Goal: Task Accomplishment & Management: Manage account settings

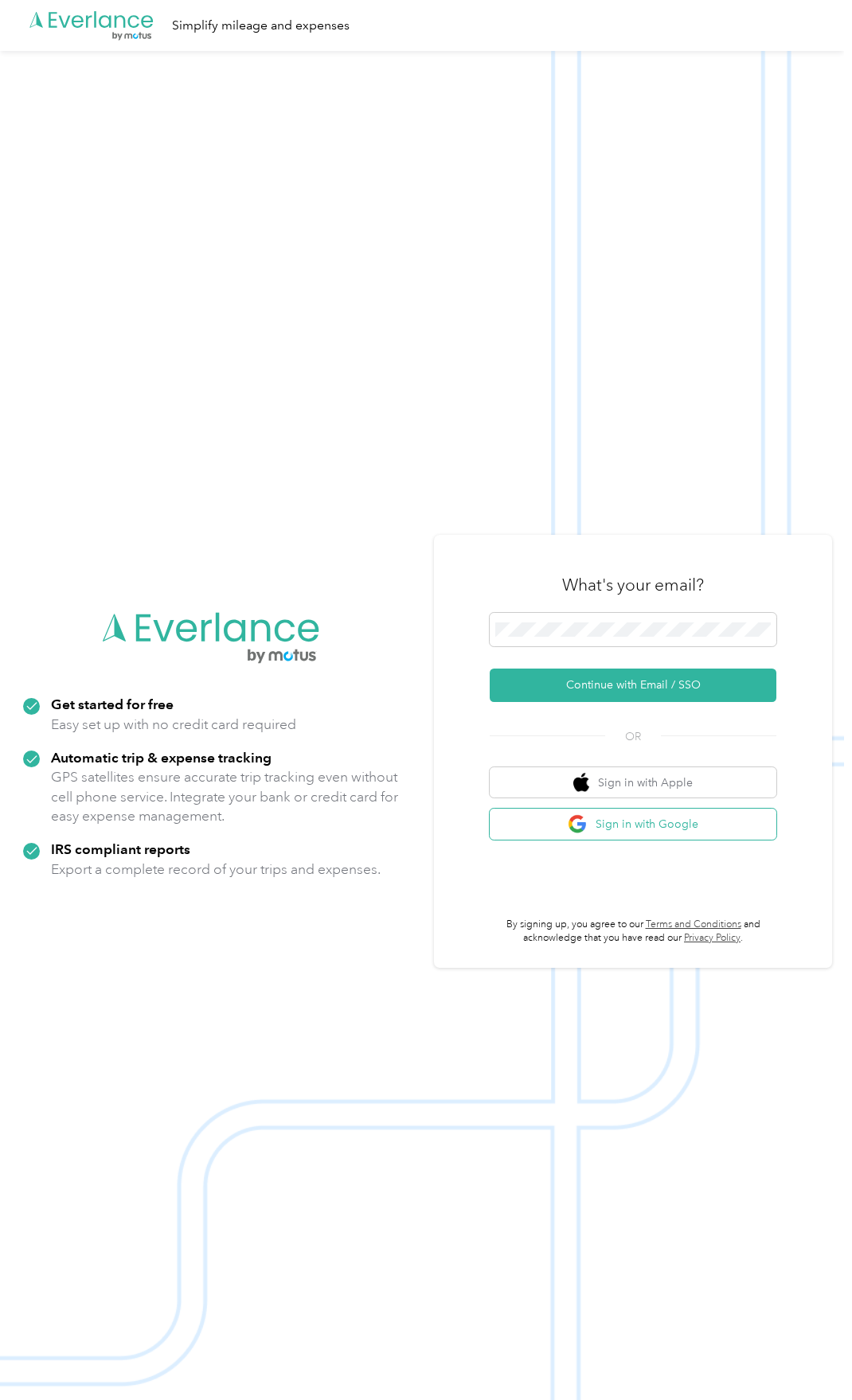
click at [655, 835] on button "Sign in with Google" at bounding box center [633, 824] width 287 height 31
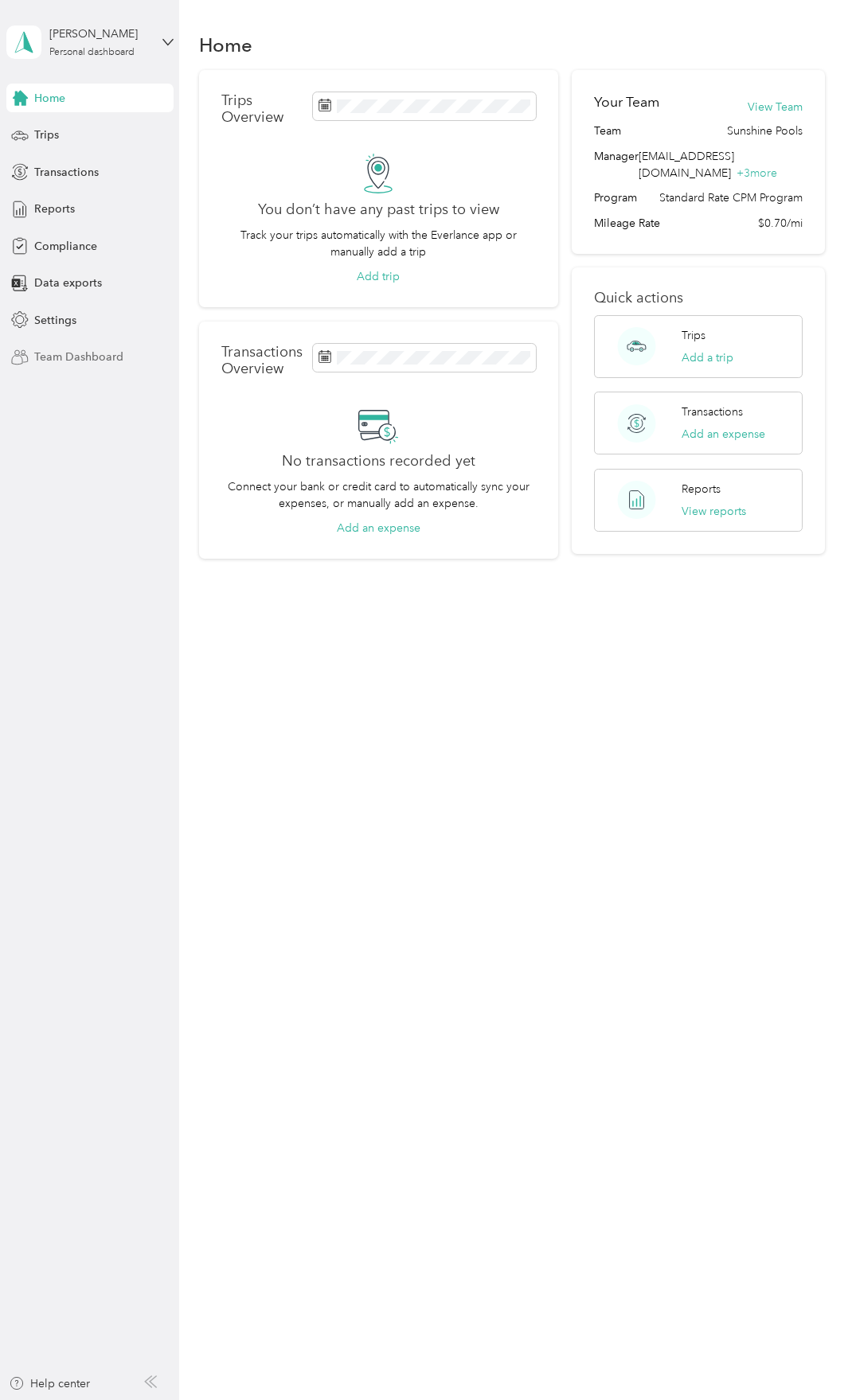
click at [114, 354] on span "Team Dashboard" at bounding box center [79, 357] width 89 height 17
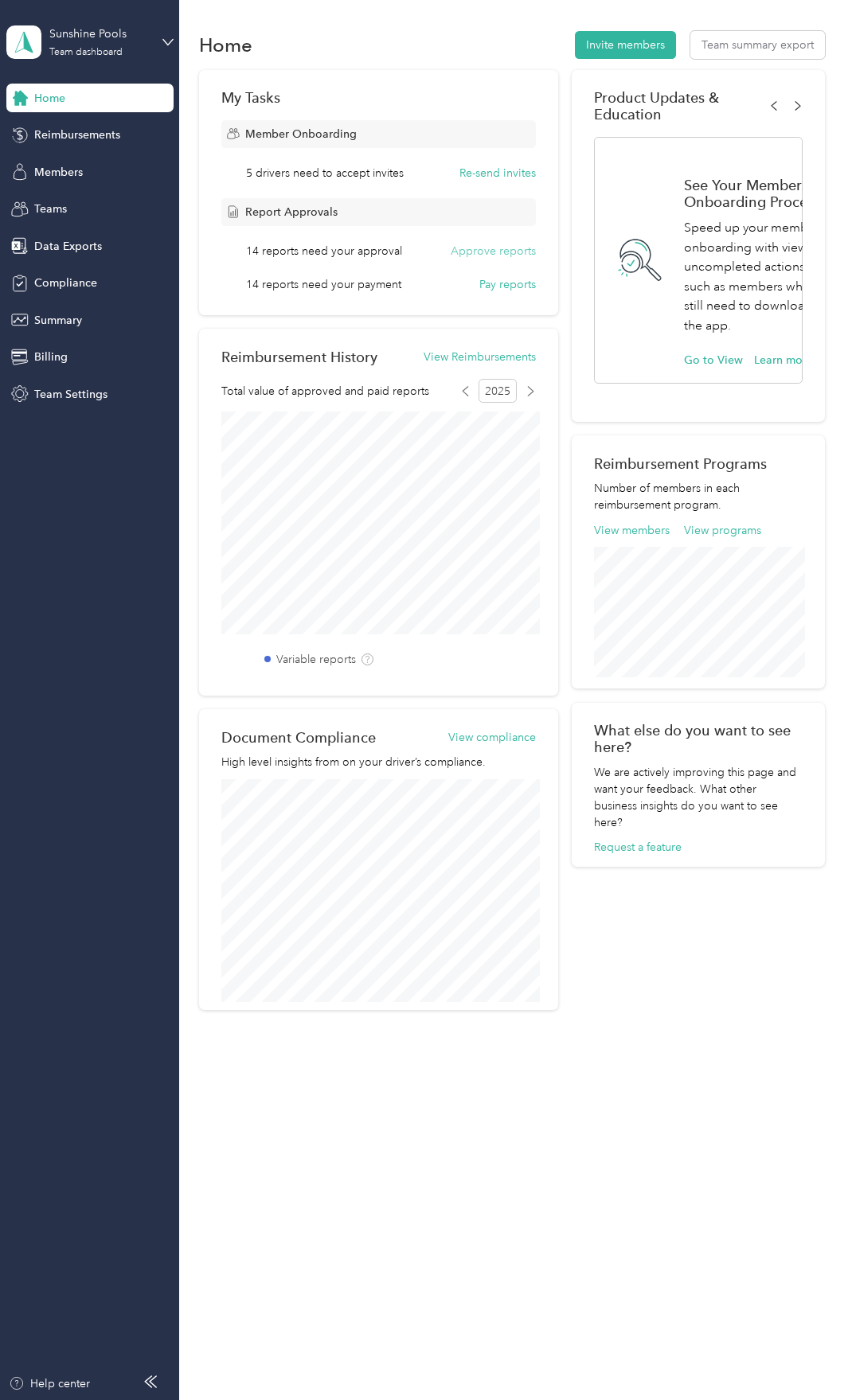
click at [510, 245] on button "Approve reports" at bounding box center [492, 251] width 85 height 17
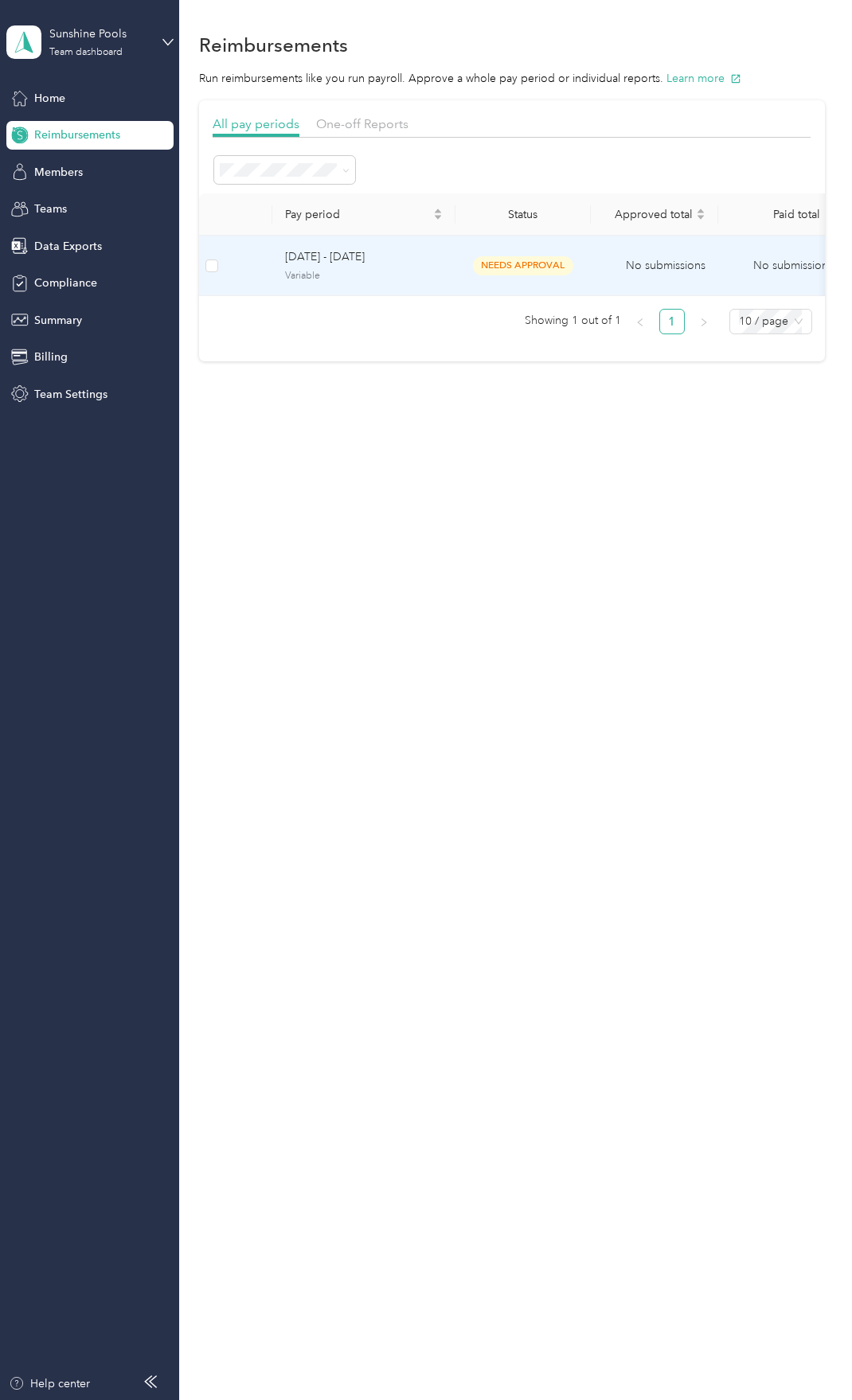
click at [336, 272] on span "Variable" at bounding box center [364, 276] width 157 height 15
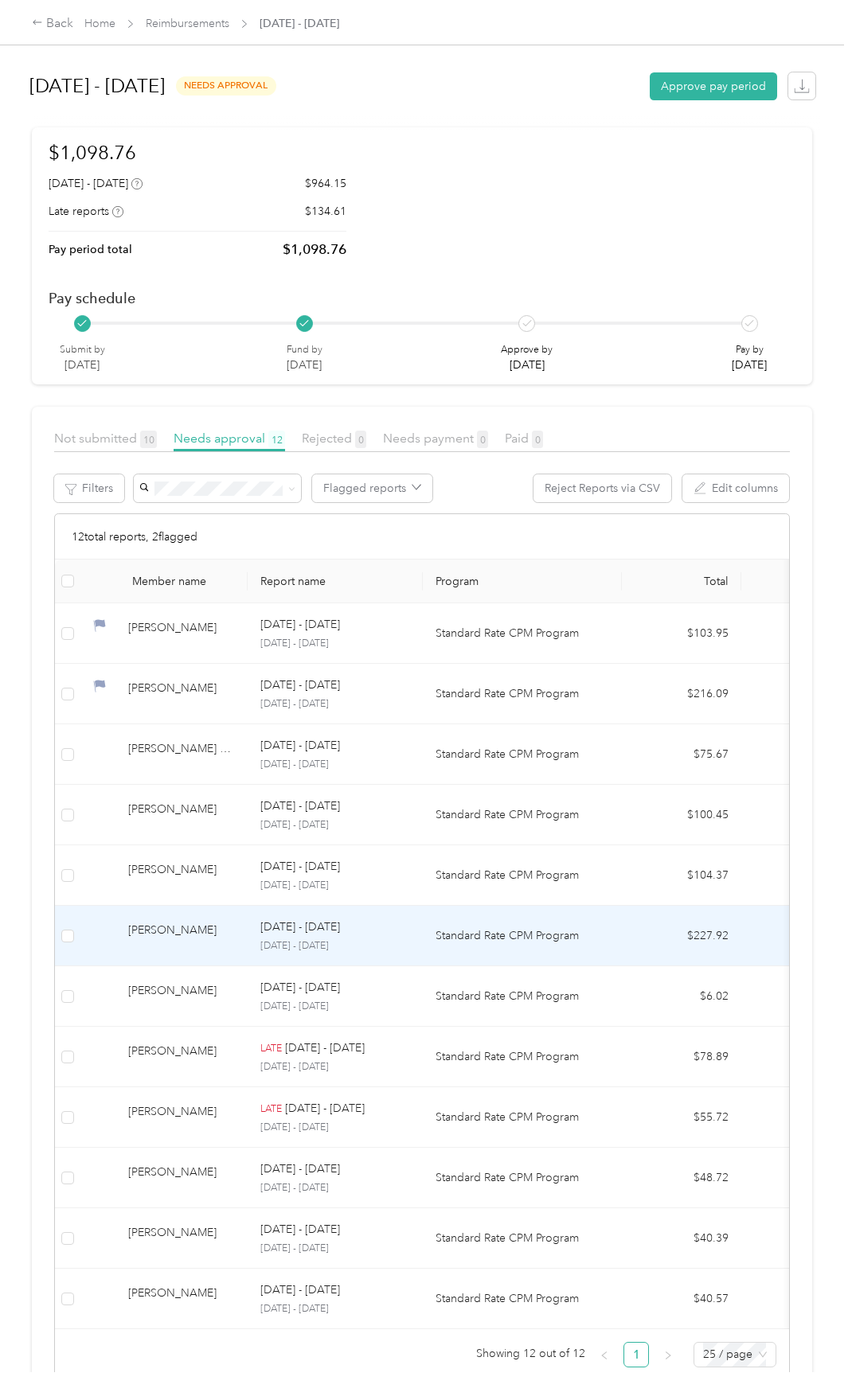
click at [484, 931] on p "Standard Rate CPM Program" at bounding box center [522, 936] width 174 height 18
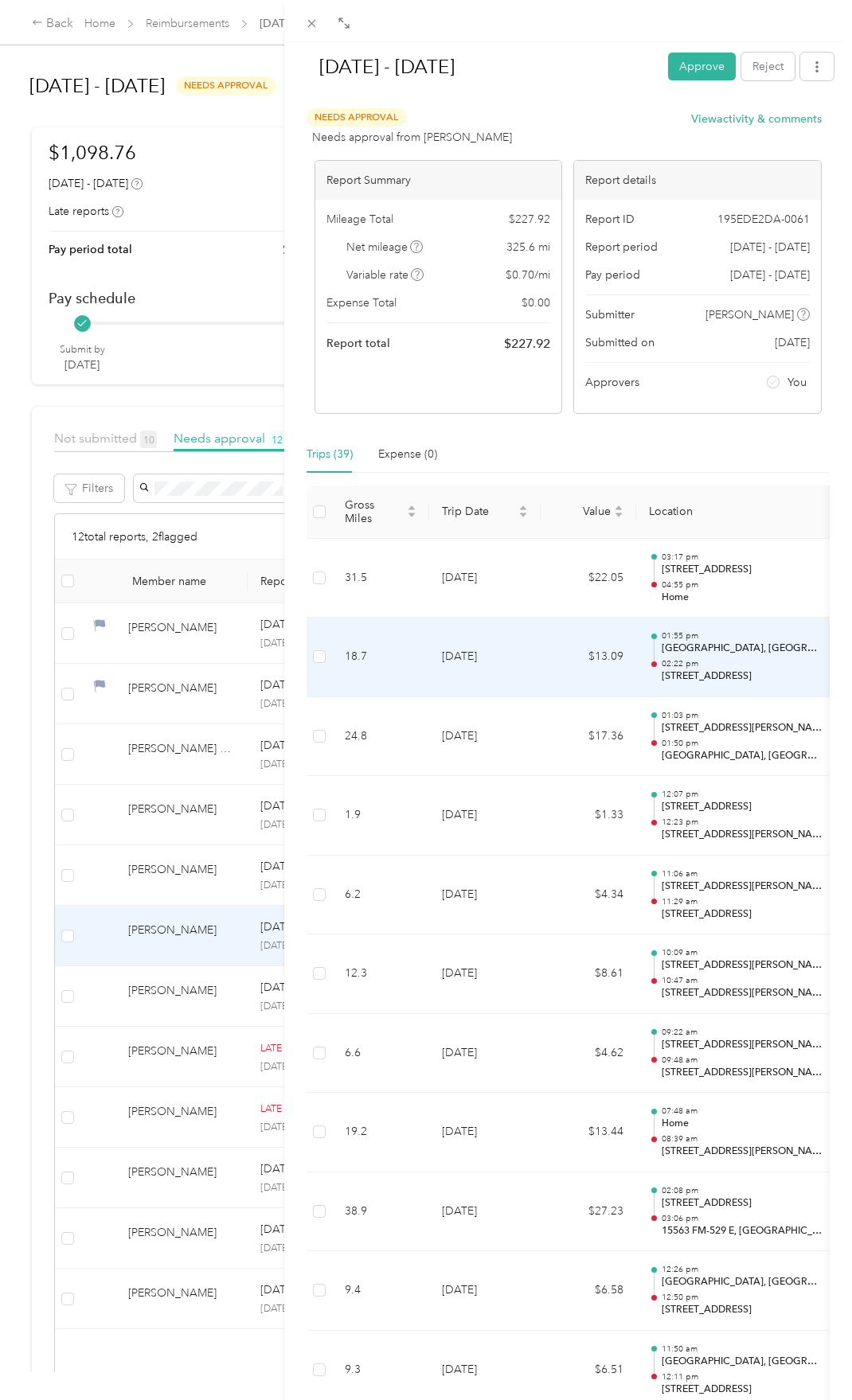
click at [522, 668] on td "[DATE]" at bounding box center [484, 657] width 111 height 80
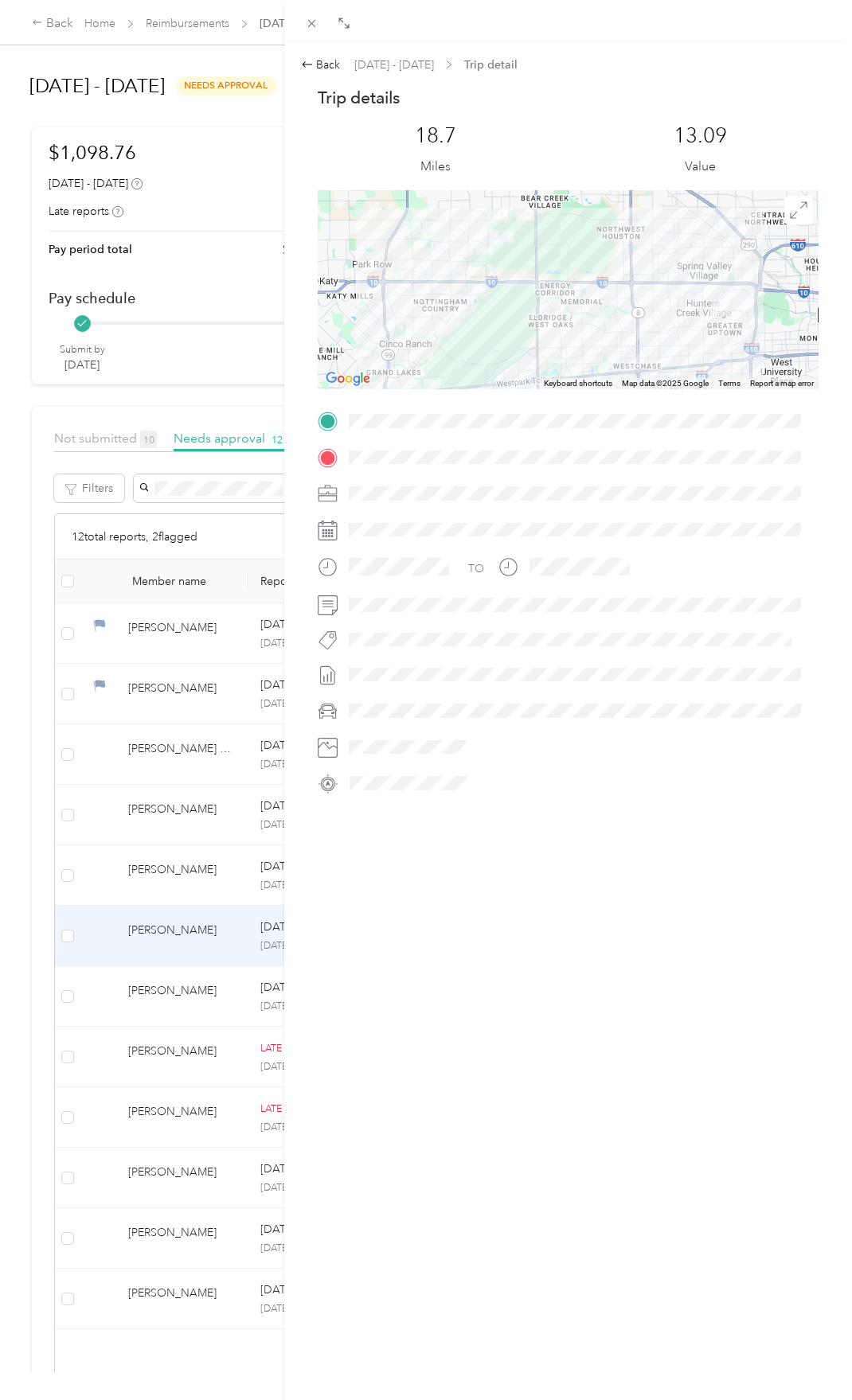
click at [413, 244] on div at bounding box center [567, 290] width 500 height 199
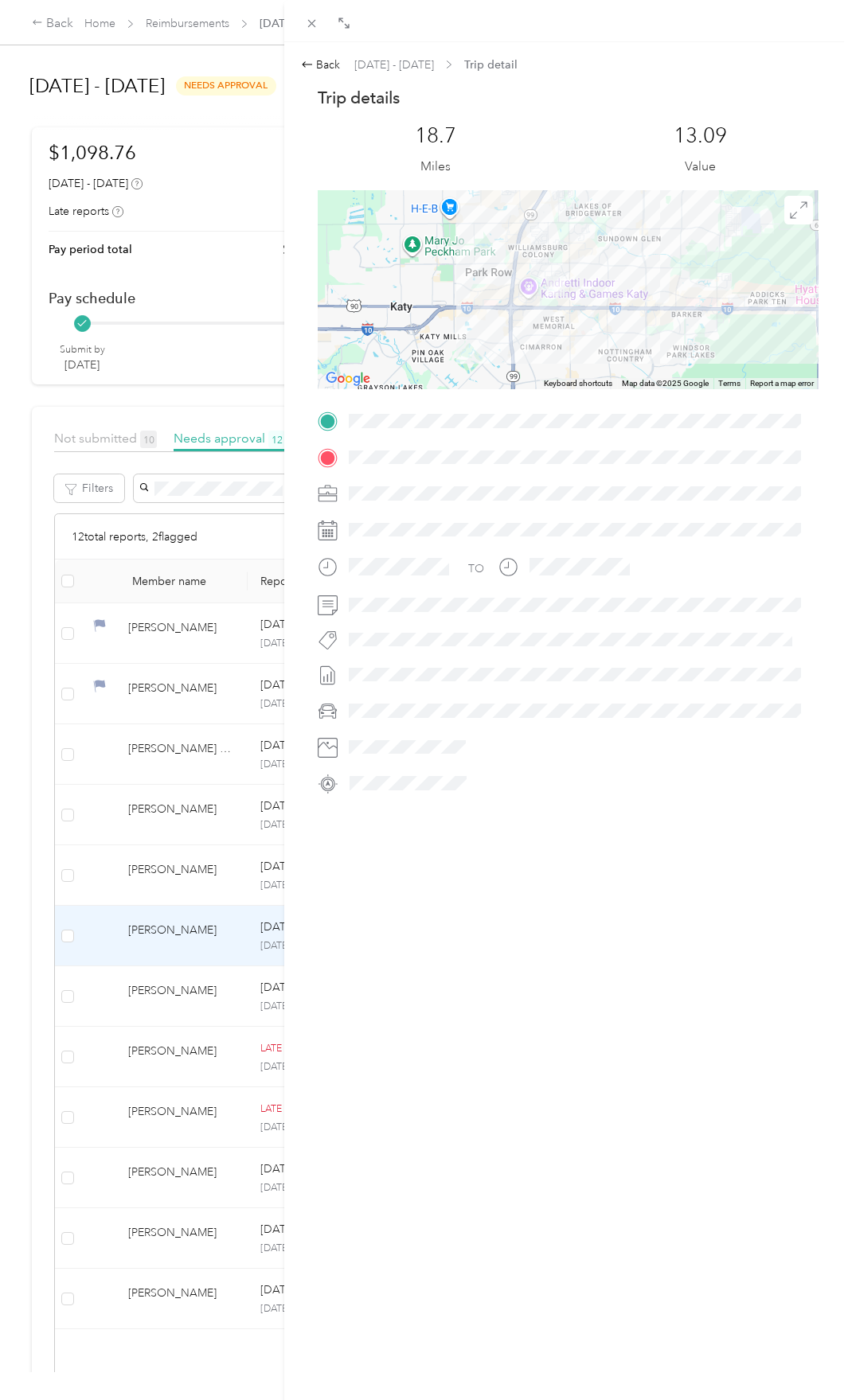
drag, startPoint x: 421, startPoint y: 269, endPoint x: 586, endPoint y: 257, distance: 165.4
click at [586, 257] on div at bounding box center [567, 290] width 500 height 199
click at [561, 267] on div at bounding box center [567, 290] width 500 height 199
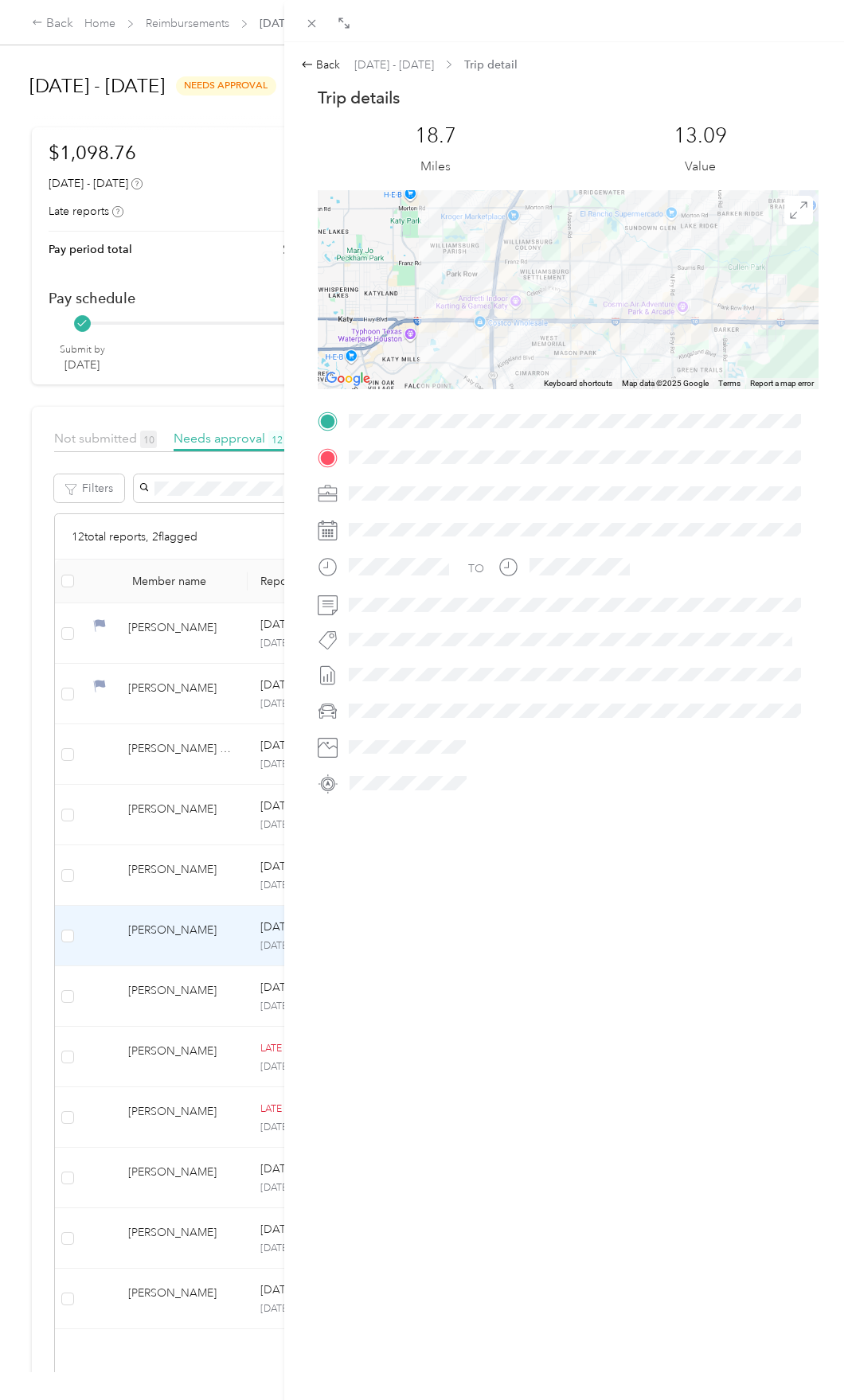
click at [561, 267] on div at bounding box center [567, 290] width 500 height 199
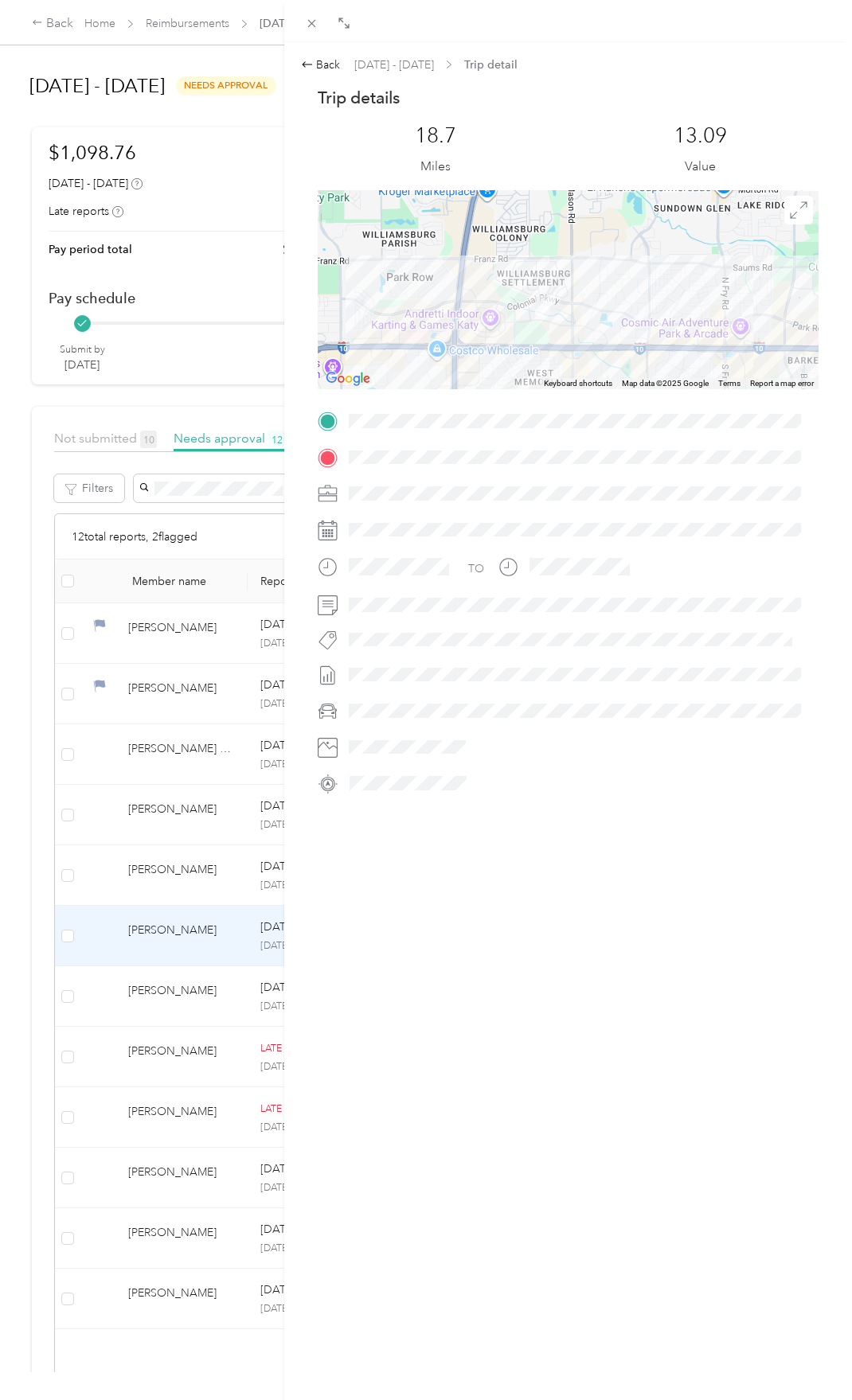
click at [518, 272] on div at bounding box center [567, 290] width 500 height 199
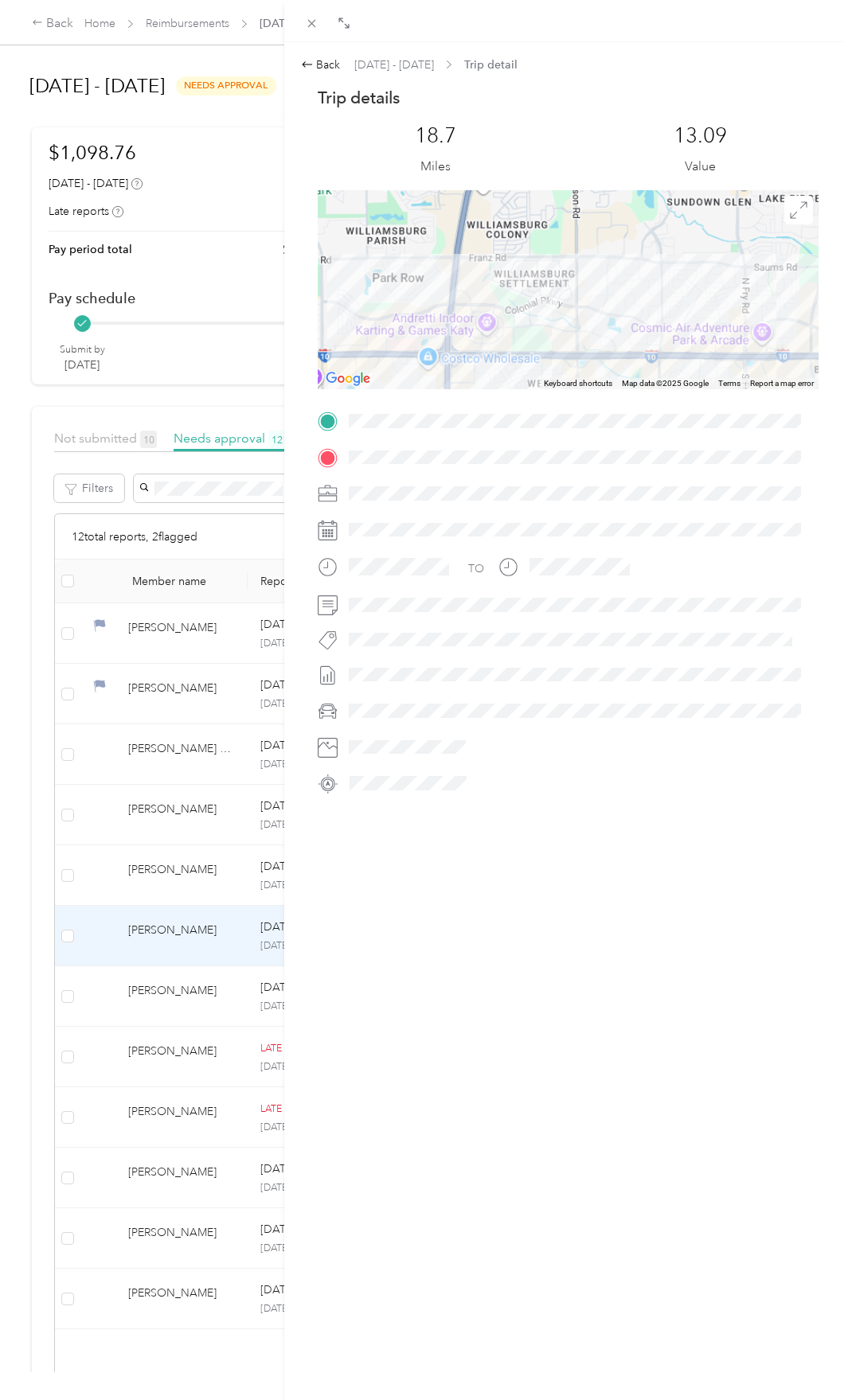
click at [518, 272] on div at bounding box center [567, 290] width 500 height 199
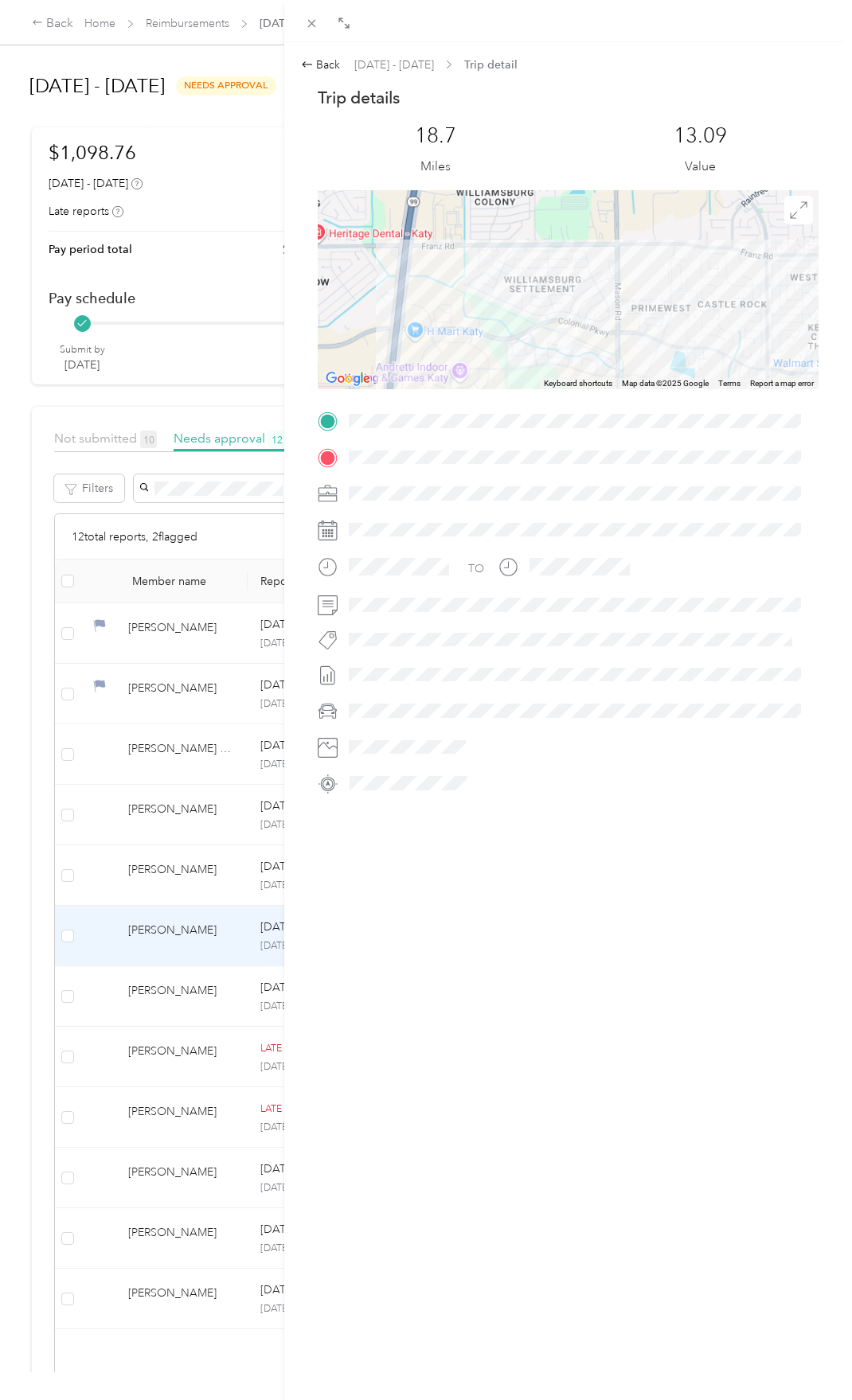
click at [518, 272] on div at bounding box center [567, 290] width 500 height 199
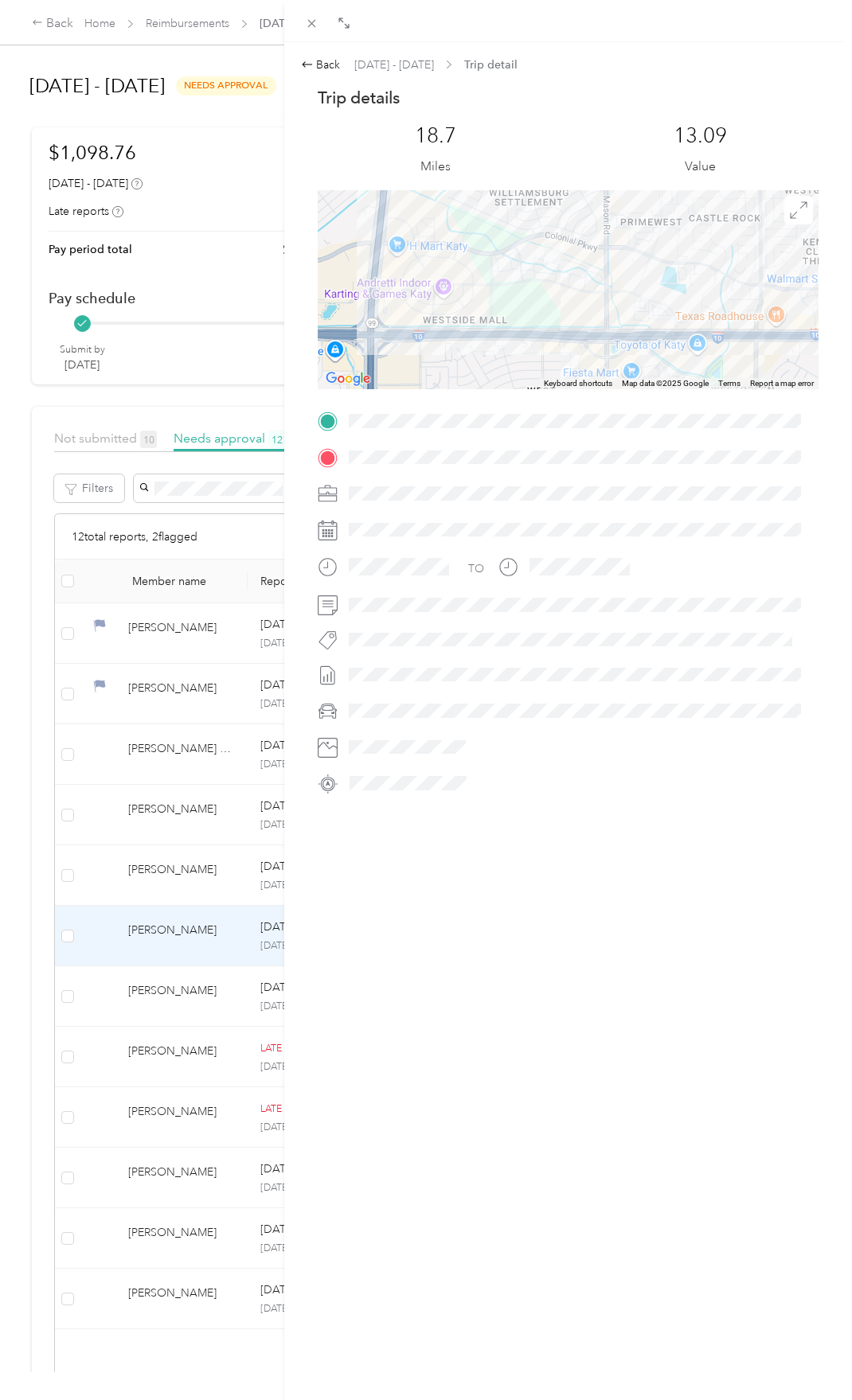
drag, startPoint x: 519, startPoint y: 326, endPoint x: 511, endPoint y: 206, distance: 120.3
click at [510, 202] on div "Williamsburg Settlement Williamsburg Settlement Houston, TX 77449 View on Googl…" at bounding box center [567, 290] width 500 height 199
click at [506, 261] on div "Williamsburg Settlement Williamsburg Settlement Houston, TX 77449 View on Googl…" at bounding box center [567, 290] width 500 height 199
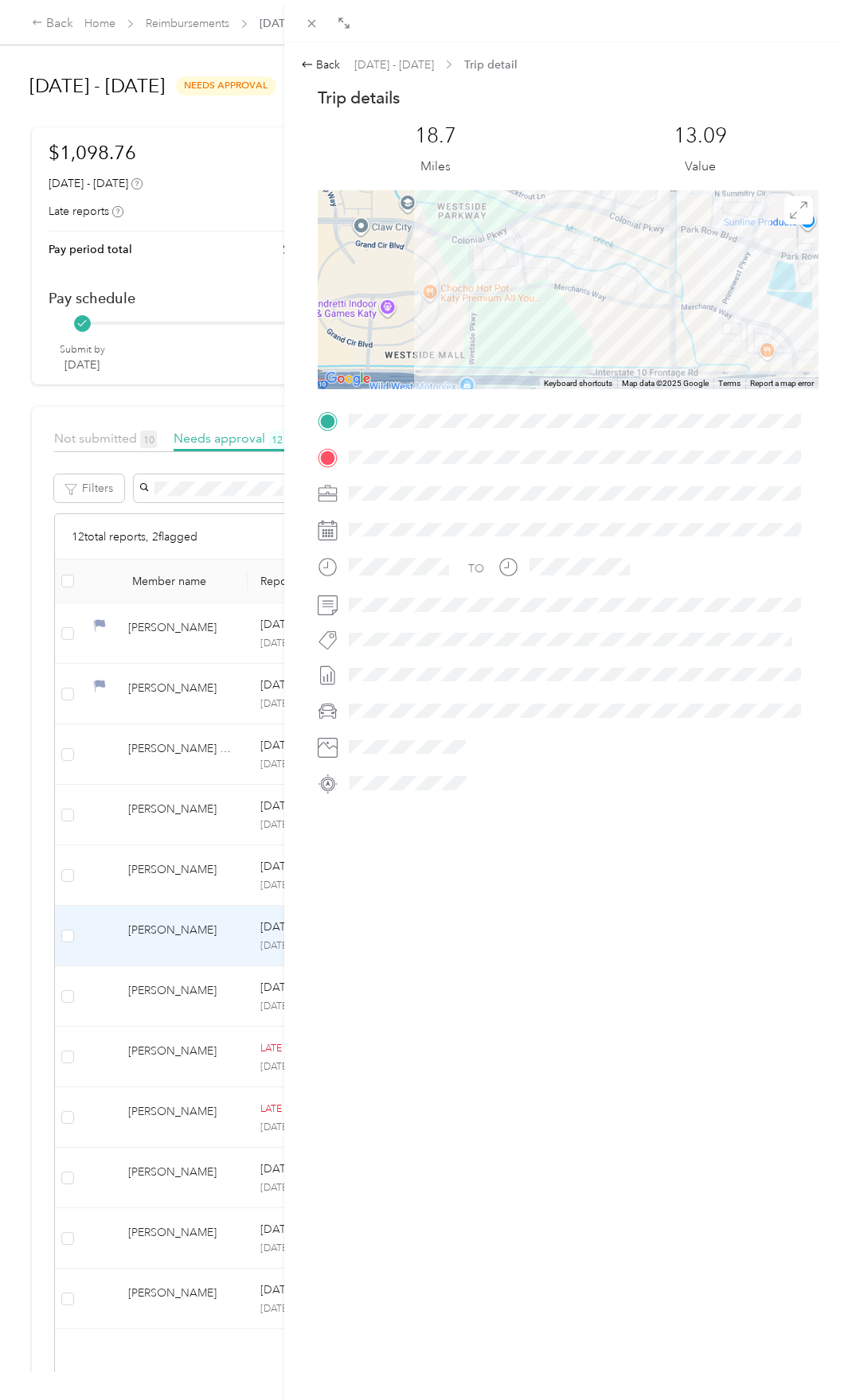
click at [520, 261] on div "Williamsburg Settlement Williamsburg Settlement Houston, TX 77449 View on Googl…" at bounding box center [567, 290] width 500 height 199
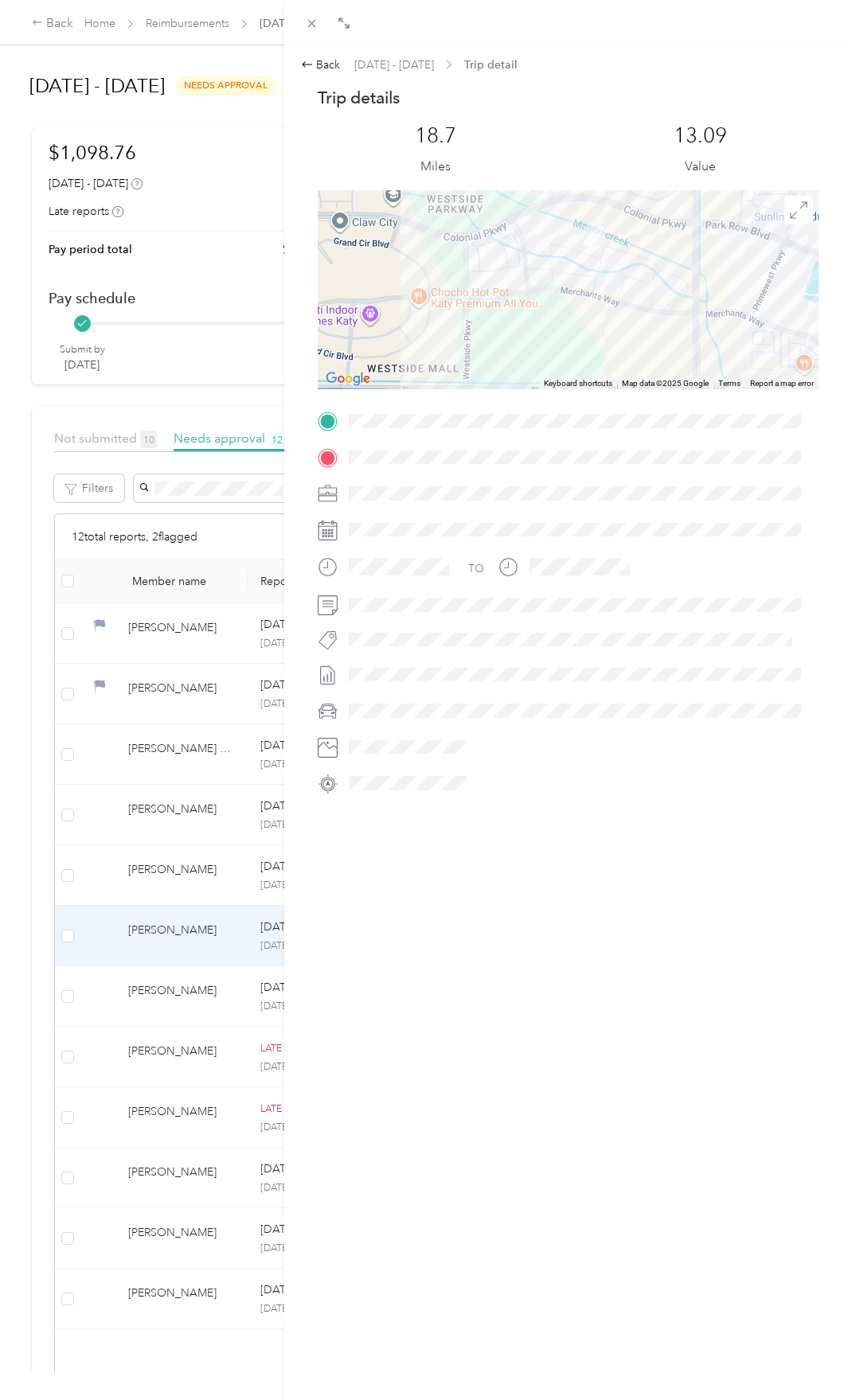
click at [520, 261] on div "Williamsburg Settlement Williamsburg Settlement Houston, TX 77449 View on Googl…" at bounding box center [567, 290] width 500 height 199
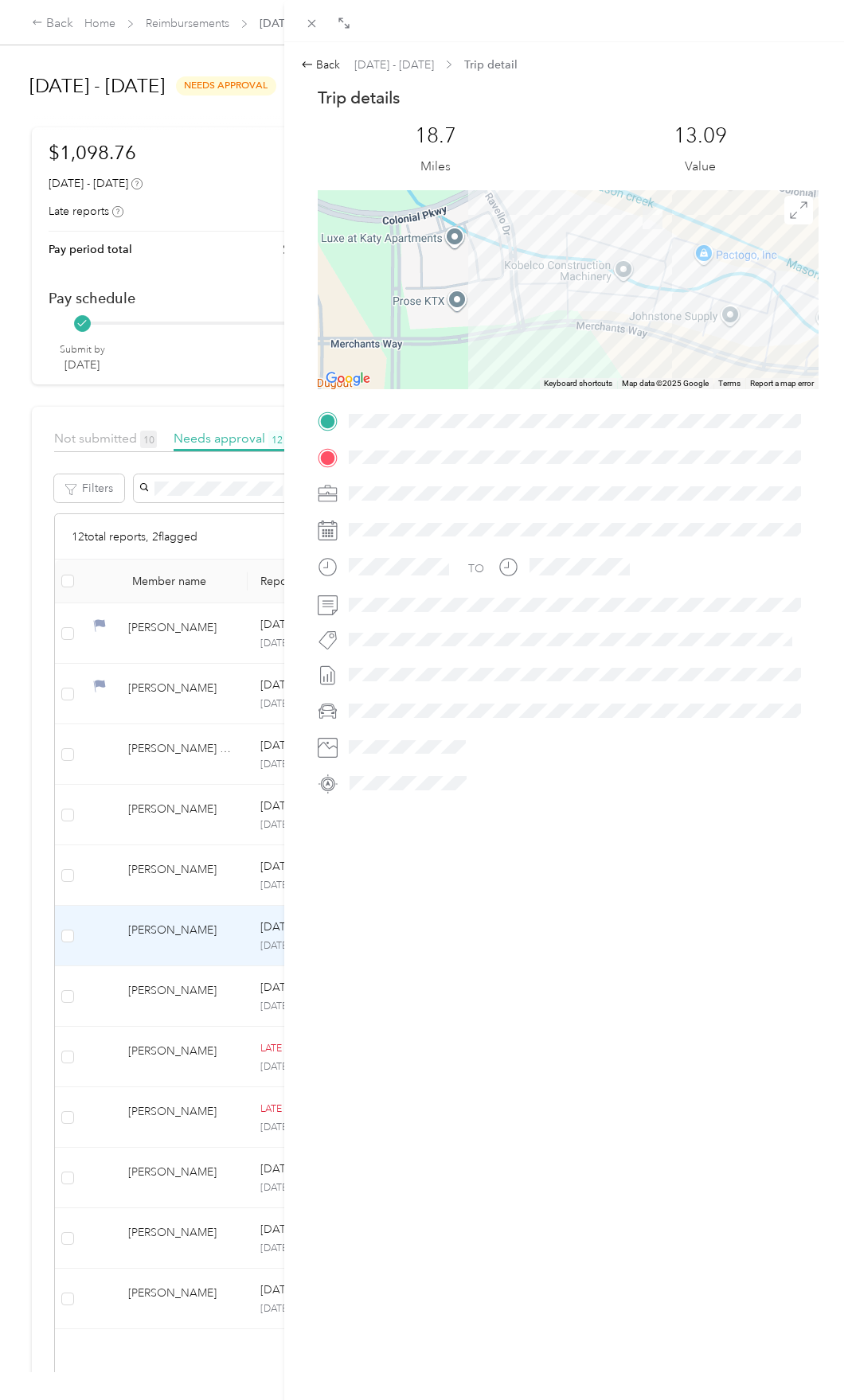
drag, startPoint x: 582, startPoint y: 238, endPoint x: 488, endPoint y: 313, distance: 120.3
click at [488, 313] on div "Williamsburg Settlement Williamsburg Settlement Houston, TX 77449 View on Googl…" at bounding box center [567, 290] width 500 height 199
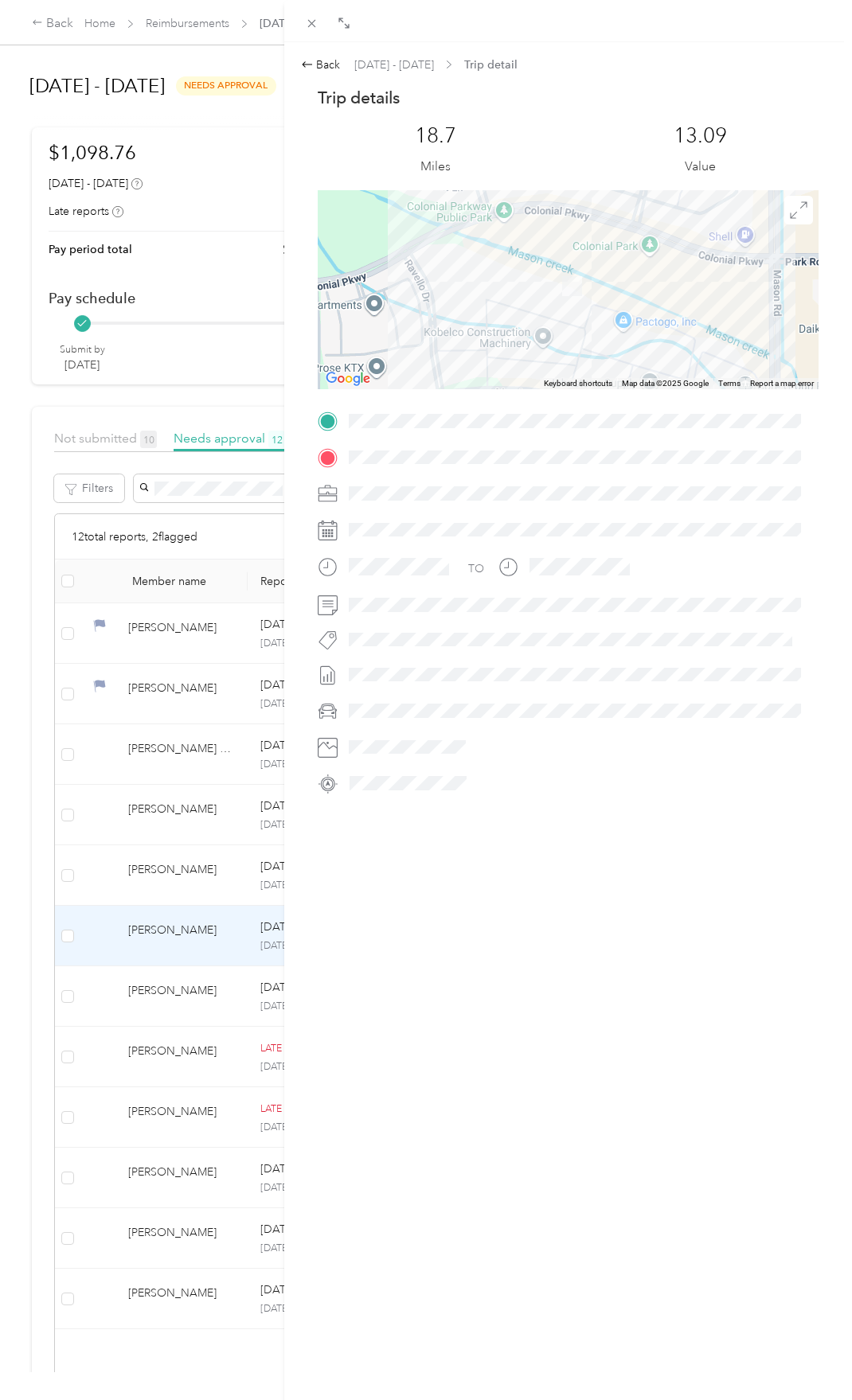
click at [486, 306] on div "Williamsburg Settlement Williamsburg Settlement Houston, TX 77449 View on Googl…" at bounding box center [567, 290] width 500 height 199
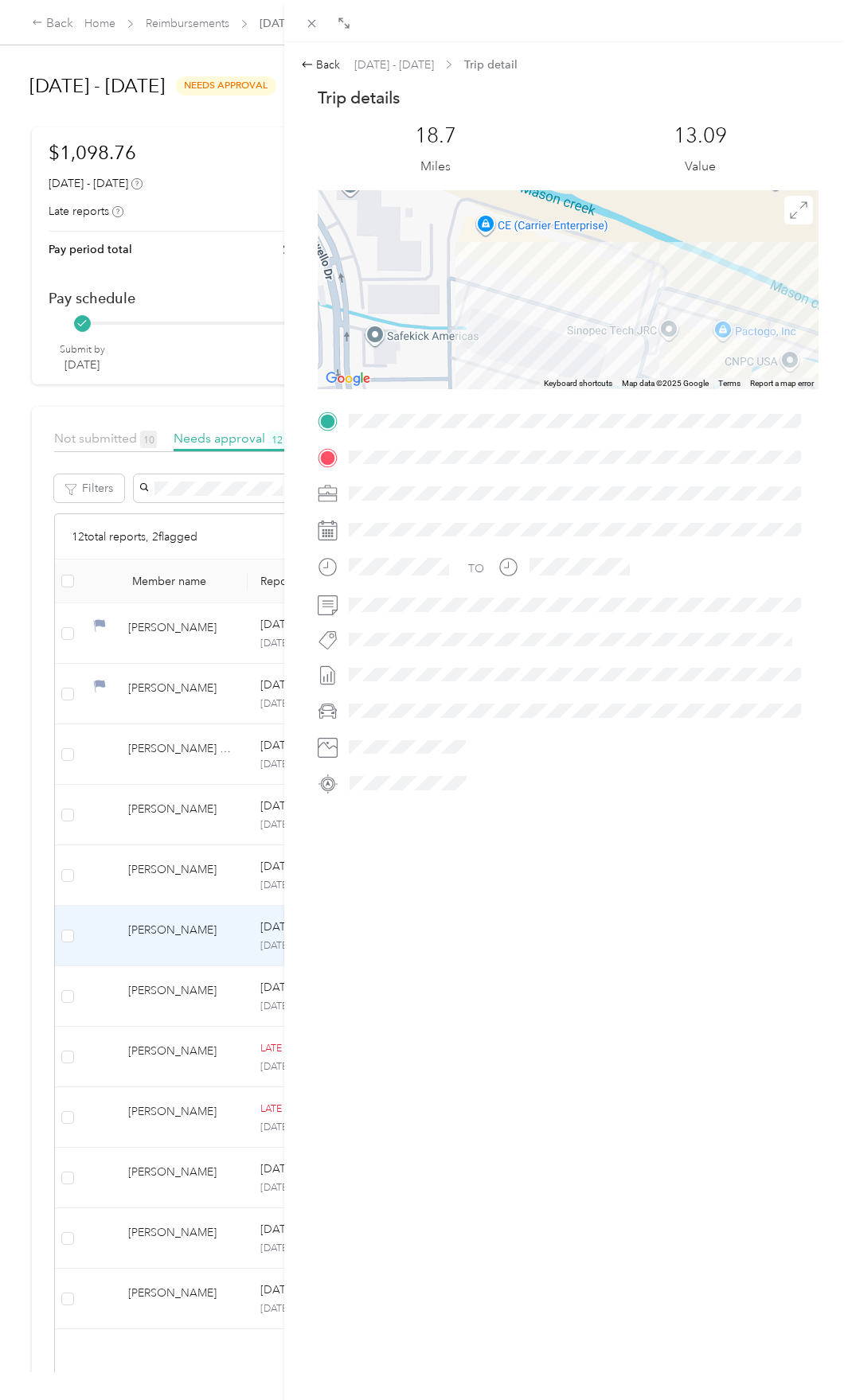
drag, startPoint x: 601, startPoint y: 307, endPoint x: 562, endPoint y: 288, distance: 43.4
click at [562, 288] on div "Williamsburg Settlement Williamsburg Settlement Houston, TX 77449 View on Googl…" at bounding box center [567, 290] width 500 height 199
click at [563, 288] on div "Williamsburg Settlement Williamsburg Settlement Houston, TX 77449 View on Googl…" at bounding box center [567, 290] width 500 height 199
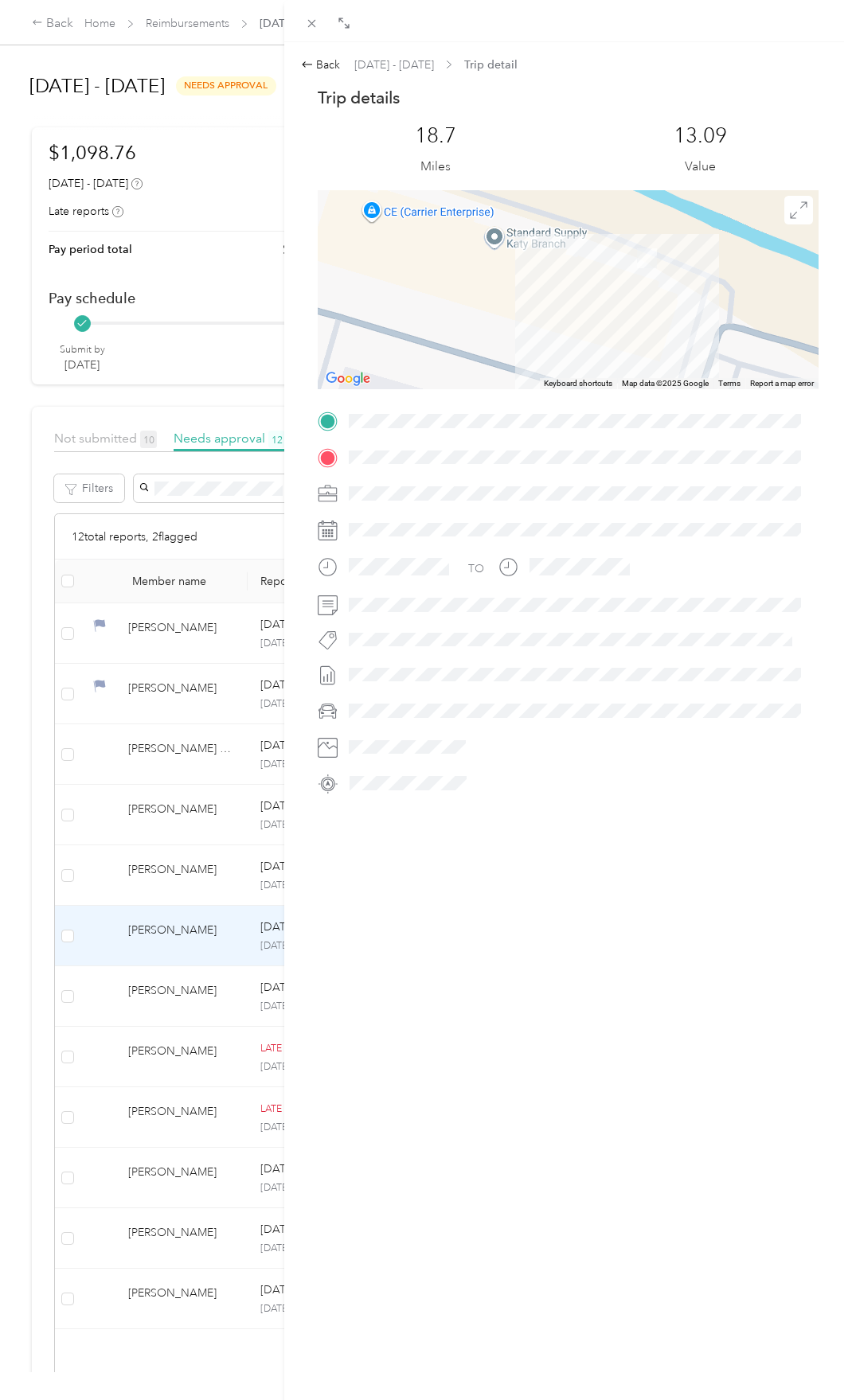
drag, startPoint x: 531, startPoint y: 240, endPoint x: 558, endPoint y: 293, distance: 59.5
click at [558, 294] on div "Williamsburg Settlement Williamsburg Settlement Houston, TX 77449 View on Googl…" at bounding box center [567, 290] width 500 height 199
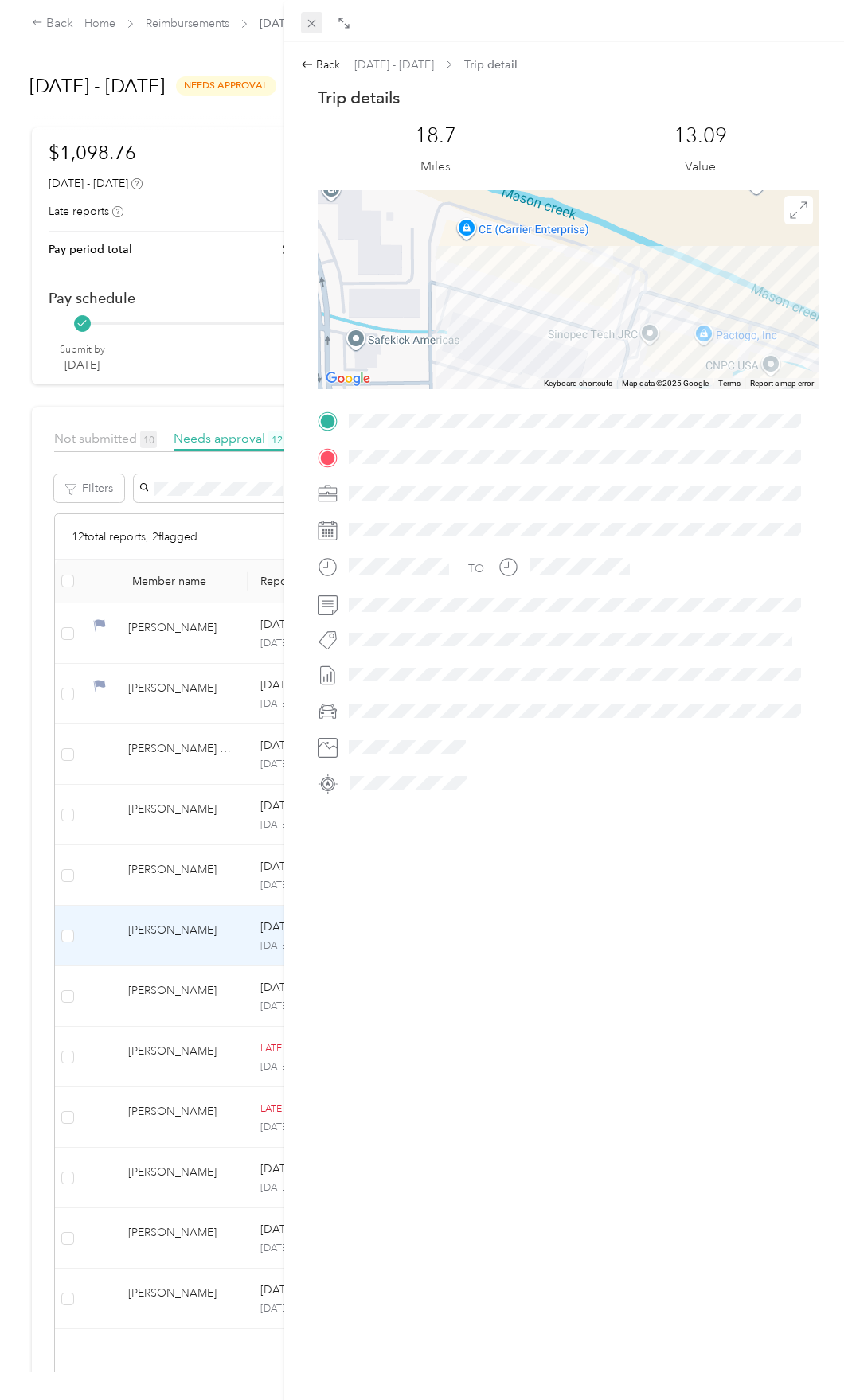
drag, startPoint x: 313, startPoint y: 73, endPoint x: 317, endPoint y: 32, distance: 41.2
click at [313, 72] on div "Back" at bounding box center [320, 65] width 40 height 17
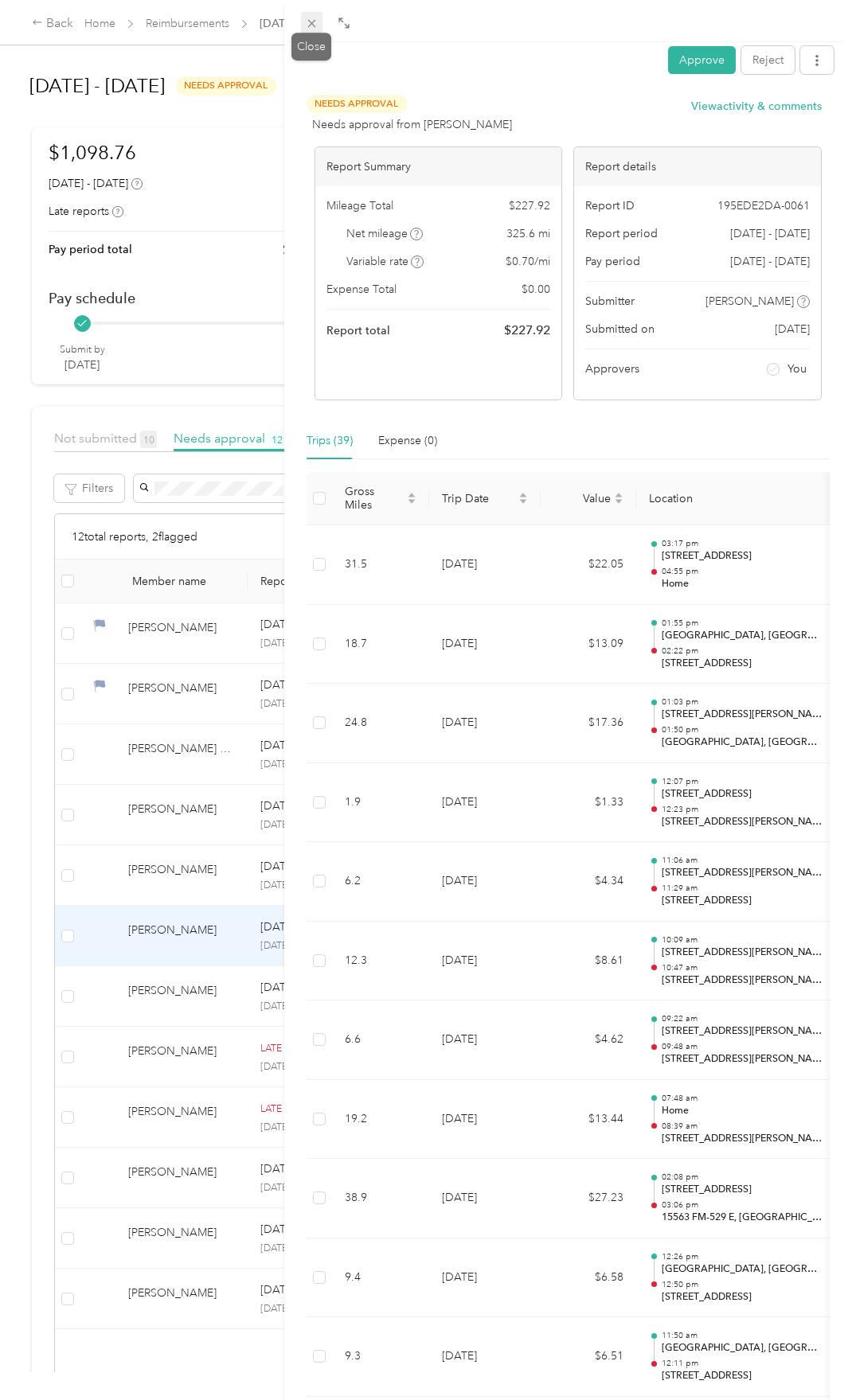
click at [313, 25] on icon at bounding box center [312, 24] width 14 height 14
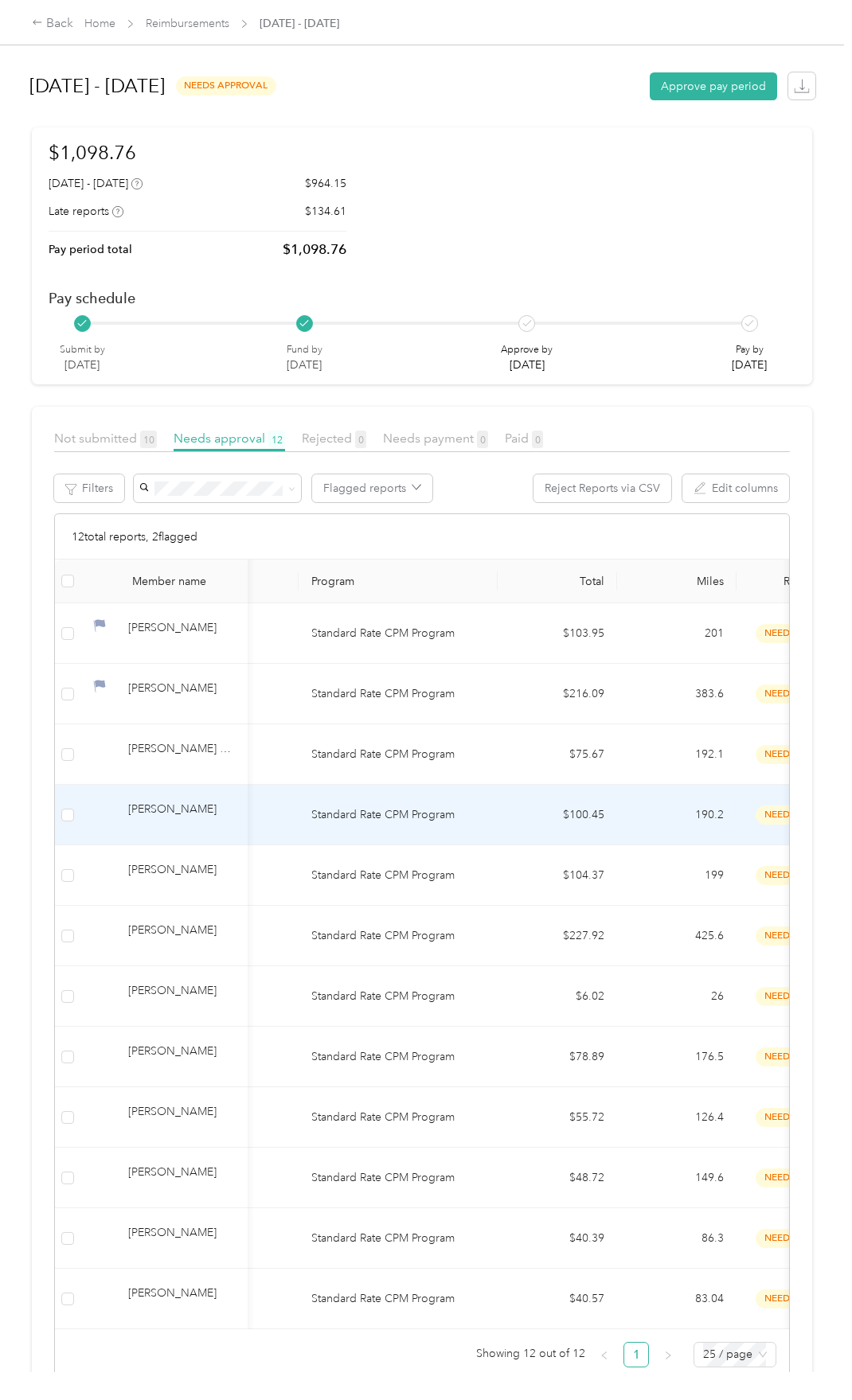
scroll to position [0, 159]
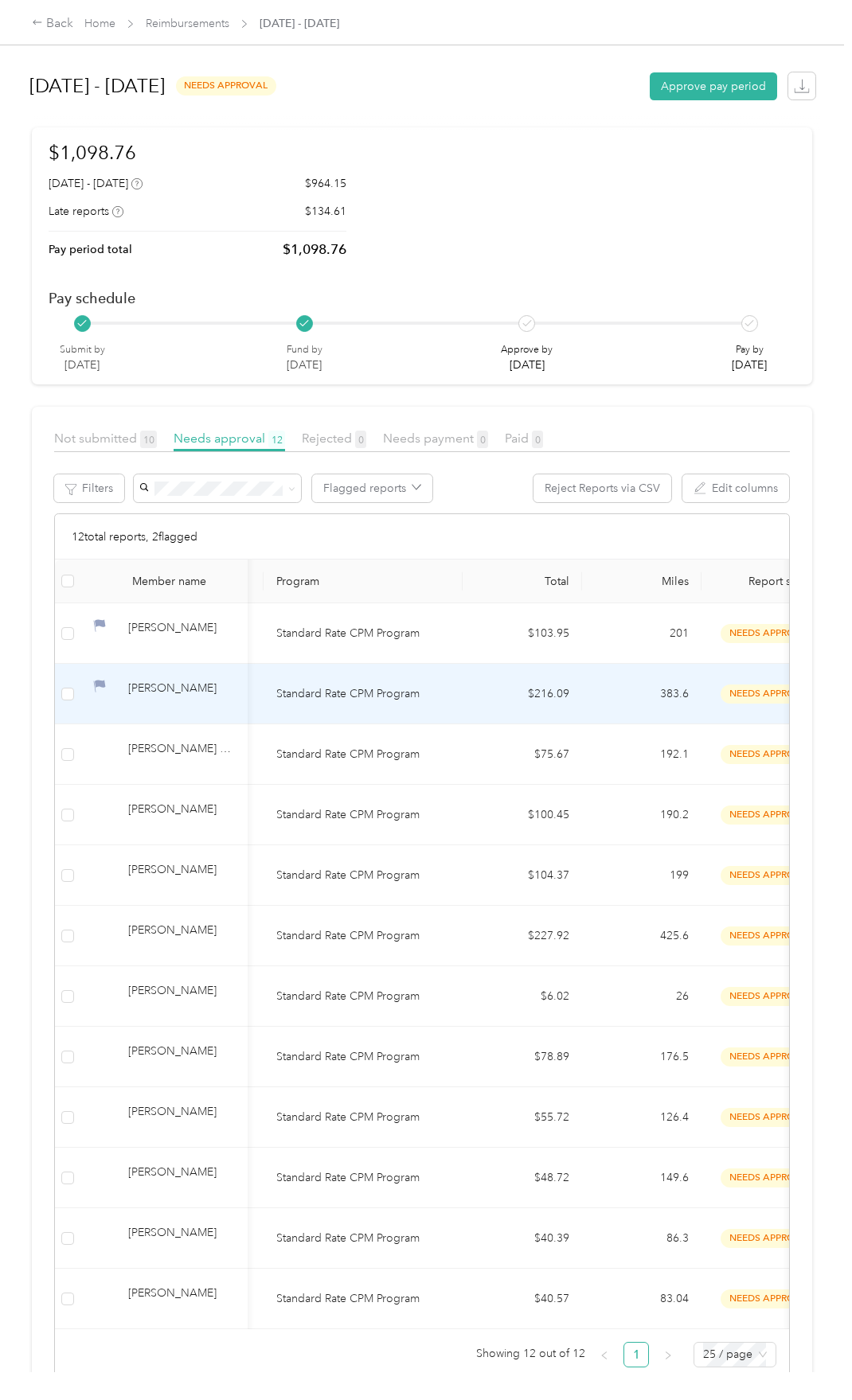
click at [451, 700] on td "Standard Rate CPM Program" at bounding box center [363, 695] width 199 height 61
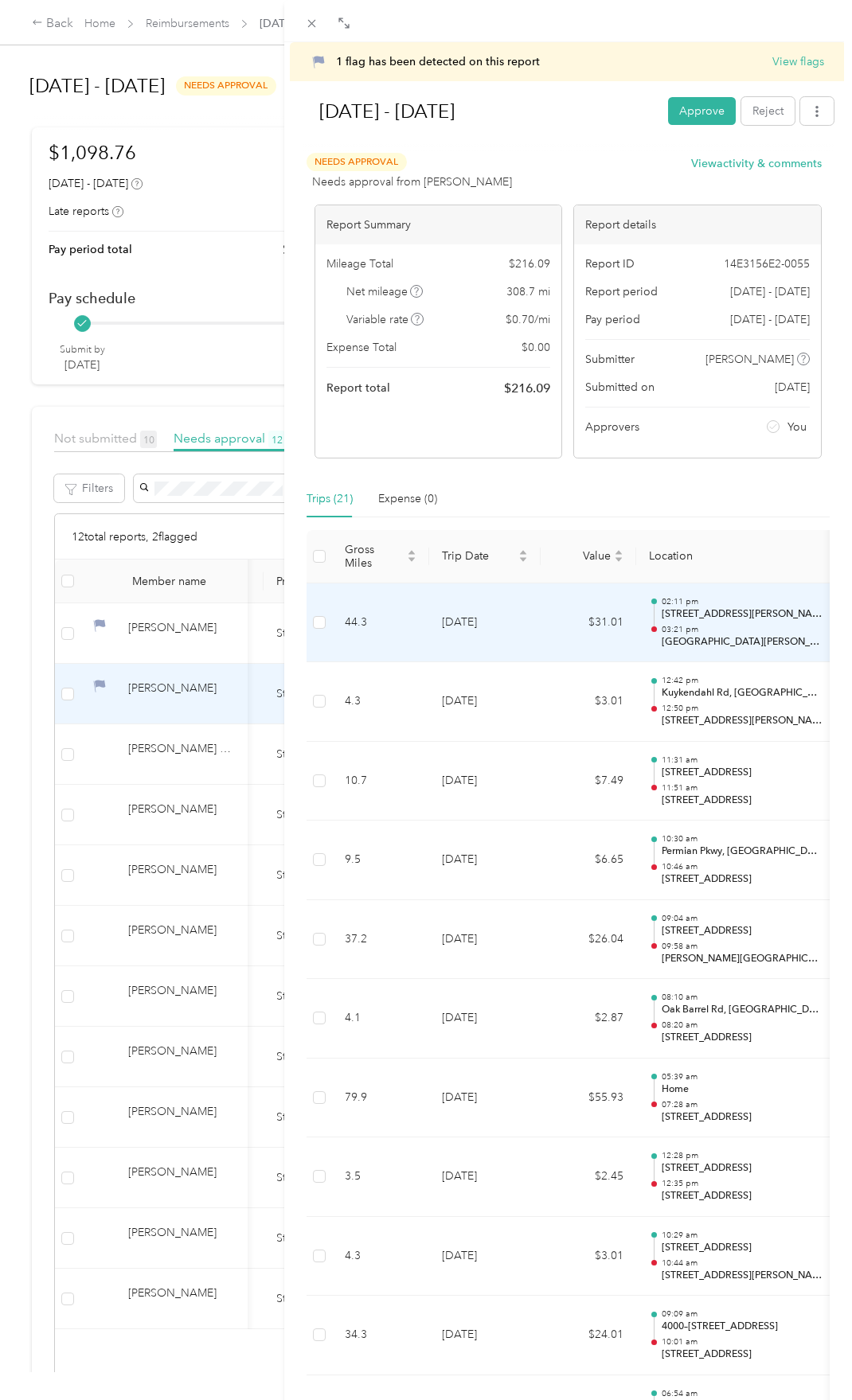
click at [505, 644] on td "[DATE]" at bounding box center [484, 623] width 111 height 80
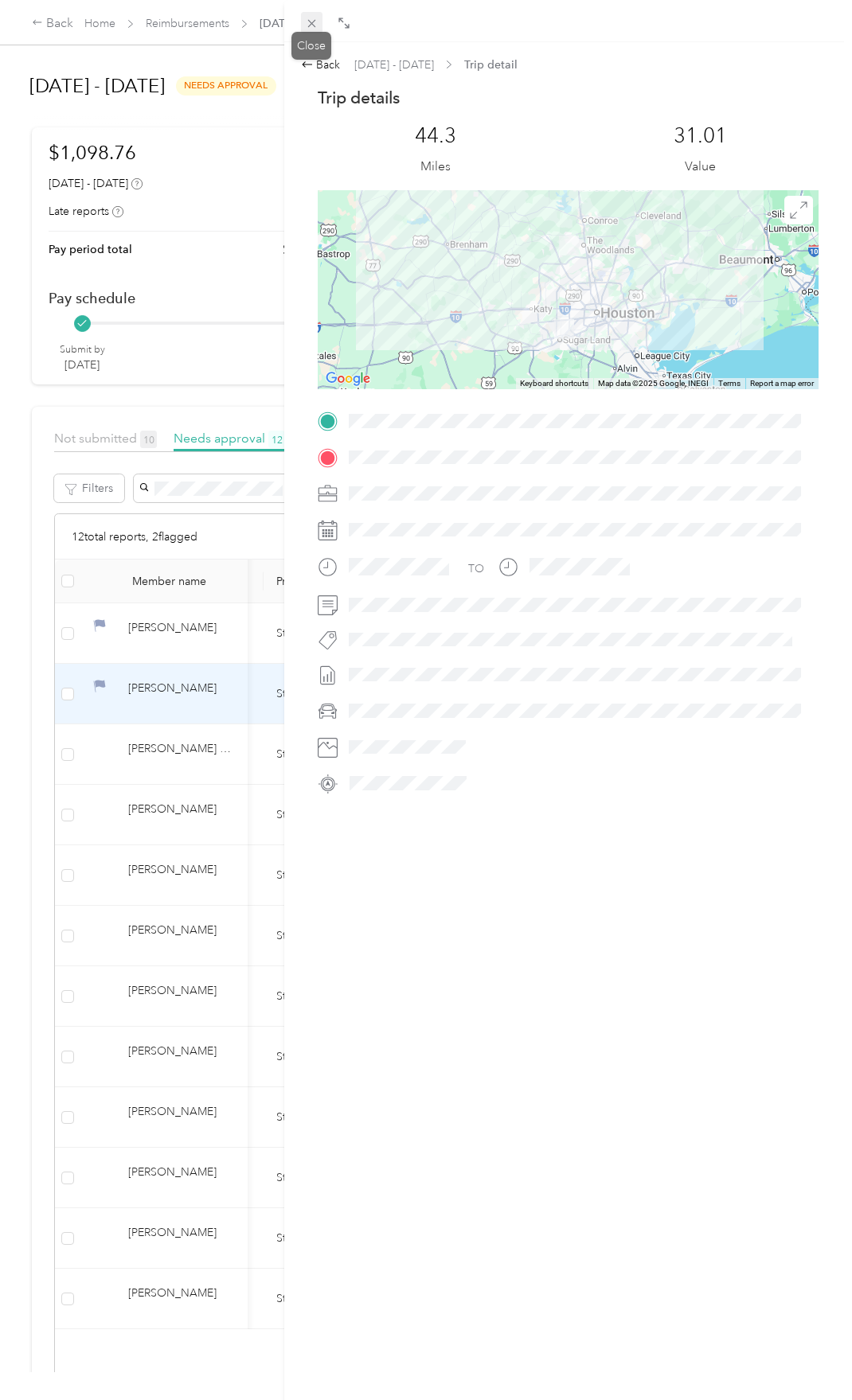
click at [312, 28] on icon at bounding box center [312, 24] width 14 height 14
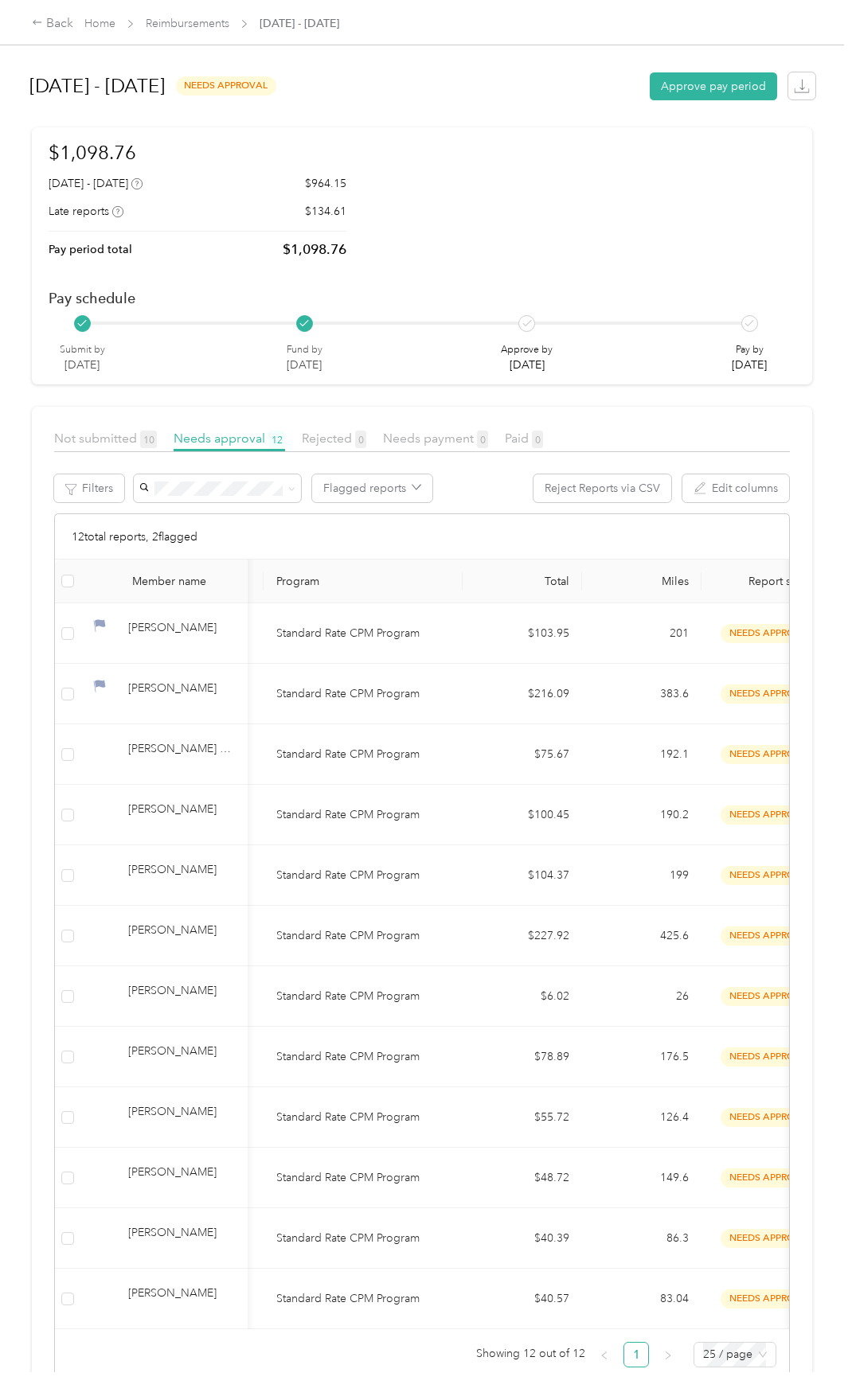
click at [199, 1376] on div "Back Home Reimbursements September 22 - 28, 2025 September 22 - 28, 2025 needs …" at bounding box center [422, 700] width 844 height 1400
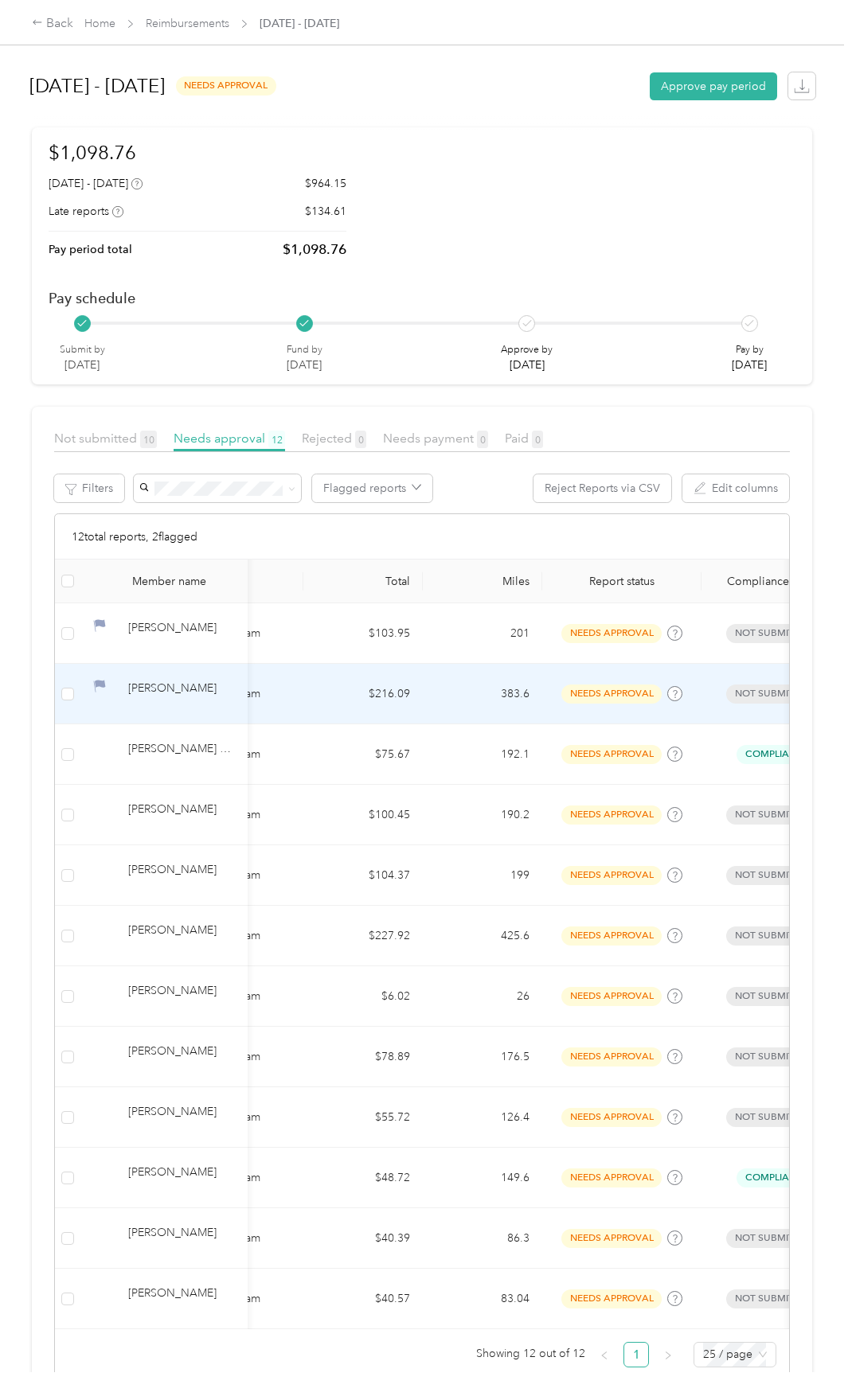
scroll to position [0, 239]
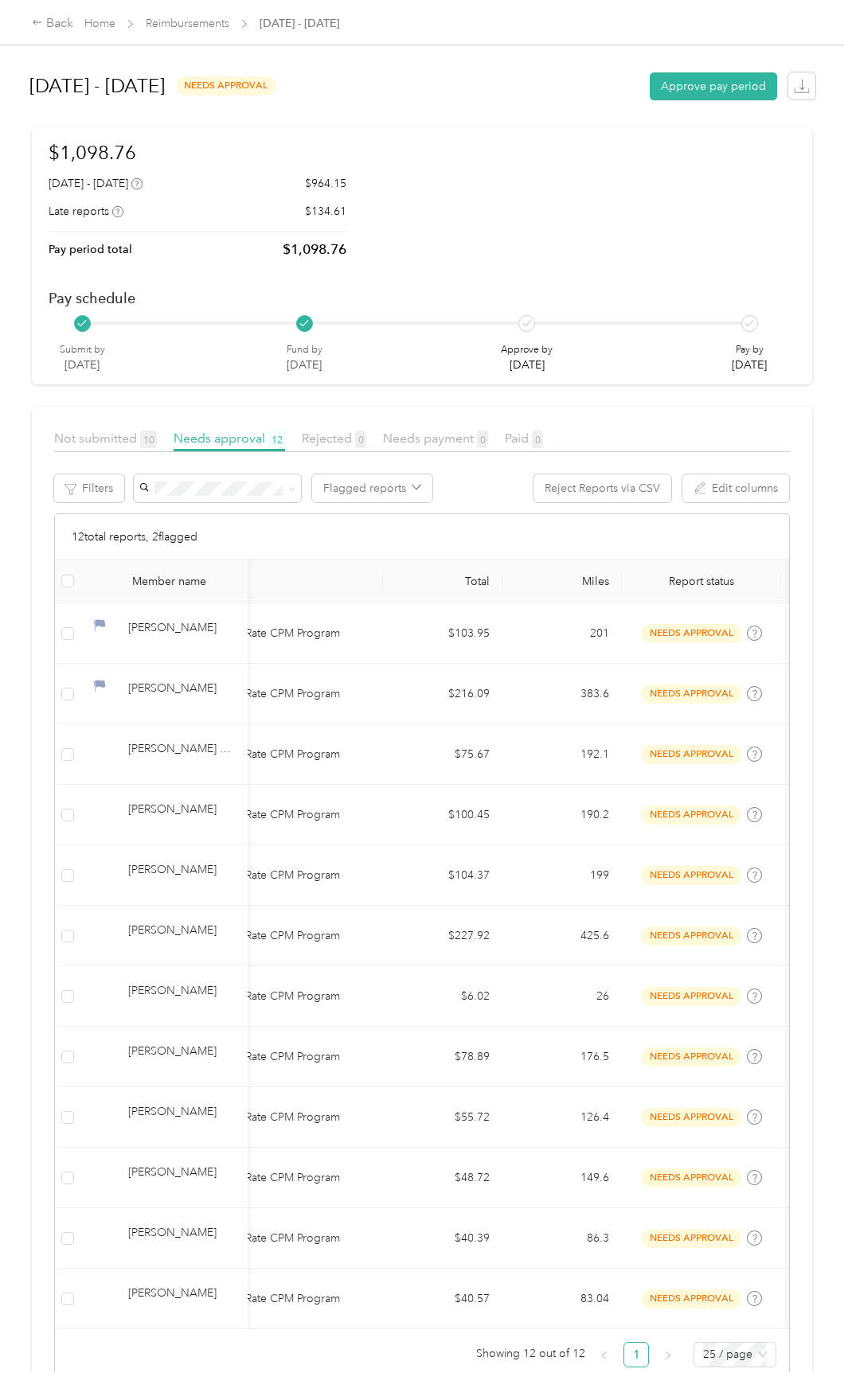
click at [61, 580] on th at bounding box center [68, 581] width 26 height 44
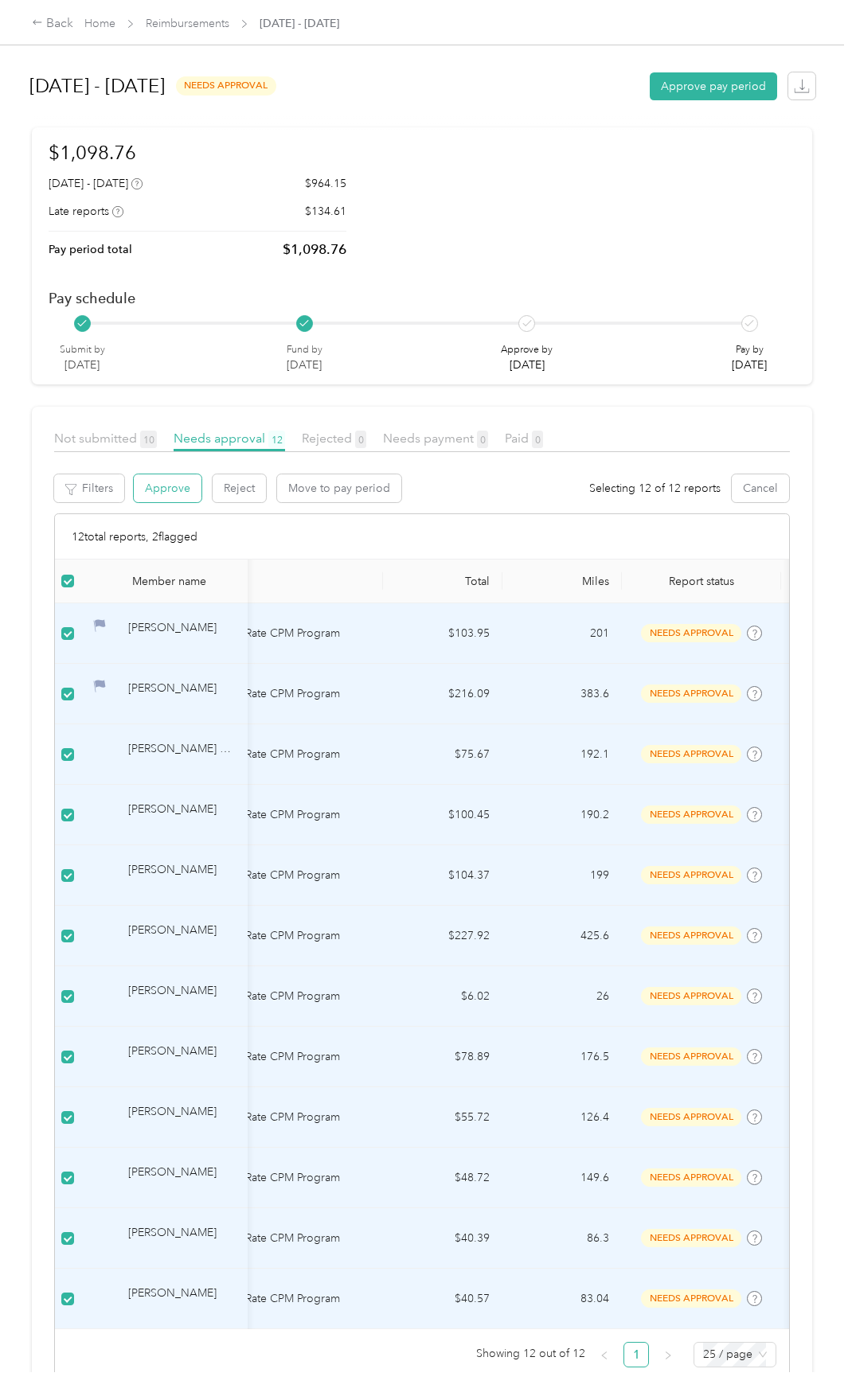
click at [153, 483] on button "Approve" at bounding box center [167, 488] width 68 height 28
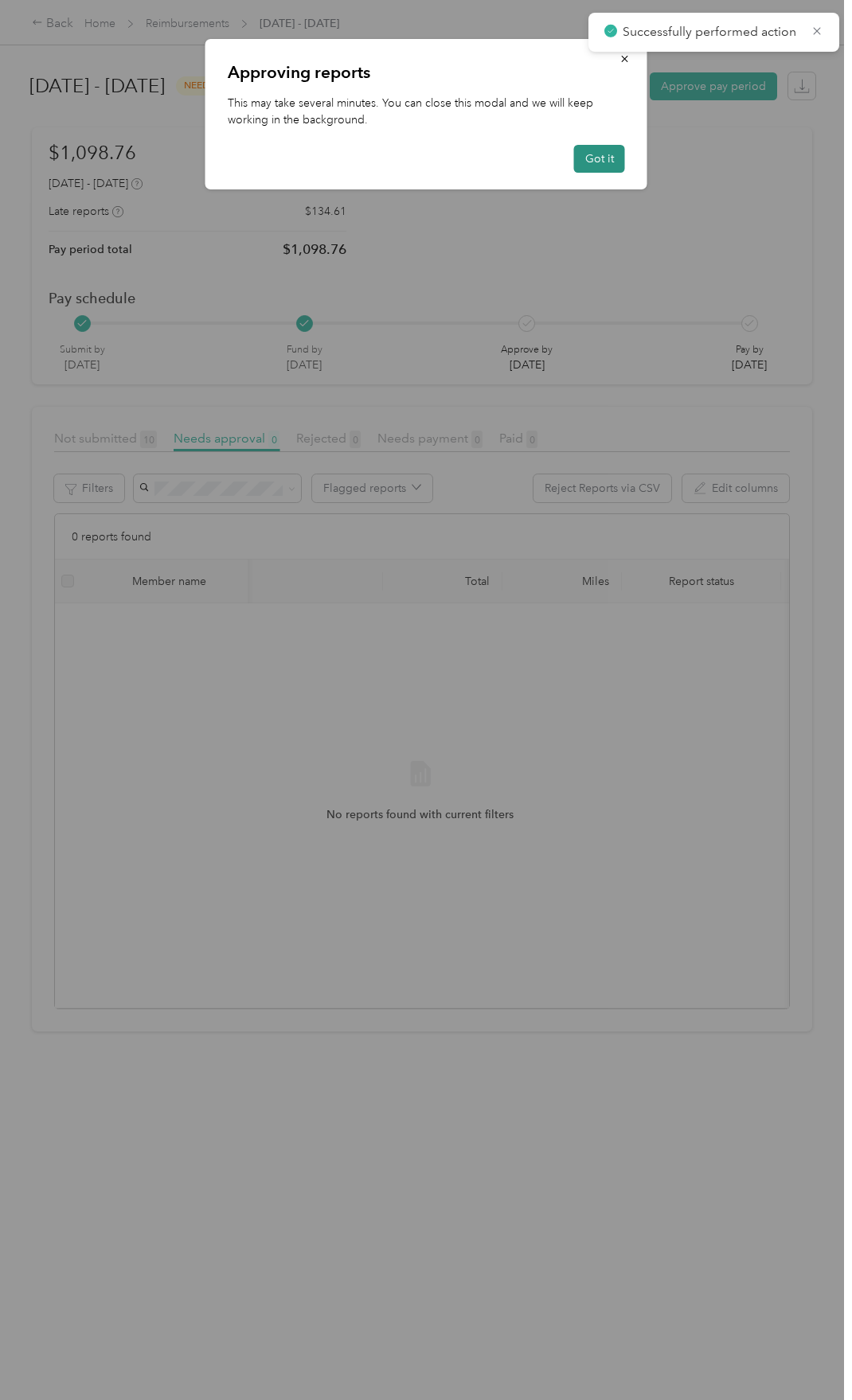
click at [589, 158] on button "Got it" at bounding box center [599, 158] width 51 height 28
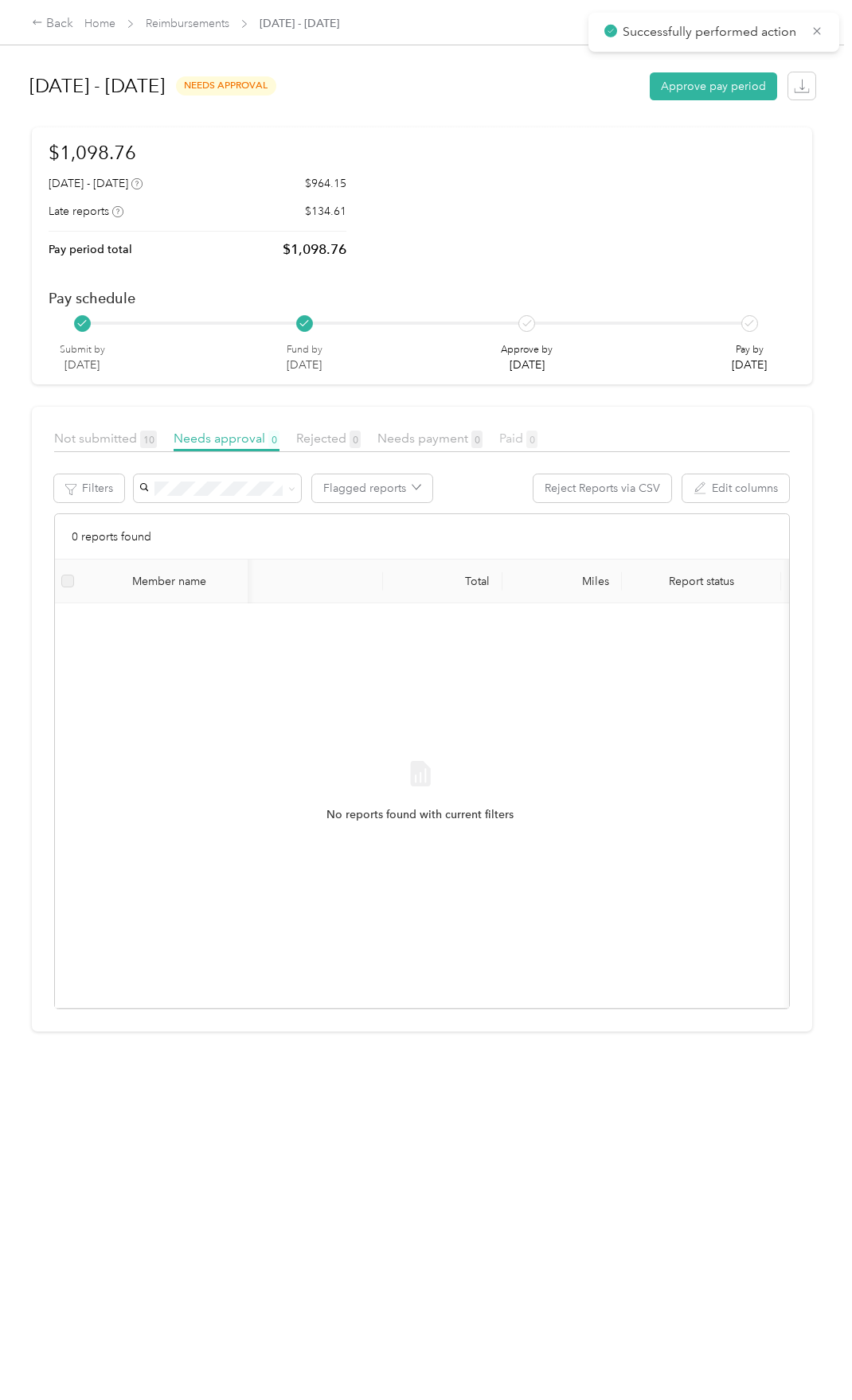
click at [518, 440] on span "Paid 0" at bounding box center [518, 437] width 38 height 15
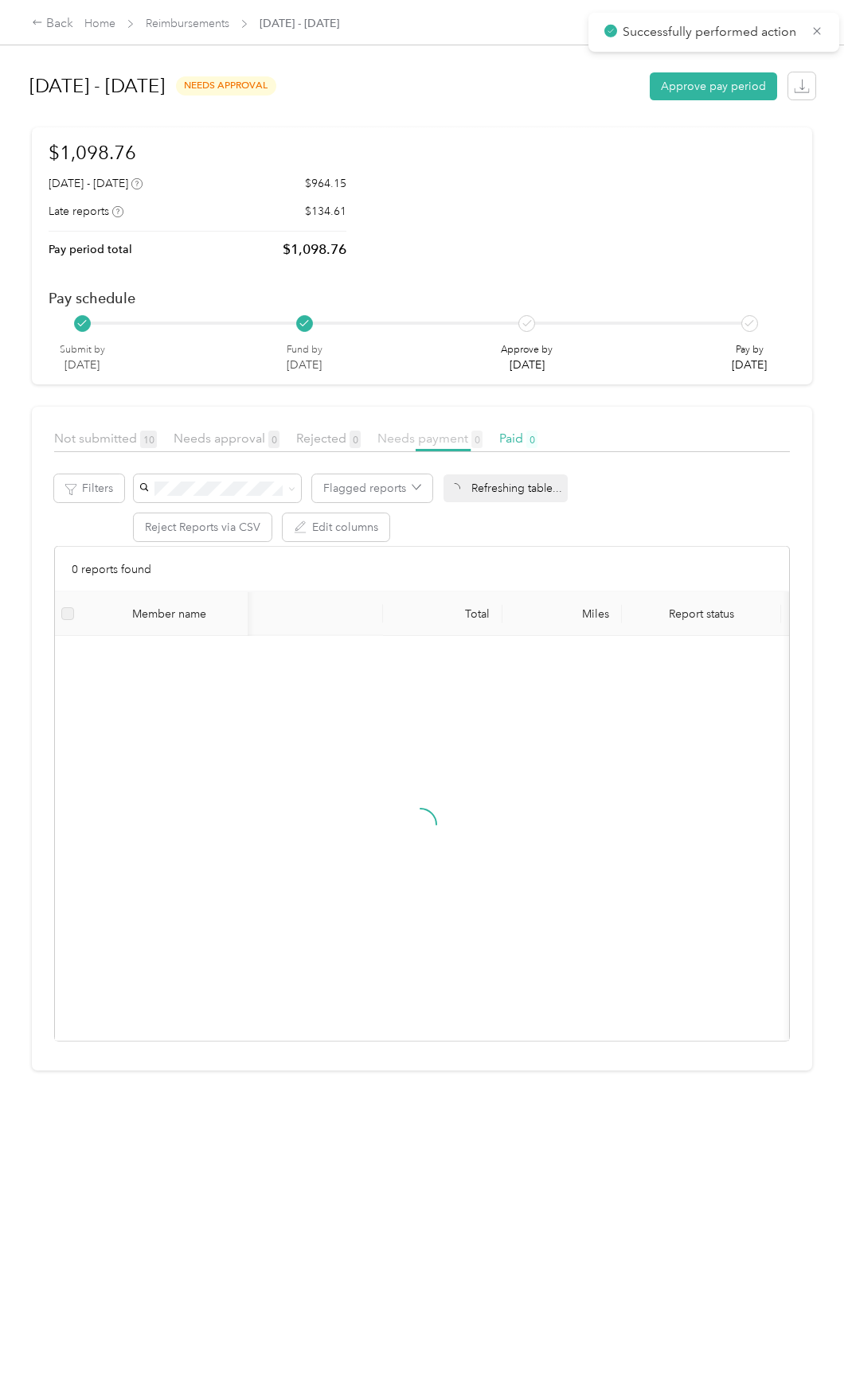
click at [427, 442] on span "Needs payment 0" at bounding box center [429, 437] width 105 height 15
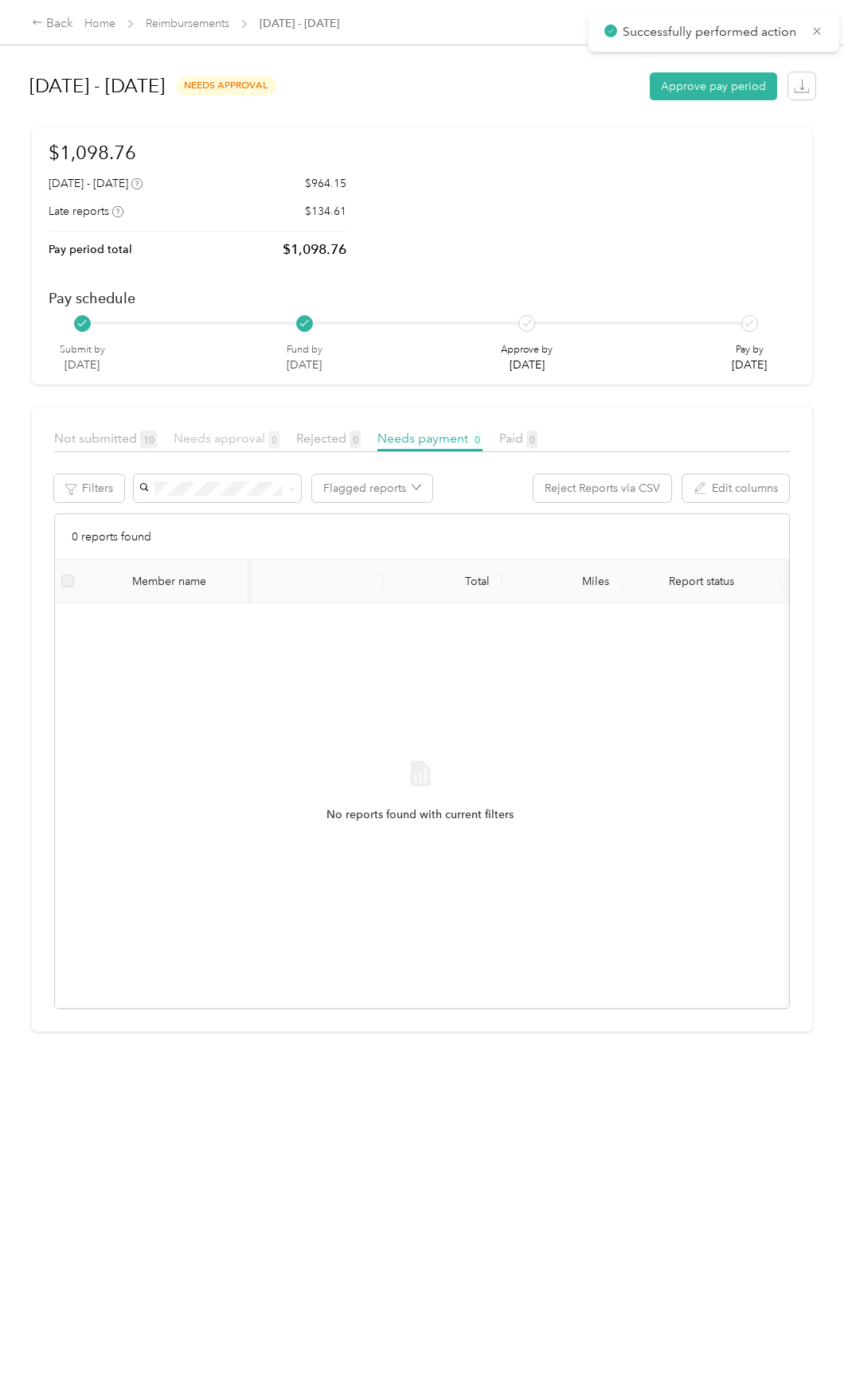
click at [205, 435] on span "Needs approval 0" at bounding box center [227, 437] width 106 height 15
click at [442, 440] on span "Needs payment 0" at bounding box center [429, 437] width 105 height 15
click at [316, 439] on span "Rejected 0" at bounding box center [328, 437] width 65 height 15
click at [220, 442] on span "Needs approval 0" at bounding box center [227, 437] width 106 height 15
click at [105, 435] on span "Not submitted 10" at bounding box center [105, 437] width 102 height 15
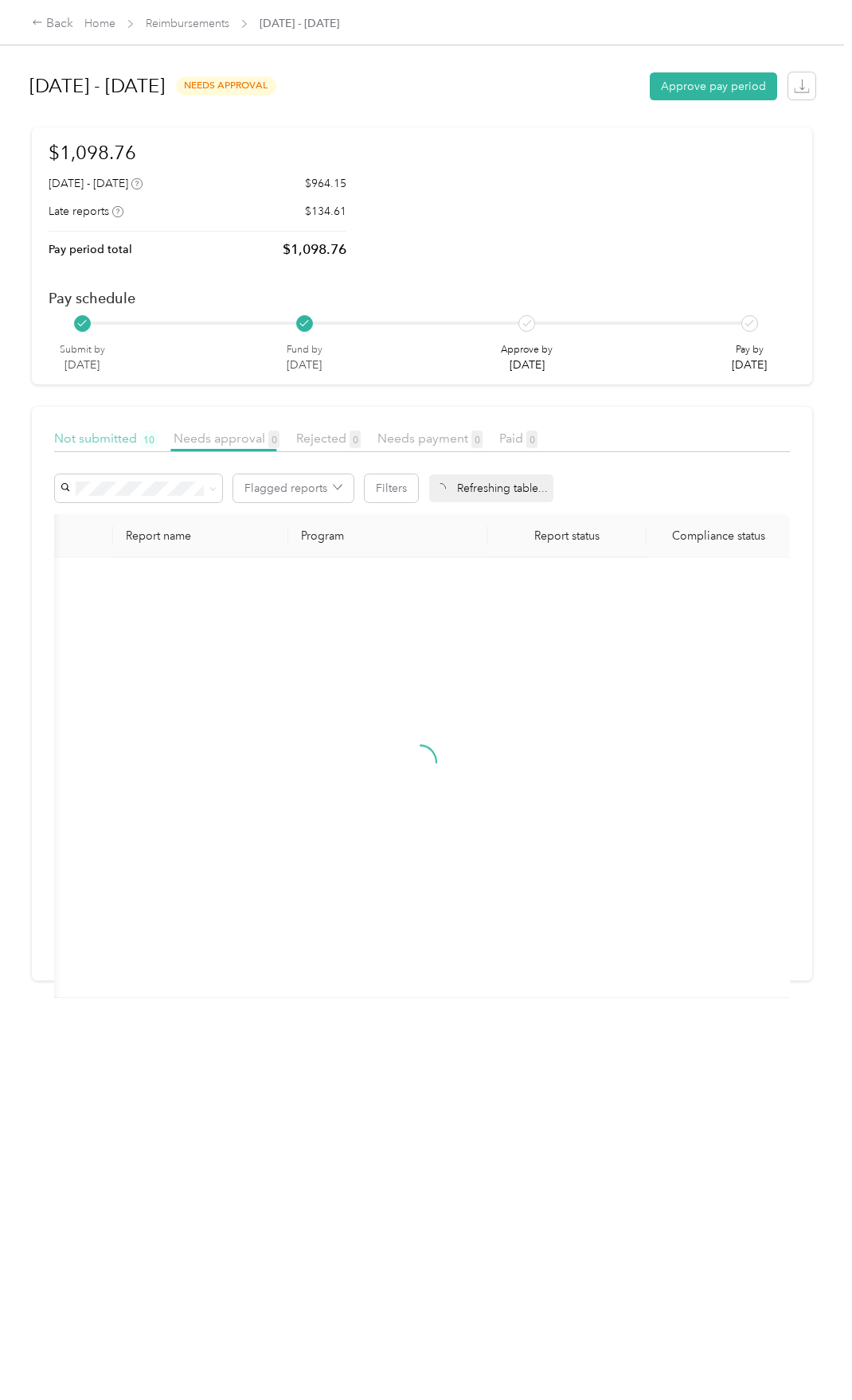
scroll to position [0, 112]
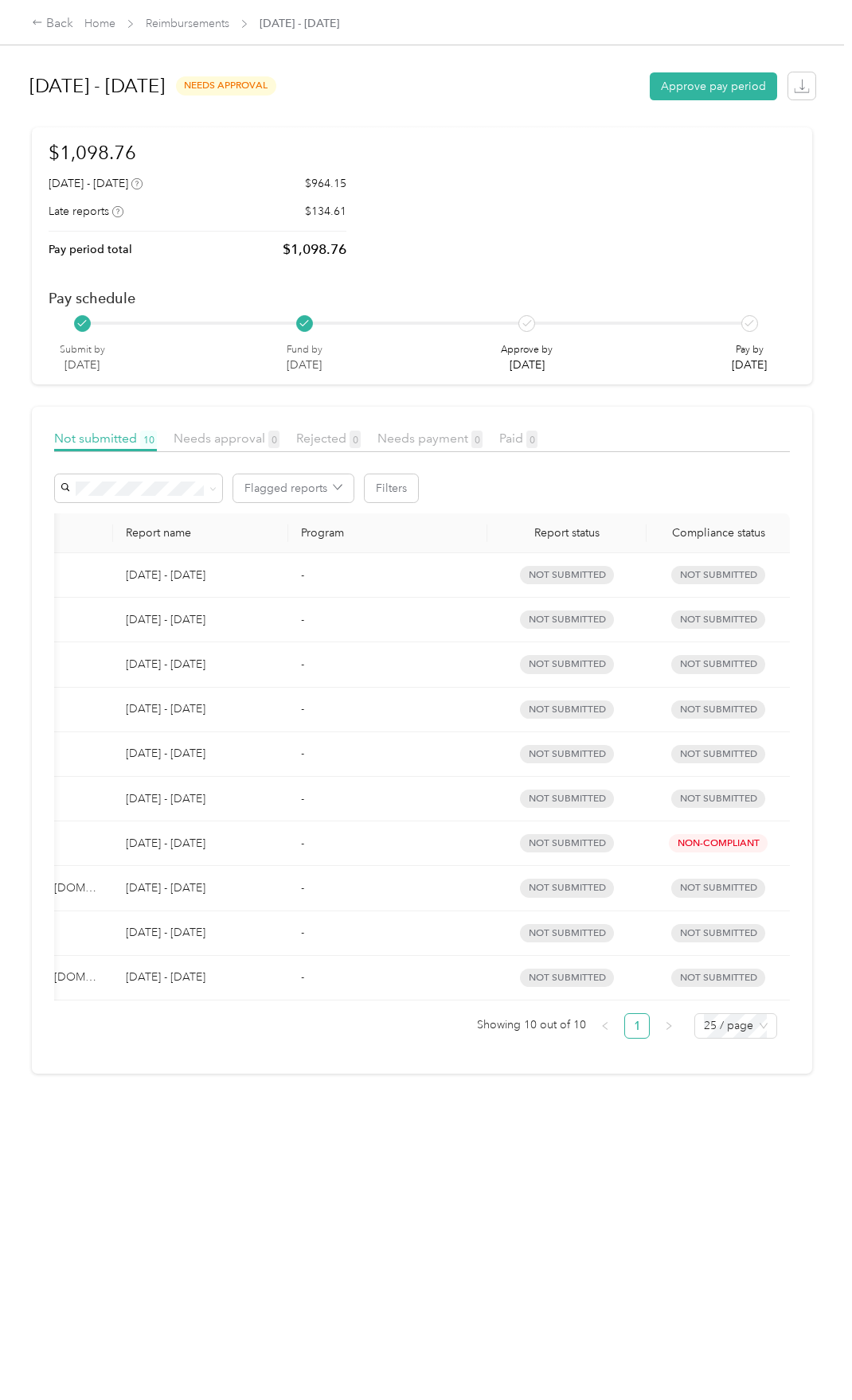
click at [405, 429] on div "Needs payment 0" at bounding box center [429, 439] width 105 height 20
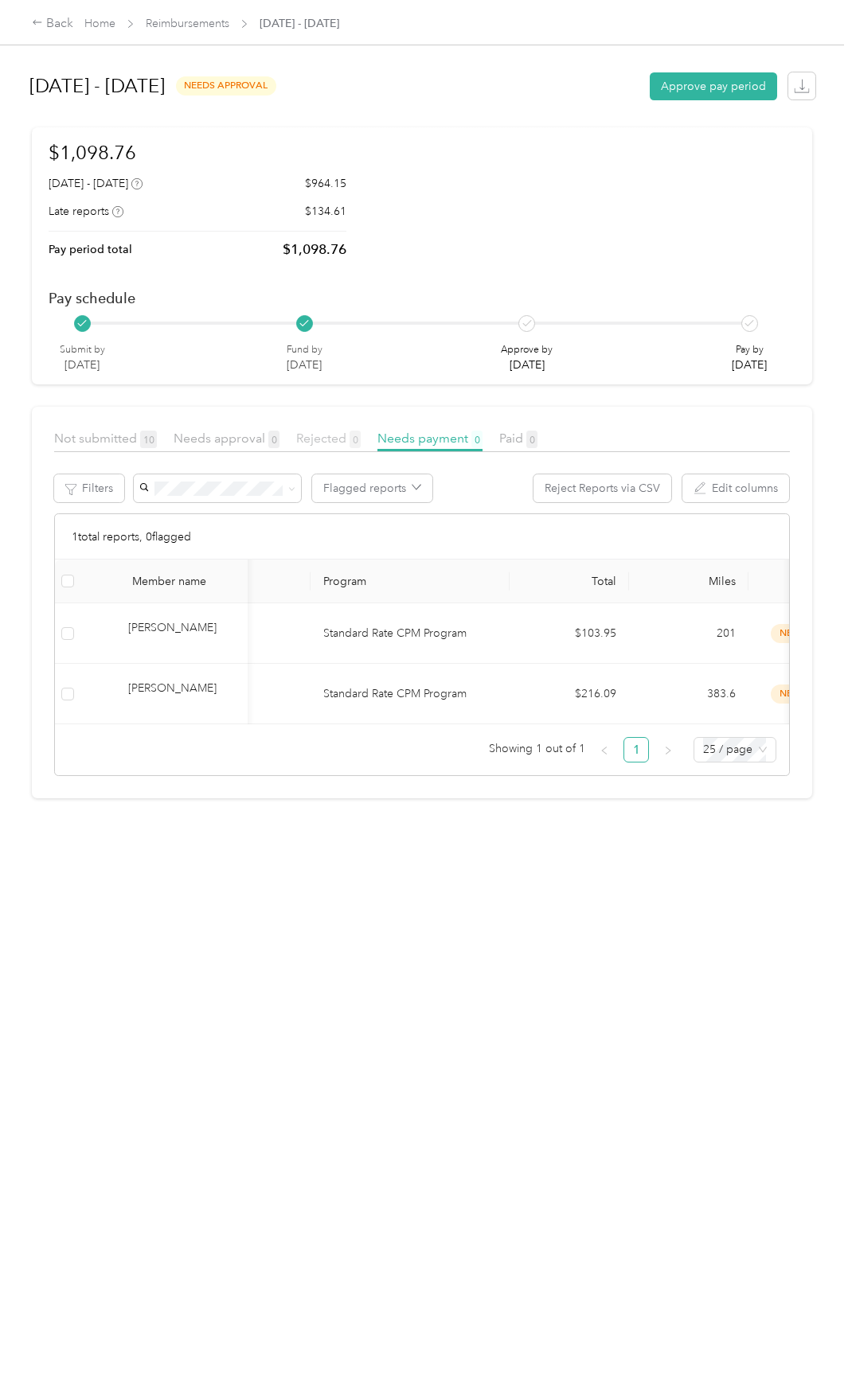
click at [341, 442] on span "Rejected 0" at bounding box center [328, 437] width 65 height 15
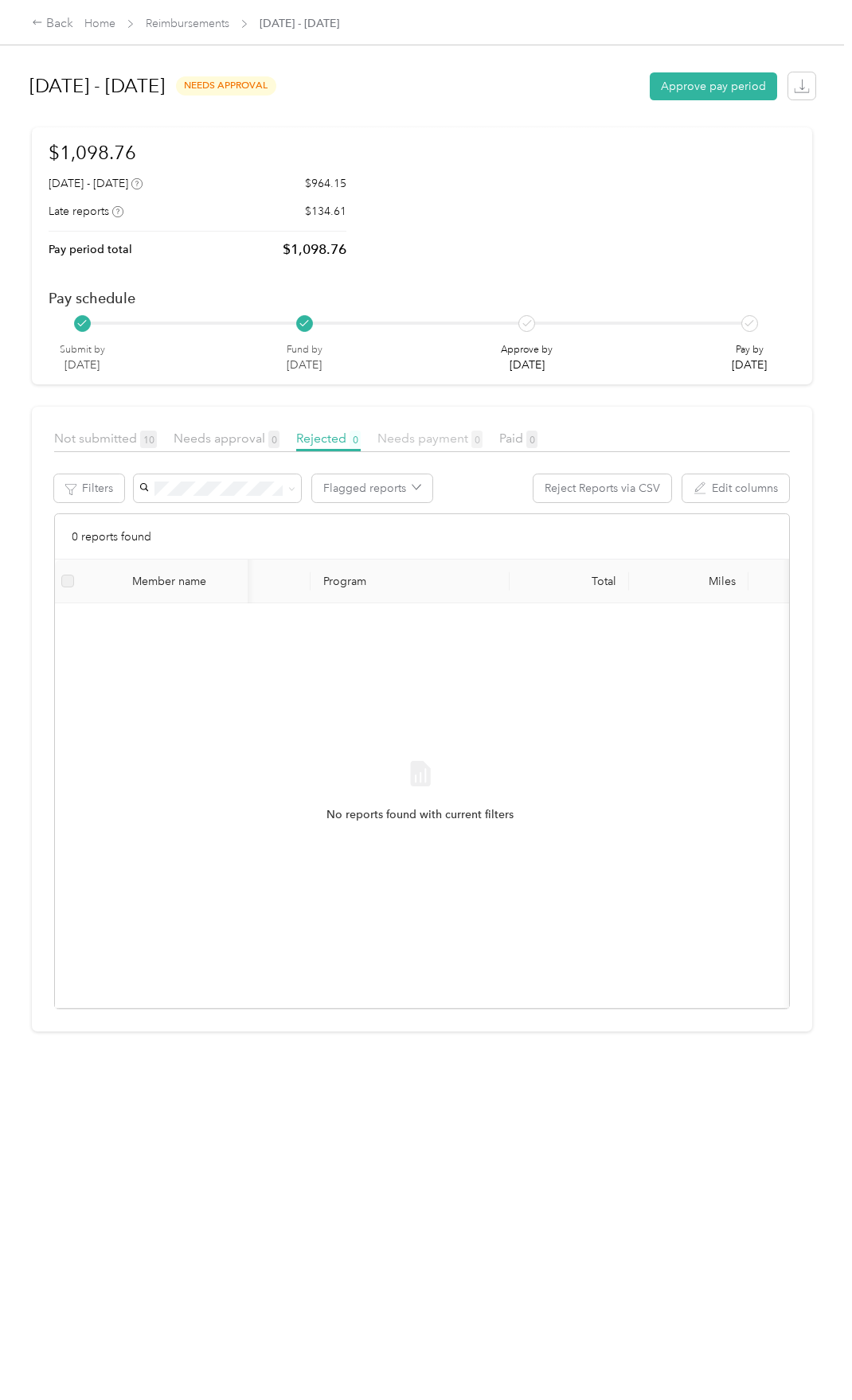
click at [404, 438] on span "Needs payment 0" at bounding box center [429, 437] width 105 height 15
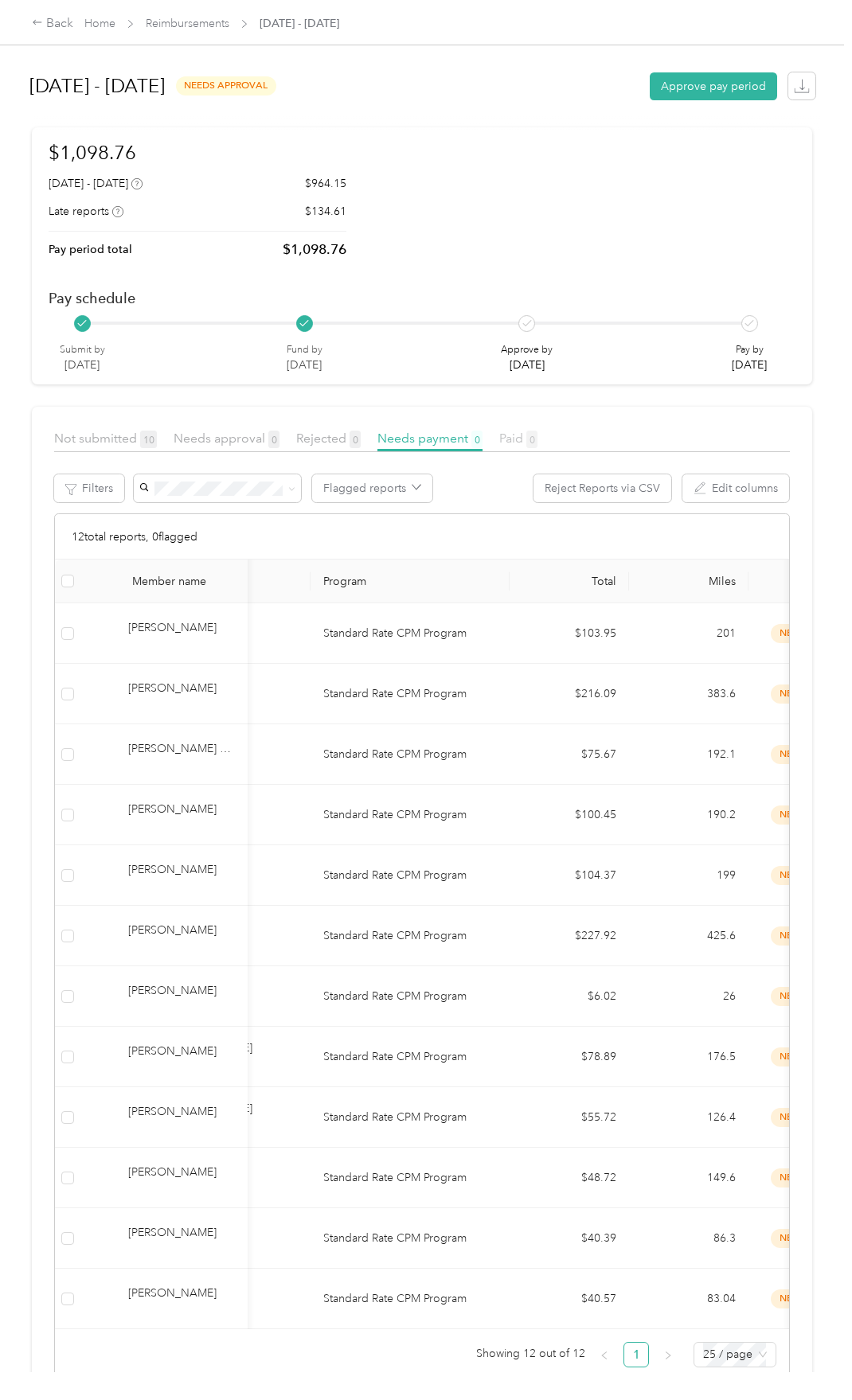
click at [520, 437] on span "Paid 0" at bounding box center [518, 437] width 38 height 15
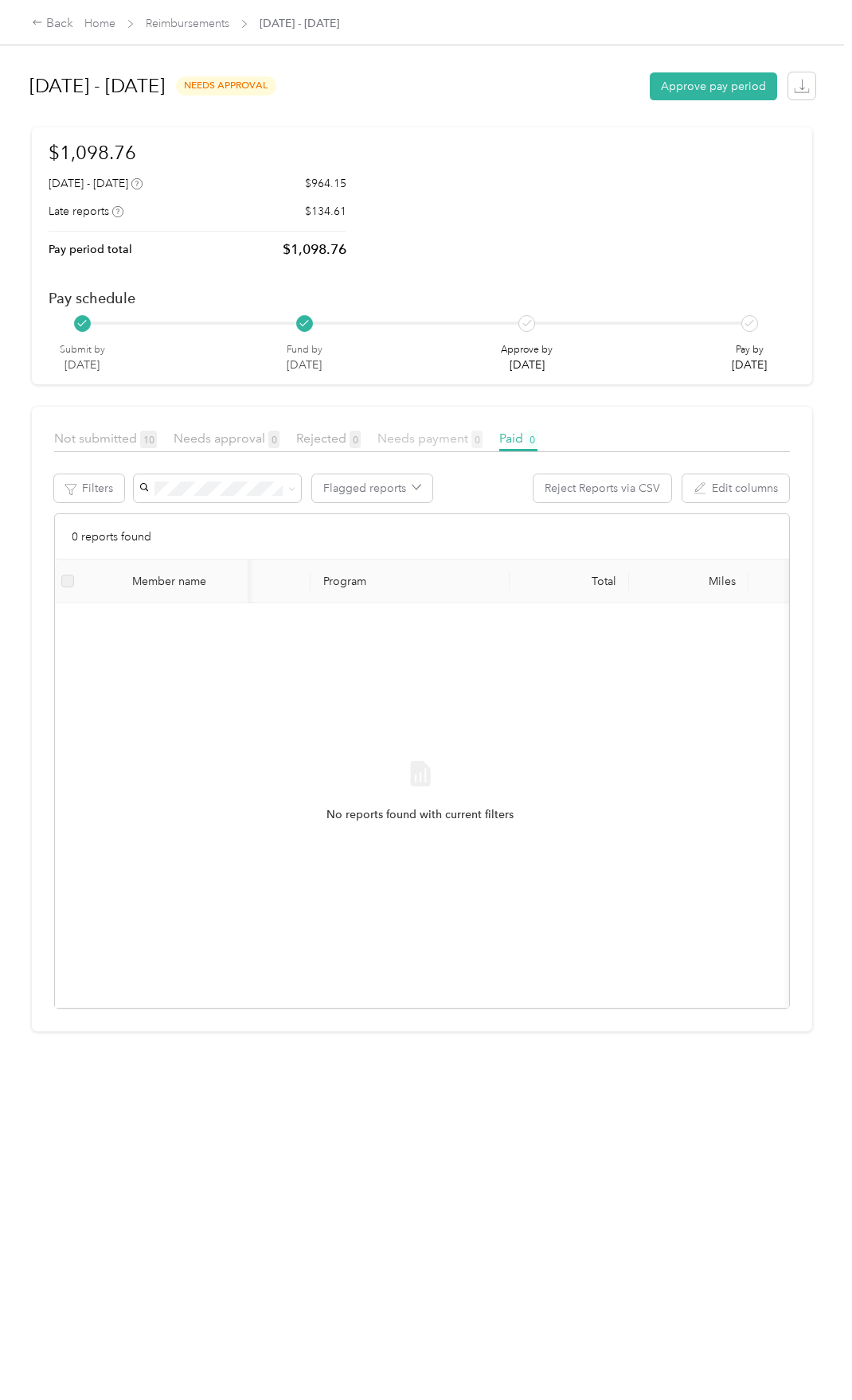
click at [427, 443] on span "Needs payment 0" at bounding box center [429, 437] width 105 height 15
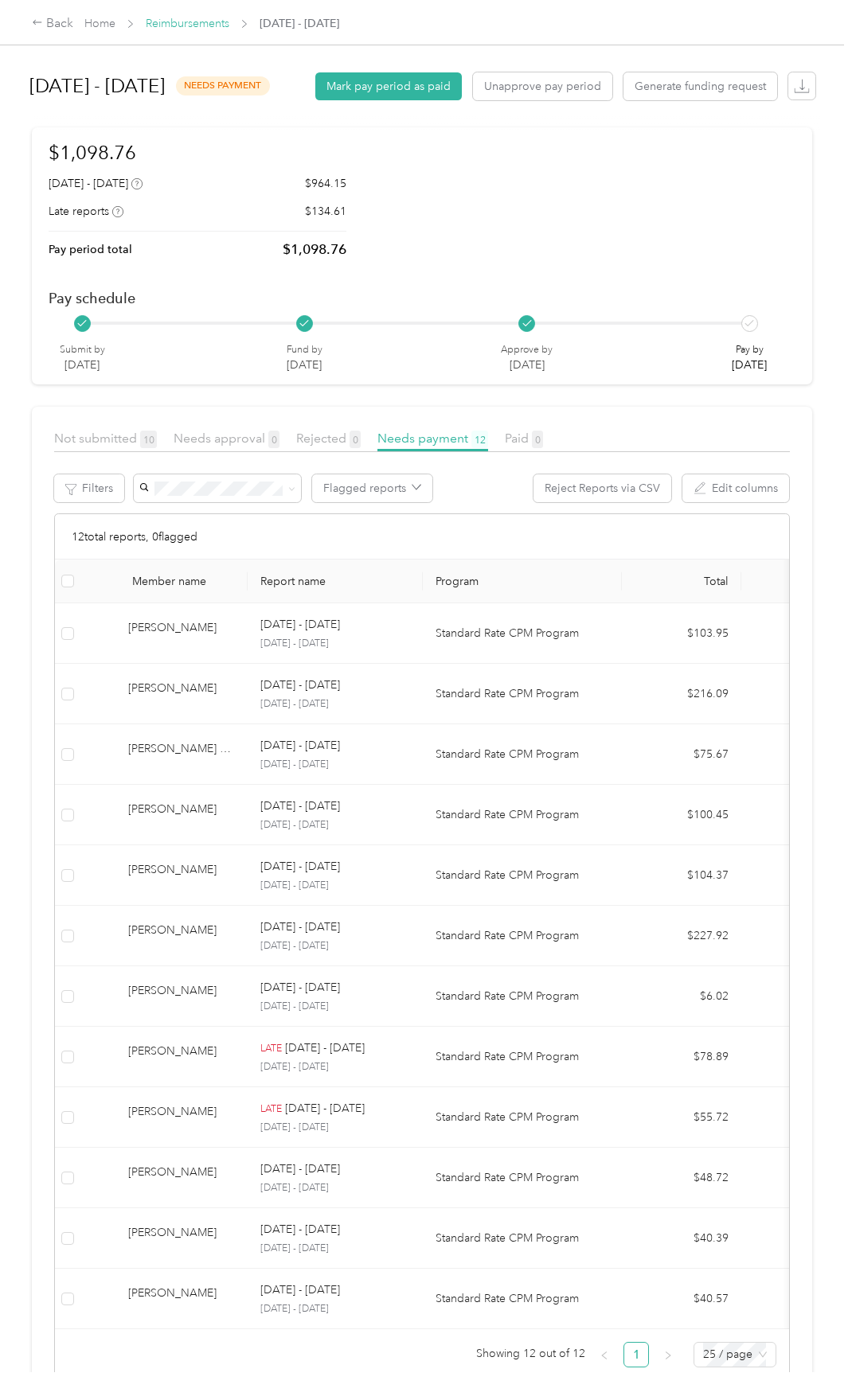
click at [199, 26] on link "Reimbursements" at bounding box center [187, 24] width 84 height 14
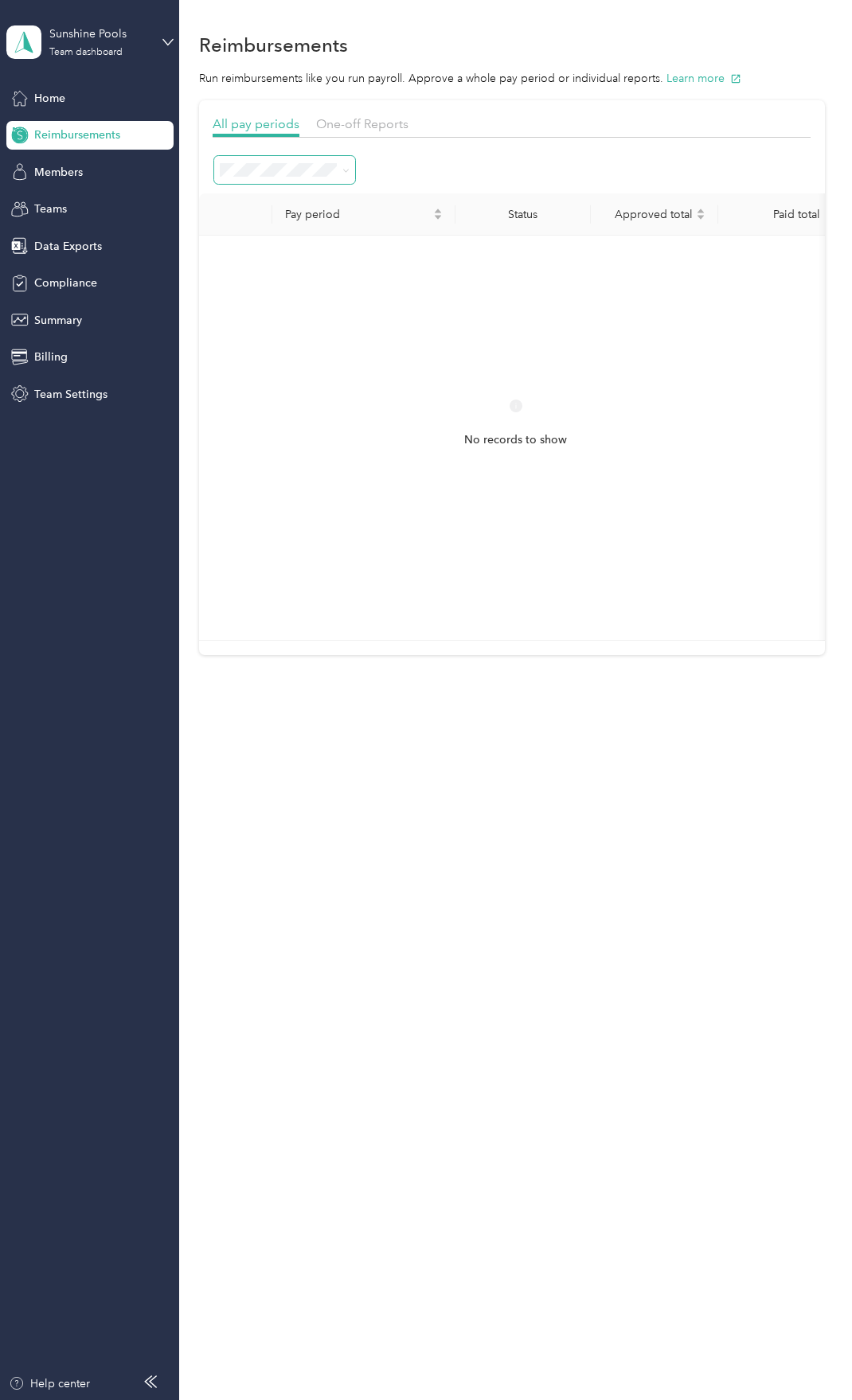
click at [294, 160] on span at bounding box center [284, 170] width 141 height 28
click at [289, 183] on span at bounding box center [284, 170] width 141 height 28
click at [264, 220] on span "Active periods" at bounding box center [261, 225] width 74 height 14
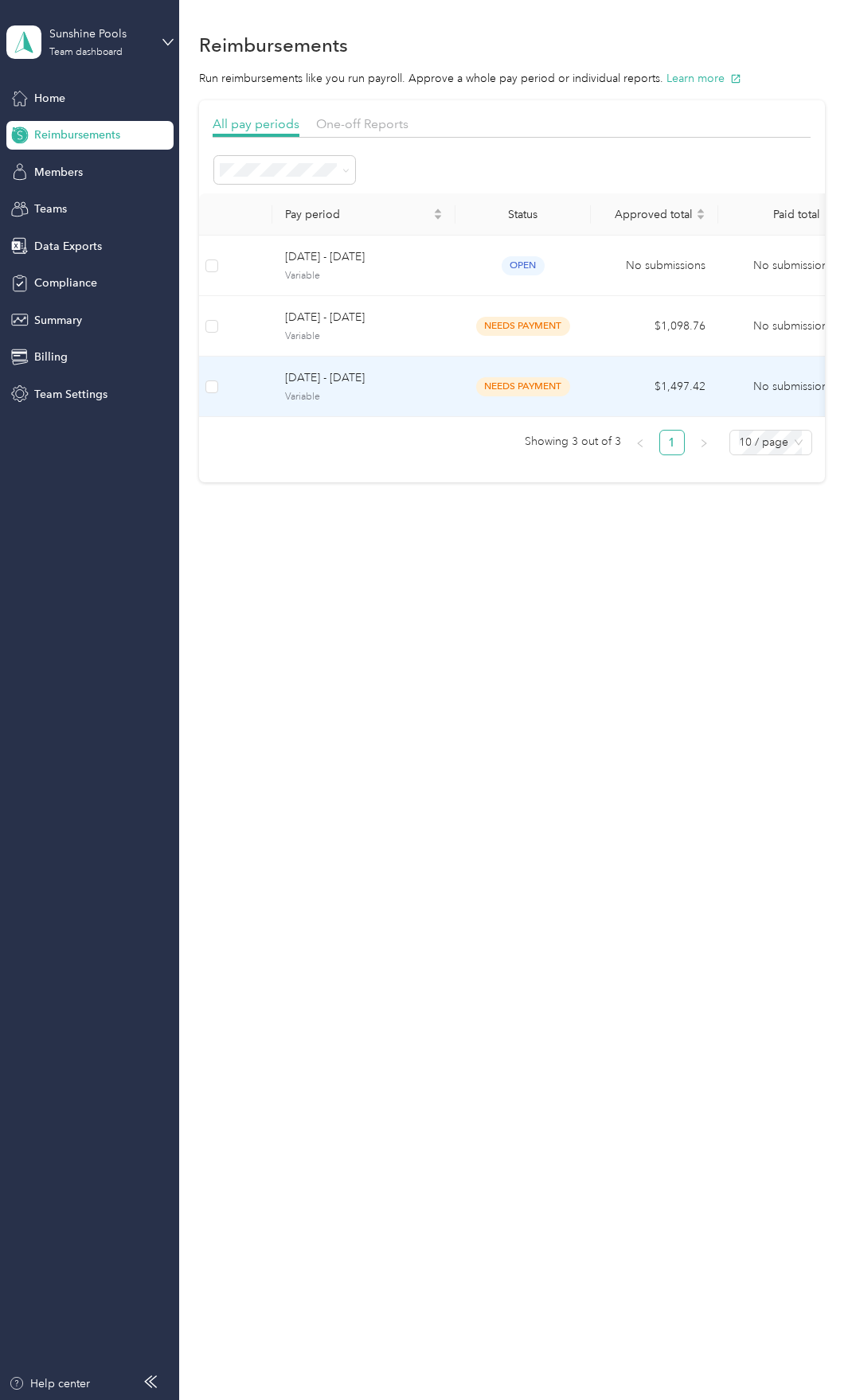
click at [398, 384] on span "[DATE] - [DATE]" at bounding box center [364, 378] width 157 height 18
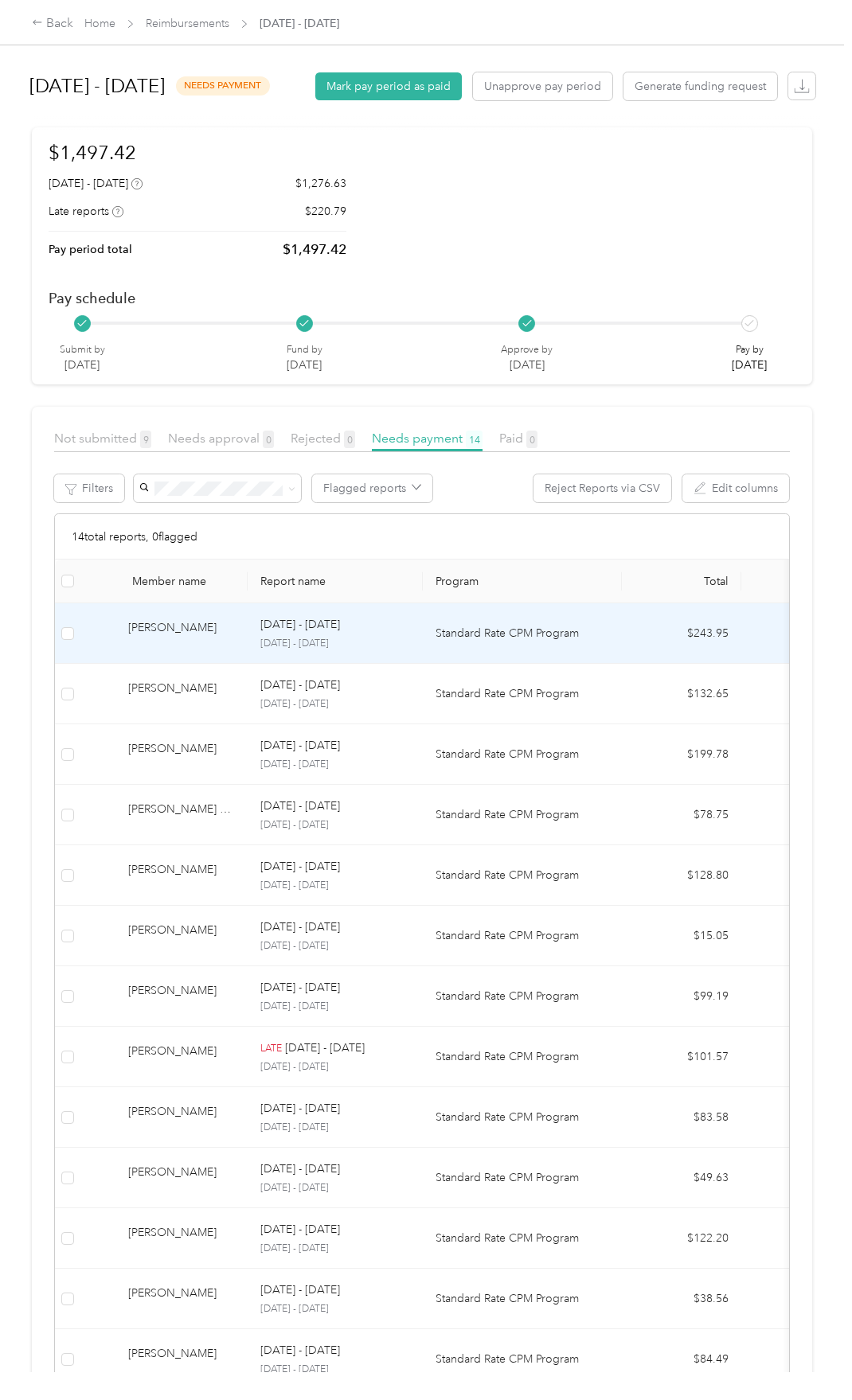
click at [242, 663] on td "[PERSON_NAME]" at bounding box center [164, 634] width 167 height 61
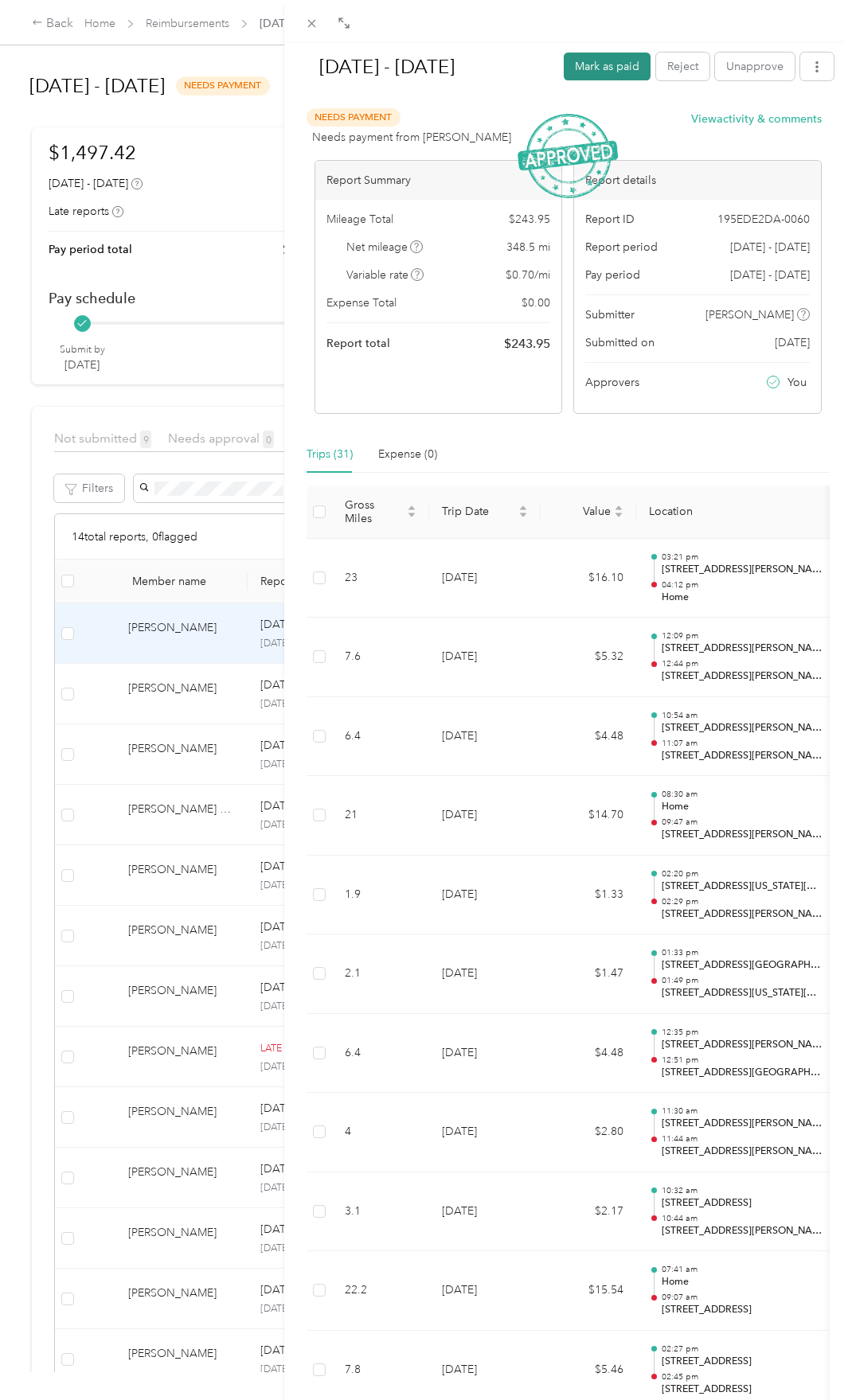
click at [592, 71] on button "Mark as paid" at bounding box center [606, 66] width 86 height 28
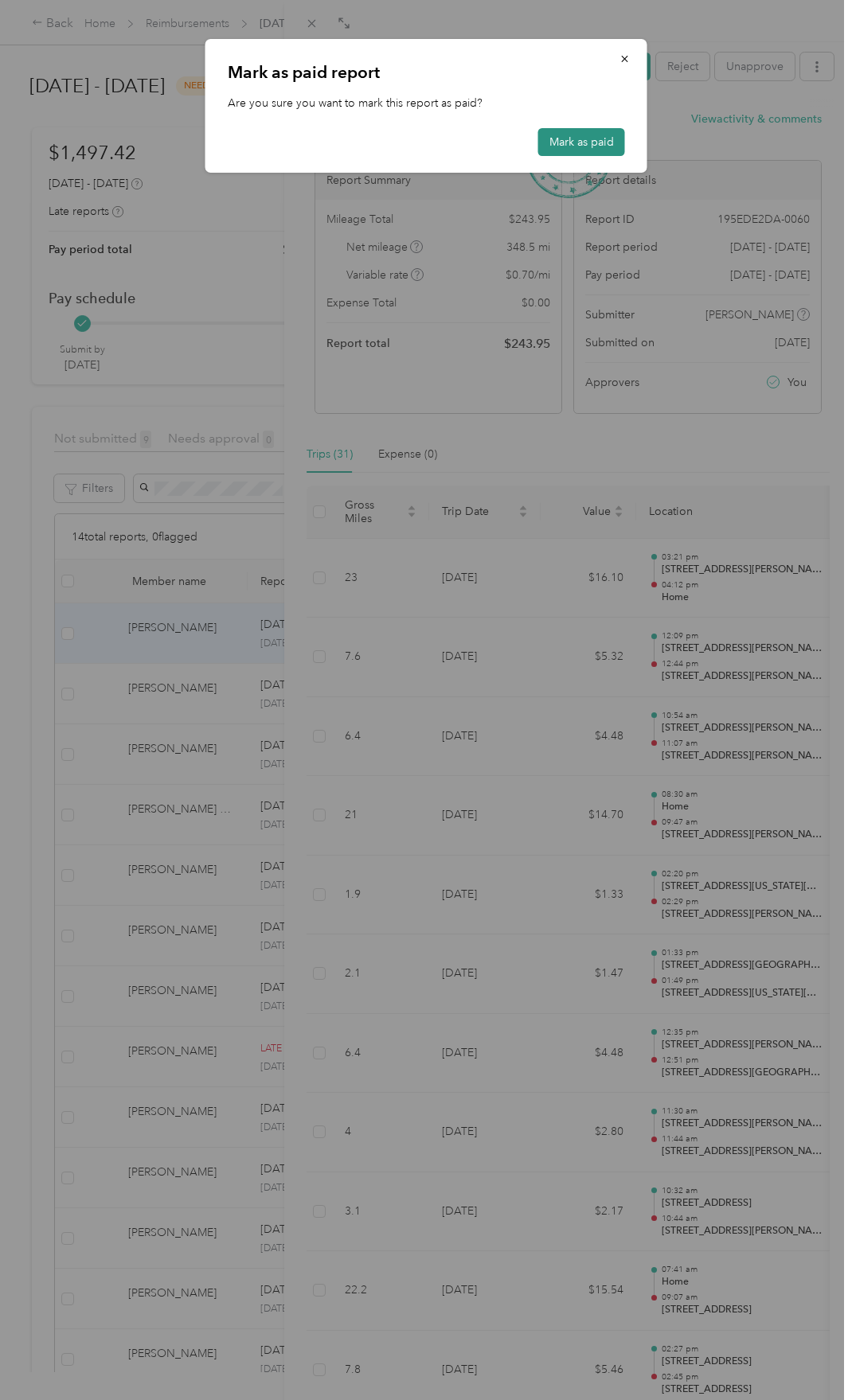
click at [580, 141] on button "Mark as paid" at bounding box center [582, 141] width 86 height 28
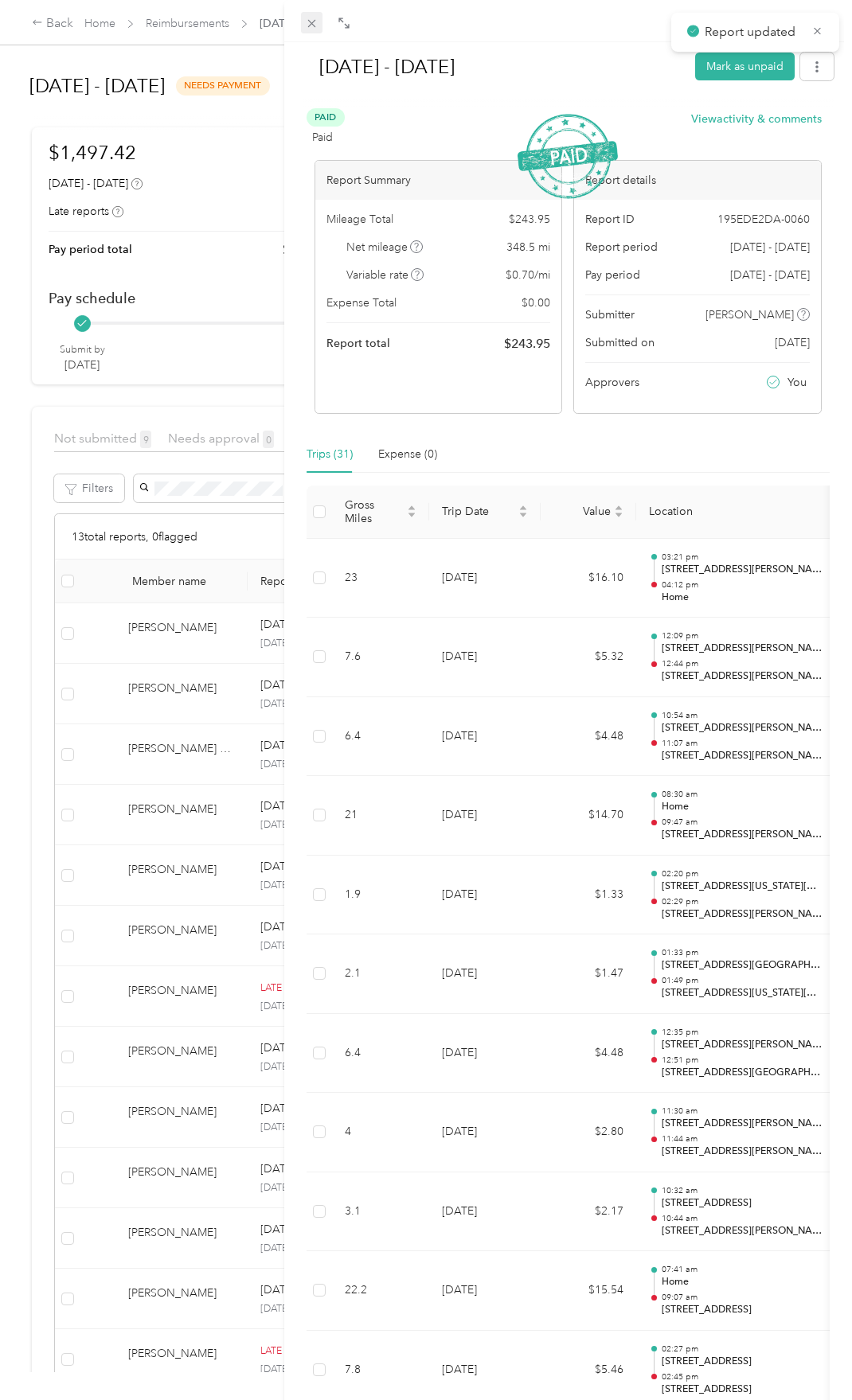
click at [316, 16] on span at bounding box center [312, 23] width 23 height 23
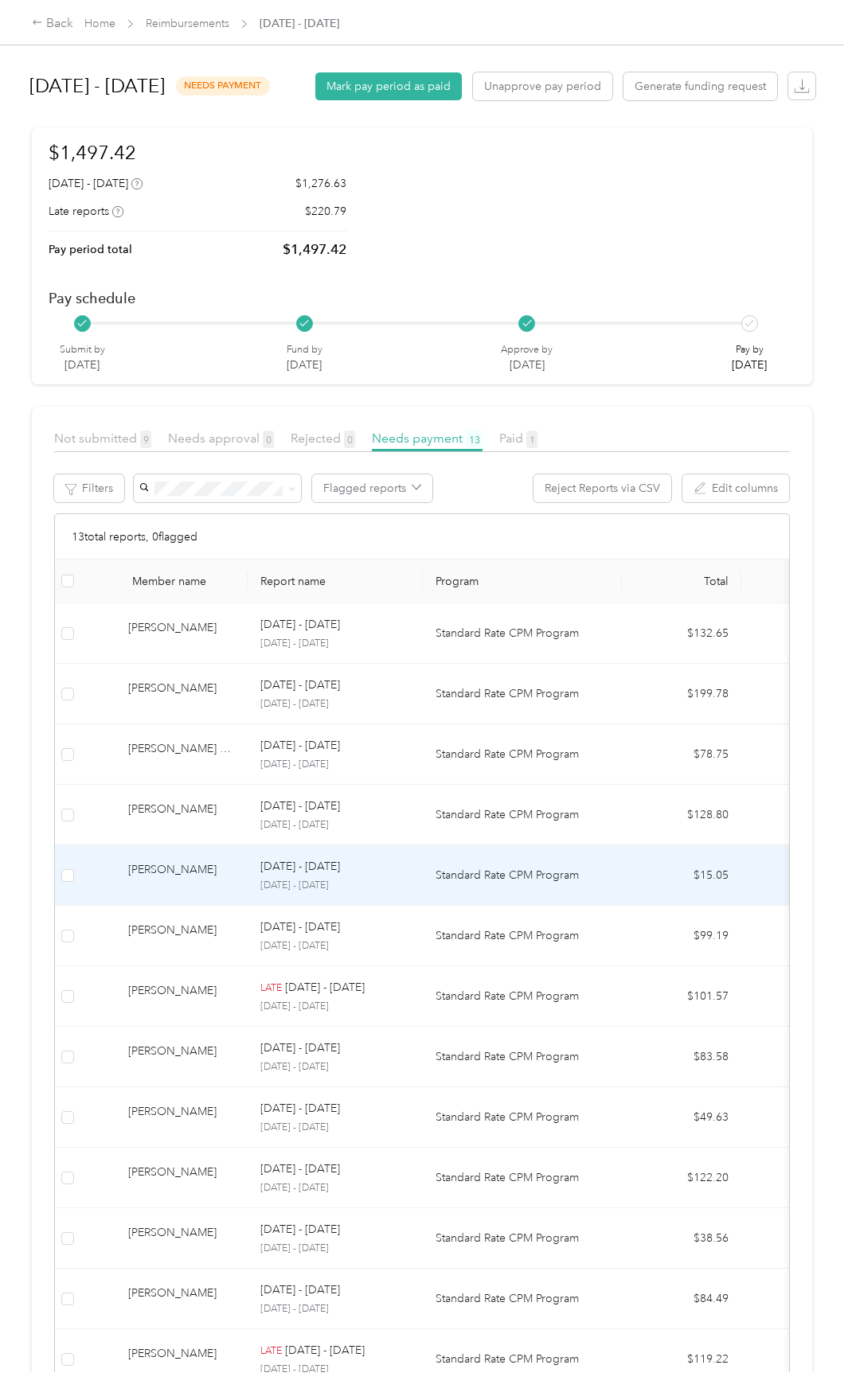
click at [188, 889] on div "[PERSON_NAME]" at bounding box center [181, 874] width 107 height 28
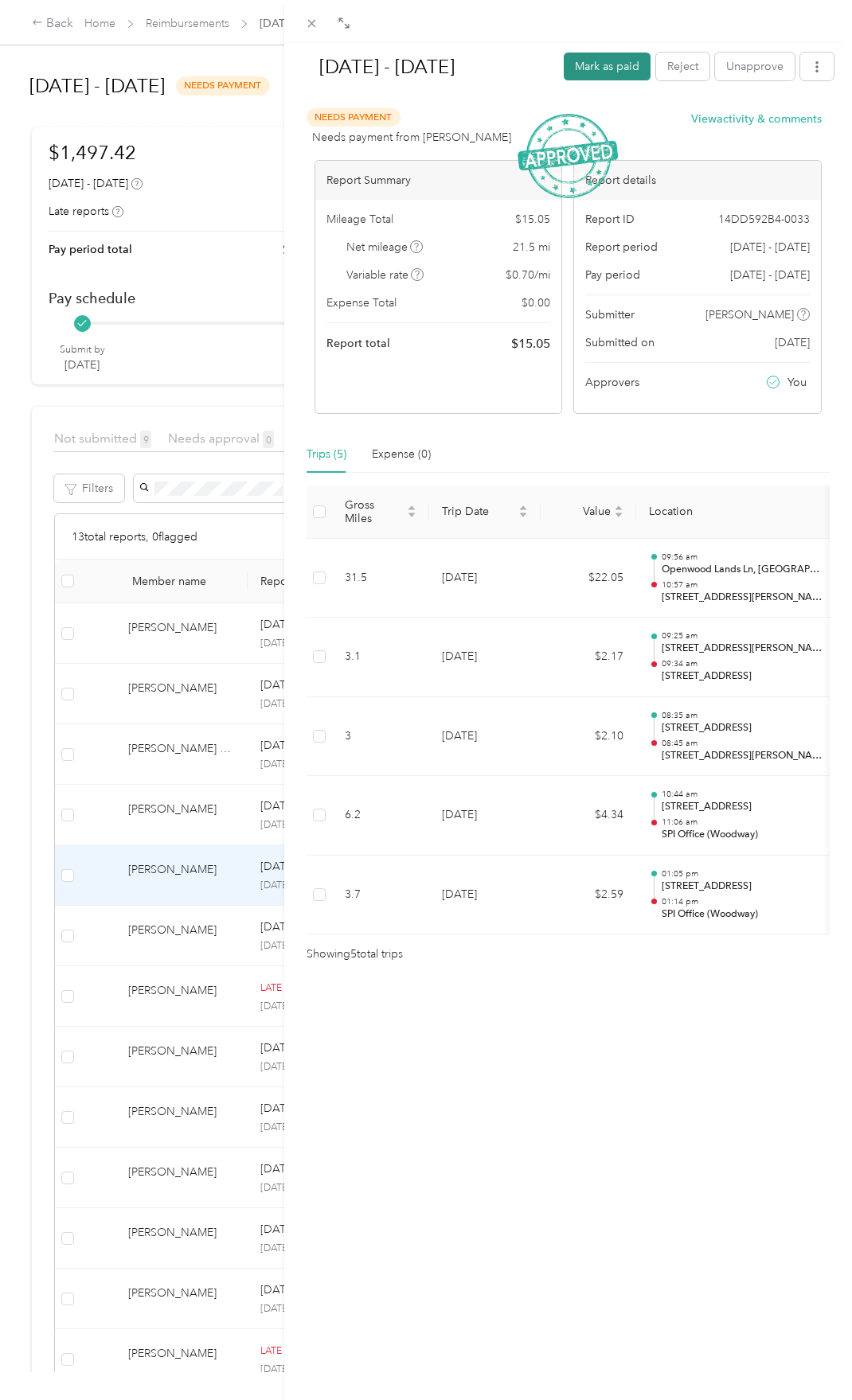
click at [597, 69] on button "Mark as paid" at bounding box center [606, 66] width 86 height 28
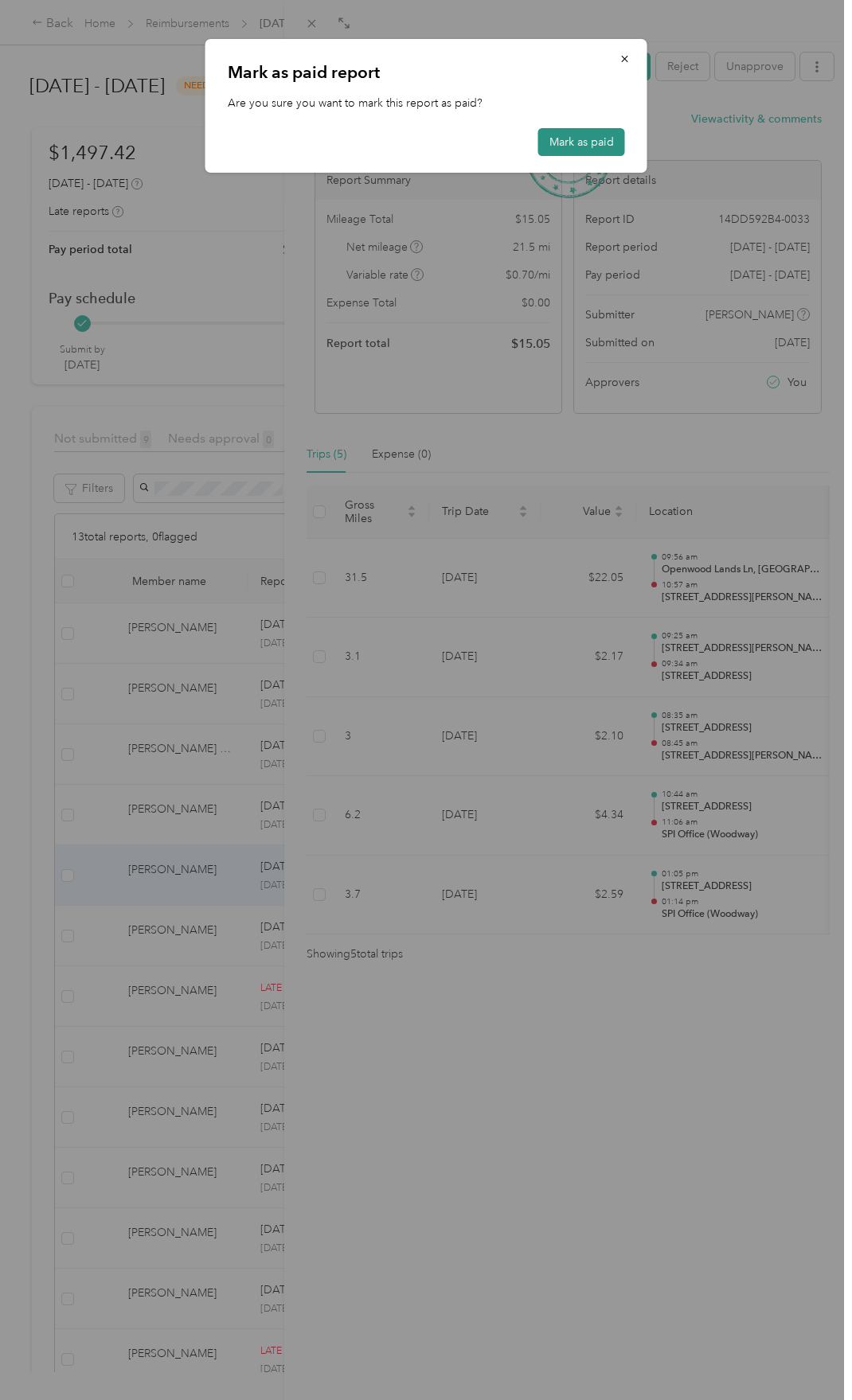
click at [578, 140] on button "Mark as paid" at bounding box center [582, 141] width 86 height 28
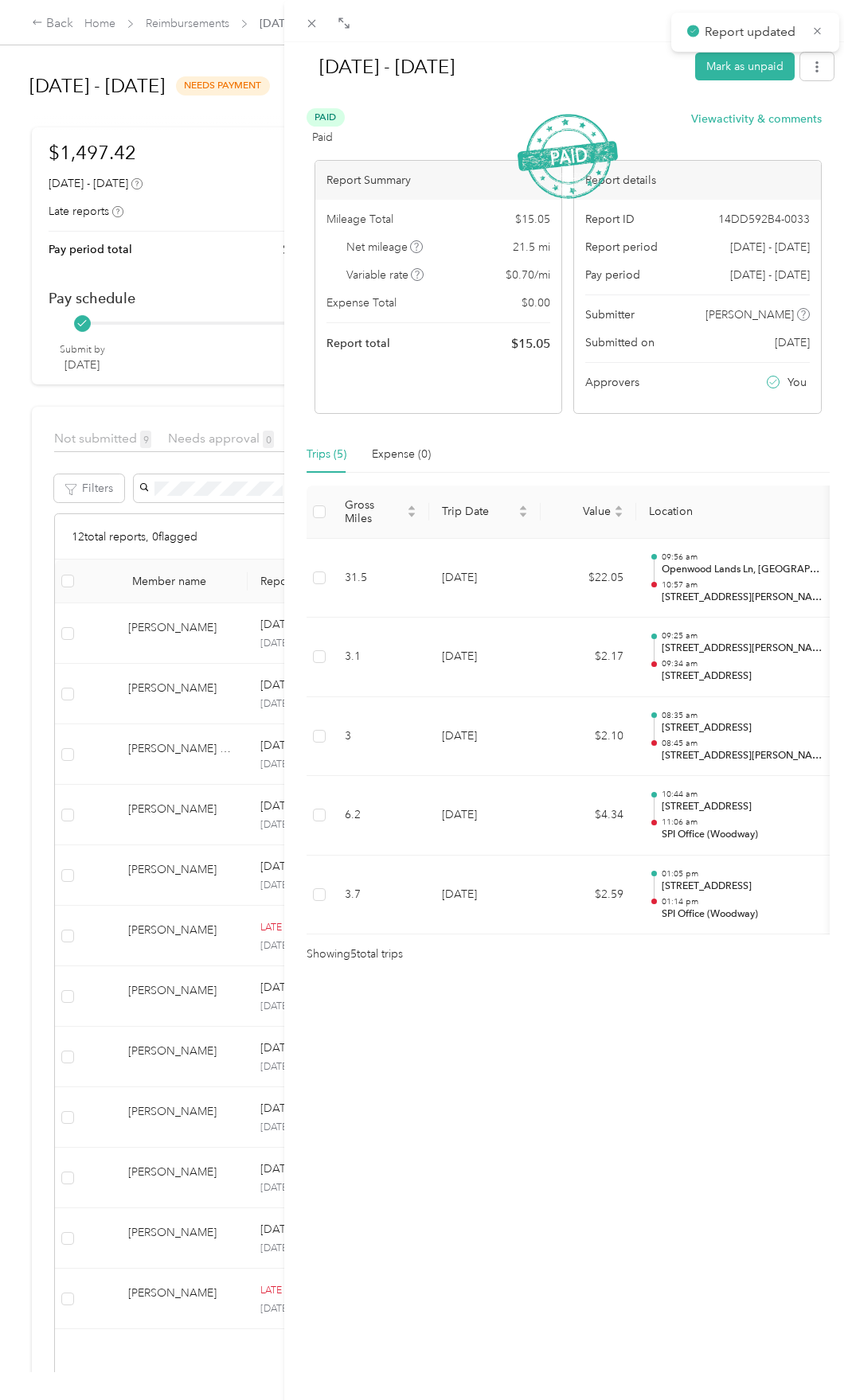
click at [186, 675] on div "[DATE] - [DATE] Mark as unpaid Paid Paid View activity & comments Report Summar…" at bounding box center [426, 700] width 852 height 1400
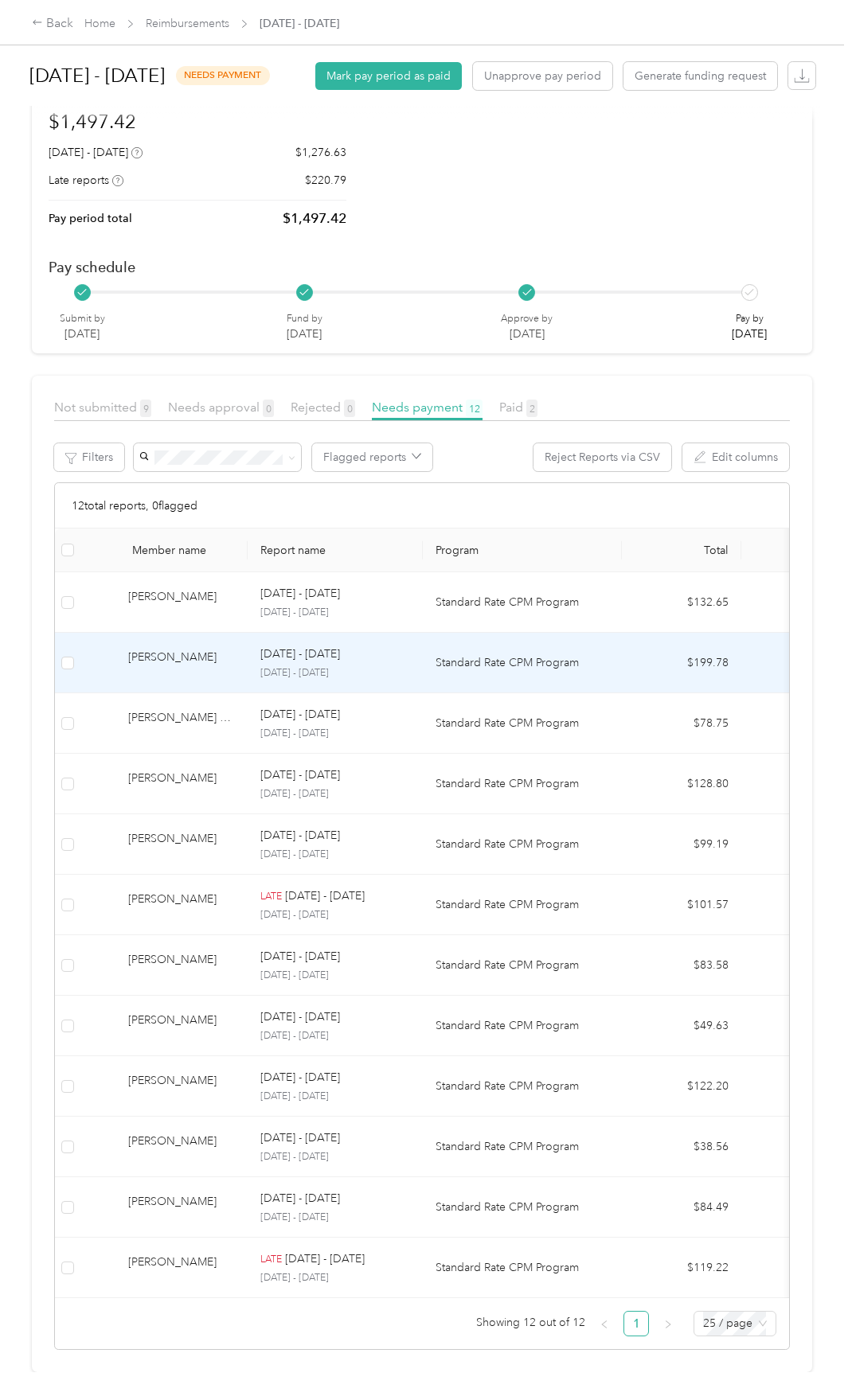
scroll to position [94, 0]
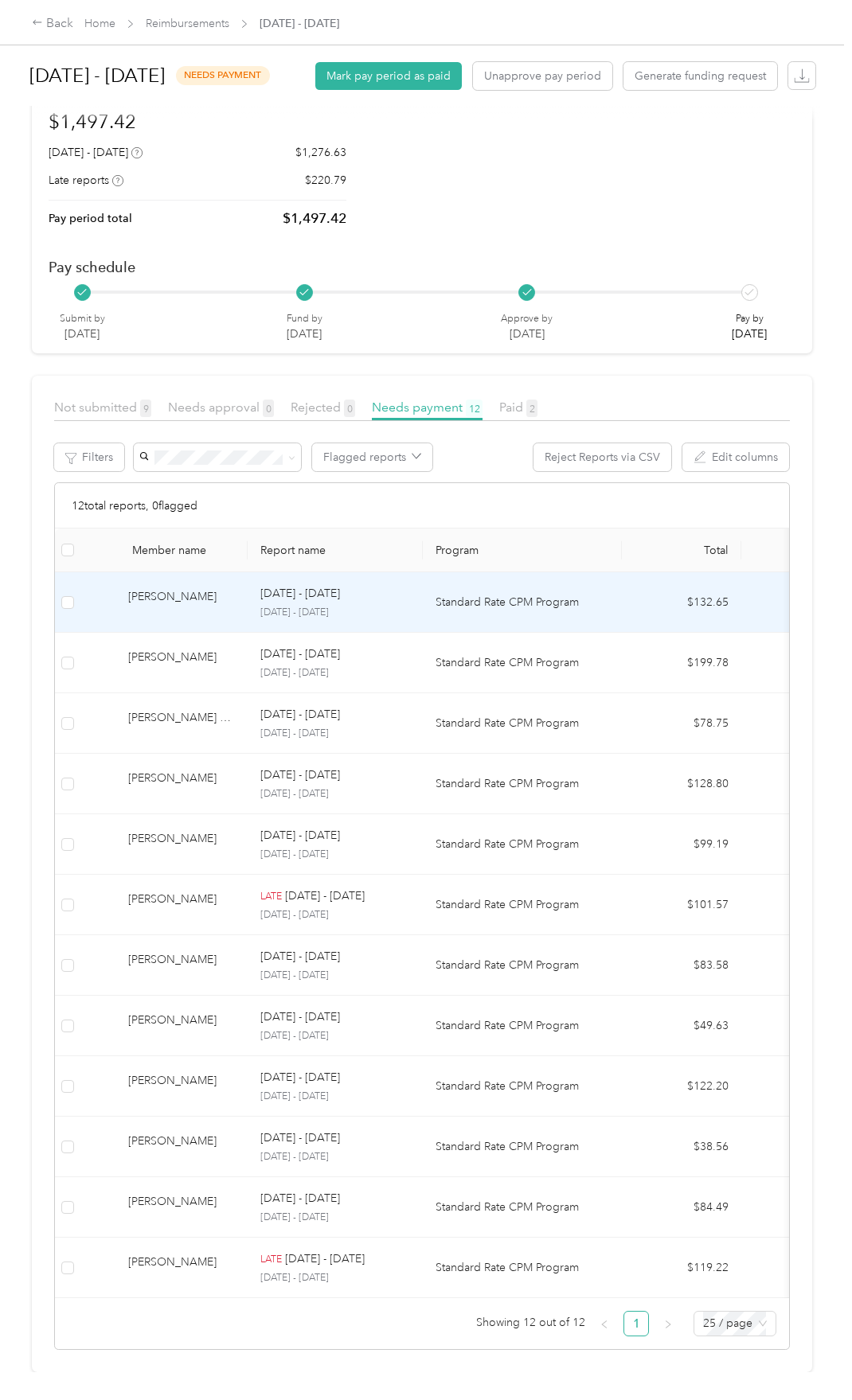
click at [166, 588] on div "[PERSON_NAME]" at bounding box center [181, 602] width 107 height 28
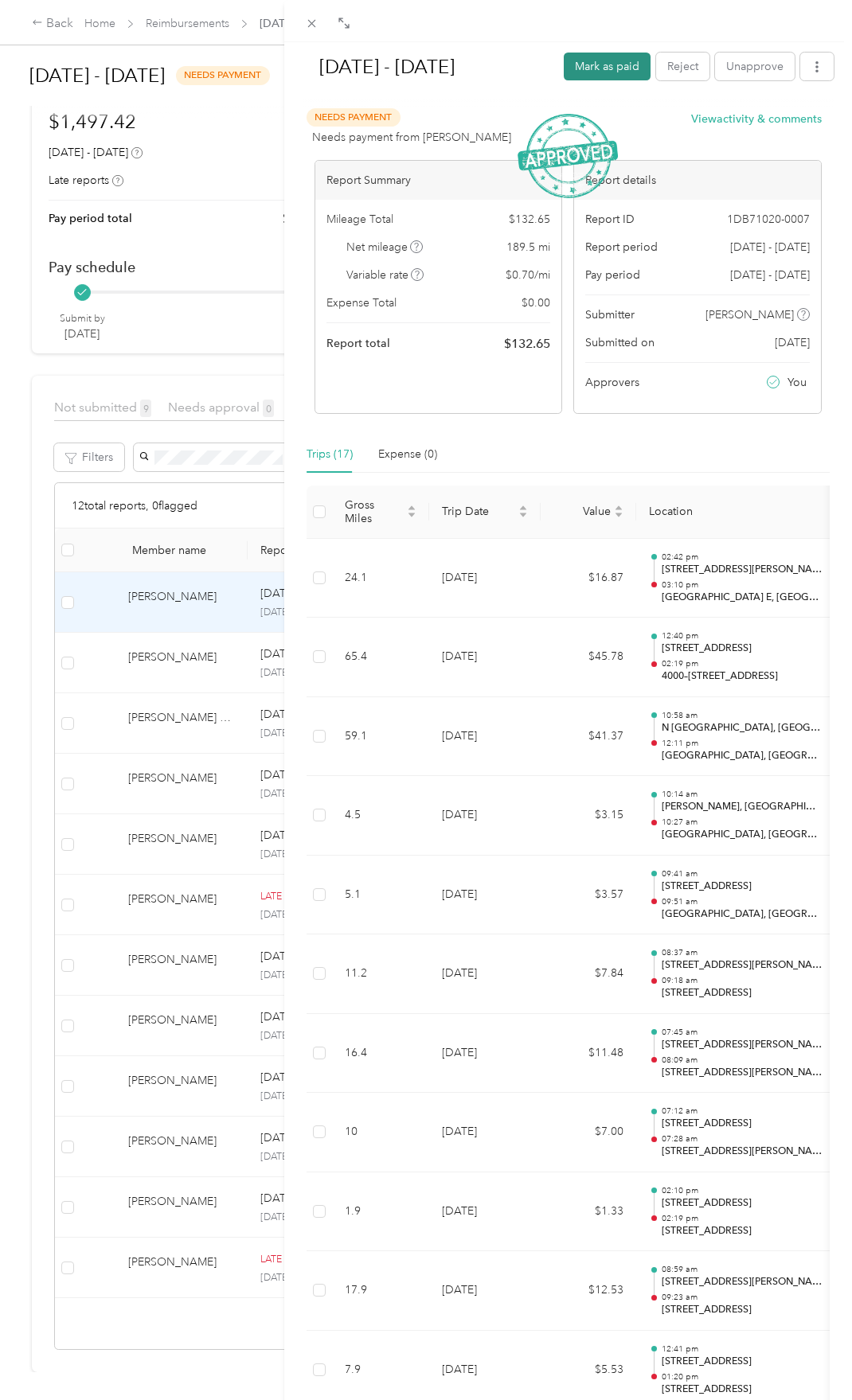
click at [589, 69] on button "Mark as paid" at bounding box center [606, 66] width 86 height 28
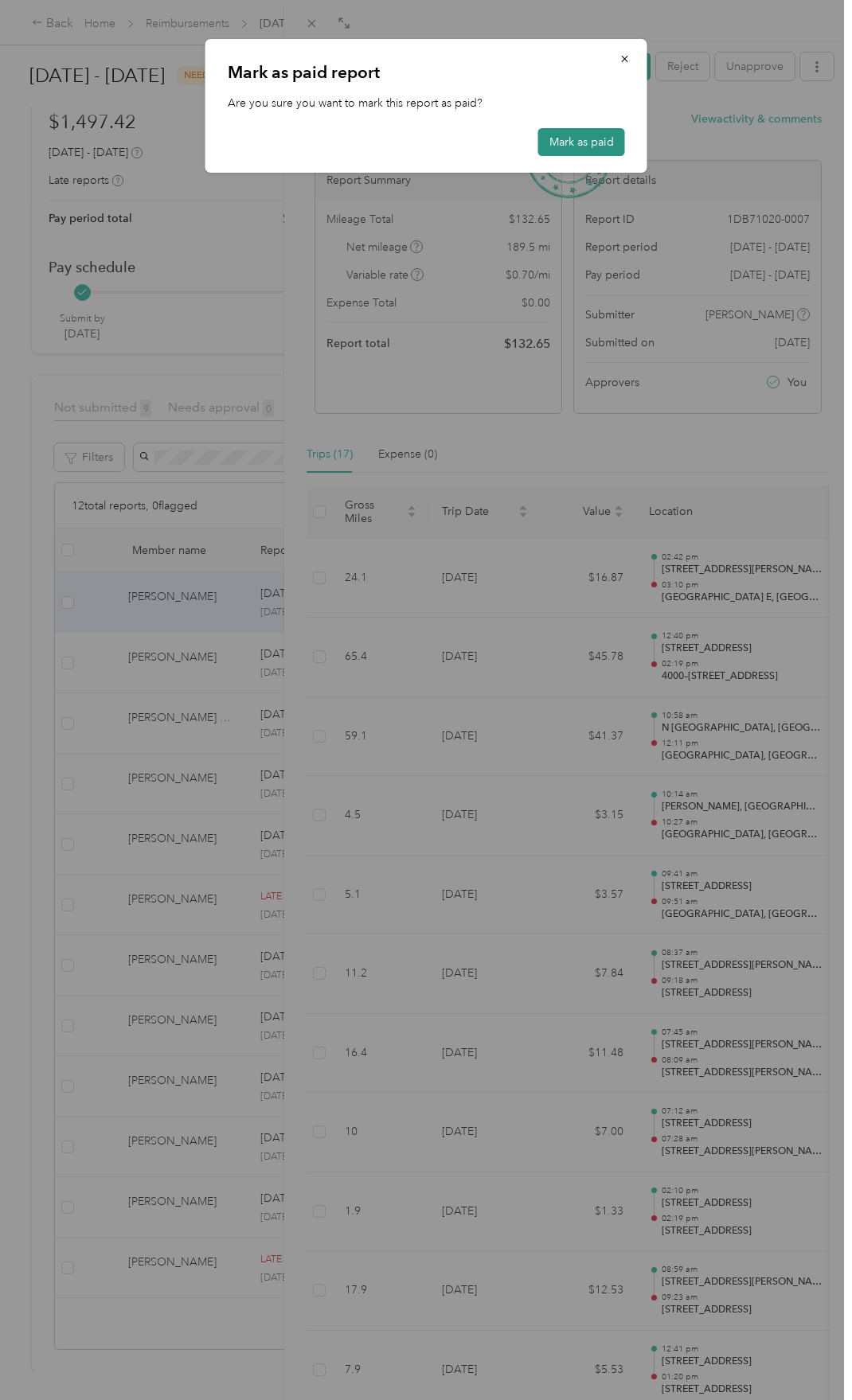
click at [576, 140] on button "Mark as paid" at bounding box center [582, 141] width 86 height 28
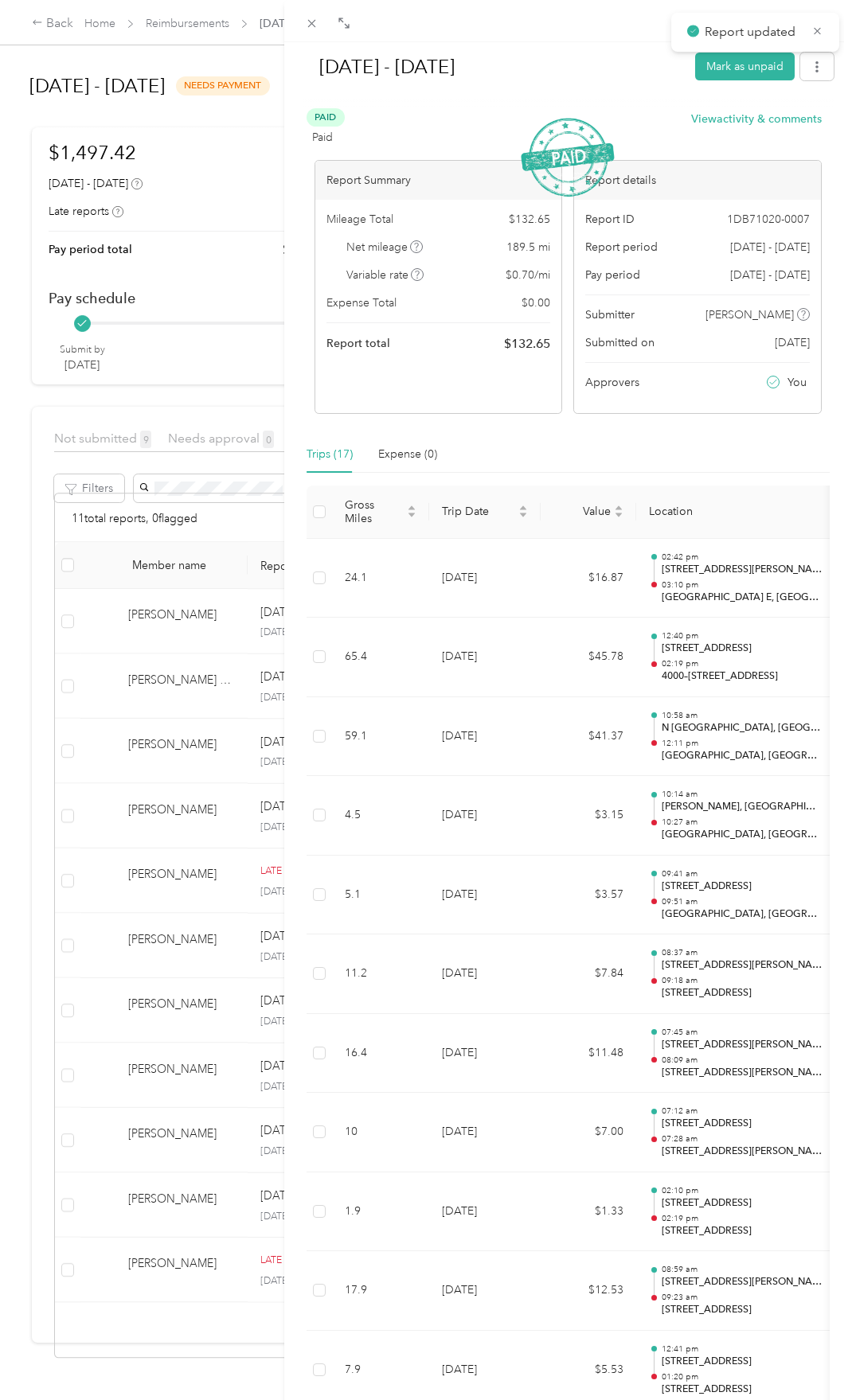
scroll to position [33, 0]
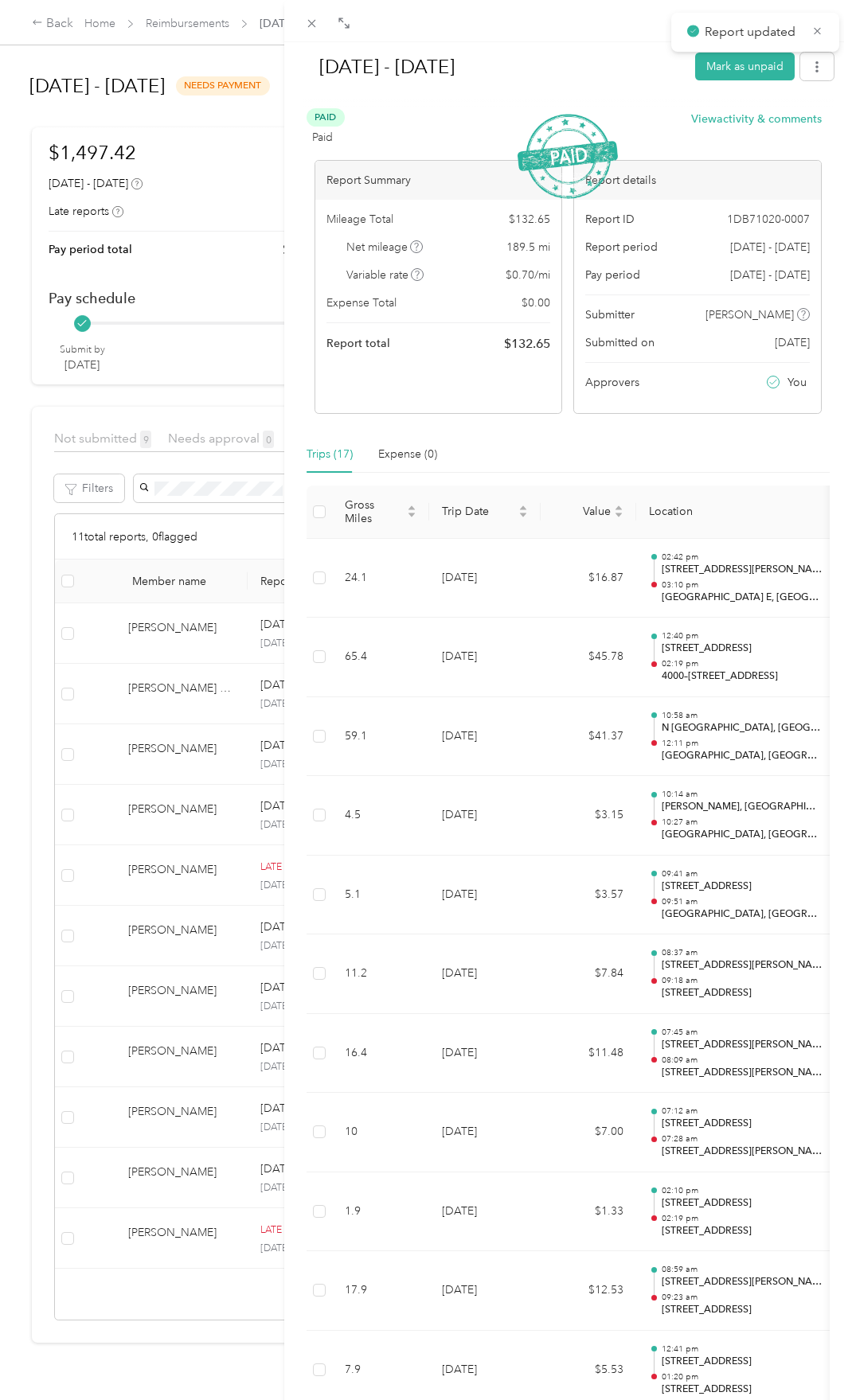
click at [184, 634] on div "[DATE] - [DATE] Mark as unpaid Paid Paid View activity & comments Report Summar…" at bounding box center [426, 700] width 852 height 1400
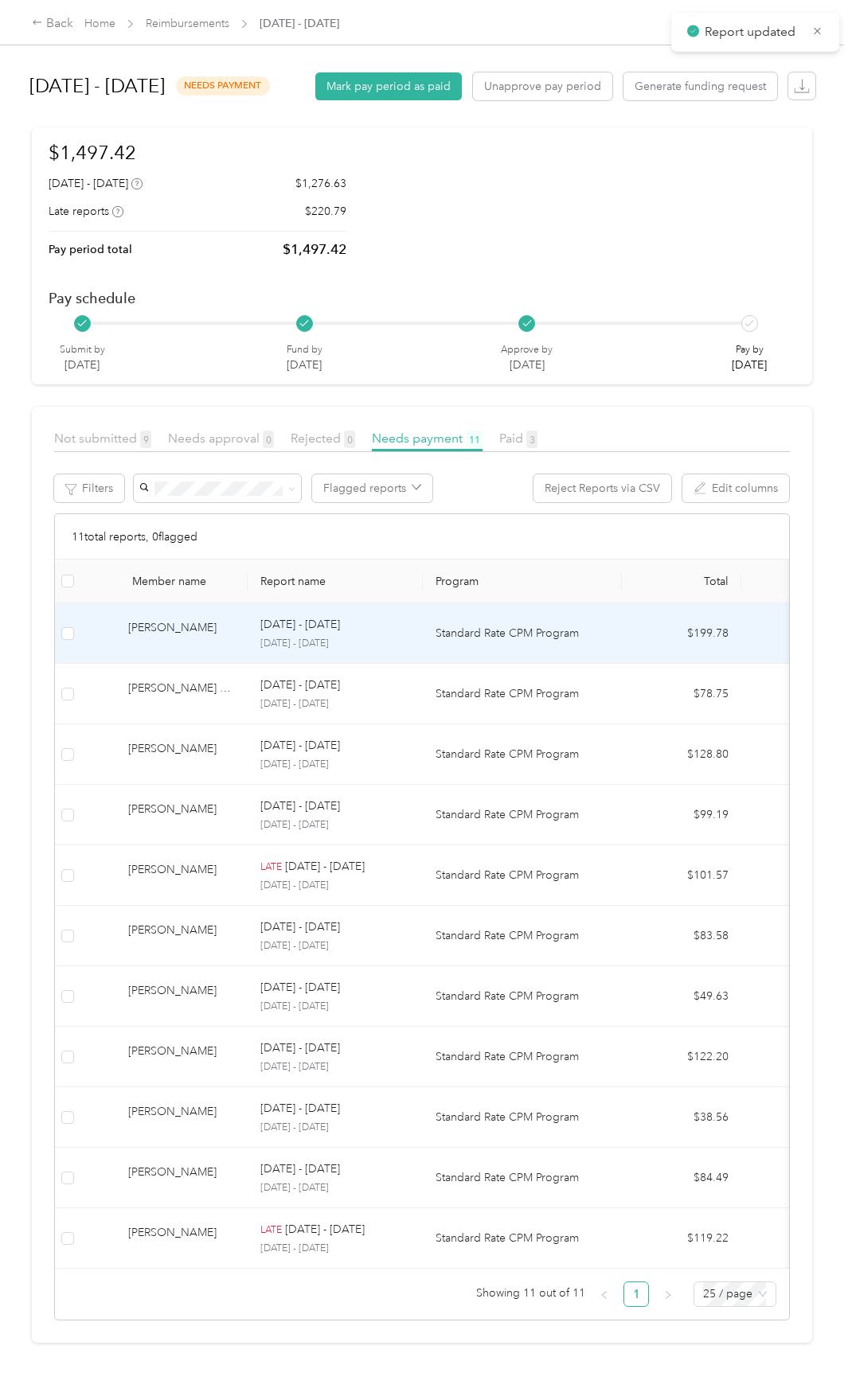
click at [163, 634] on div "[PERSON_NAME]" at bounding box center [181, 633] width 107 height 28
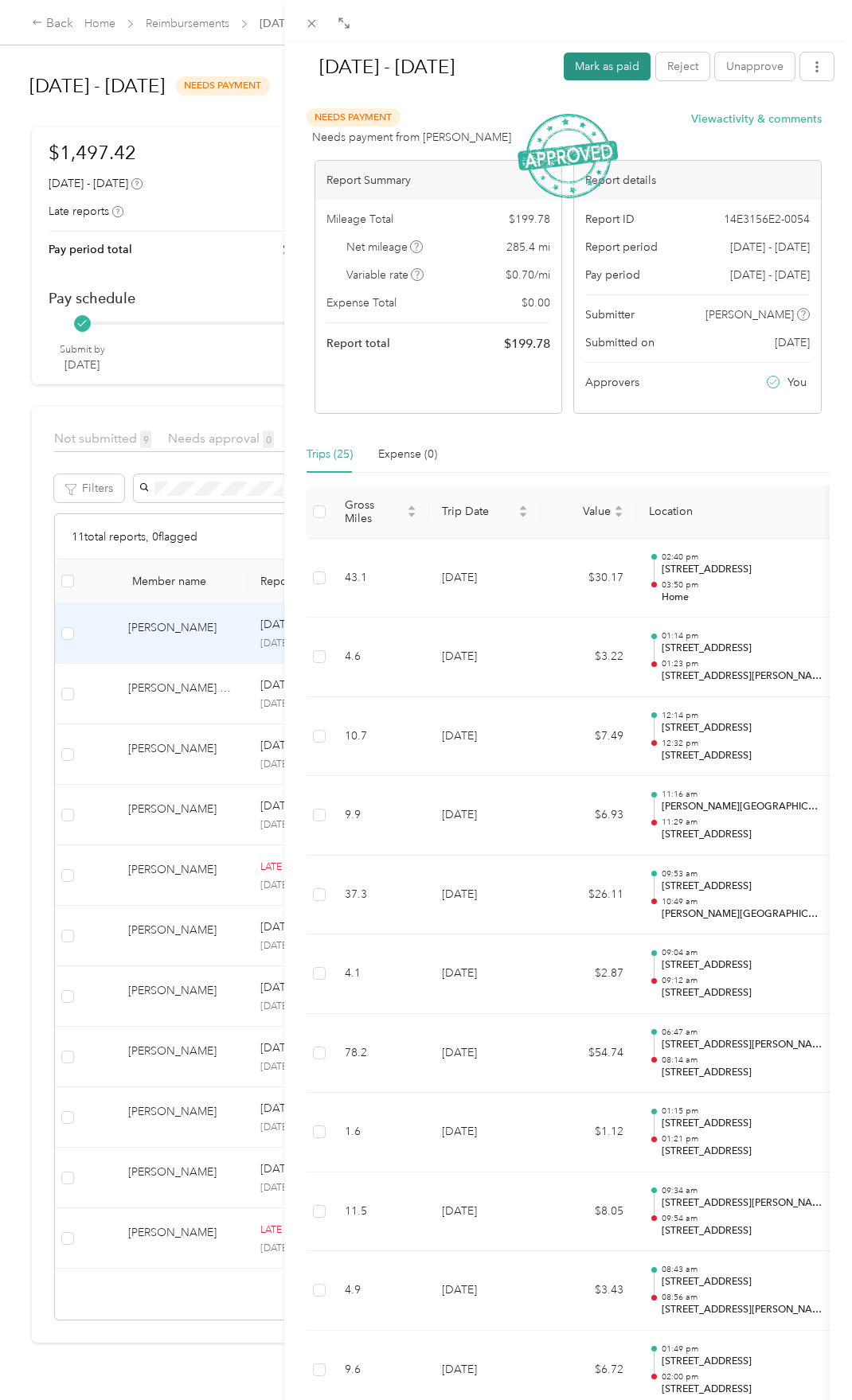
click at [590, 61] on button "Mark as paid" at bounding box center [606, 66] width 86 height 28
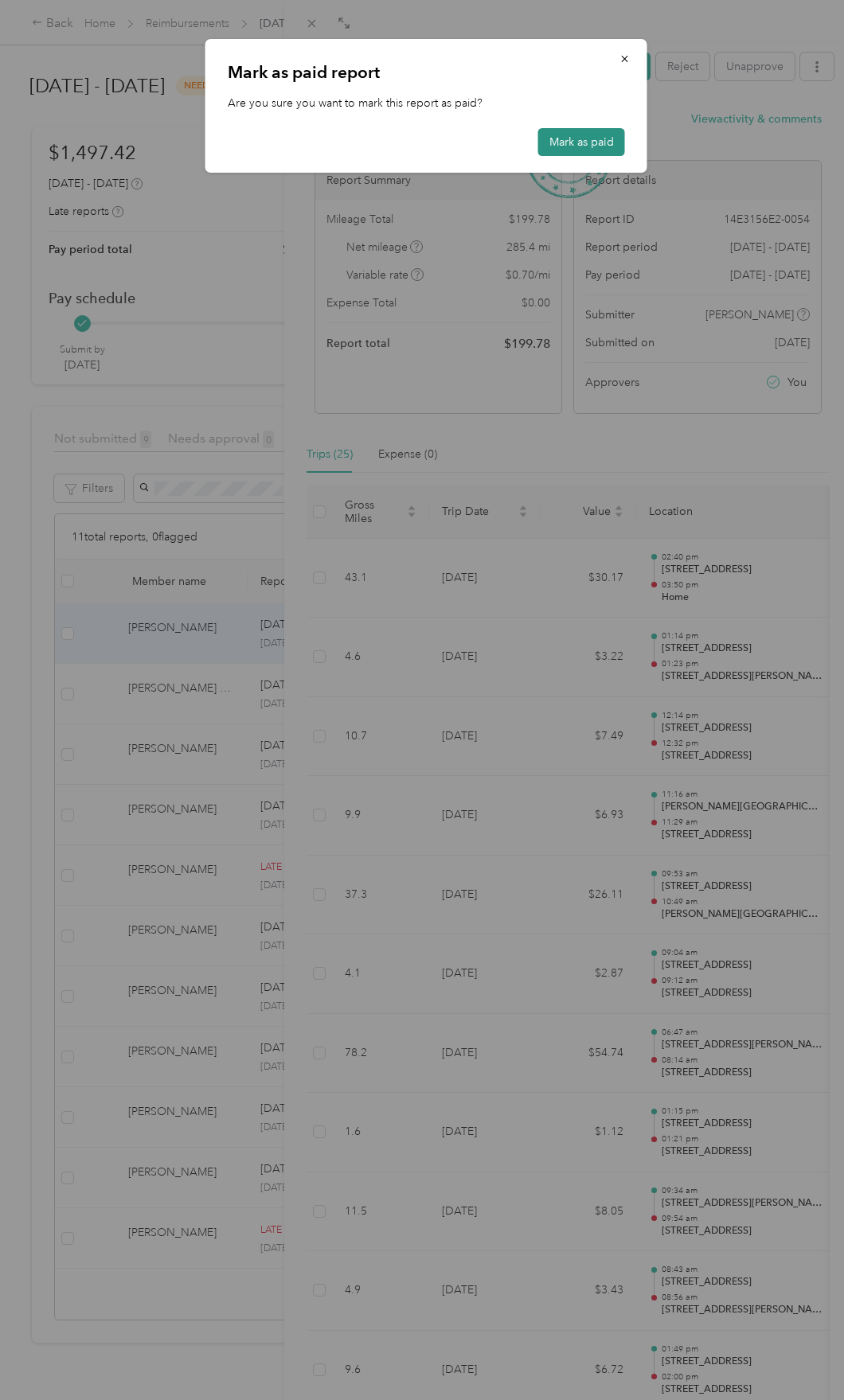
click at [563, 137] on button "Mark as paid" at bounding box center [582, 141] width 86 height 28
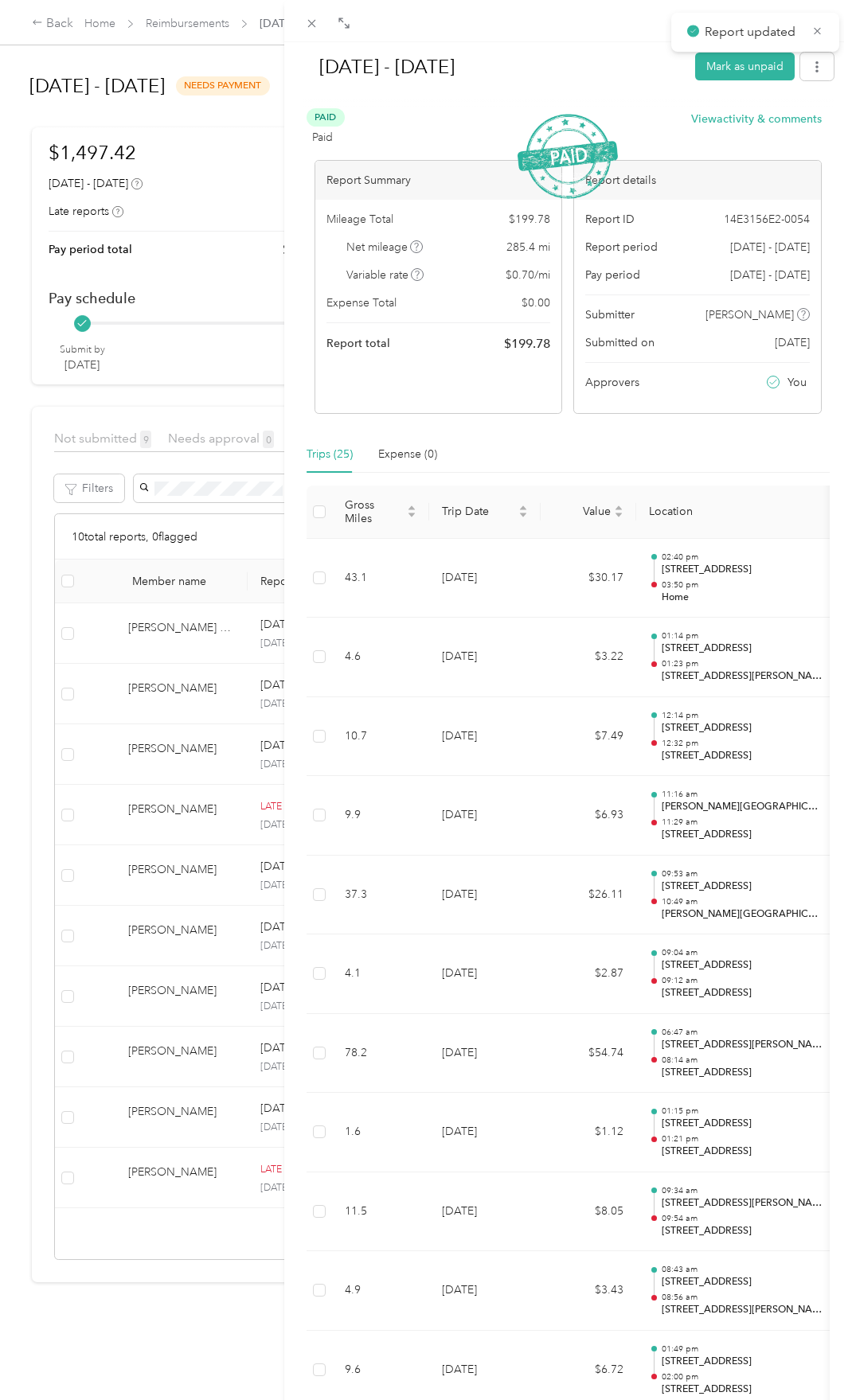
click at [178, 676] on div "[DATE] - [DATE] Mark as unpaid Paid Paid View activity & comments Report Summar…" at bounding box center [426, 700] width 852 height 1400
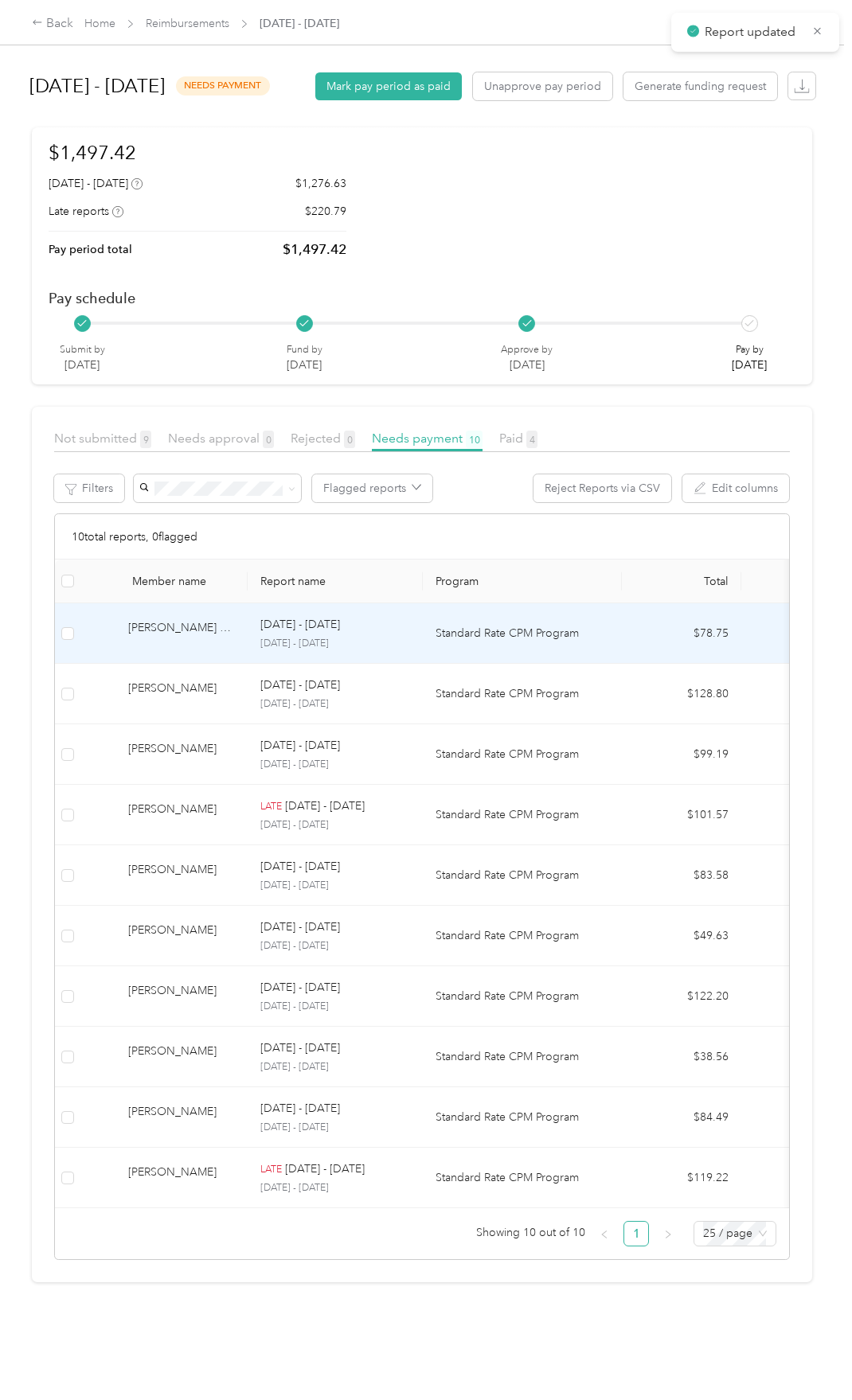
click at [158, 647] on div "[PERSON_NAME] Mercedes" at bounding box center [181, 633] width 107 height 28
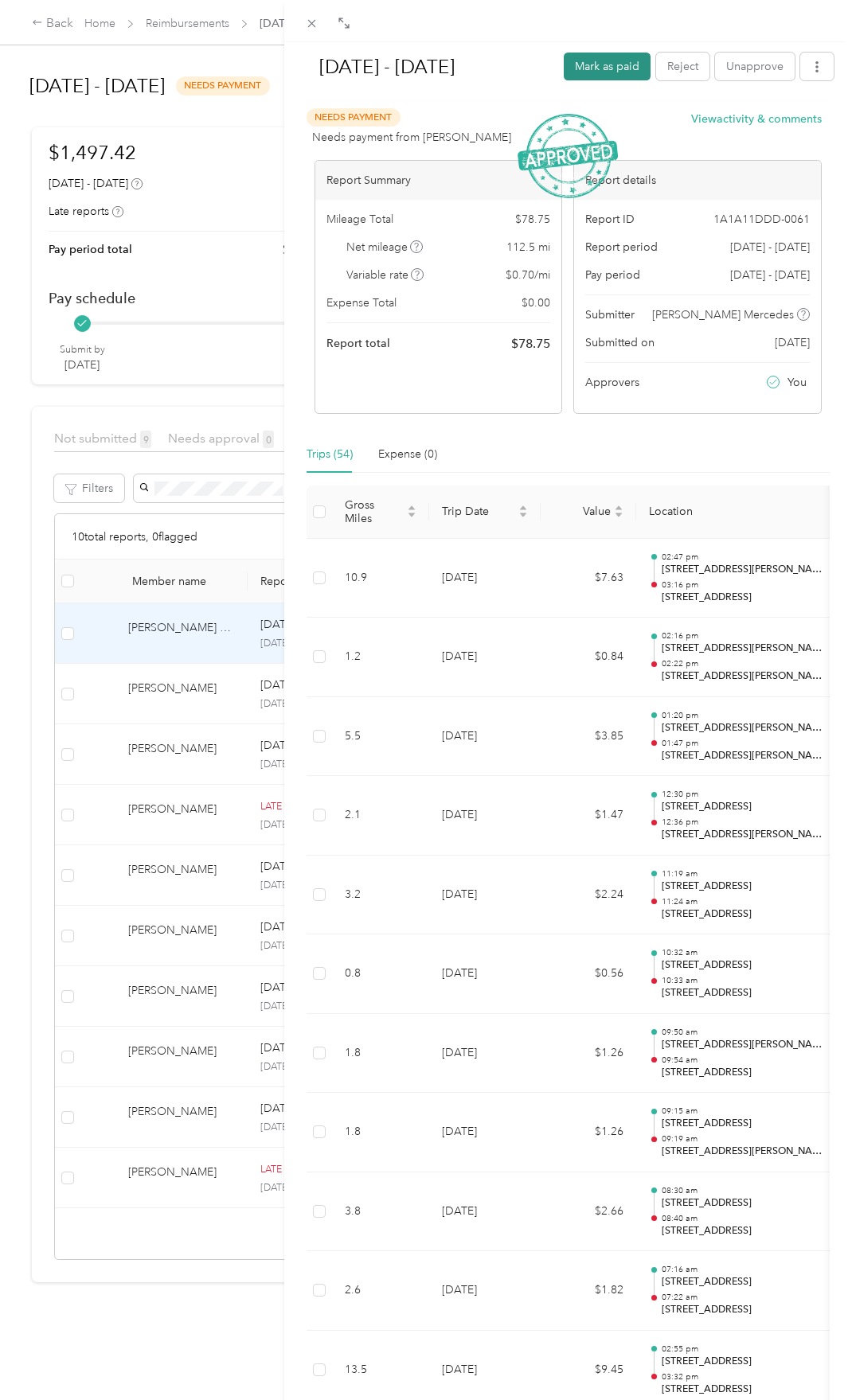
click at [572, 67] on button "Mark as paid" at bounding box center [606, 66] width 86 height 28
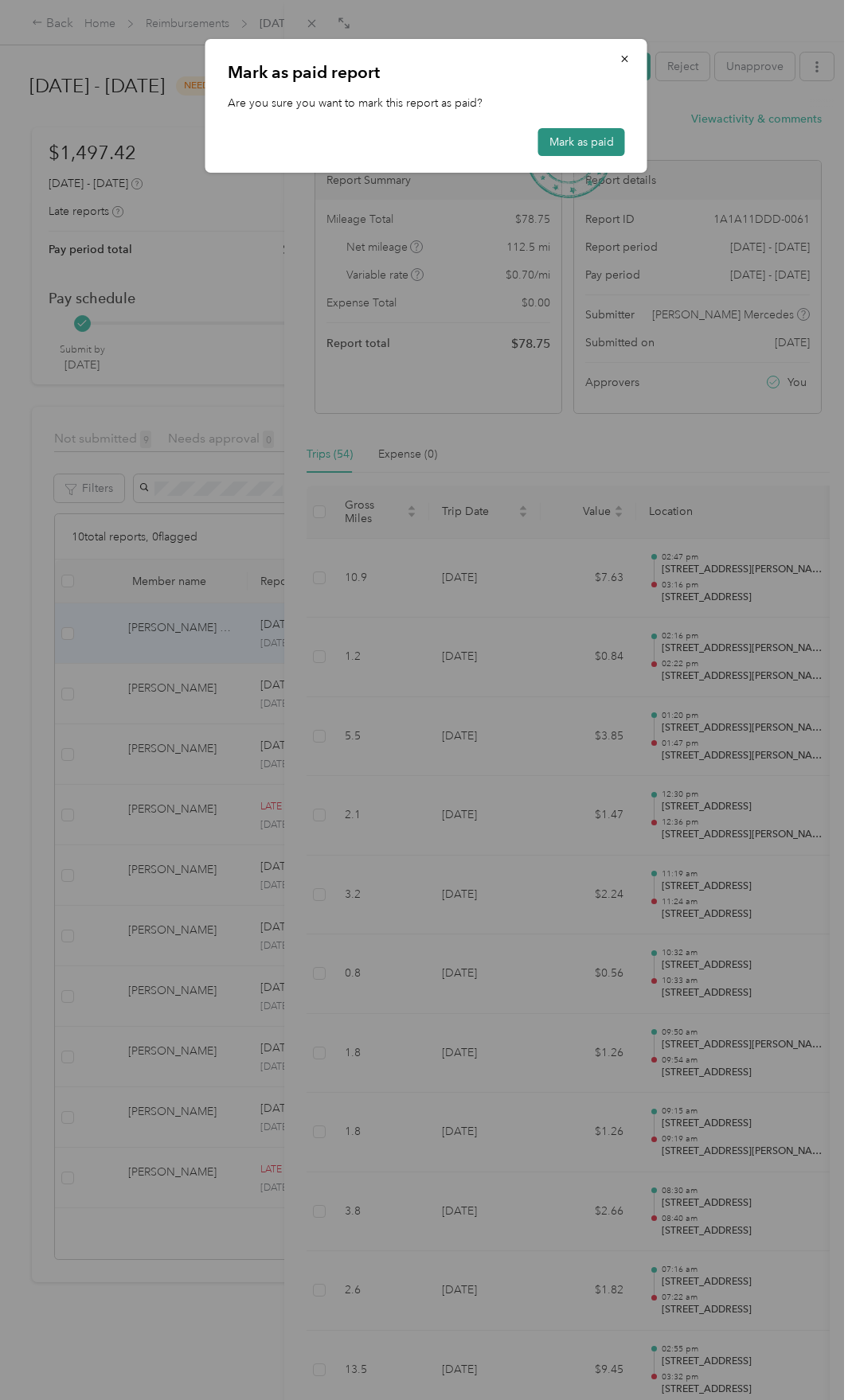
click at [584, 144] on button "Mark as paid" at bounding box center [582, 141] width 86 height 28
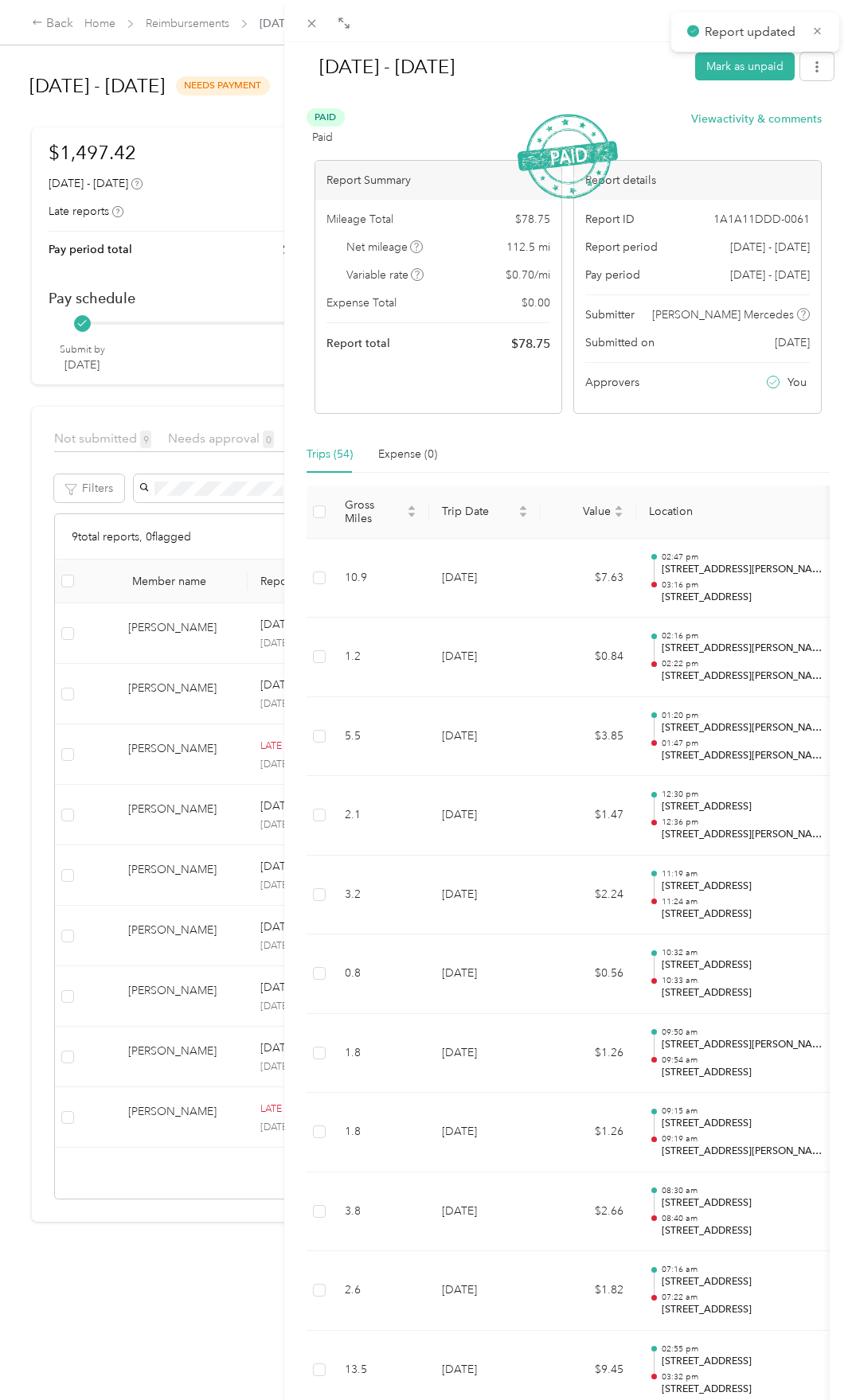
click at [187, 683] on div "[DATE] - [DATE] Mark as unpaid Paid Paid View activity & comments Report Summar…" at bounding box center [426, 700] width 852 height 1400
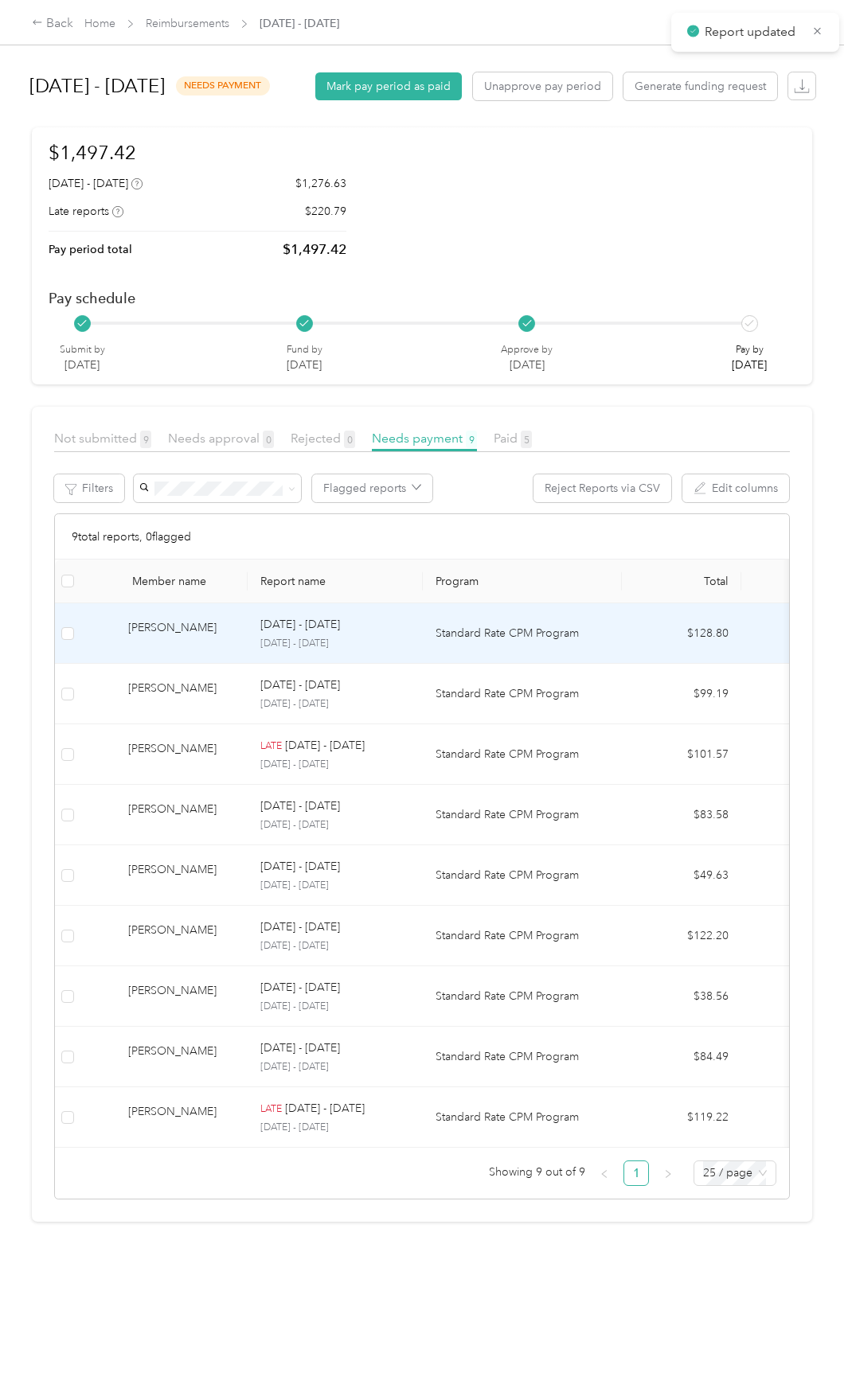
click at [167, 647] on div "[PERSON_NAME]" at bounding box center [181, 633] width 107 height 28
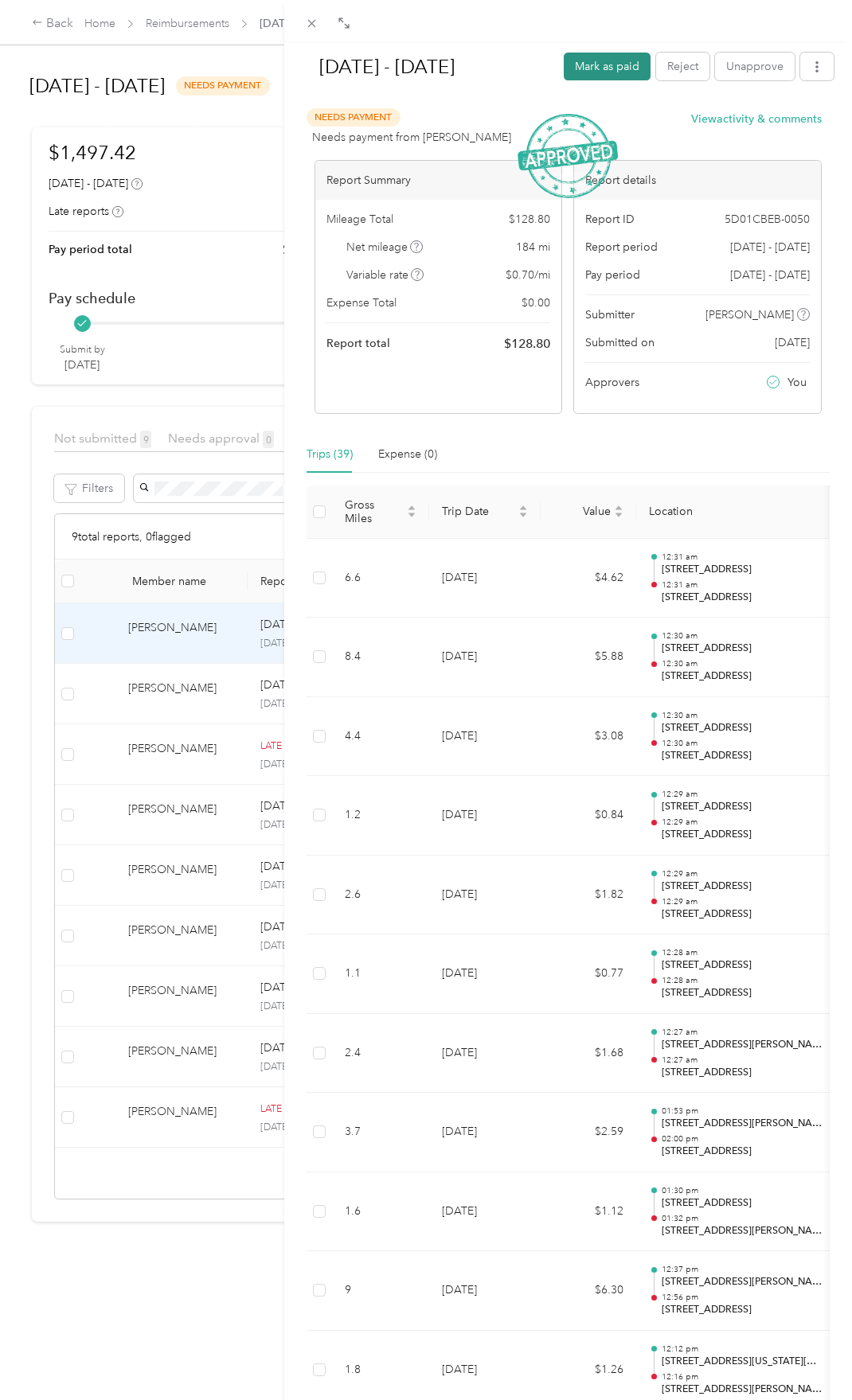
click at [601, 65] on button "Mark as paid" at bounding box center [606, 66] width 86 height 28
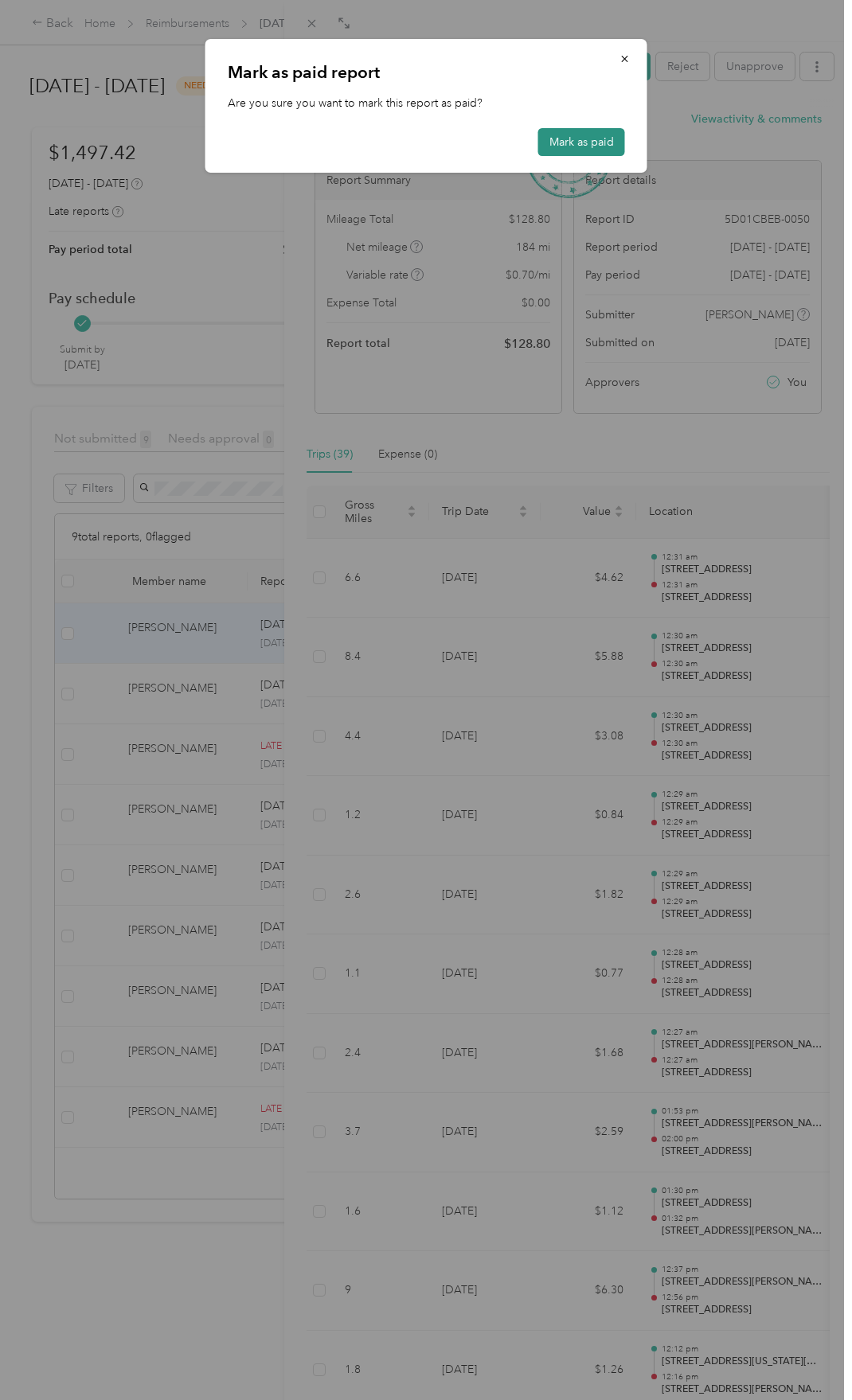
click at [598, 143] on button "Mark as paid" at bounding box center [582, 141] width 86 height 28
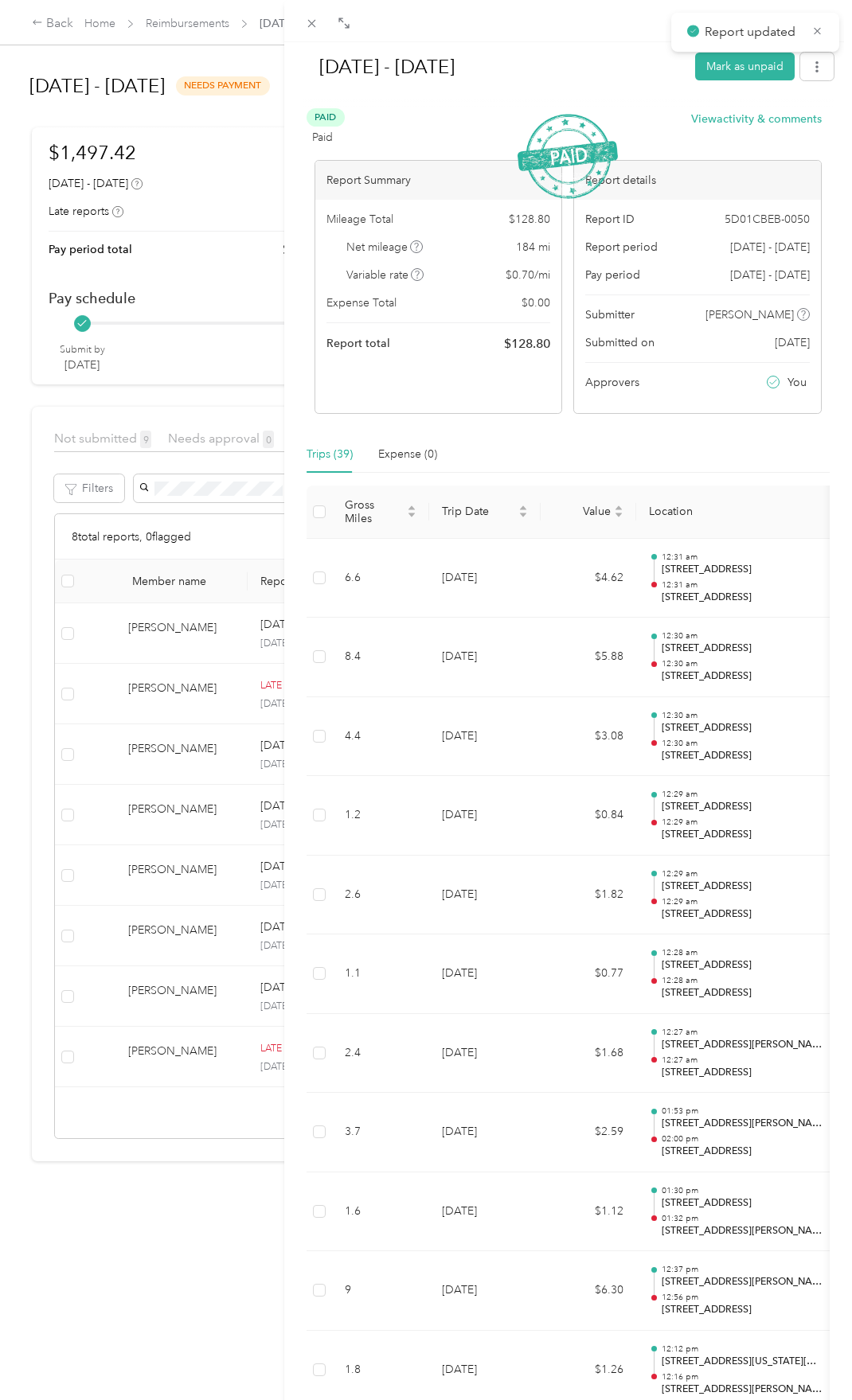
click at [182, 680] on div "[DATE] - [DATE] Mark as unpaid Paid Paid View activity & comments Report Summar…" at bounding box center [426, 700] width 852 height 1400
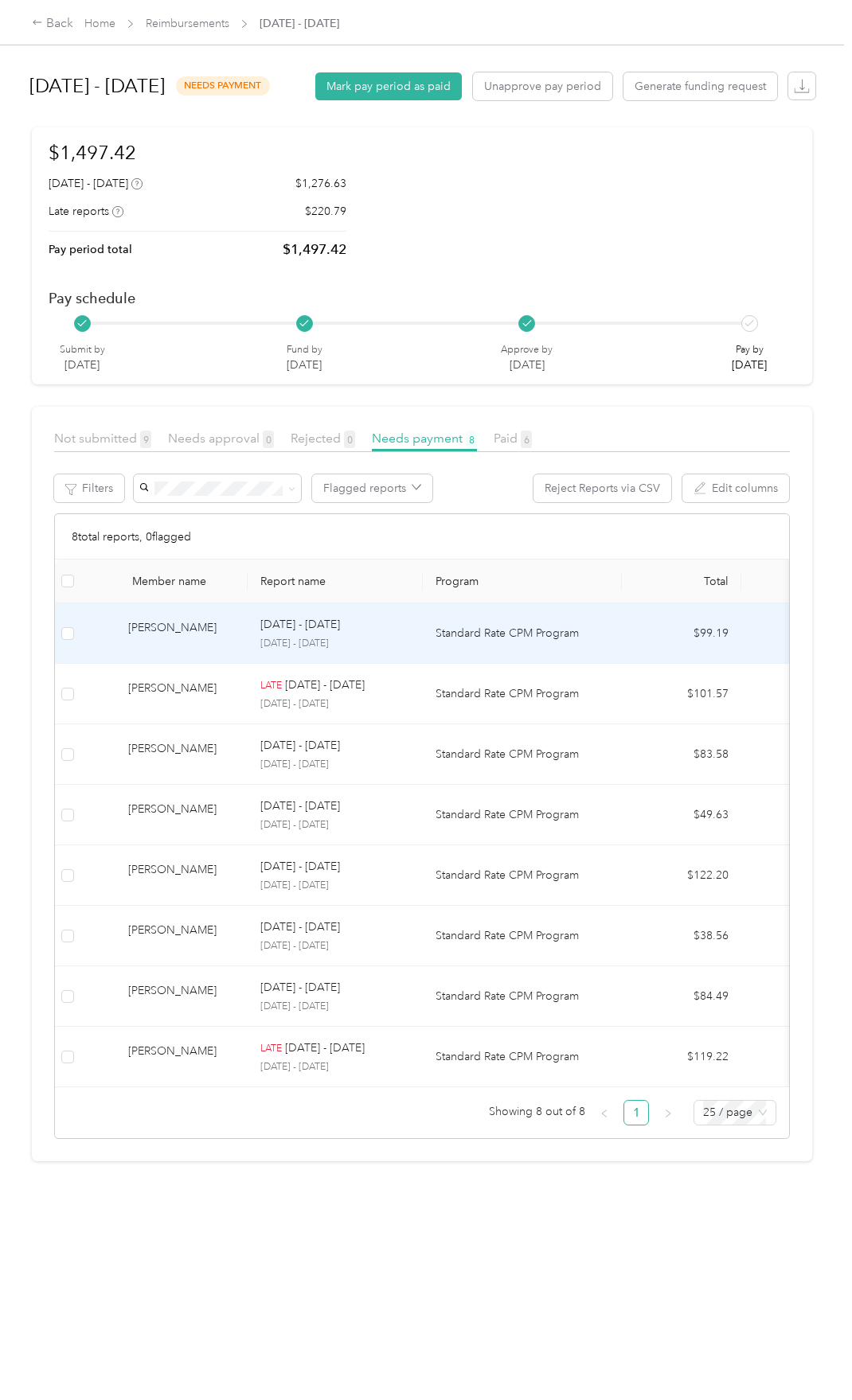
click at [177, 647] on div "[PERSON_NAME]" at bounding box center [181, 633] width 107 height 28
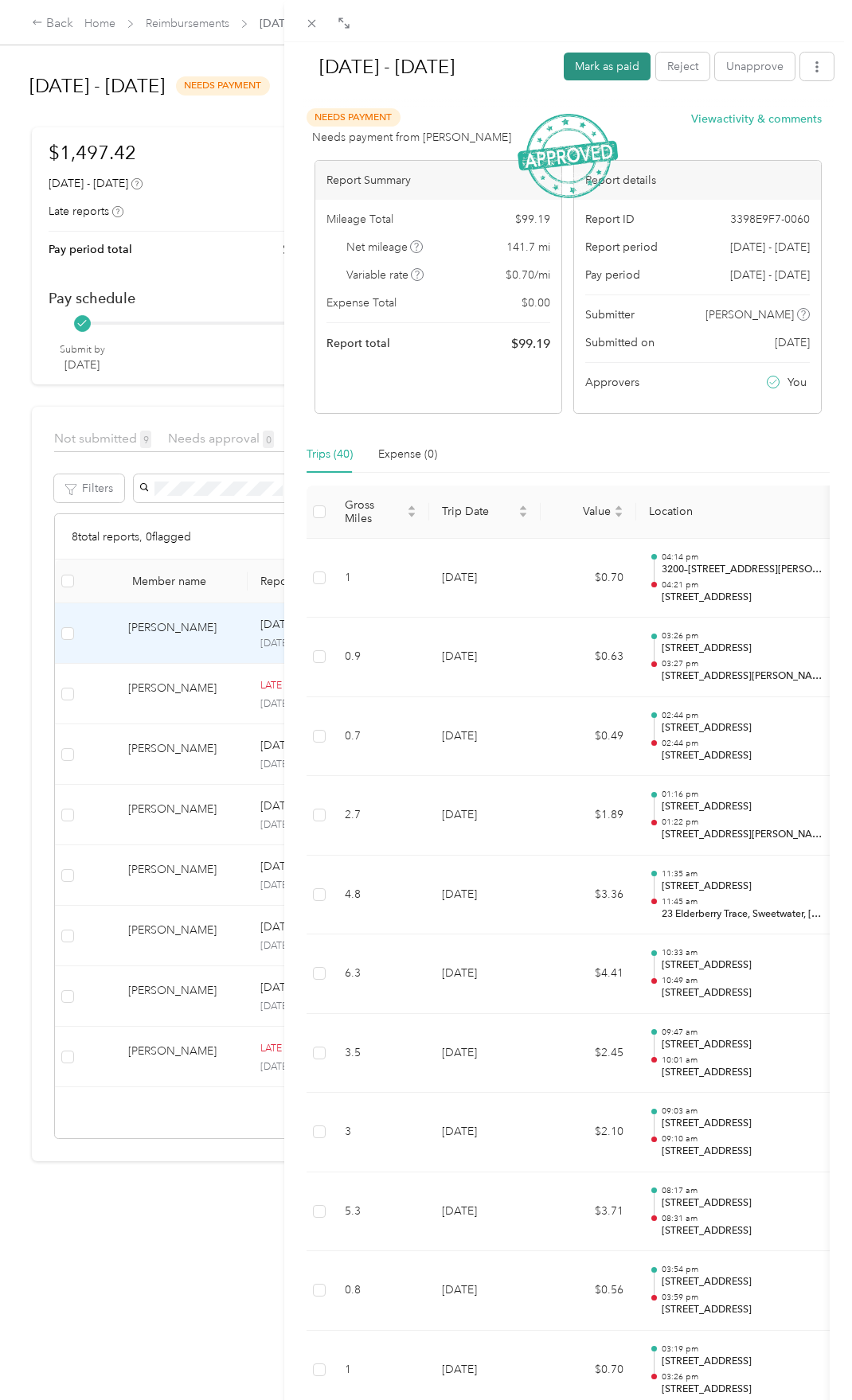
click at [593, 70] on button "Mark as paid" at bounding box center [606, 66] width 86 height 28
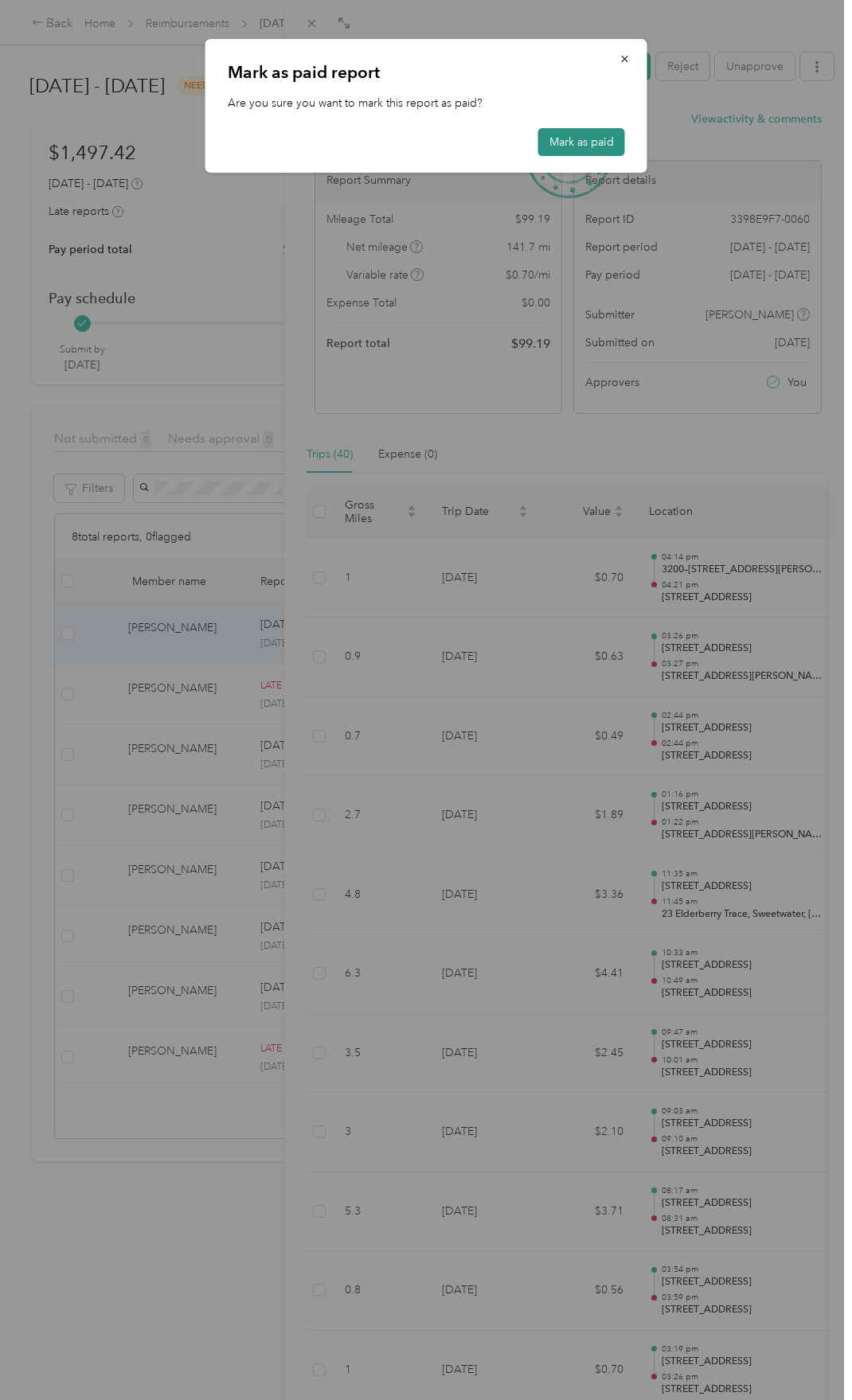
click at [597, 139] on button "Mark as paid" at bounding box center [582, 141] width 86 height 28
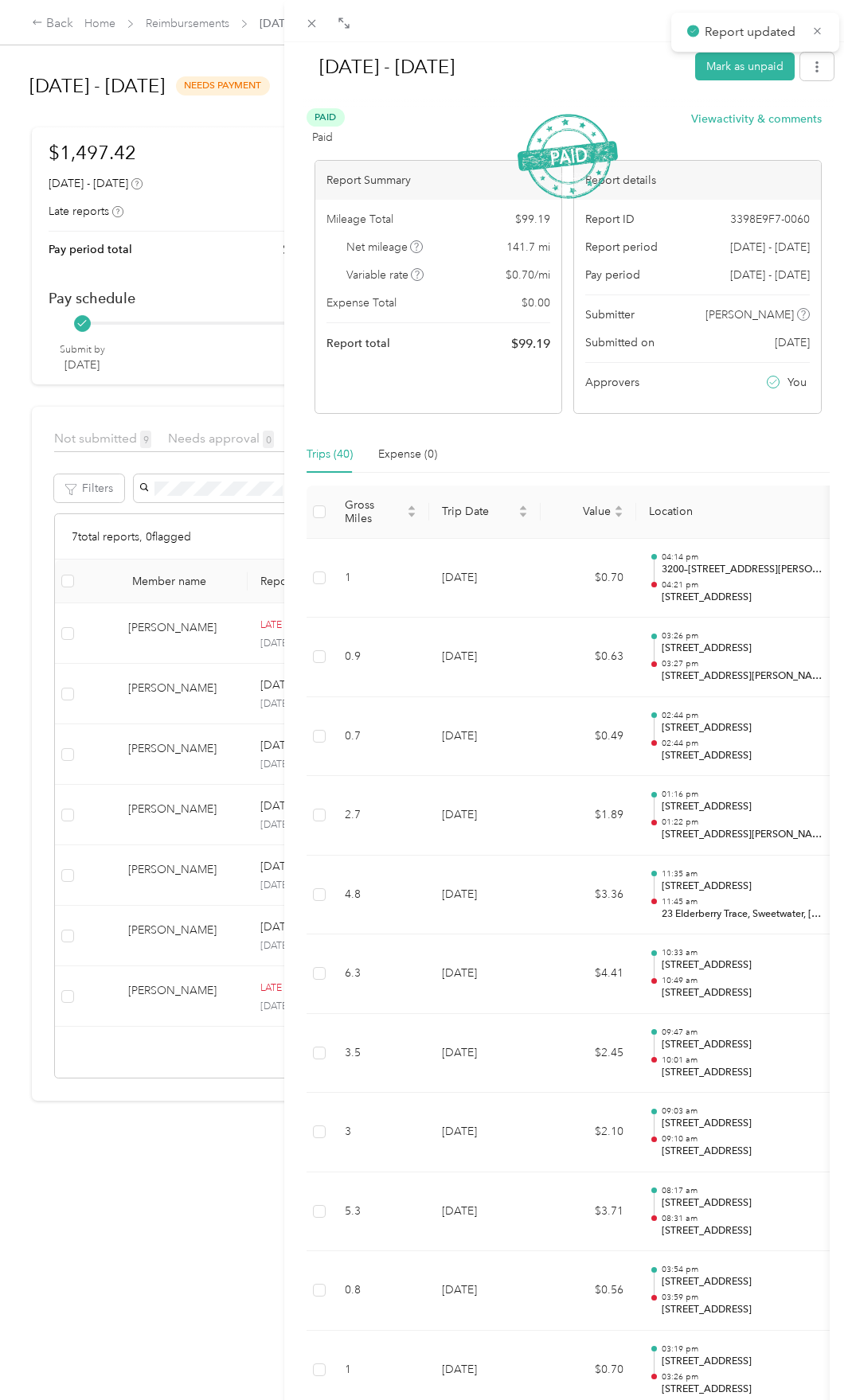
click at [183, 705] on div "[DATE] - [DATE] Mark as unpaid Paid Paid View activity & comments Report Summar…" at bounding box center [426, 700] width 852 height 1400
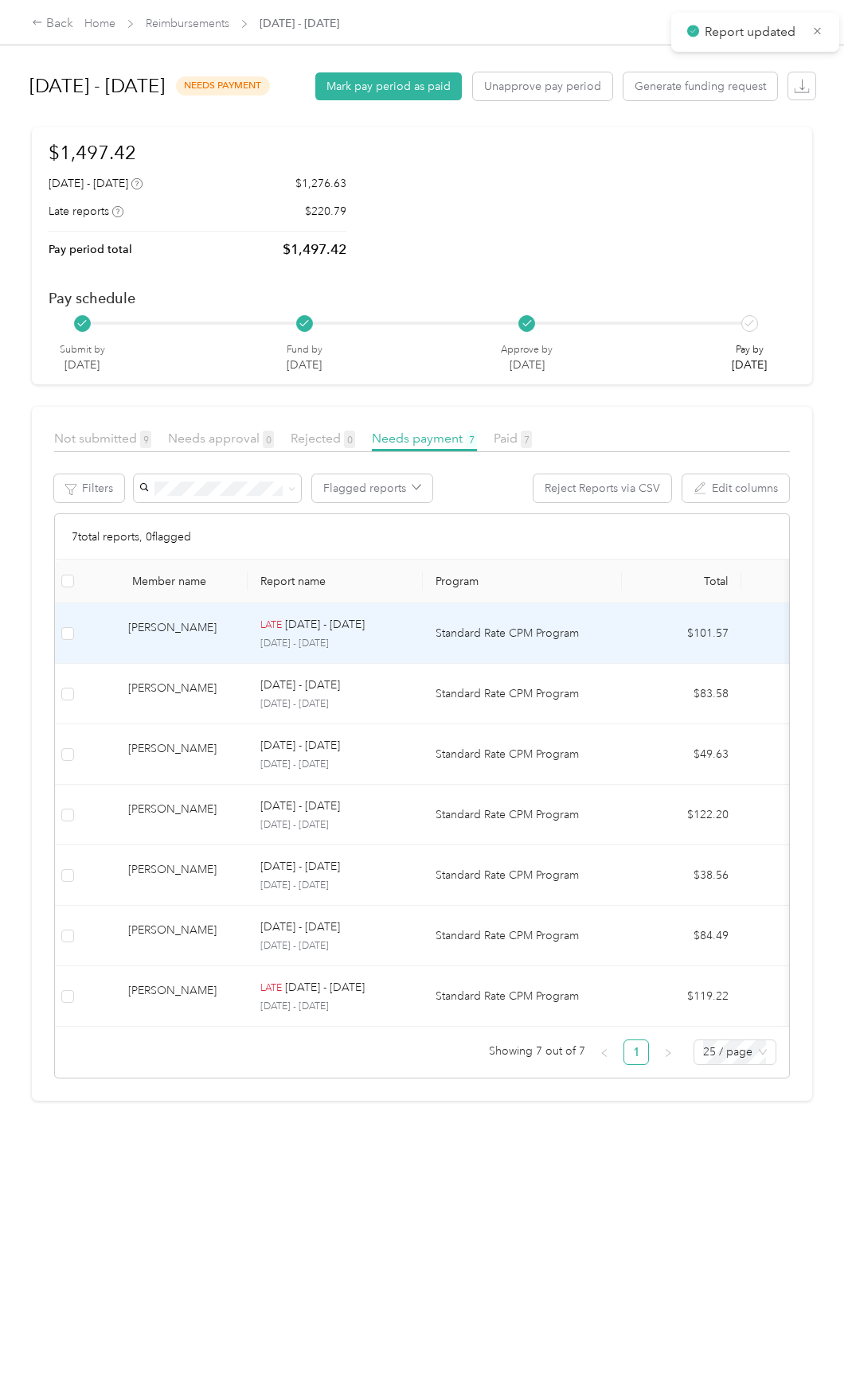
click at [177, 647] on div "[PERSON_NAME]" at bounding box center [181, 633] width 107 height 28
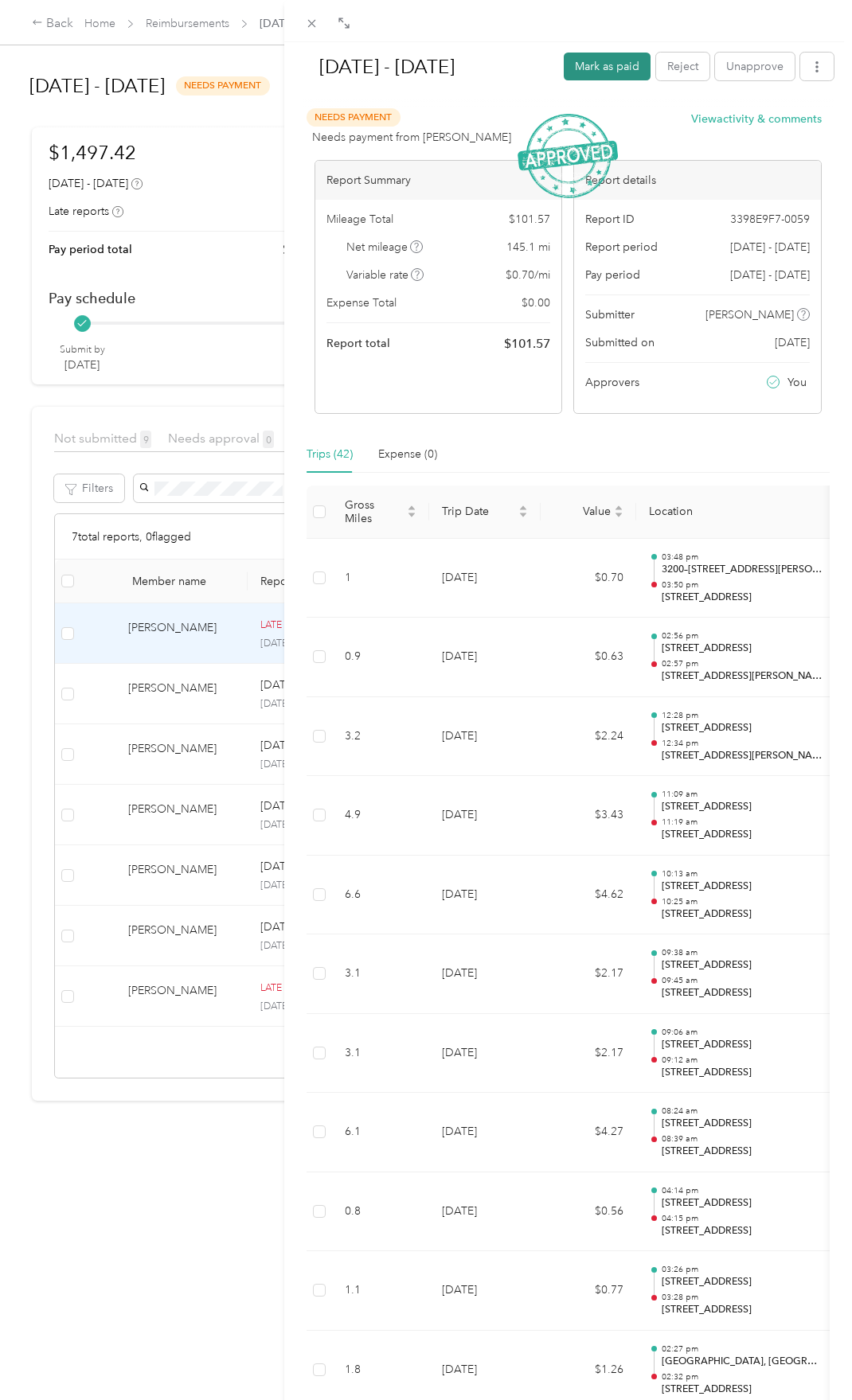
click at [566, 63] on button "Mark as paid" at bounding box center [606, 66] width 86 height 28
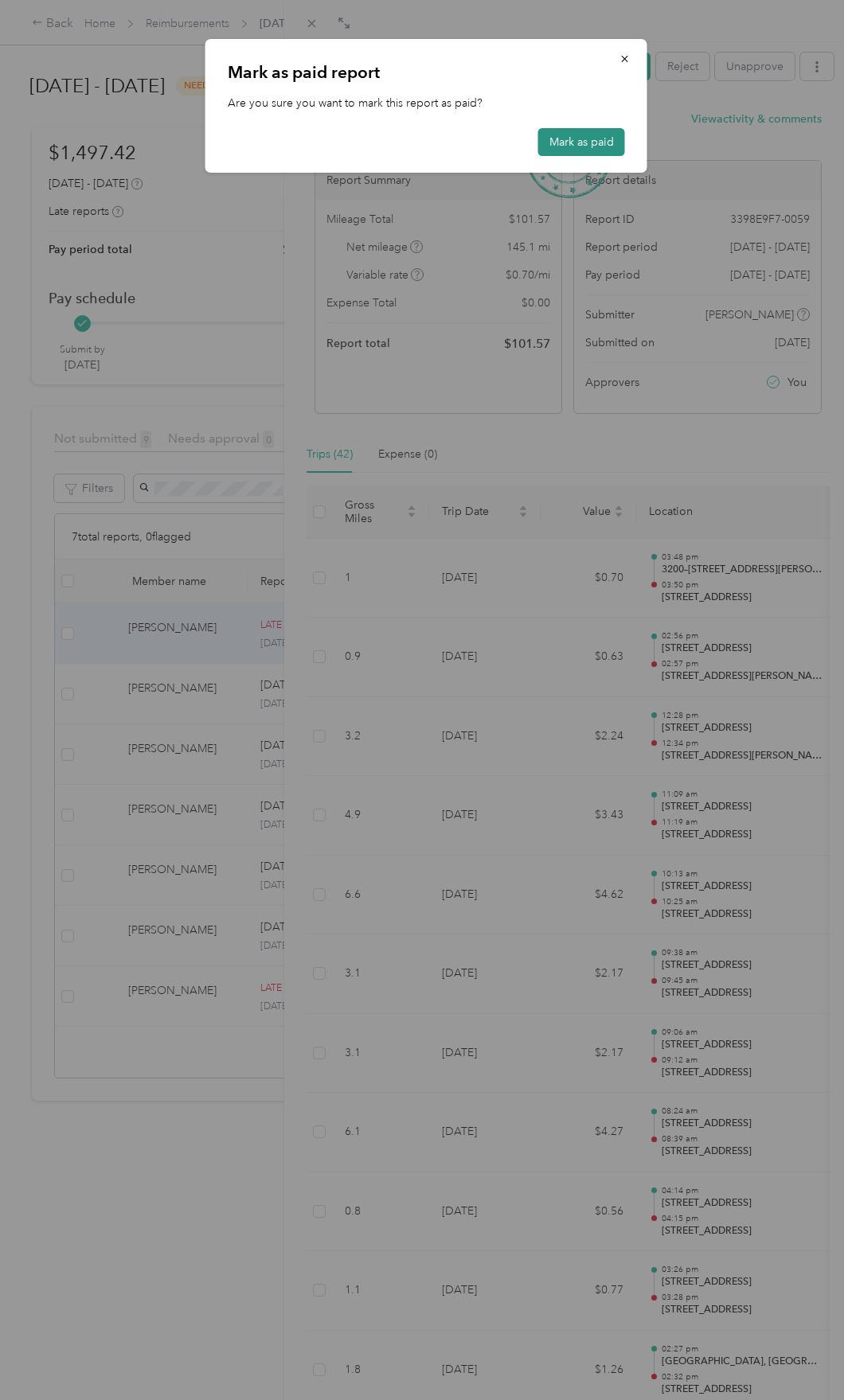
click at [577, 140] on button "Mark as paid" at bounding box center [582, 141] width 86 height 28
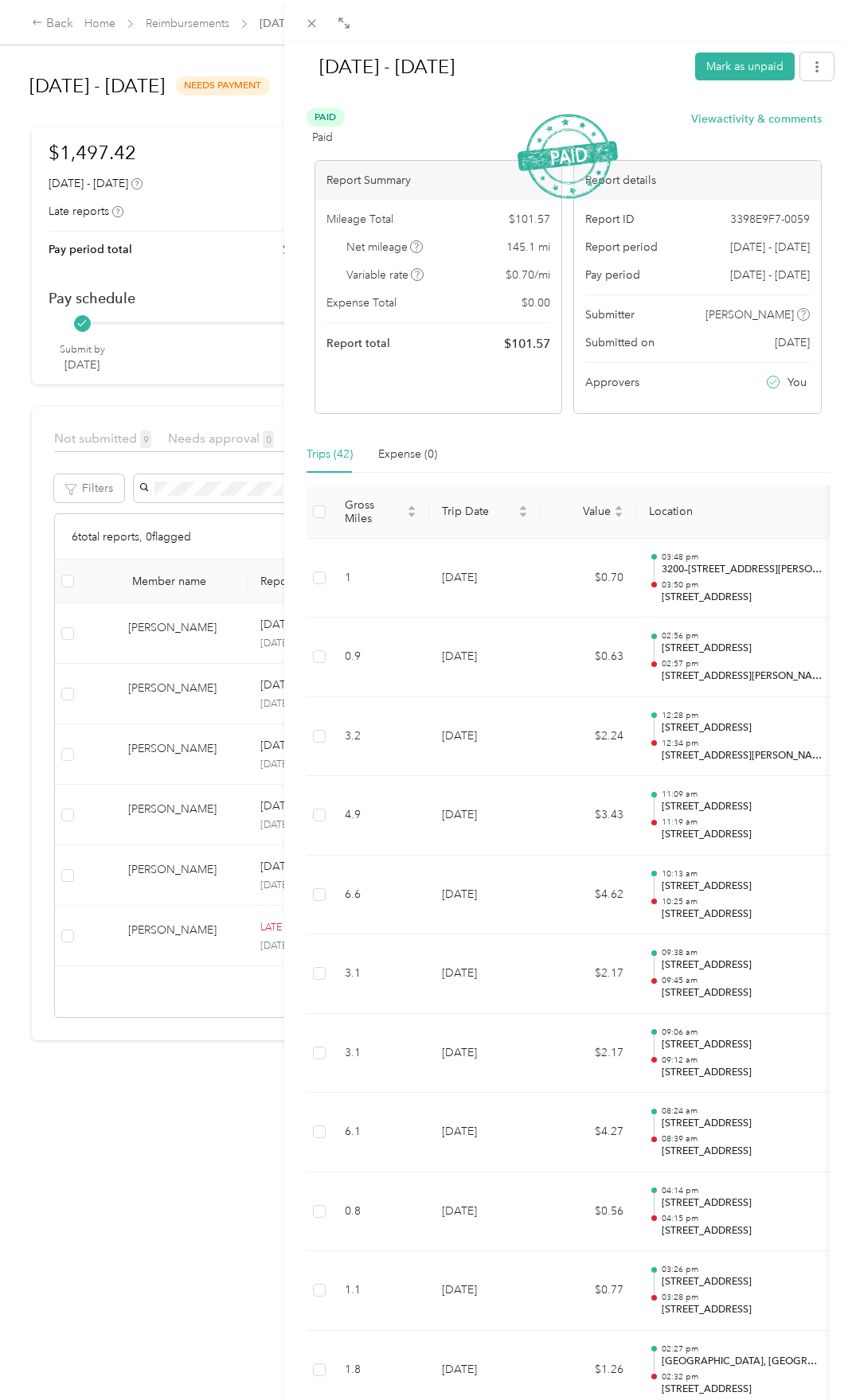
click at [121, 703] on div "[DATE] - [DATE] Mark as unpaid Paid Paid View activity & comments Report Summar…" at bounding box center [426, 700] width 852 height 1400
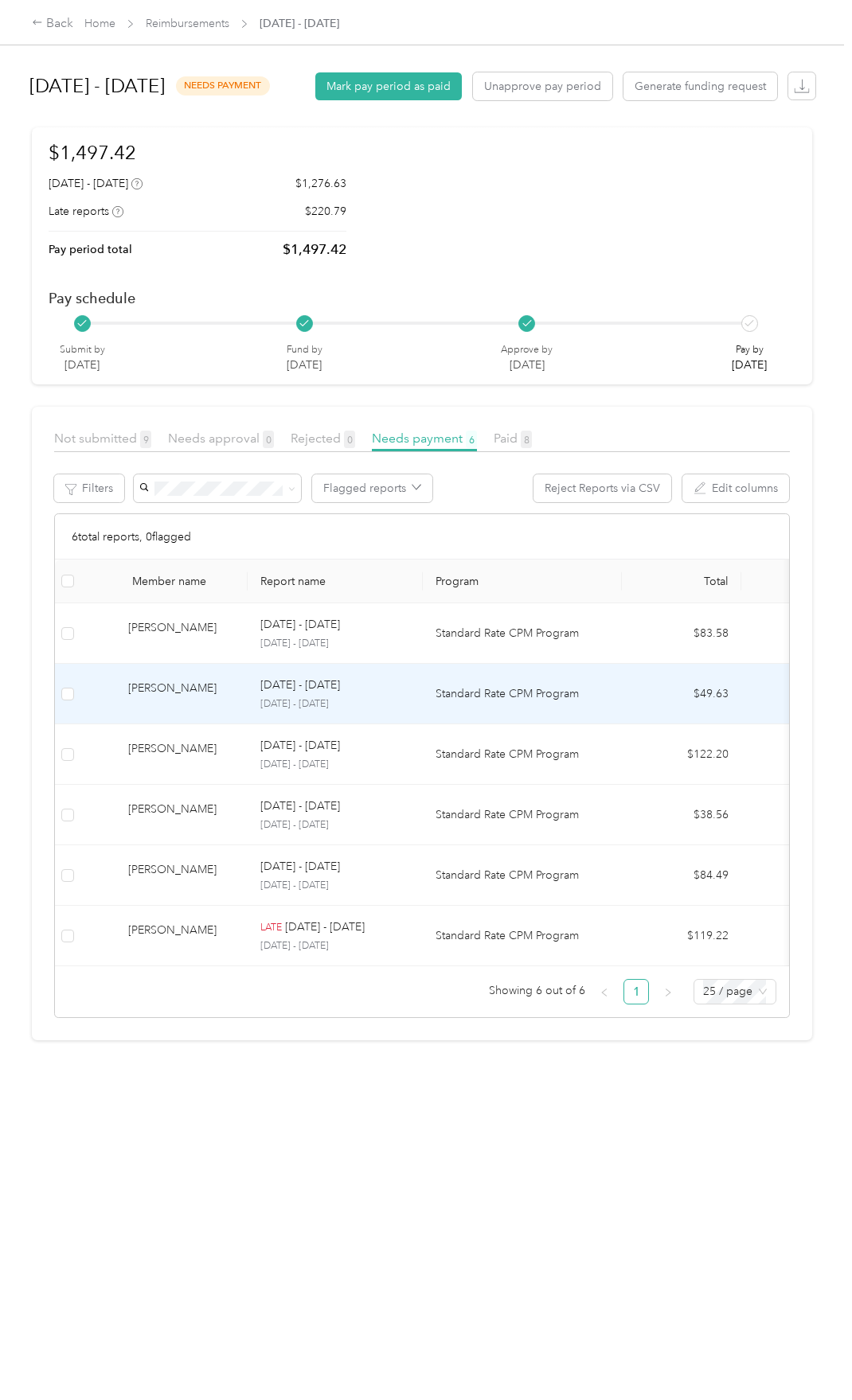
click at [177, 707] on div "[PERSON_NAME]" at bounding box center [181, 694] width 107 height 28
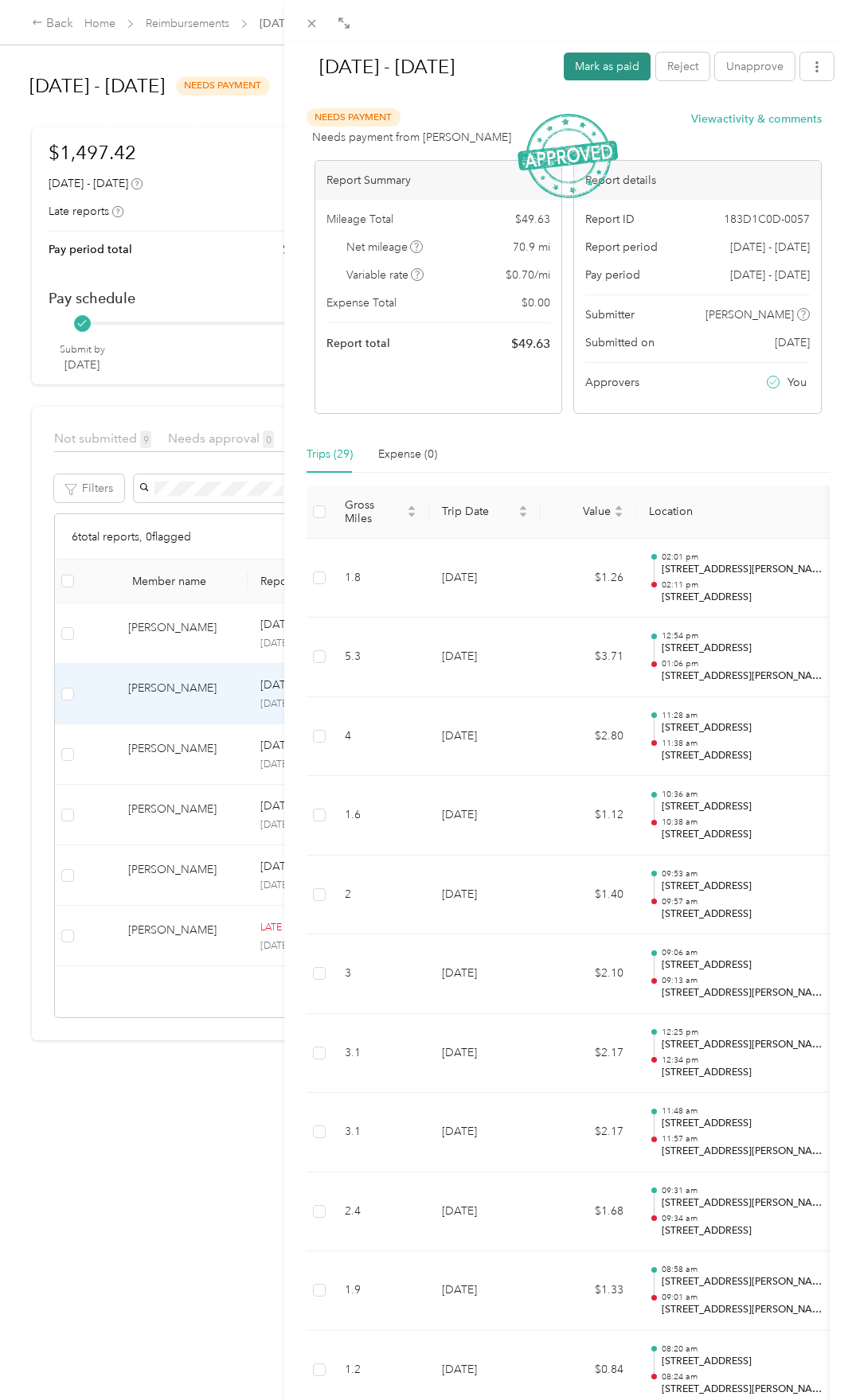
click at [570, 60] on button "Mark as paid" at bounding box center [606, 66] width 86 height 28
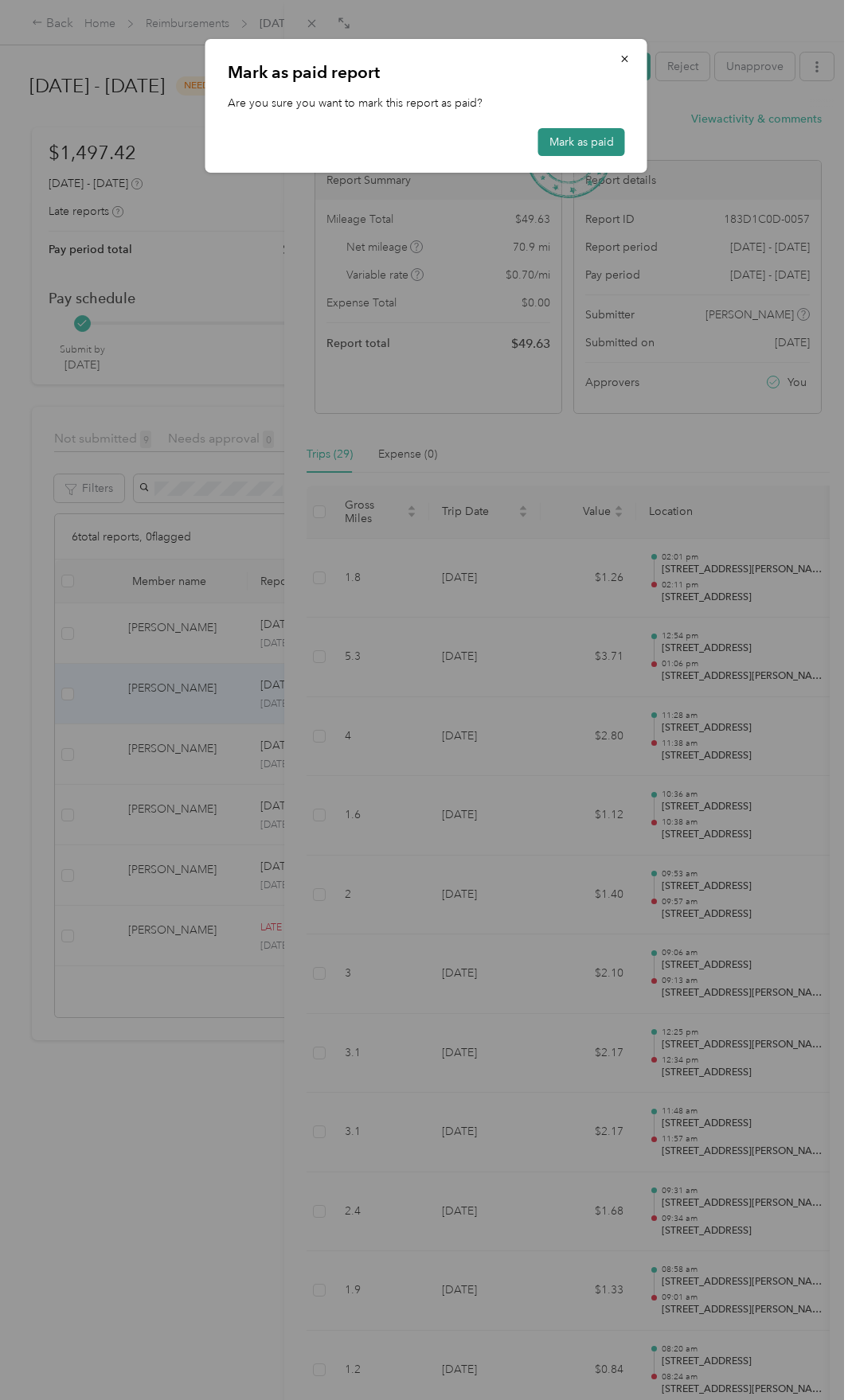
click at [595, 130] on button "Mark as paid" at bounding box center [582, 141] width 86 height 28
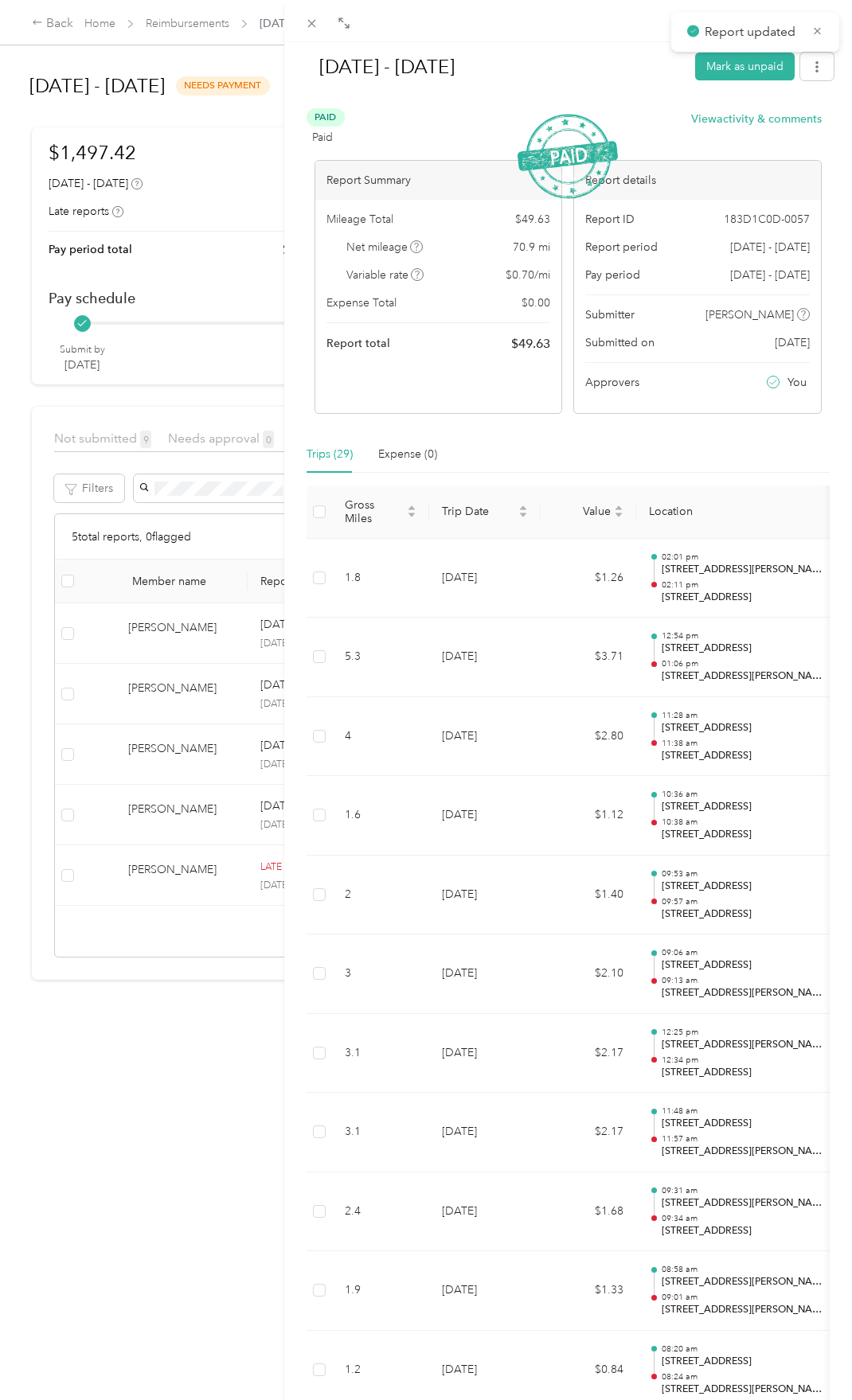
click at [161, 731] on div "[DATE] - [DATE] Mark as unpaid Paid Paid View activity & comments Report Summar…" at bounding box center [426, 700] width 852 height 1400
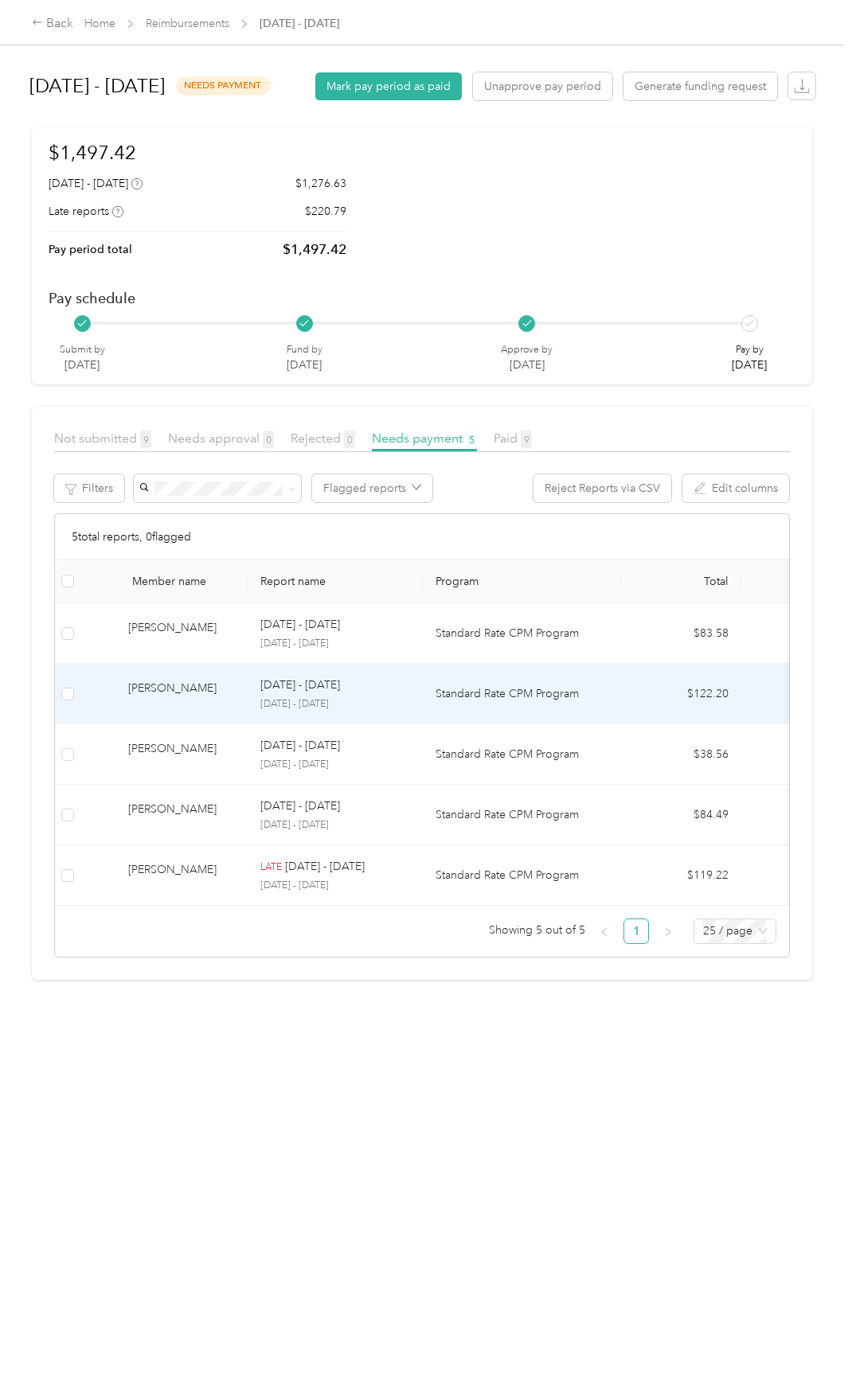
click at [159, 707] on div "[PERSON_NAME]" at bounding box center [181, 694] width 107 height 28
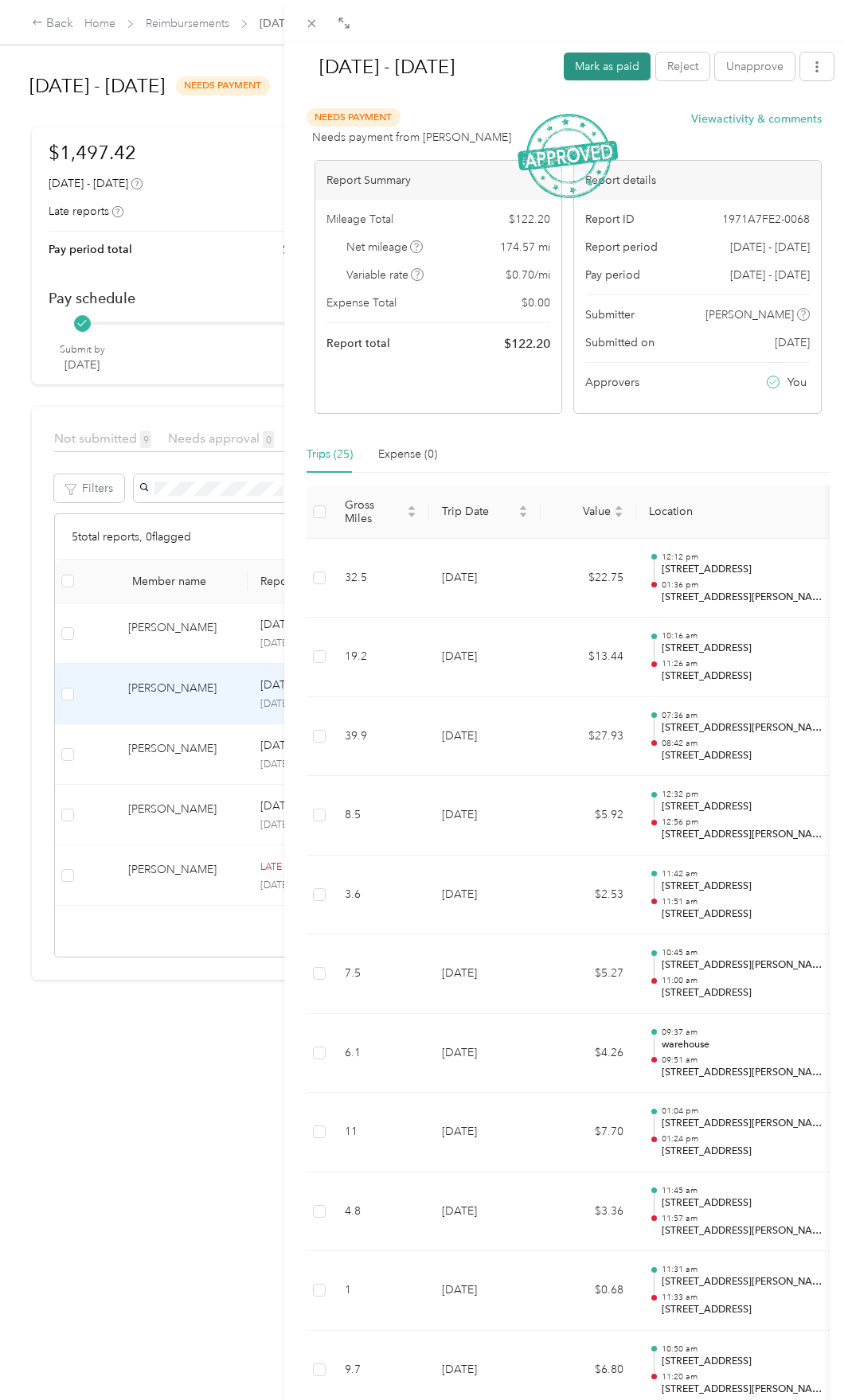
click at [587, 58] on button "Mark as paid" at bounding box center [606, 66] width 86 height 28
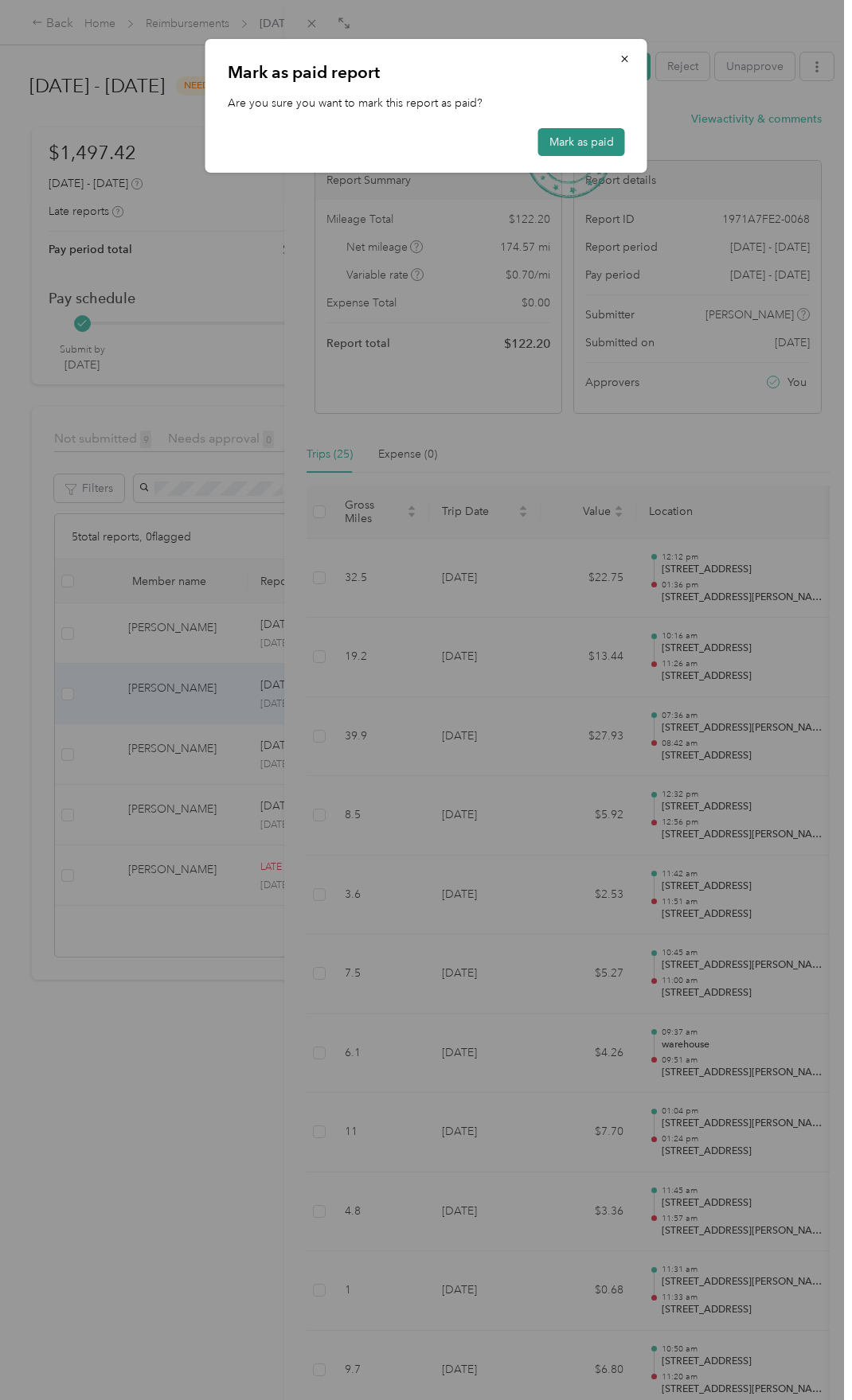
click at [586, 145] on button "Mark as paid" at bounding box center [582, 141] width 86 height 28
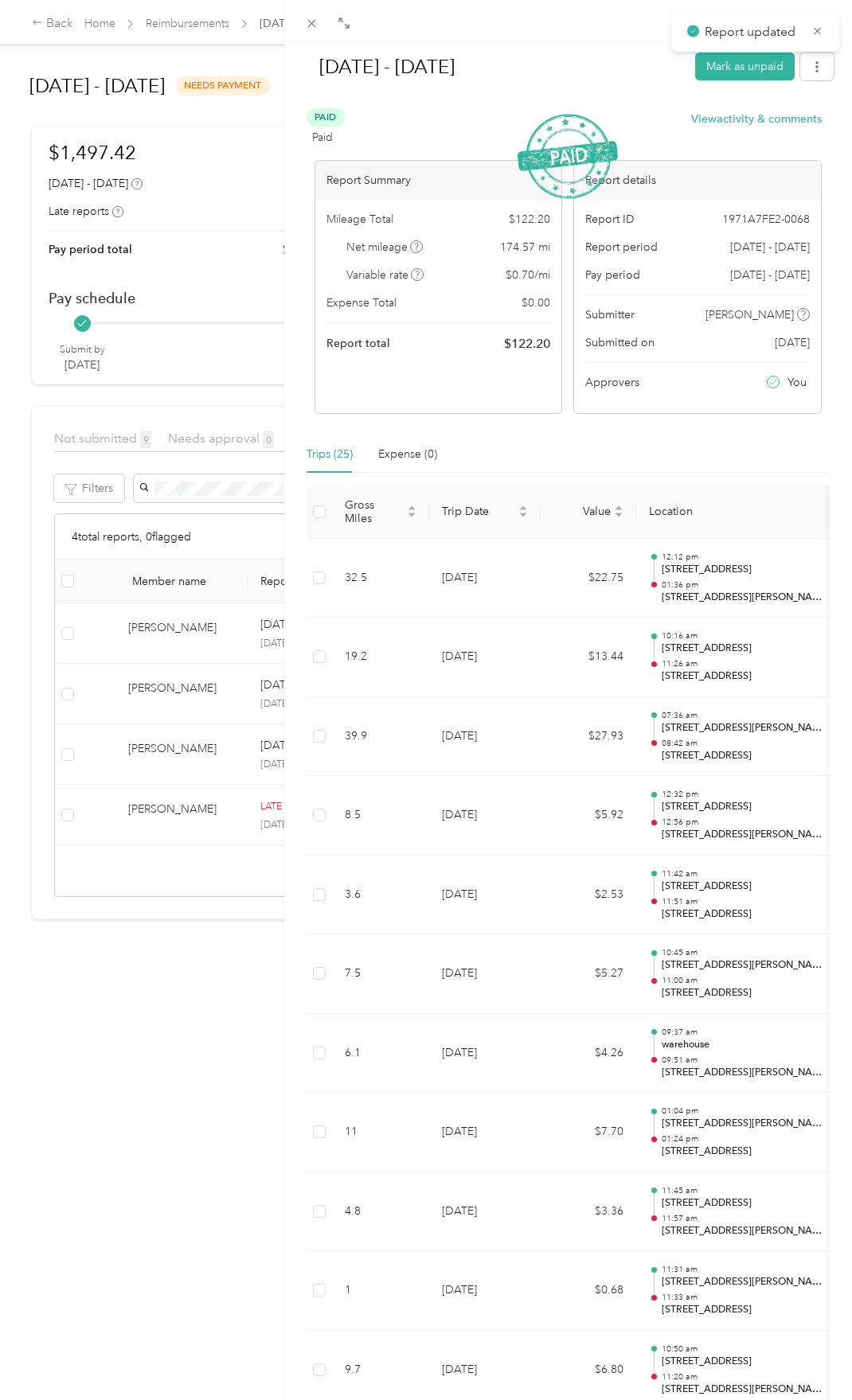
click at [193, 848] on div "[DATE] - [DATE] Mark as unpaid Paid Paid View activity & comments Report Summar…" at bounding box center [426, 700] width 852 height 1400
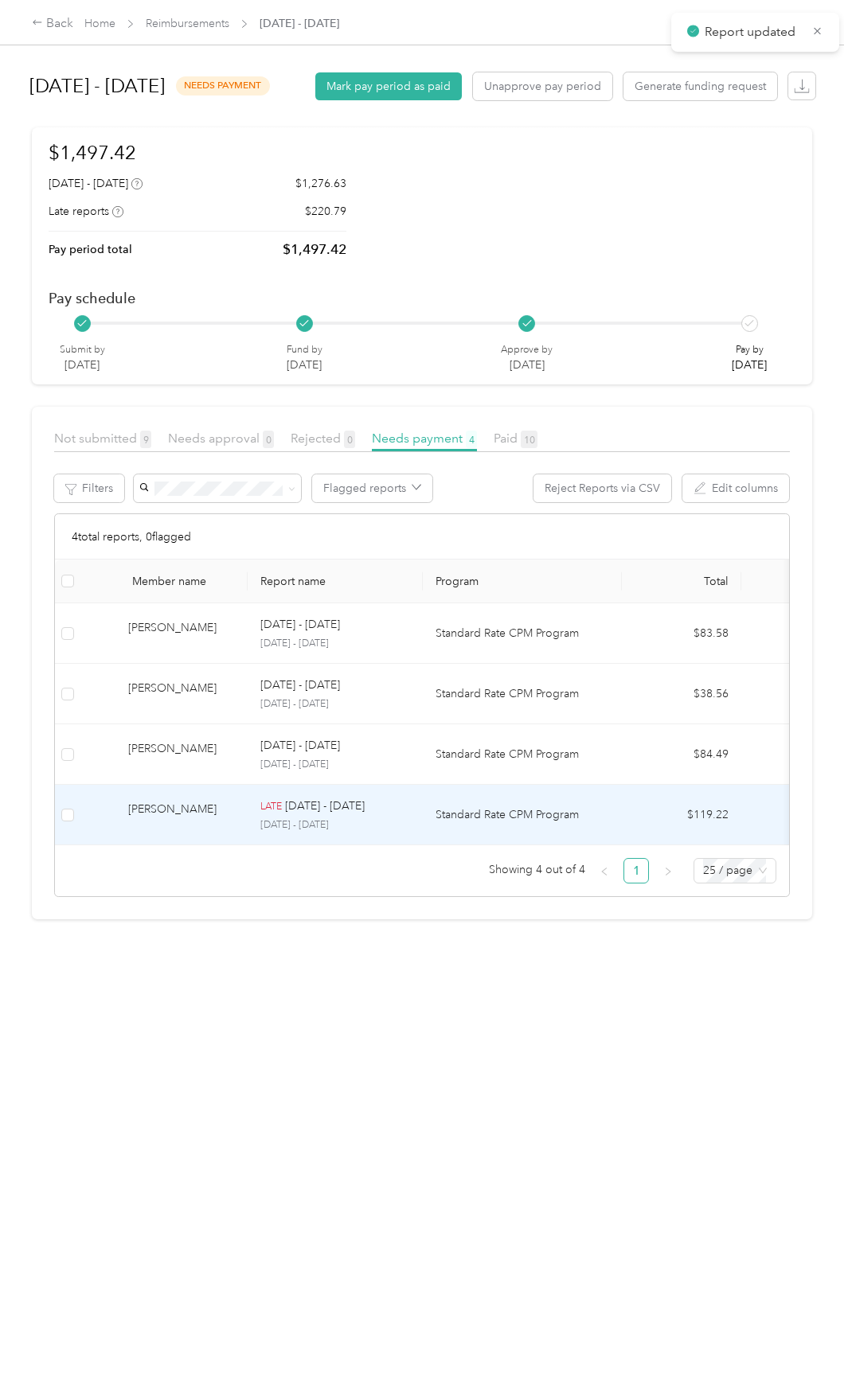
click at [169, 828] on div "[PERSON_NAME]" at bounding box center [181, 814] width 107 height 28
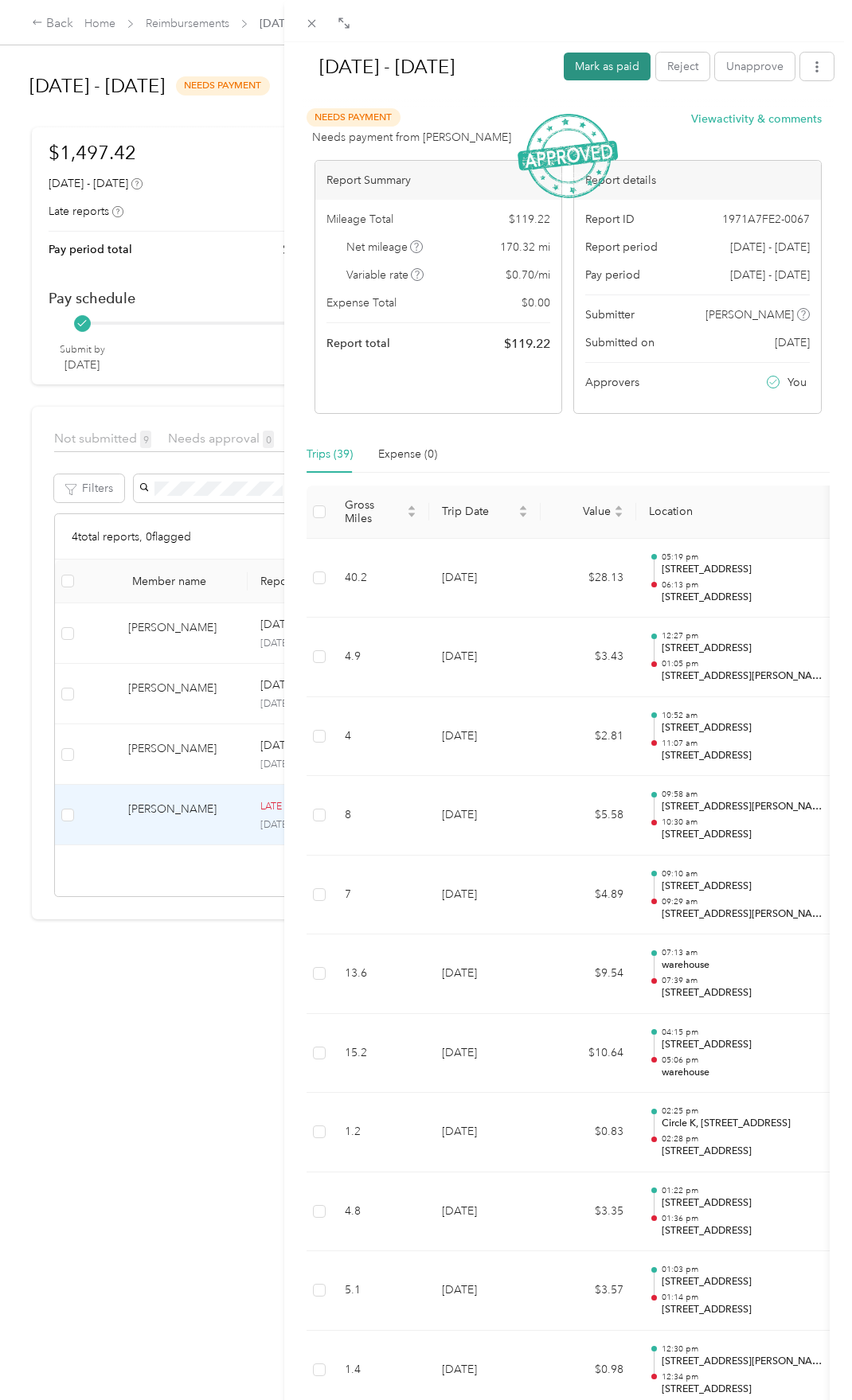
click at [600, 69] on button "Mark as paid" at bounding box center [606, 66] width 86 height 28
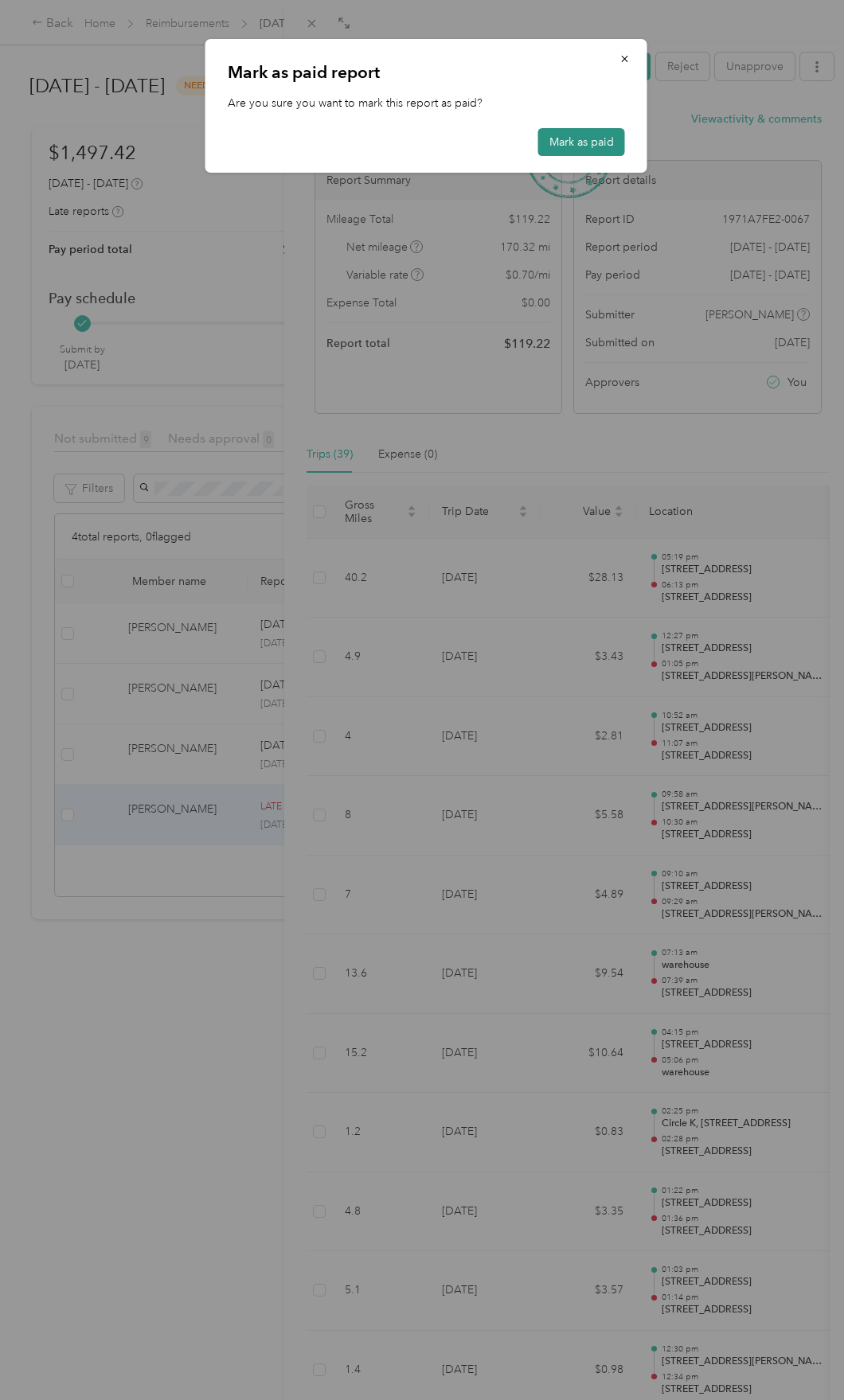
click at [595, 141] on button "Mark as paid" at bounding box center [582, 141] width 86 height 28
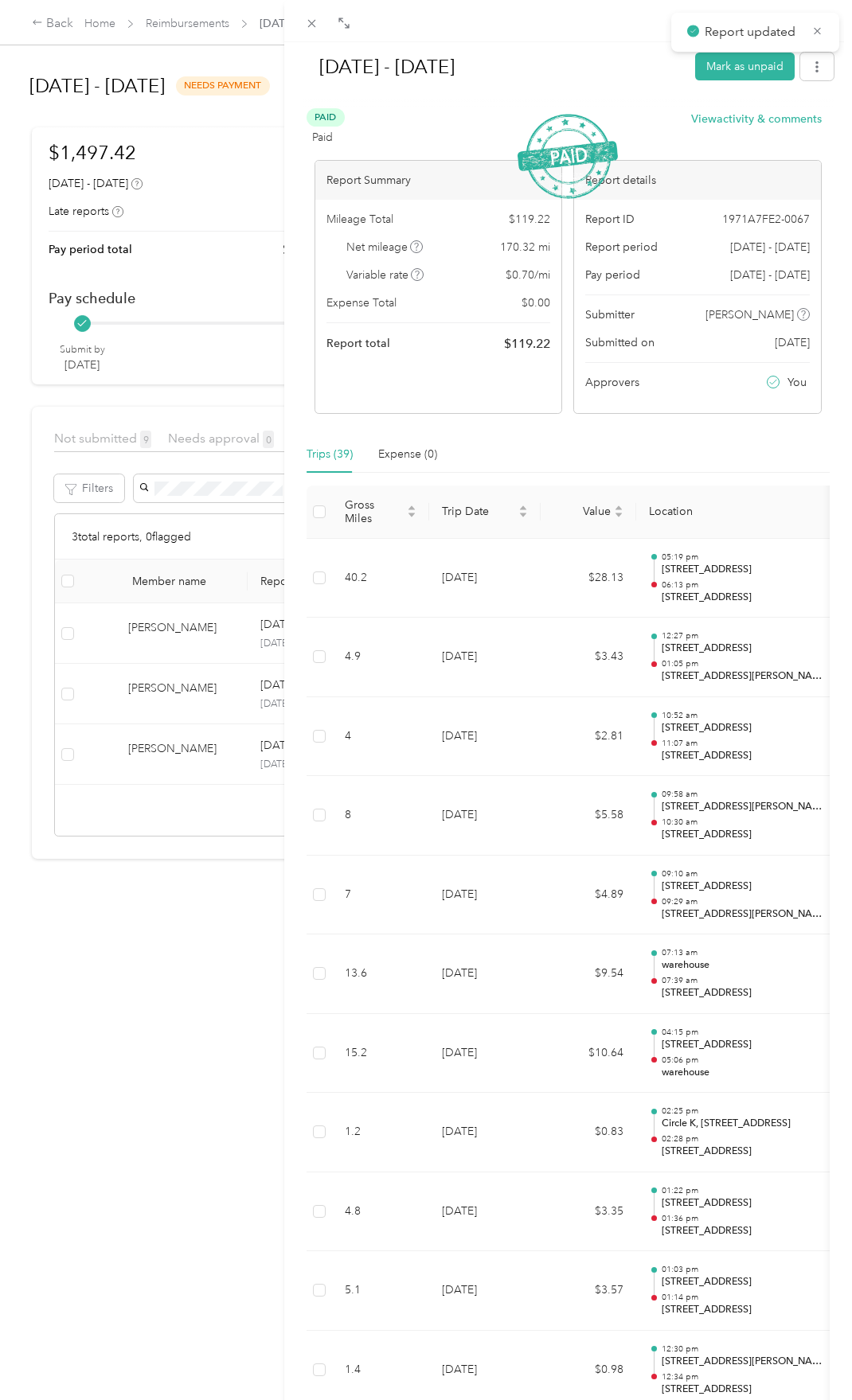
click at [197, 671] on div "[DATE] - [DATE] Mark as unpaid Paid Paid View activity & comments Report Summar…" at bounding box center [426, 700] width 852 height 1400
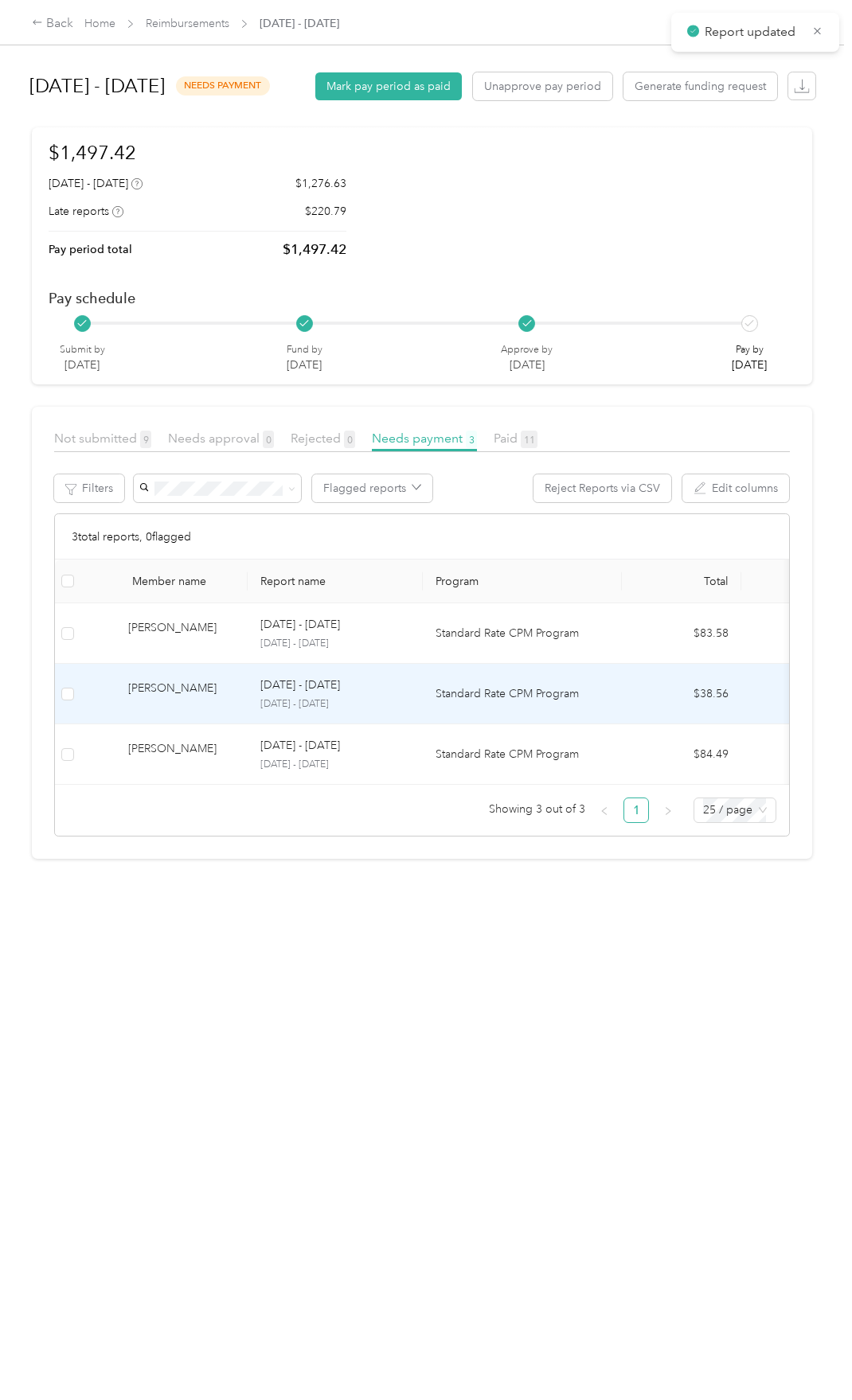
click at [182, 707] on div "[PERSON_NAME]" at bounding box center [181, 694] width 107 height 28
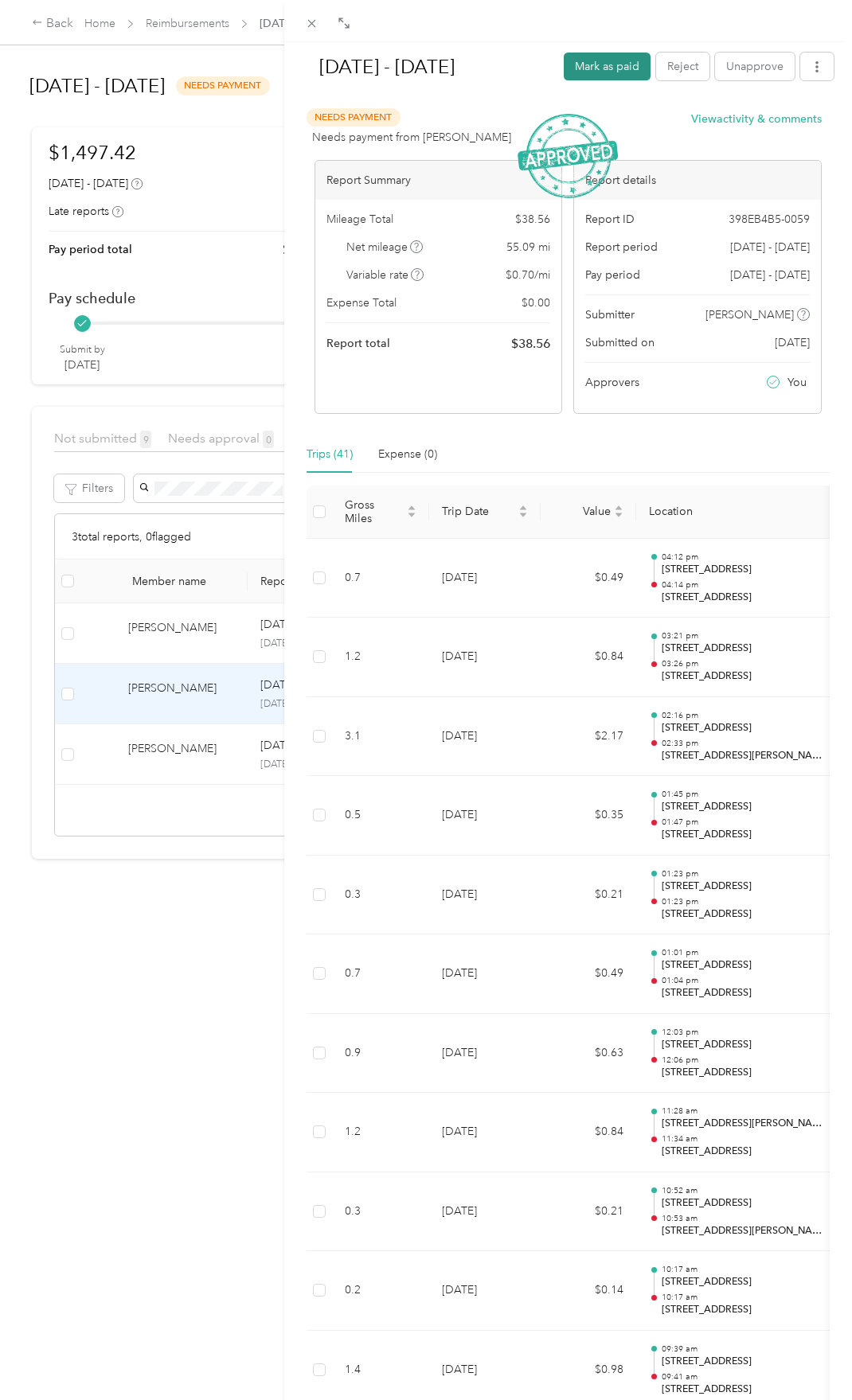
click at [592, 58] on button "Mark as paid" at bounding box center [606, 66] width 86 height 28
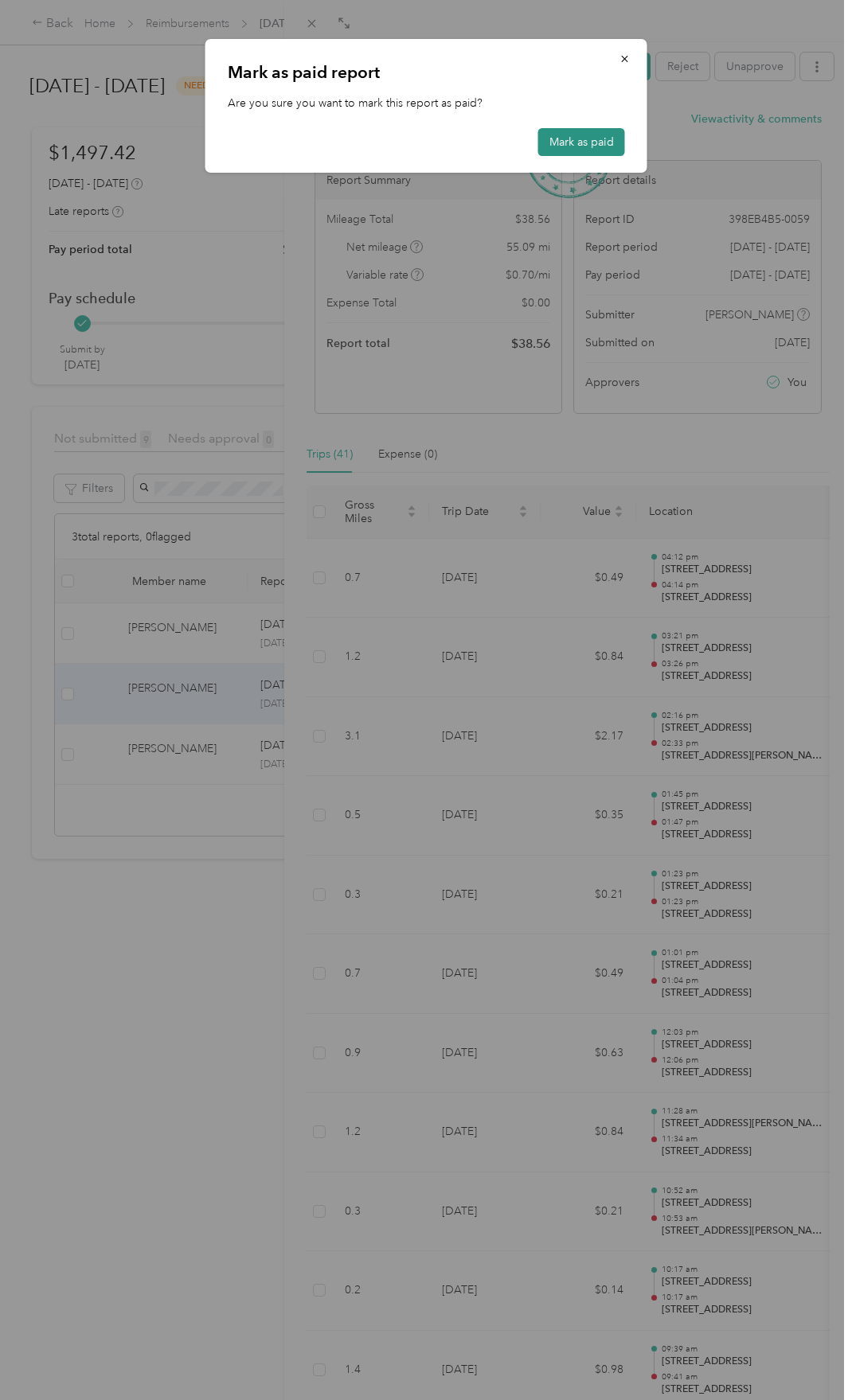
click at [592, 144] on button "Mark as paid" at bounding box center [582, 141] width 86 height 28
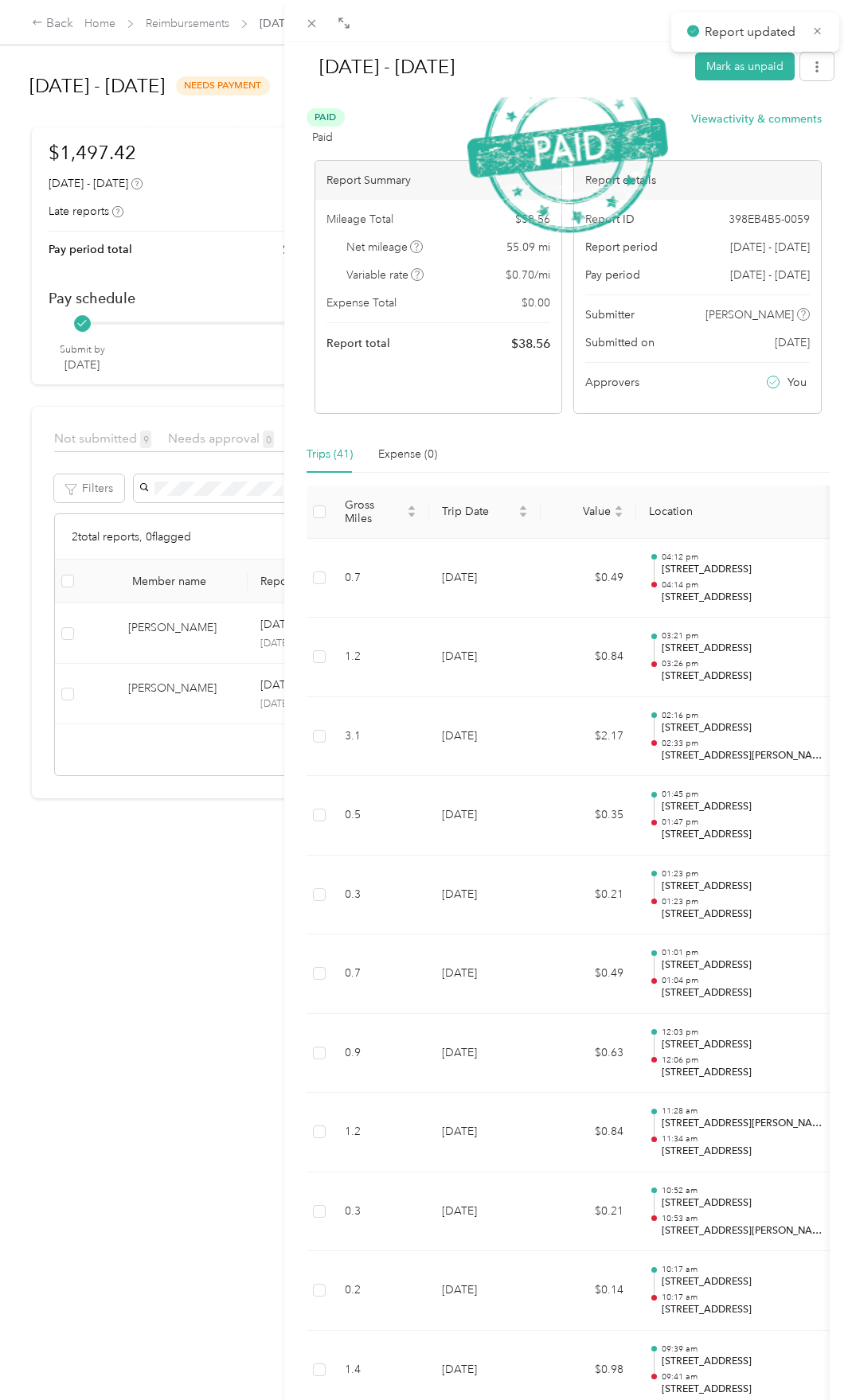
click at [145, 713] on div "[DATE] - [DATE] Mark as unpaid Paid Paid View activity & comments Report Summar…" at bounding box center [426, 700] width 852 height 1400
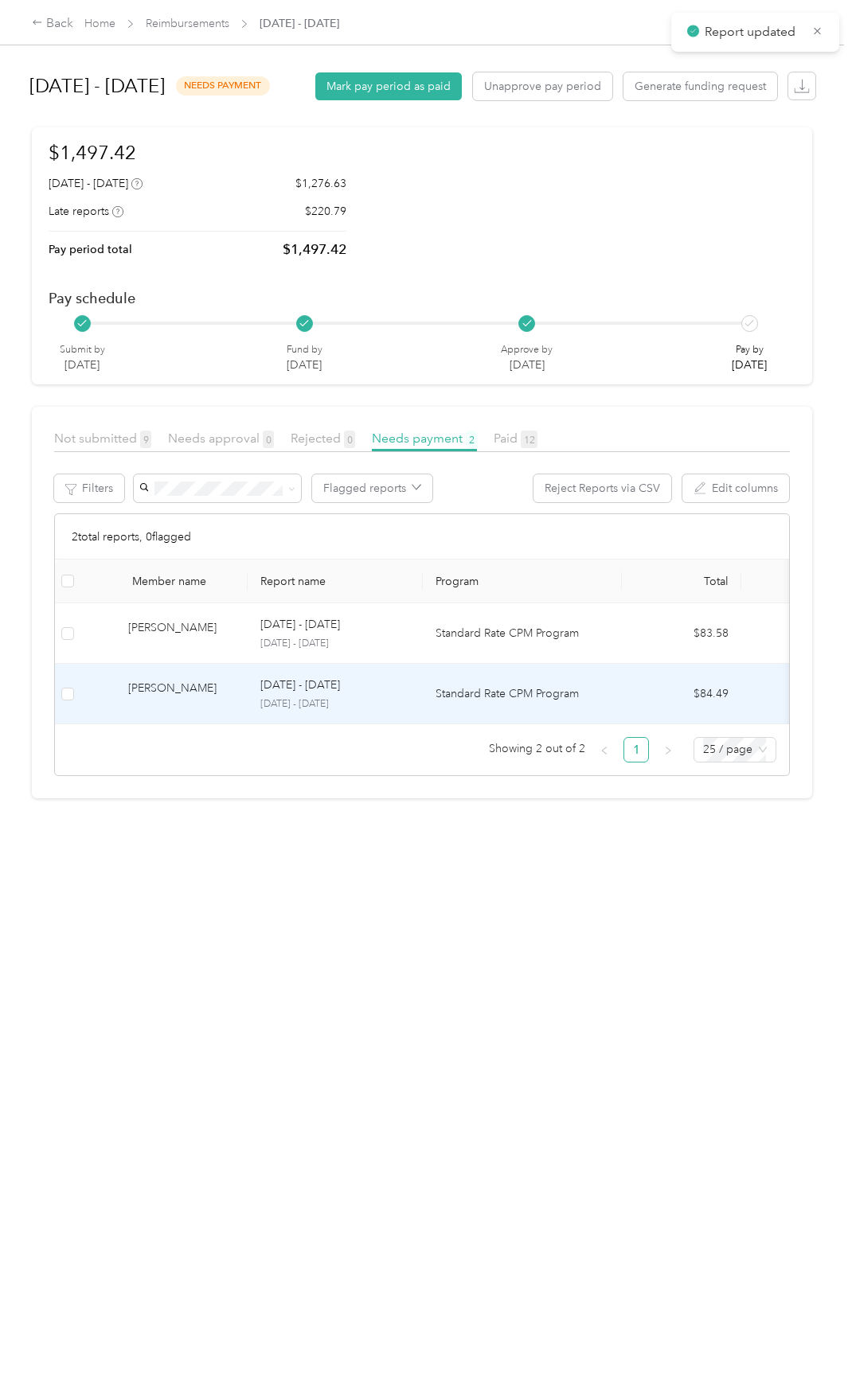
click at [153, 707] on div "[PERSON_NAME]" at bounding box center [181, 694] width 107 height 28
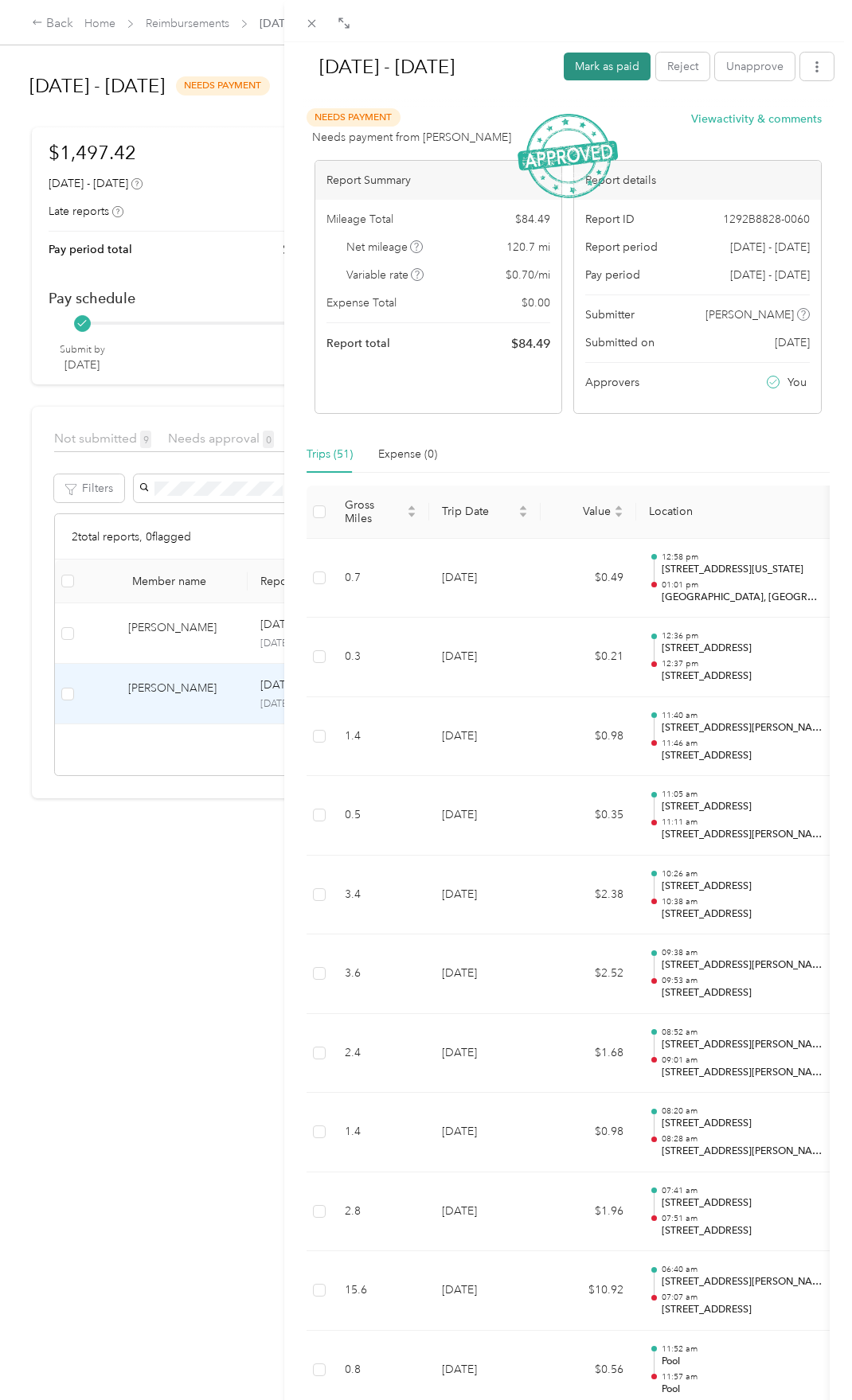
click at [587, 62] on button "Mark as paid" at bounding box center [606, 66] width 86 height 28
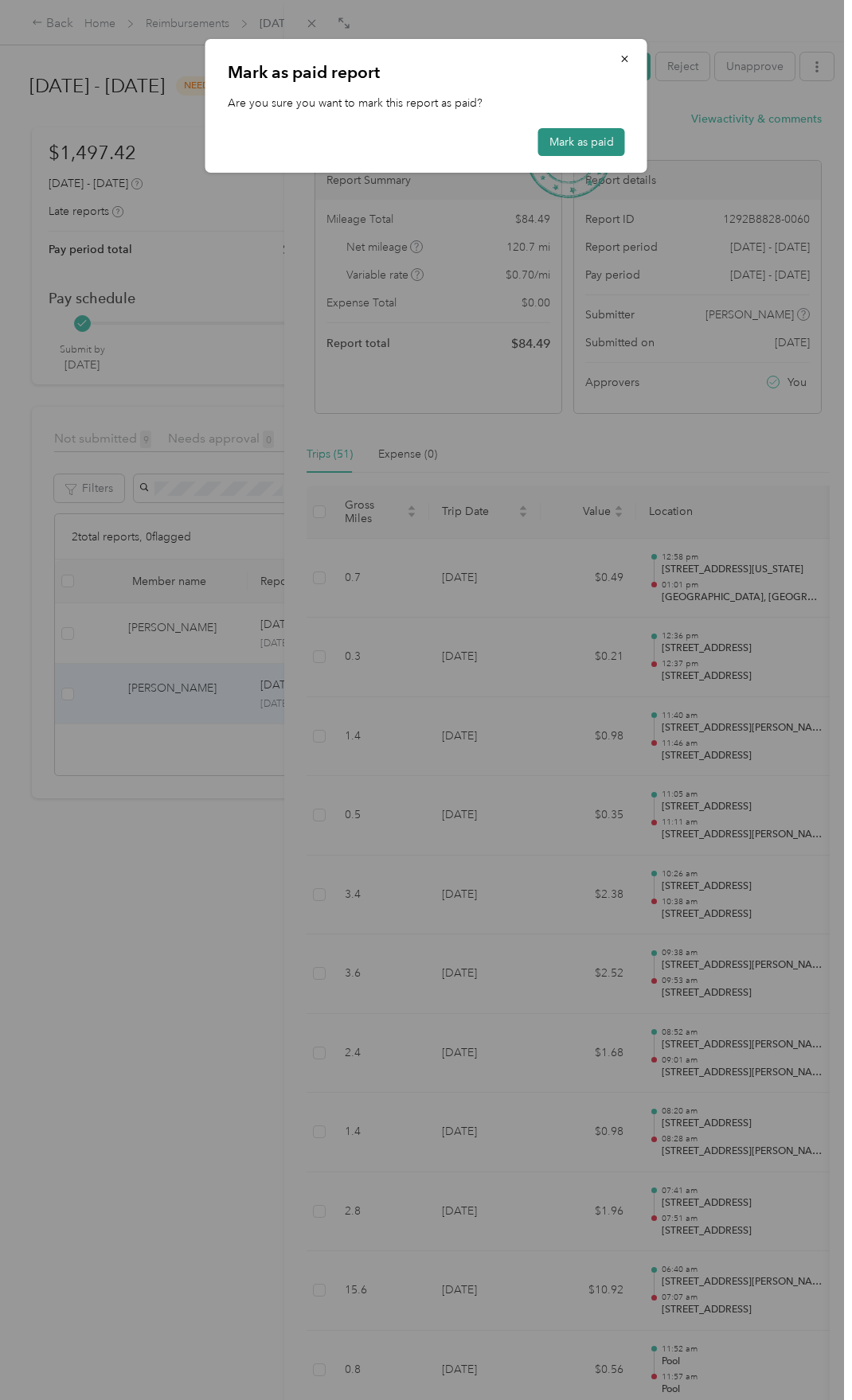
click at [587, 133] on button "Mark as paid" at bounding box center [582, 141] width 86 height 28
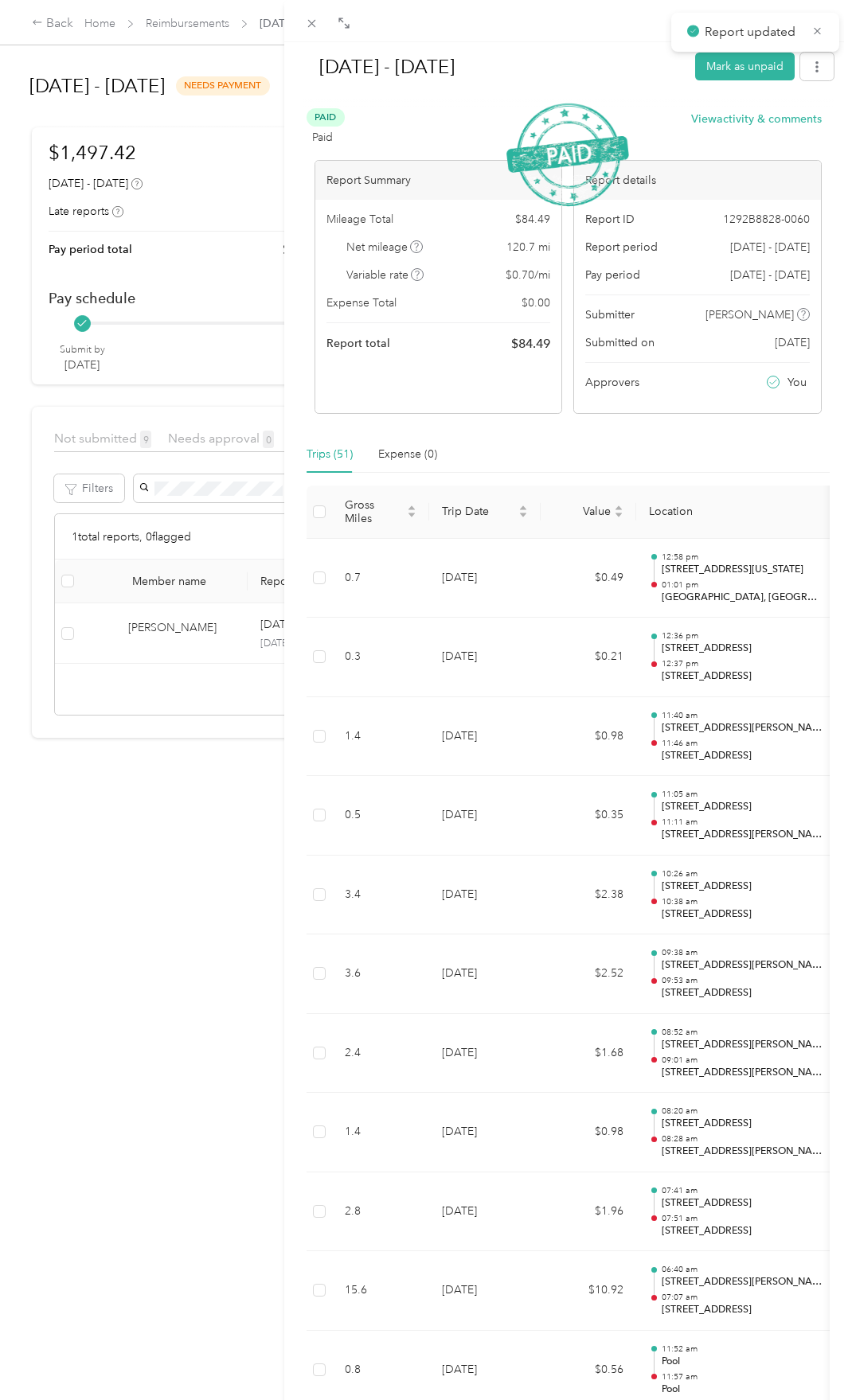
click at [148, 881] on div "[DATE] - [DATE] Mark as unpaid Paid Paid View activity & comments Report Summar…" at bounding box center [426, 700] width 852 height 1400
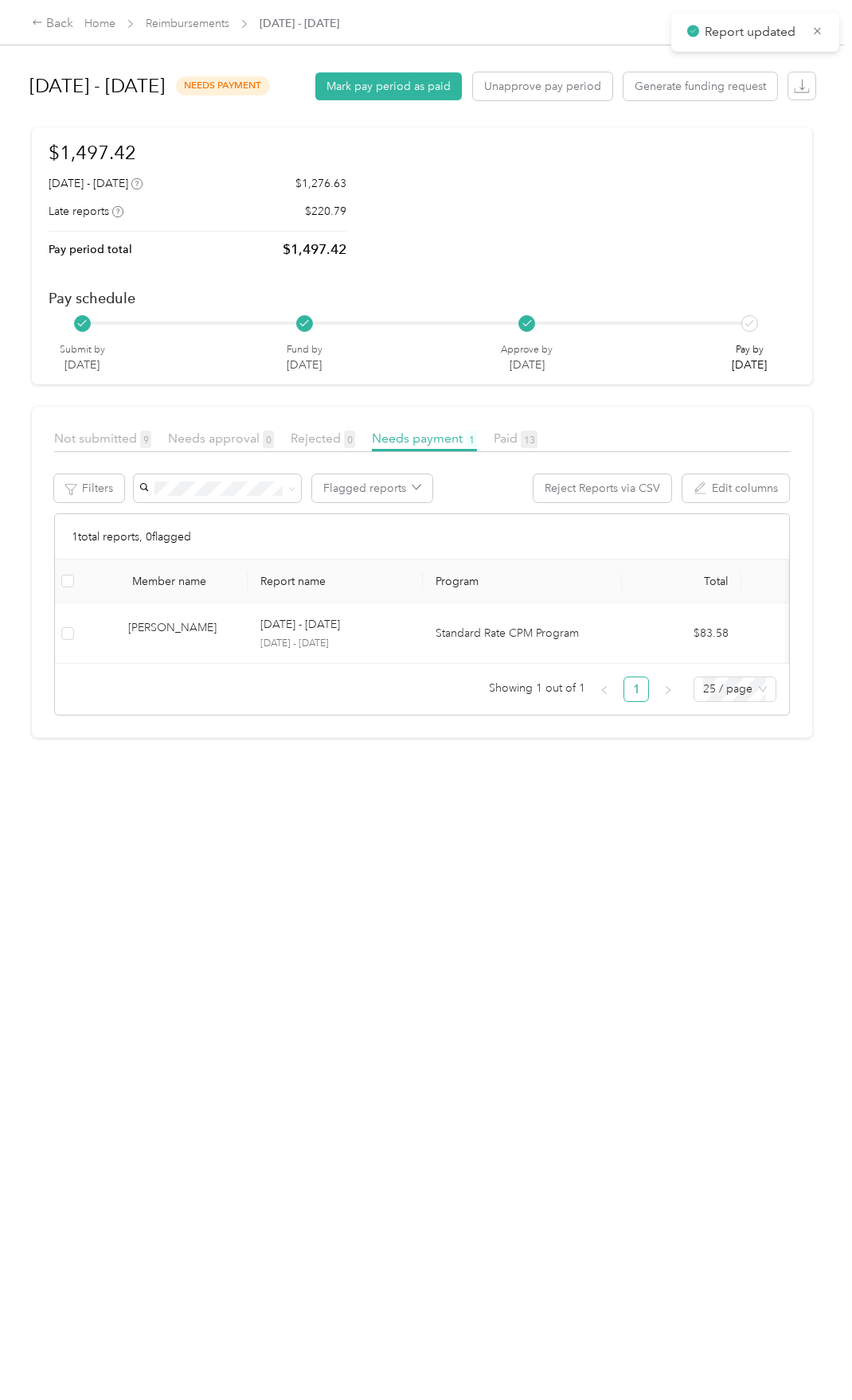
click at [186, 666] on div at bounding box center [426, 700] width 852 height 1400
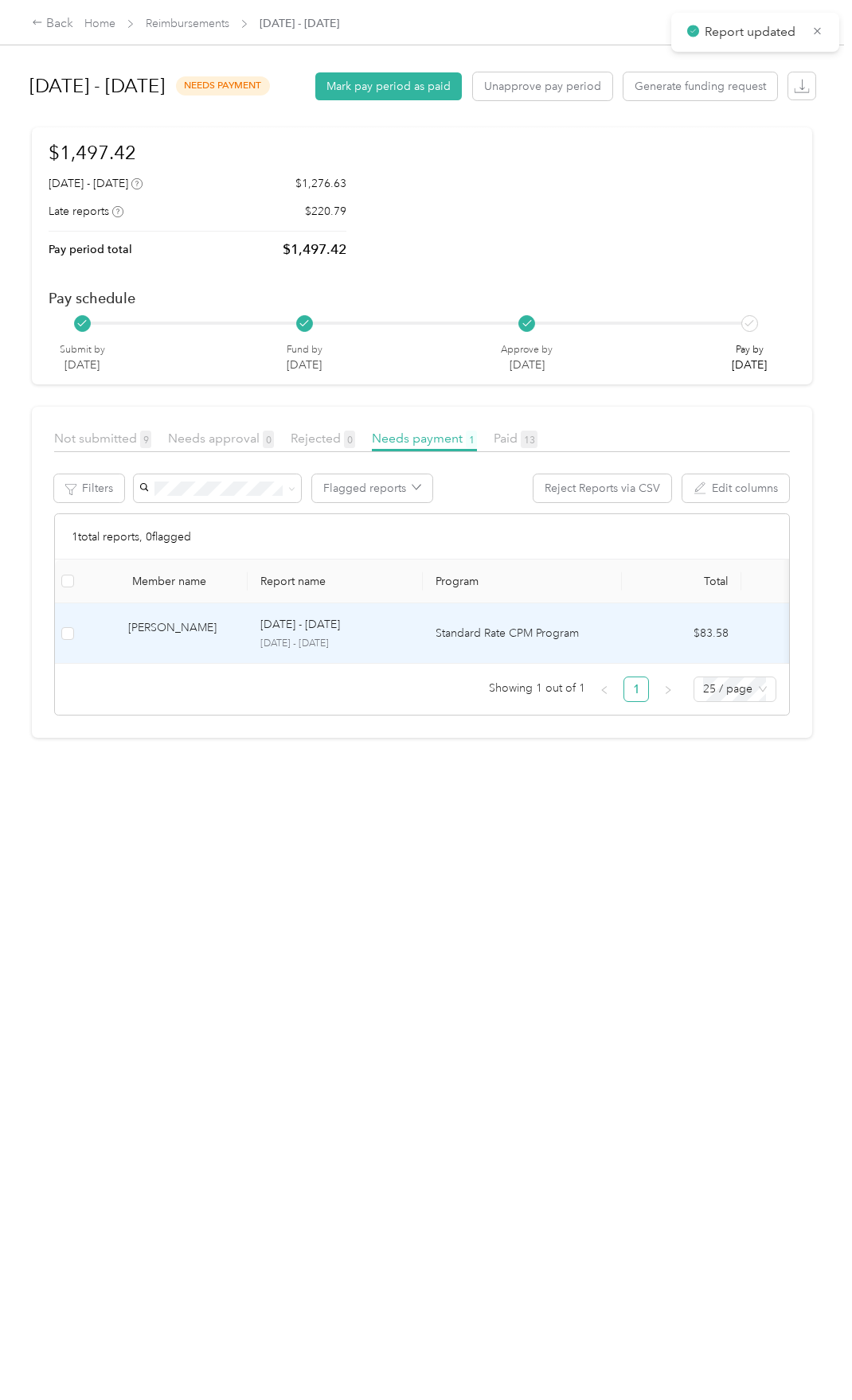
click at [199, 647] on div "[PERSON_NAME]" at bounding box center [181, 633] width 107 height 28
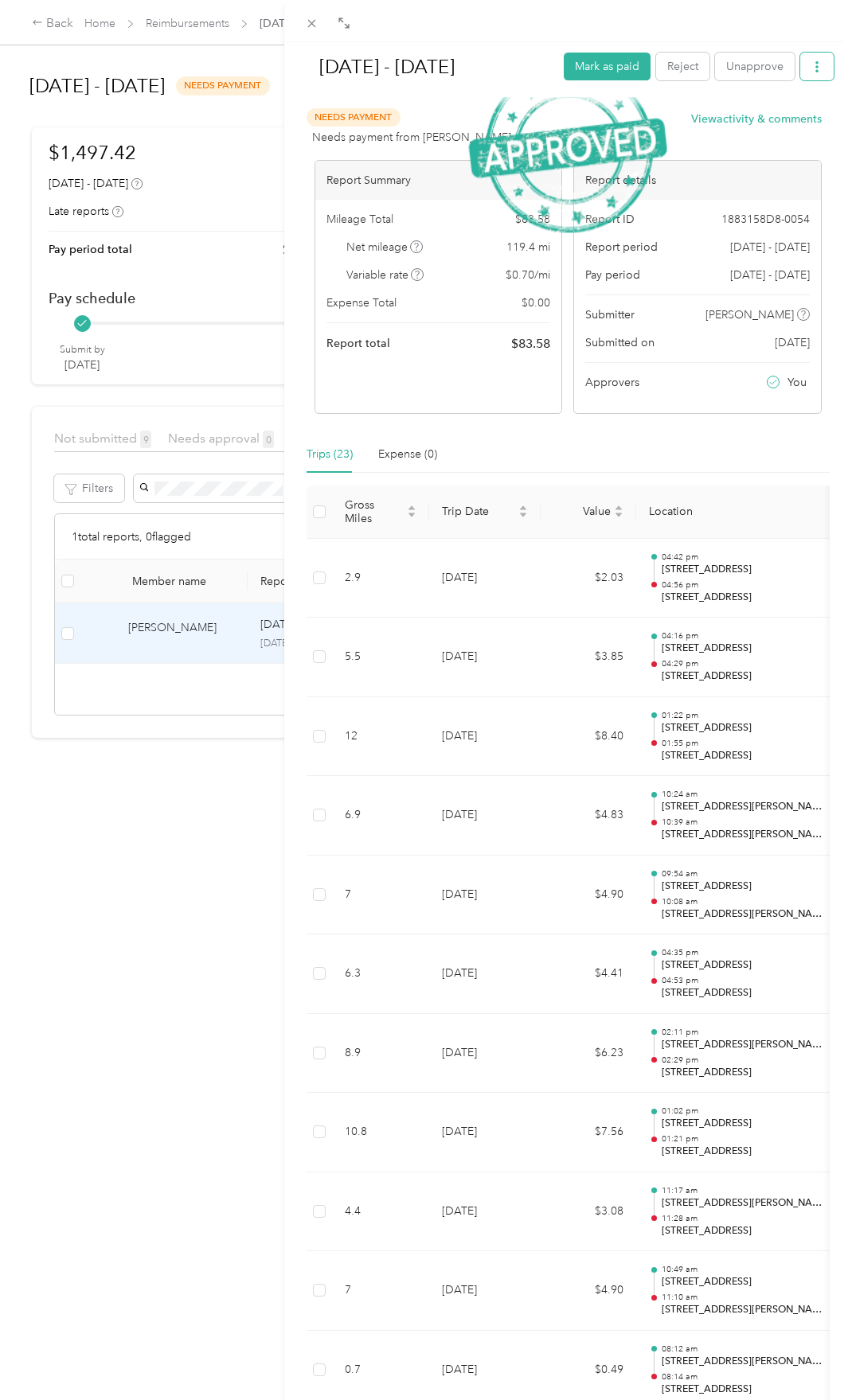
click at [811, 70] on icon "button" at bounding box center [816, 66] width 11 height 11
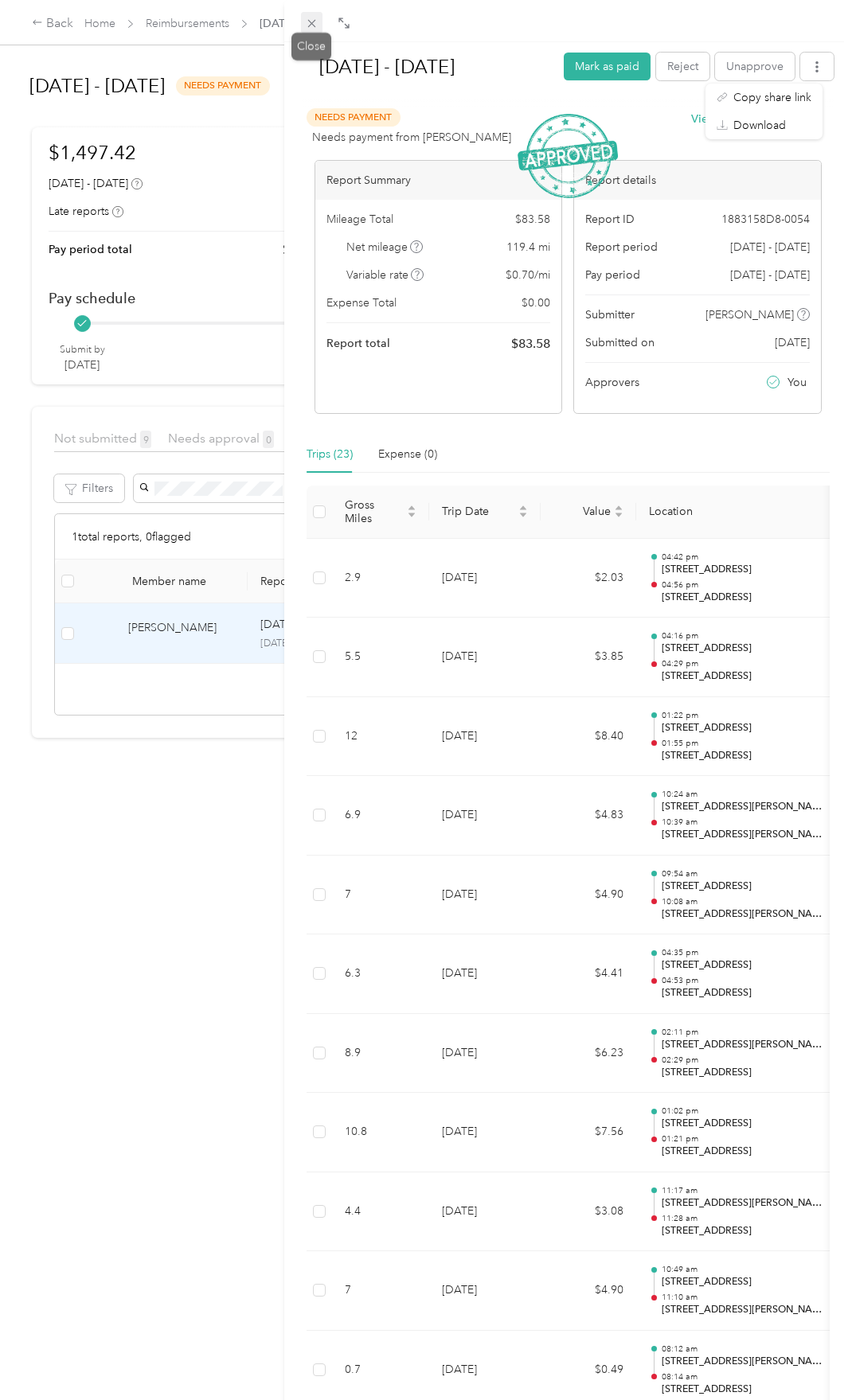
click at [308, 21] on icon at bounding box center [312, 24] width 14 height 14
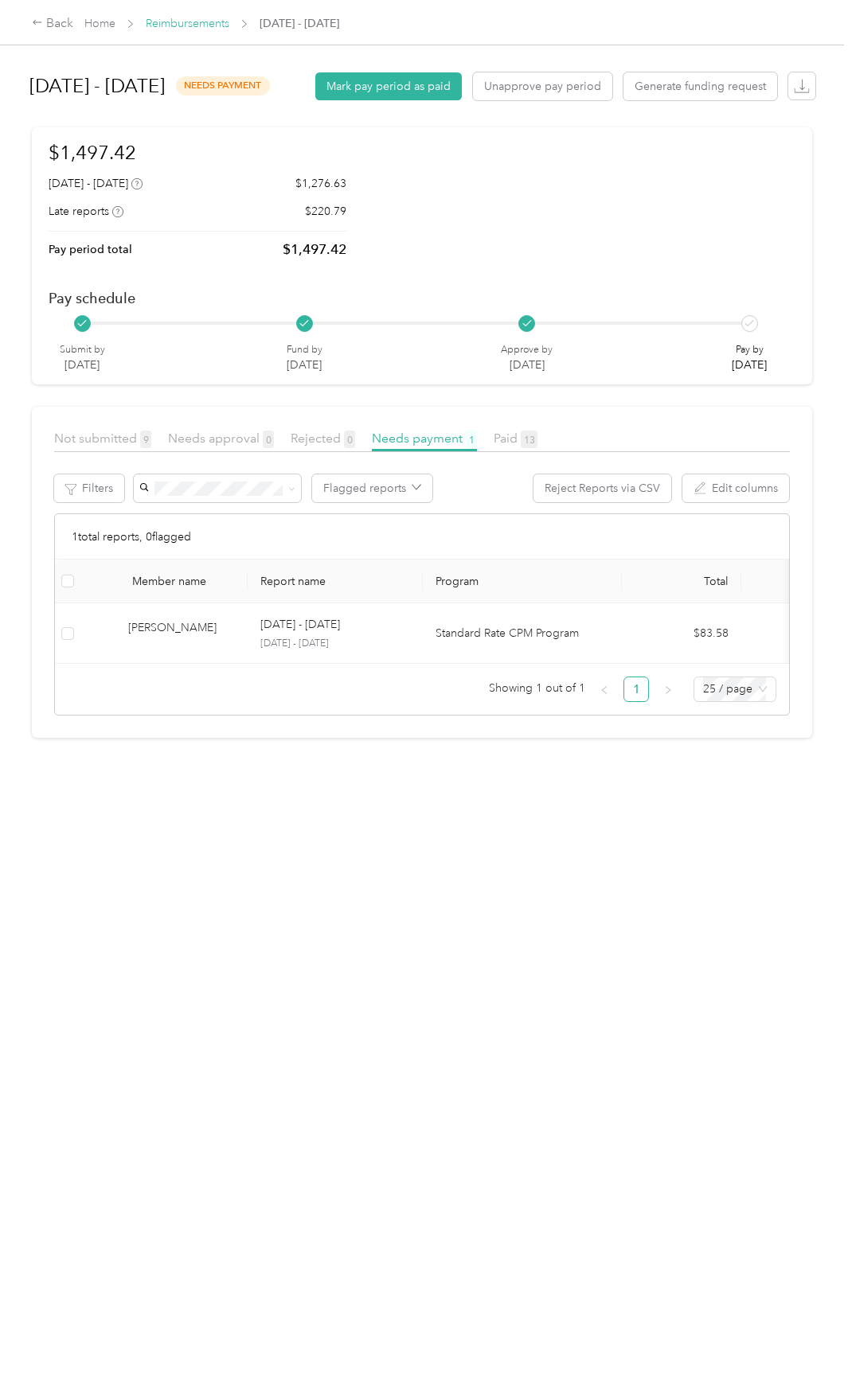
click at [207, 27] on link "Reimbursements" at bounding box center [187, 24] width 84 height 14
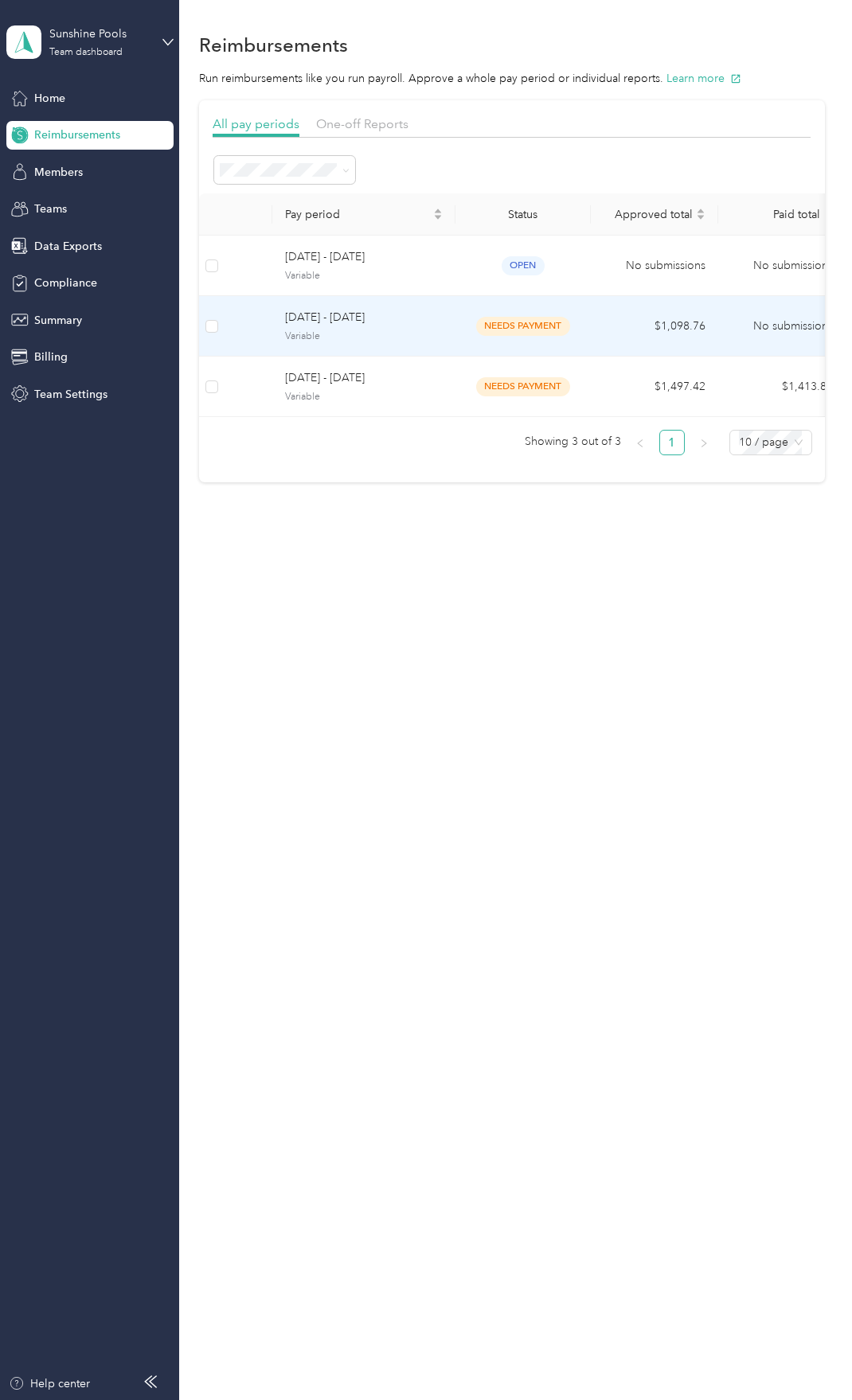
click at [352, 331] on span "Variable" at bounding box center [364, 336] width 157 height 15
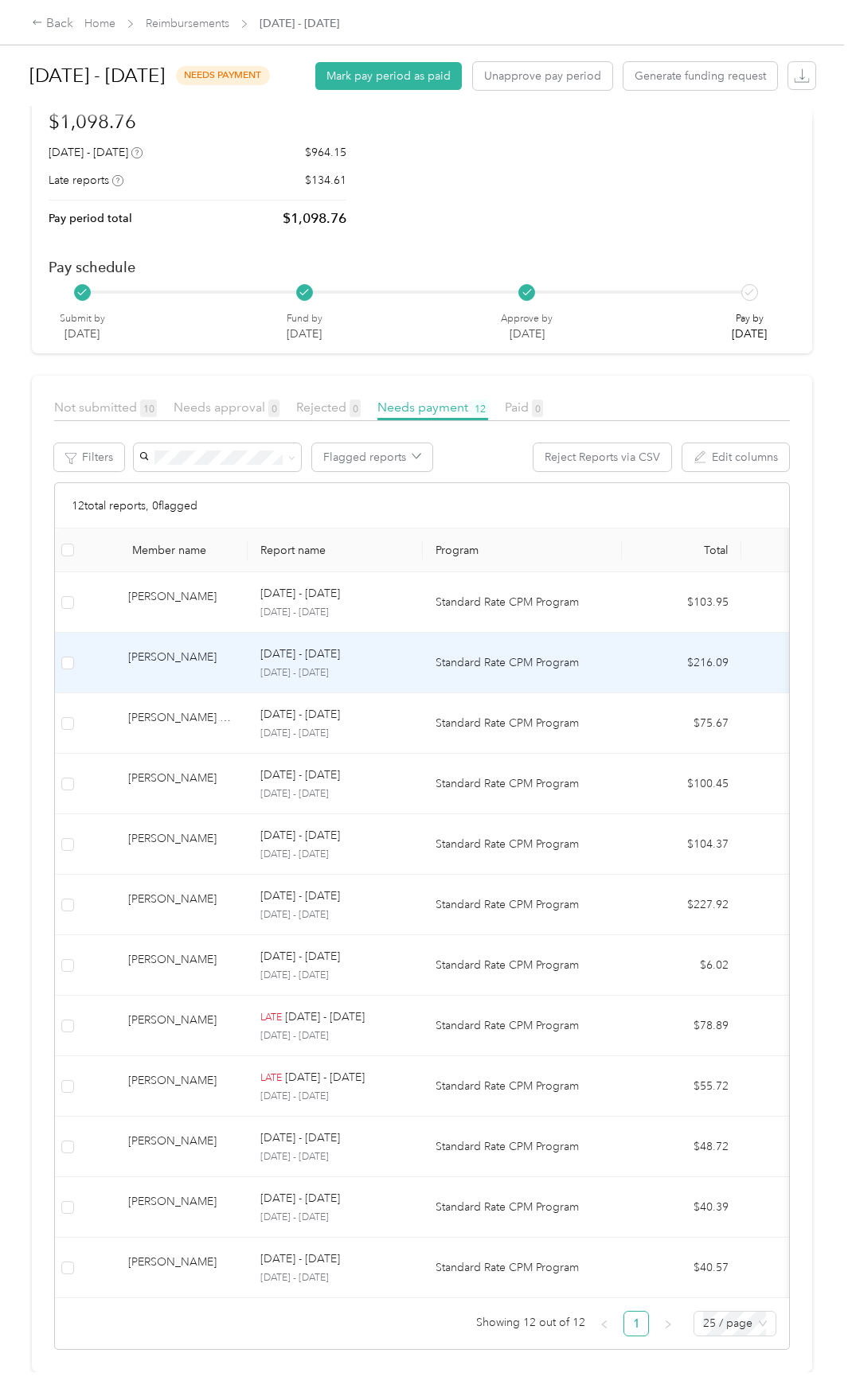
scroll to position [94, 0]
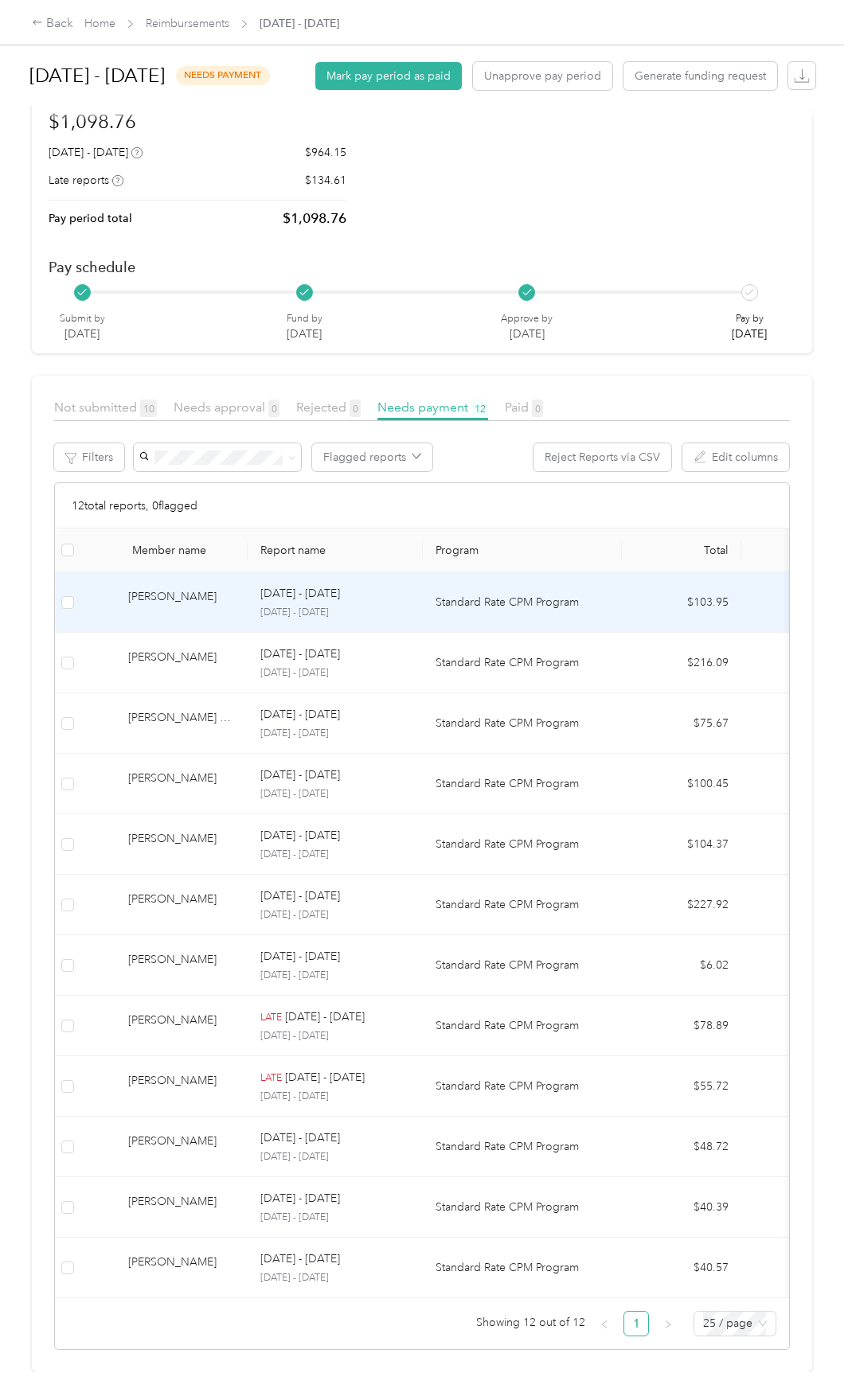
click at [228, 588] on div "[PERSON_NAME]" at bounding box center [181, 602] width 107 height 28
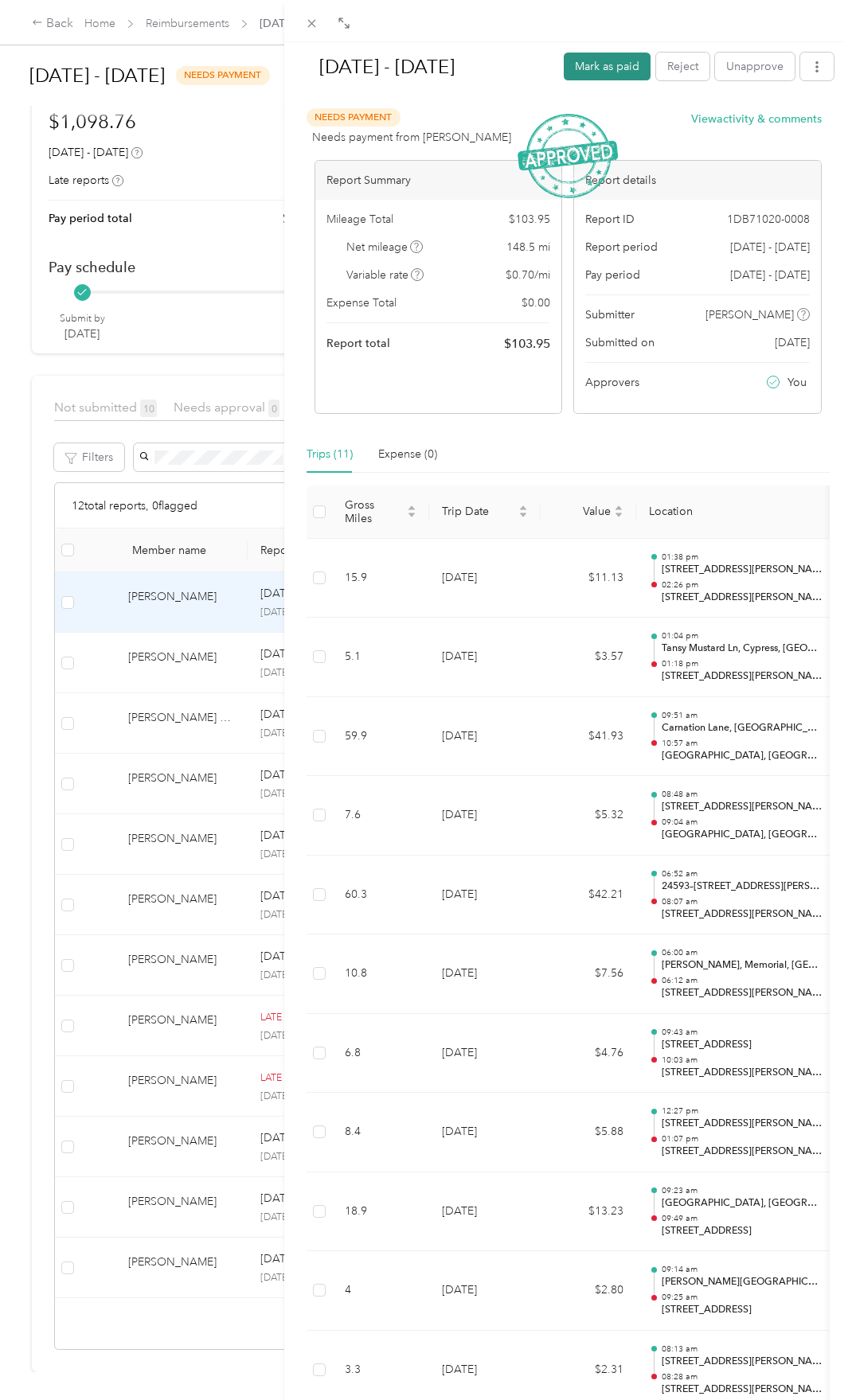
click at [596, 58] on button "Mark as paid" at bounding box center [606, 66] width 86 height 28
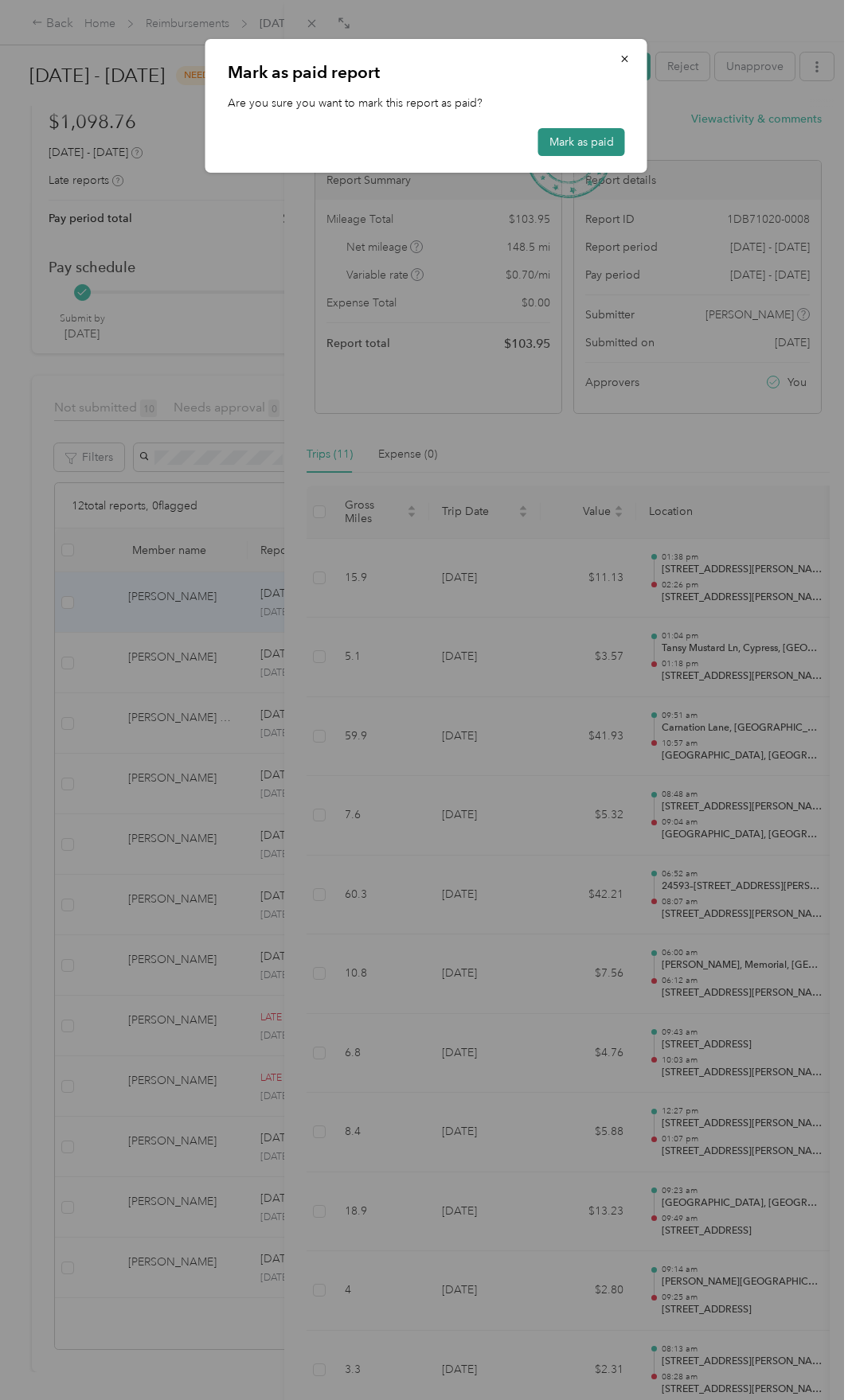
click at [573, 140] on button "Mark as paid" at bounding box center [582, 141] width 86 height 28
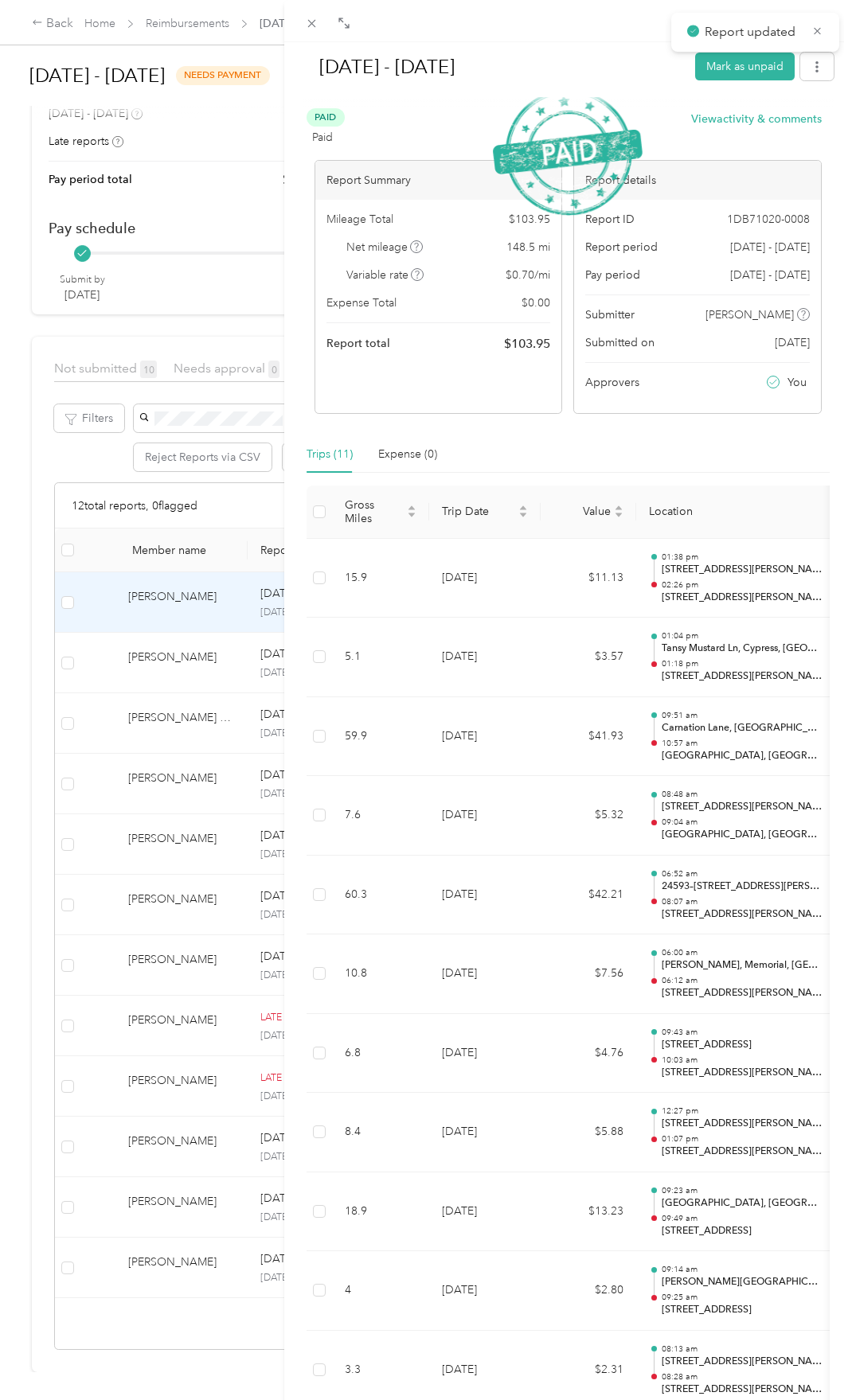
scroll to position [33, 0]
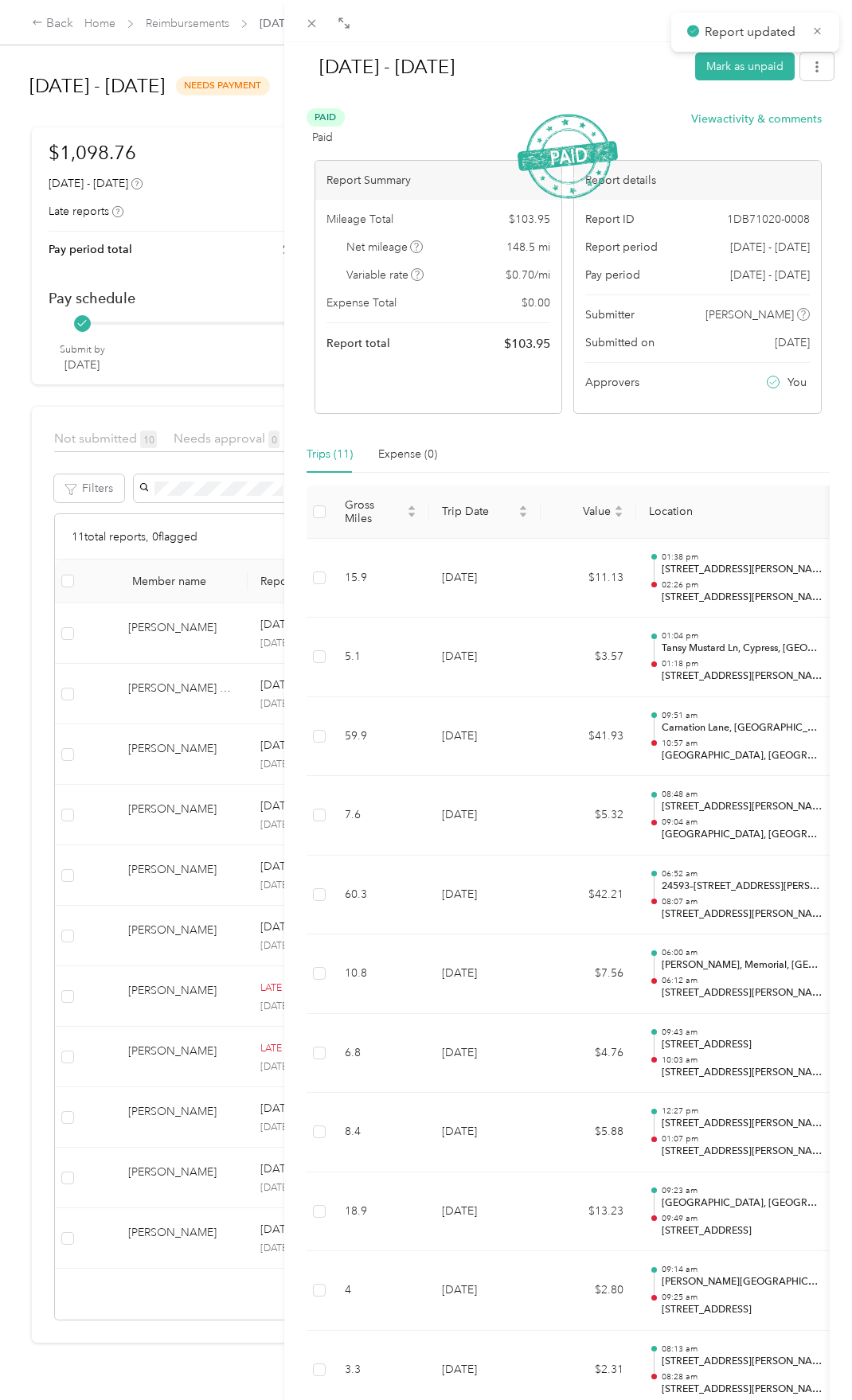
drag, startPoint x: 168, startPoint y: 637, endPoint x: 175, endPoint y: 641, distance: 8.1
click at [168, 638] on div "[DATE] - [DATE] Mark as unpaid Paid Paid View activity & comments Report Summar…" at bounding box center [426, 700] width 852 height 1400
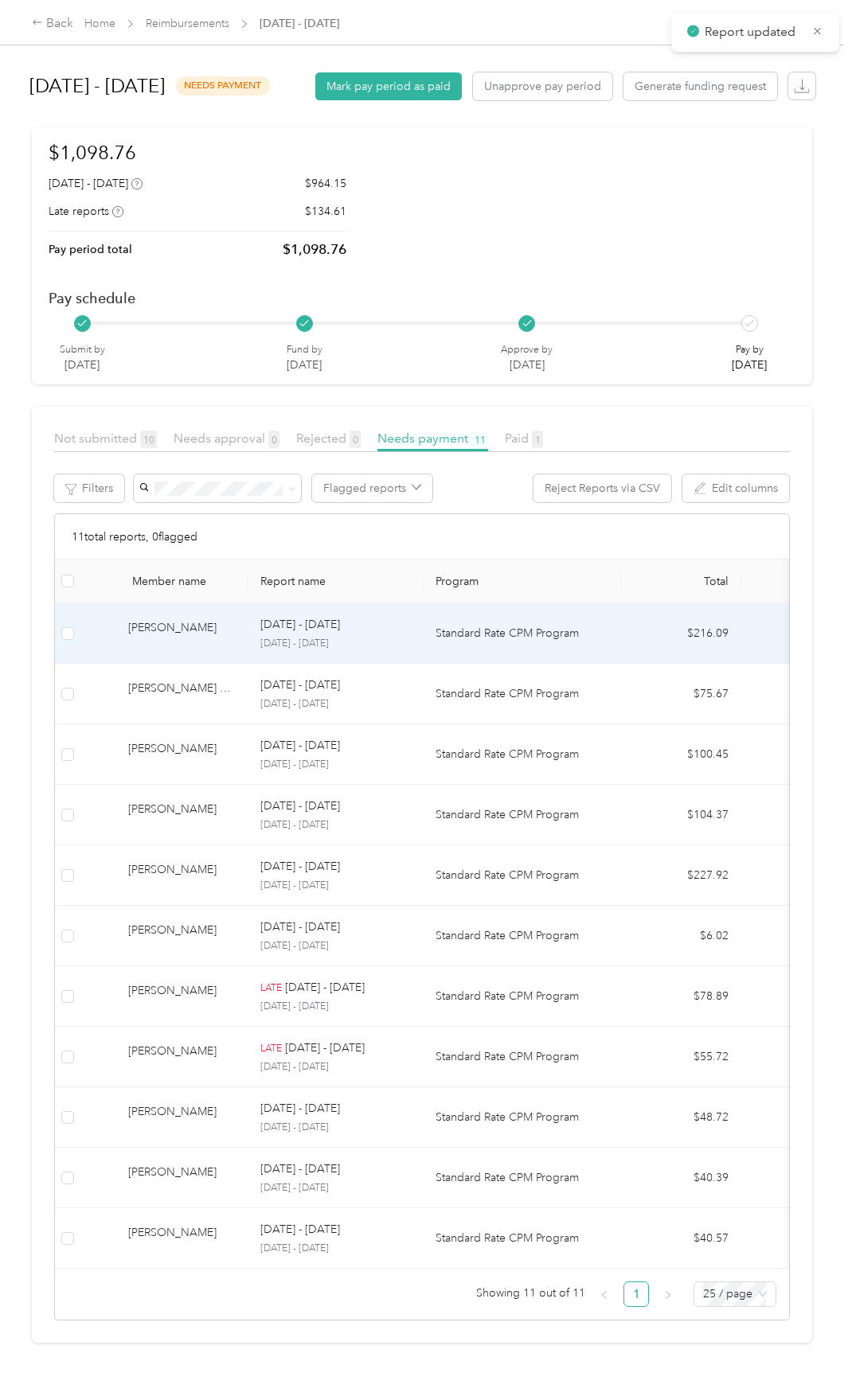
click at [160, 634] on div "[PERSON_NAME]" at bounding box center [181, 633] width 107 height 28
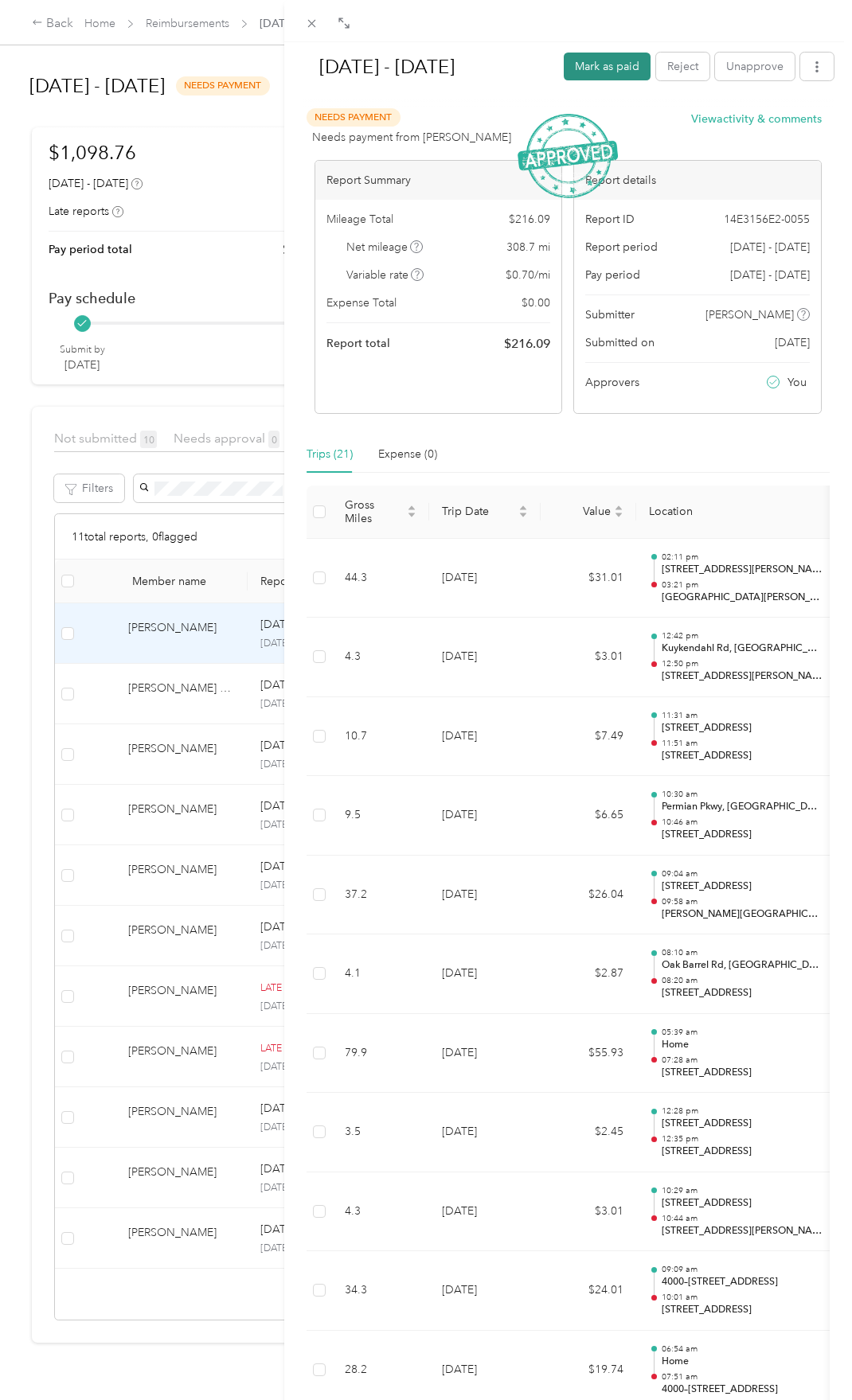
click at [576, 64] on button "Mark as paid" at bounding box center [606, 66] width 86 height 28
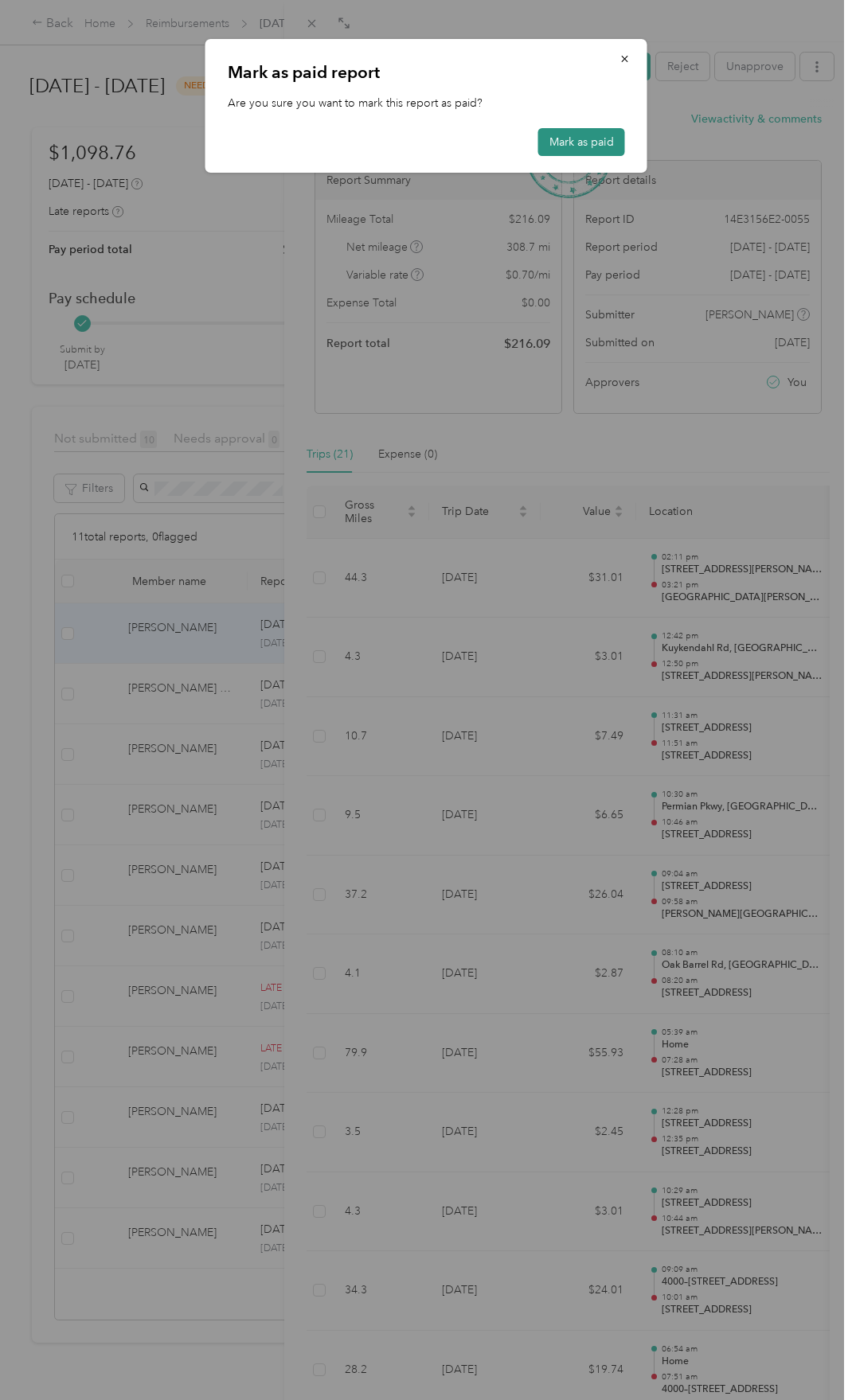
click at [587, 140] on button "Mark as paid" at bounding box center [582, 141] width 86 height 28
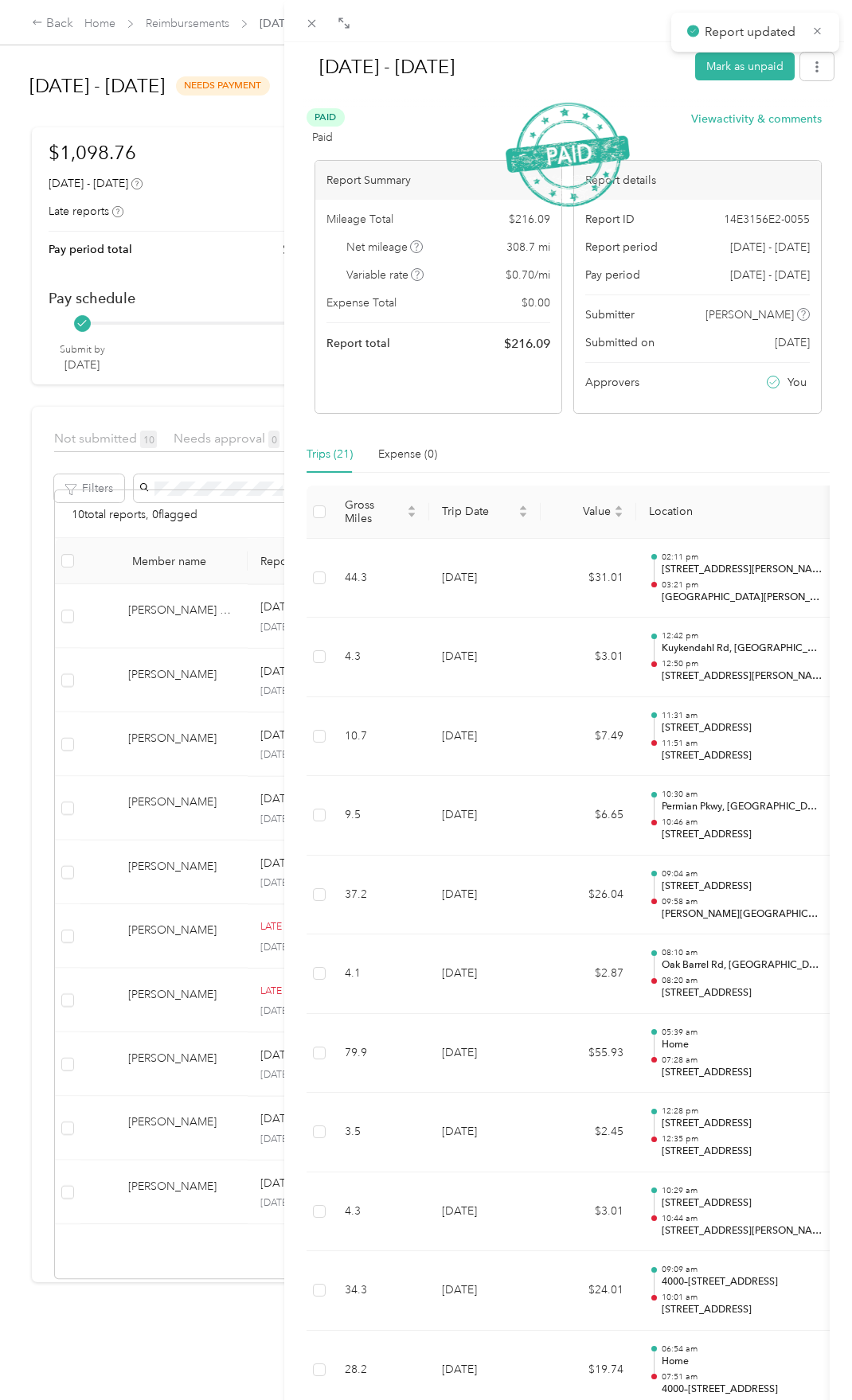
click at [191, 688] on div "[DATE] - [DATE] Mark as unpaid Paid Paid View activity & comments Report Summar…" at bounding box center [426, 700] width 852 height 1400
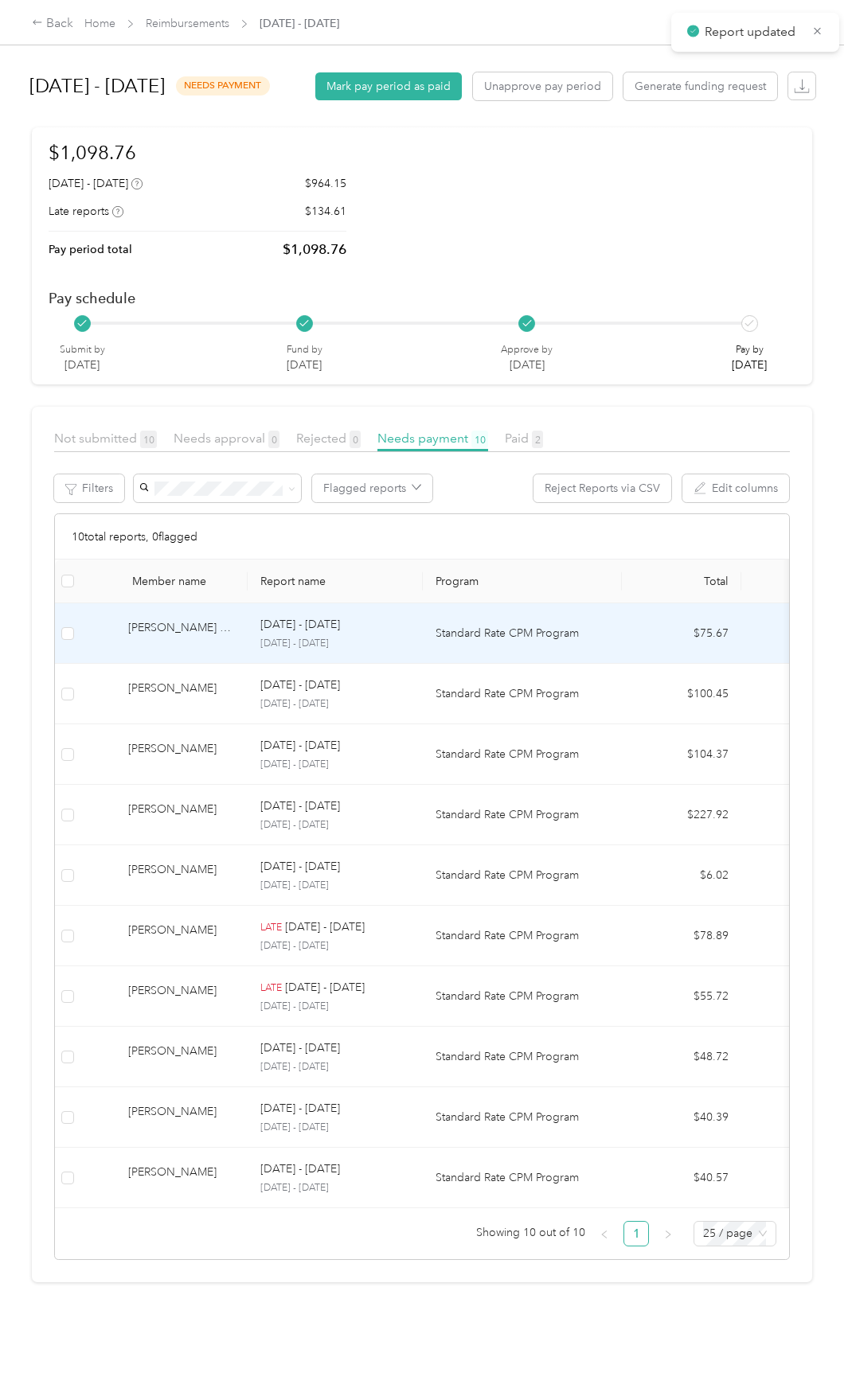
click at [187, 647] on div "[PERSON_NAME] Mercedes" at bounding box center [181, 633] width 107 height 28
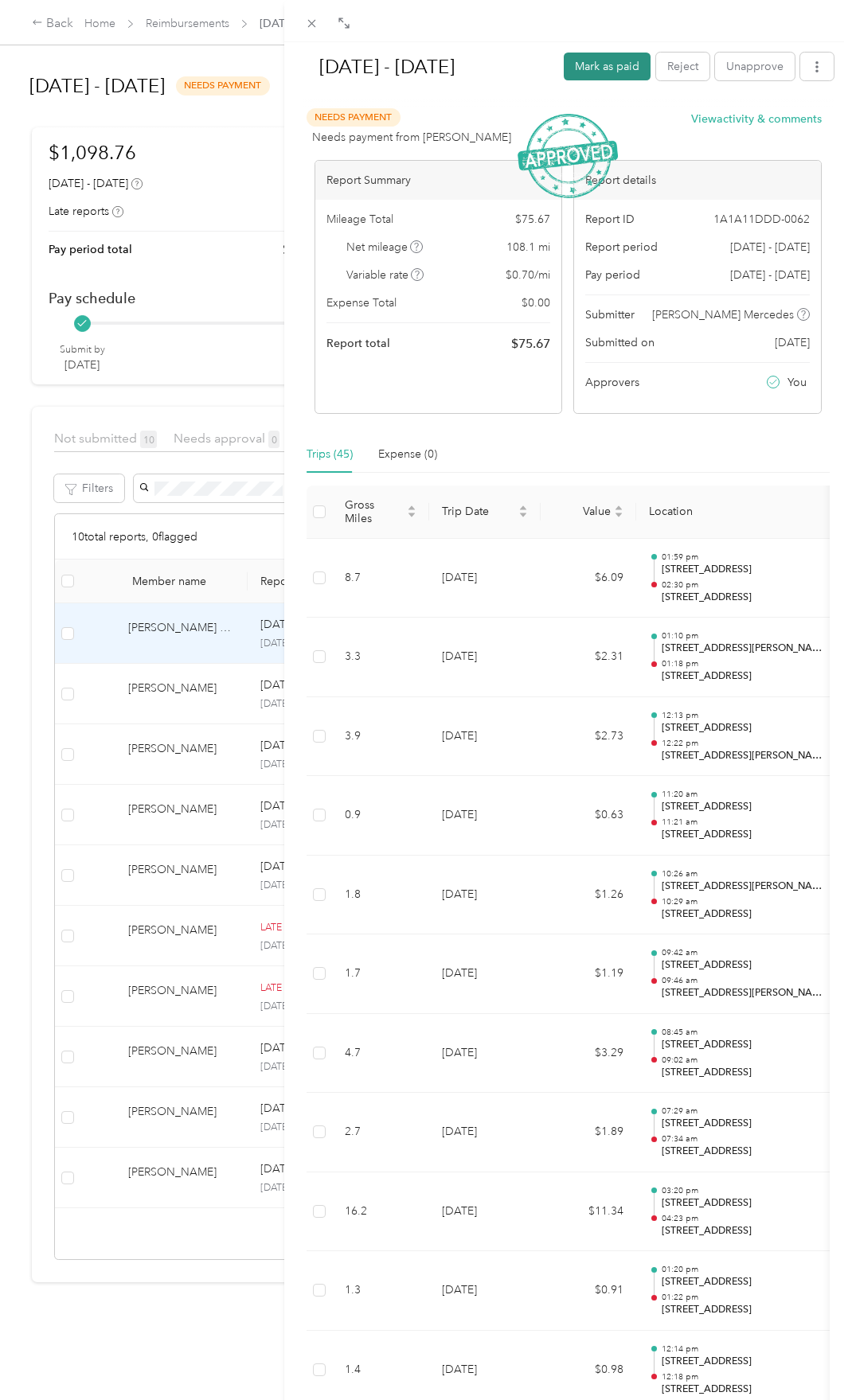
click at [593, 67] on button "Mark as paid" at bounding box center [606, 66] width 86 height 28
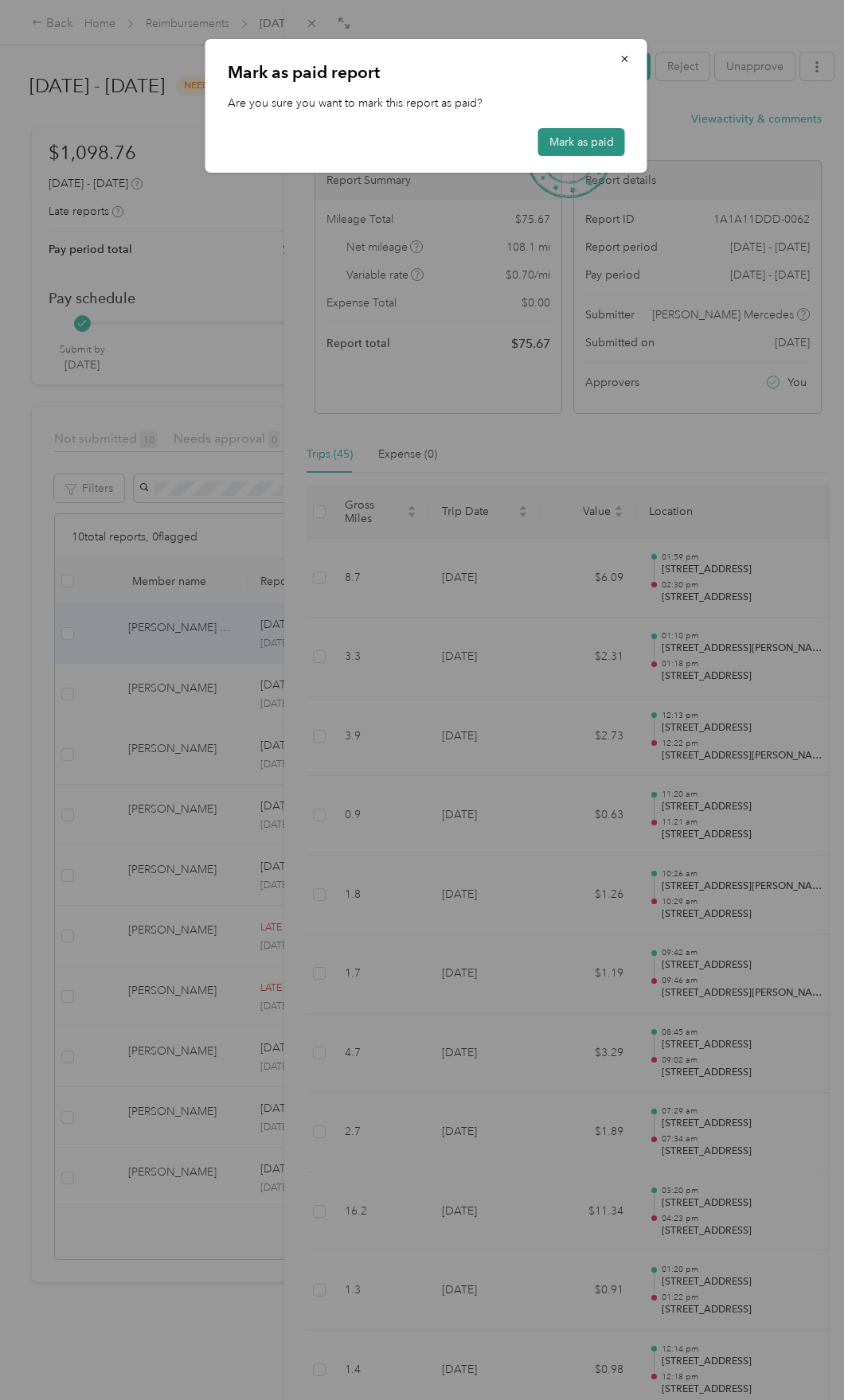
click at [592, 142] on button "Mark as paid" at bounding box center [582, 141] width 86 height 28
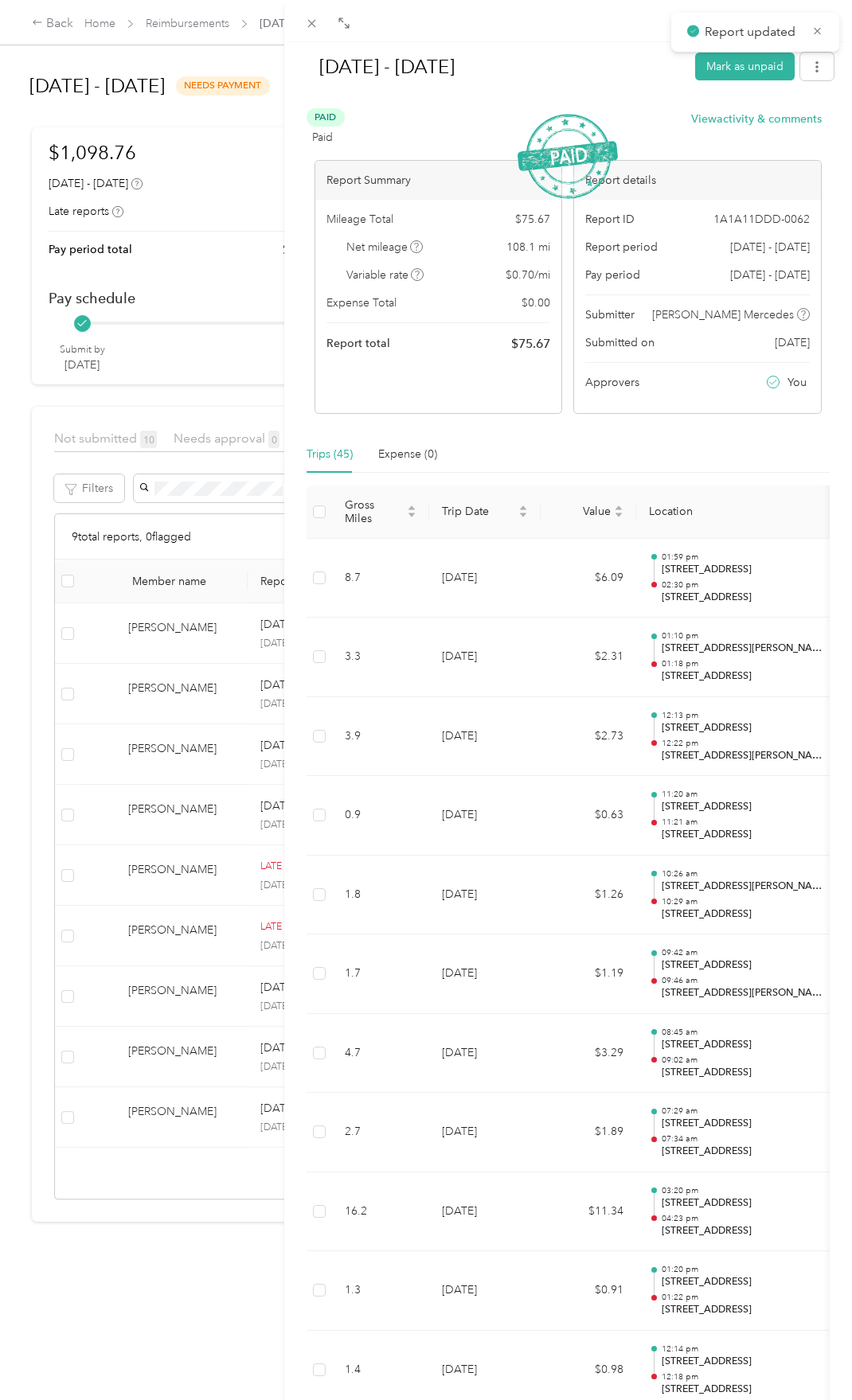
click at [183, 696] on div "[DATE] - [DATE] Mark as unpaid Paid Paid View activity & comments Report Summar…" at bounding box center [426, 700] width 852 height 1400
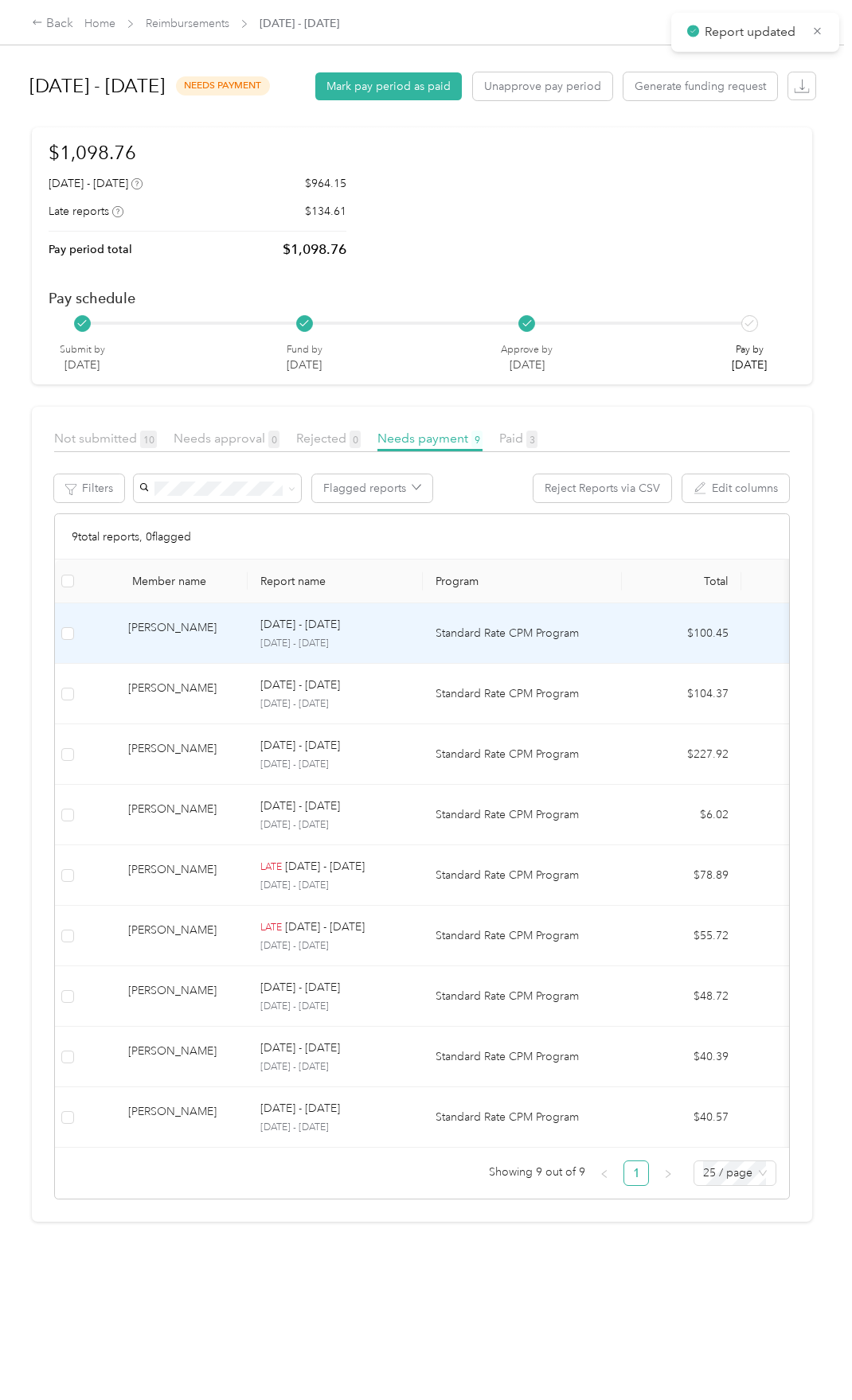
click at [150, 647] on div "[PERSON_NAME]" at bounding box center [181, 633] width 107 height 28
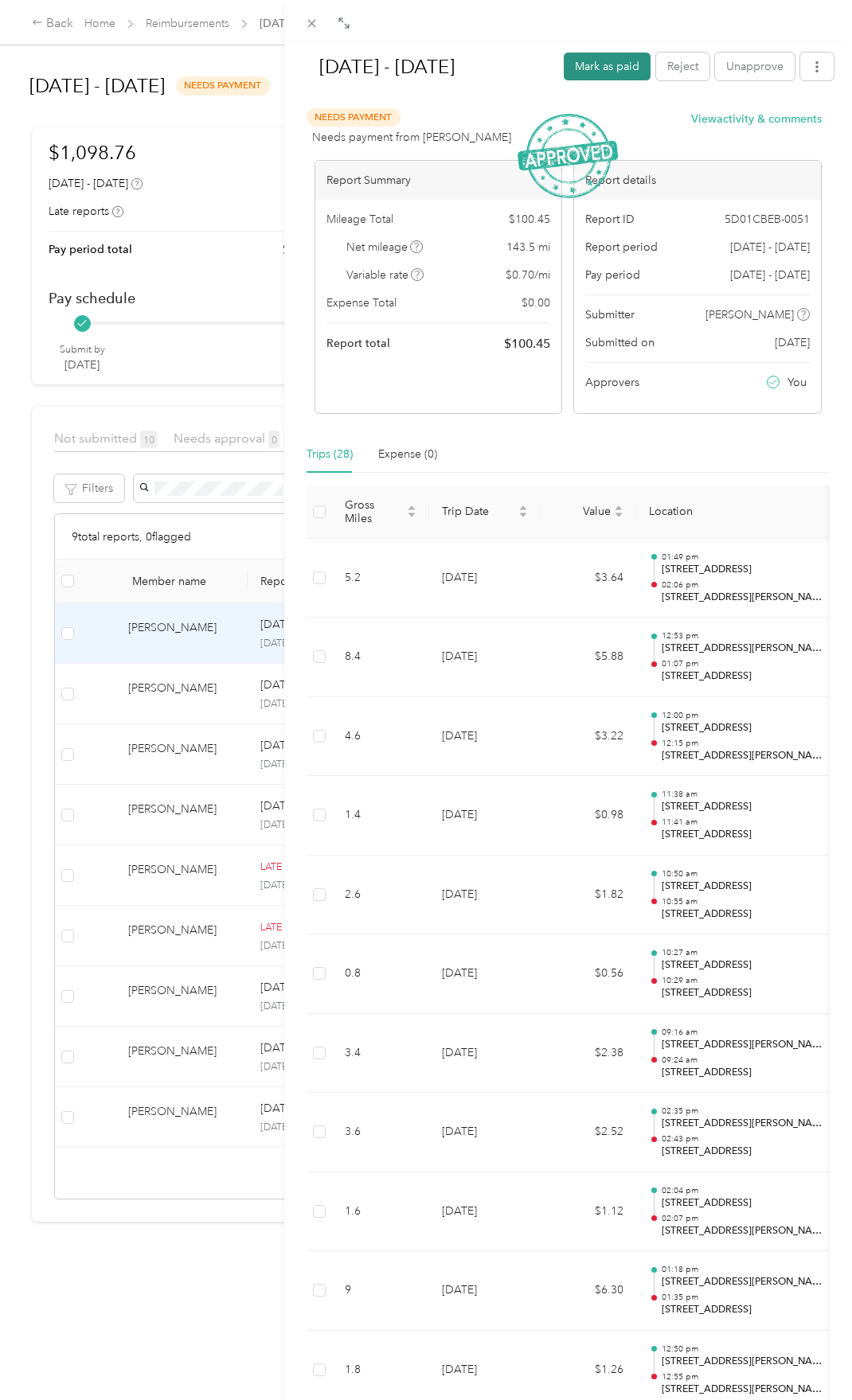
click at [572, 71] on button "Mark as paid" at bounding box center [606, 66] width 86 height 28
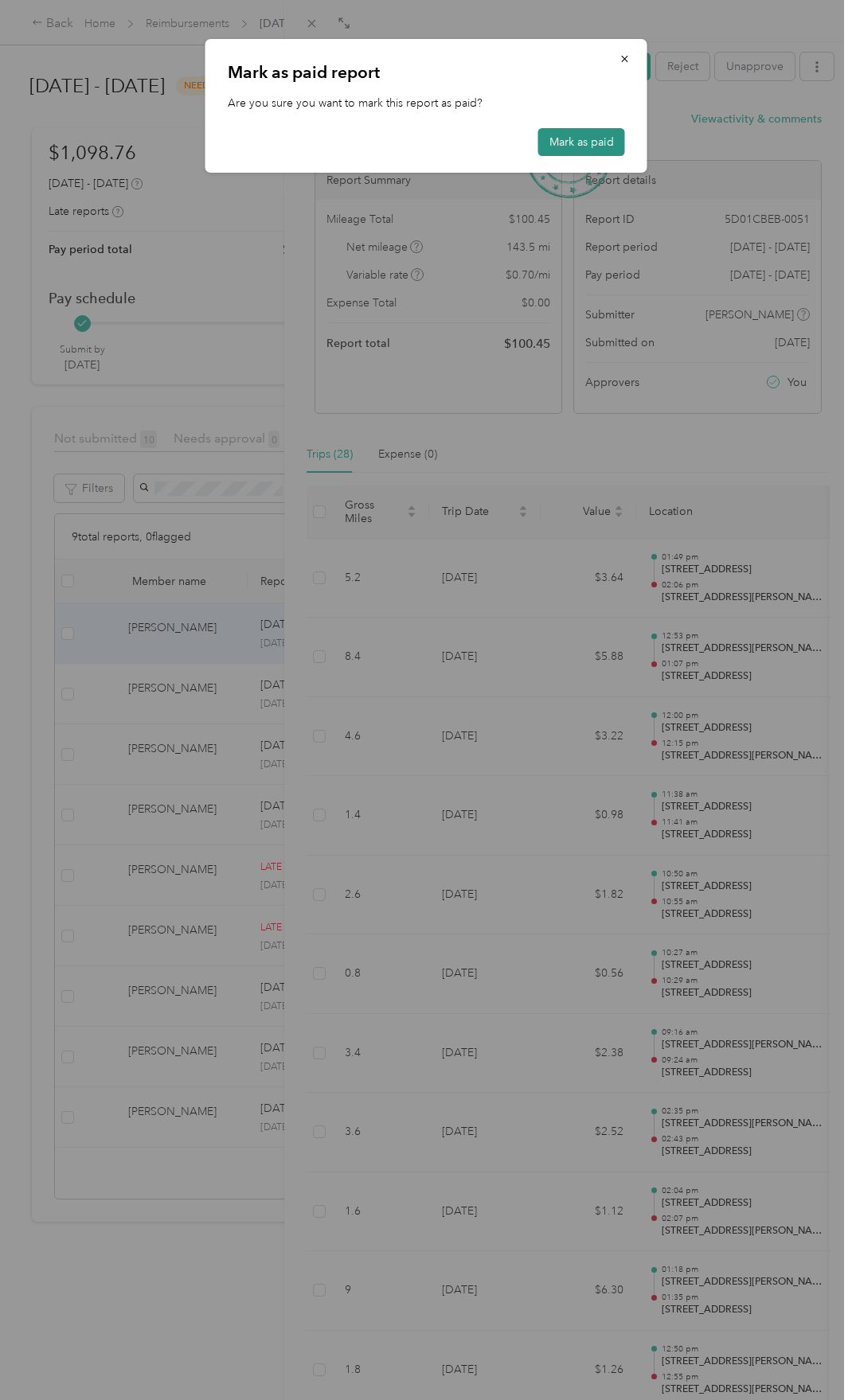
click at [570, 139] on button "Mark as paid" at bounding box center [582, 141] width 86 height 28
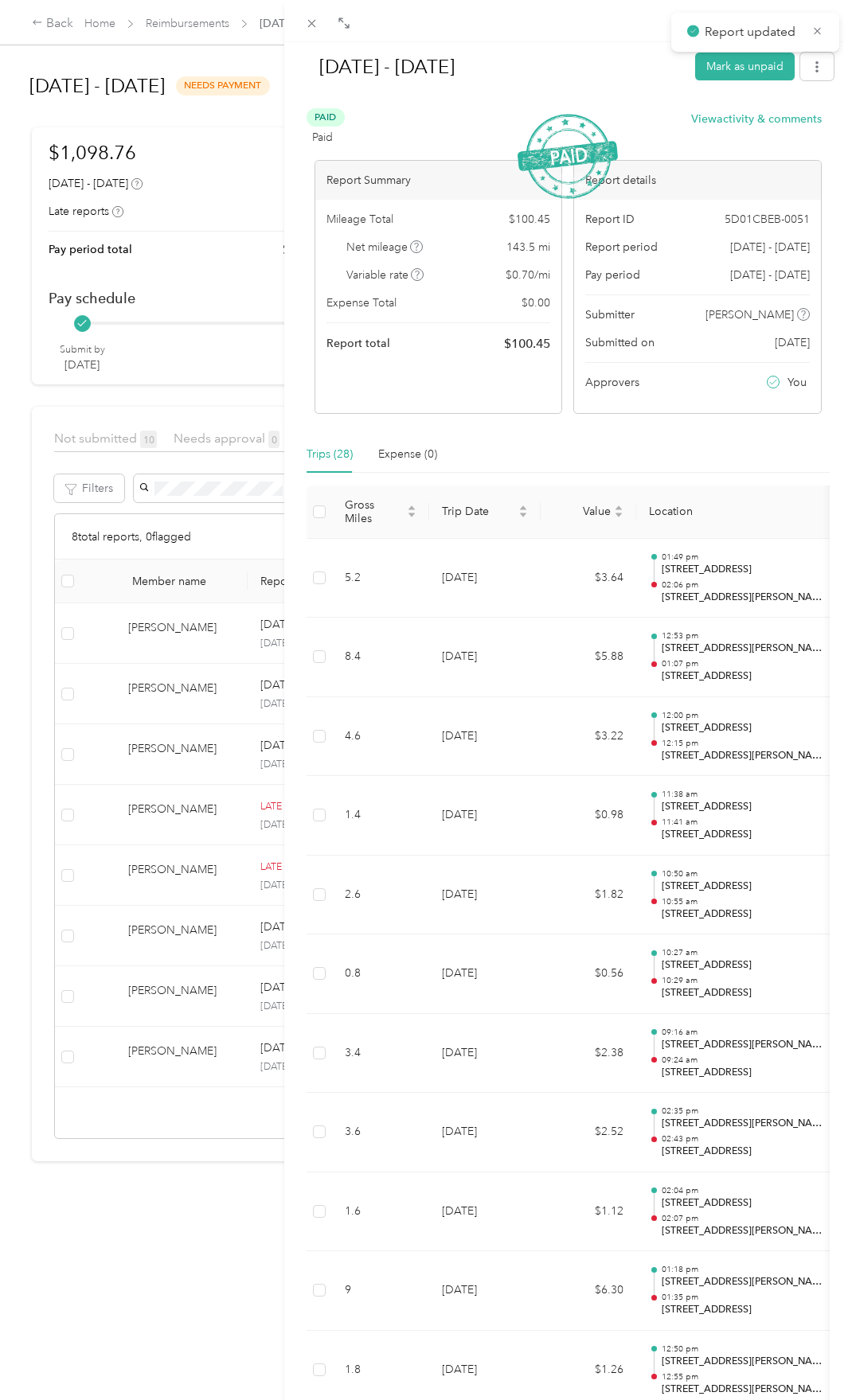
click at [183, 685] on div "[DATE] - [DATE] Mark as unpaid Paid Paid View activity & comments Report Summar…" at bounding box center [426, 700] width 852 height 1400
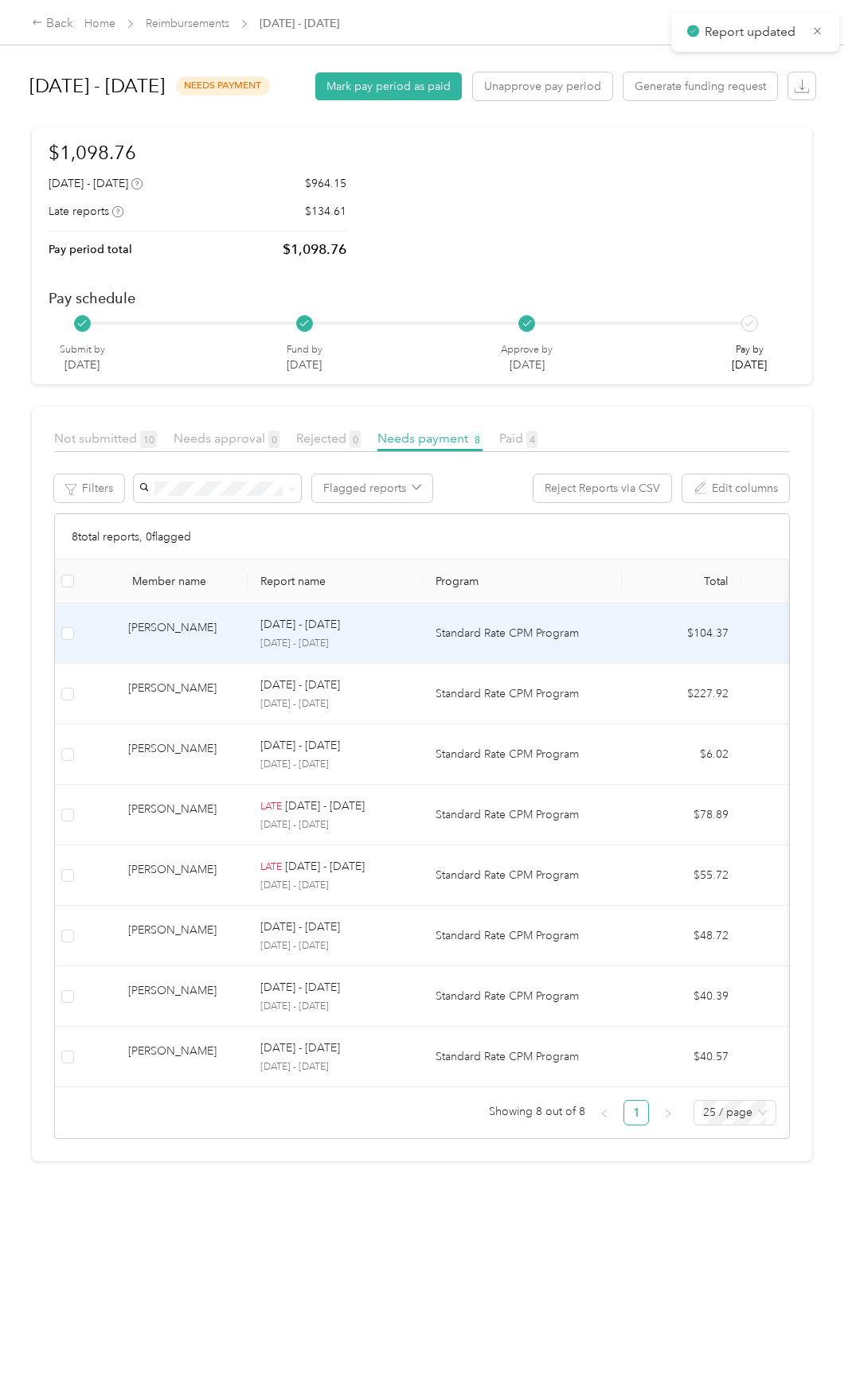
click at [151, 647] on div "[PERSON_NAME]" at bounding box center [181, 633] width 107 height 28
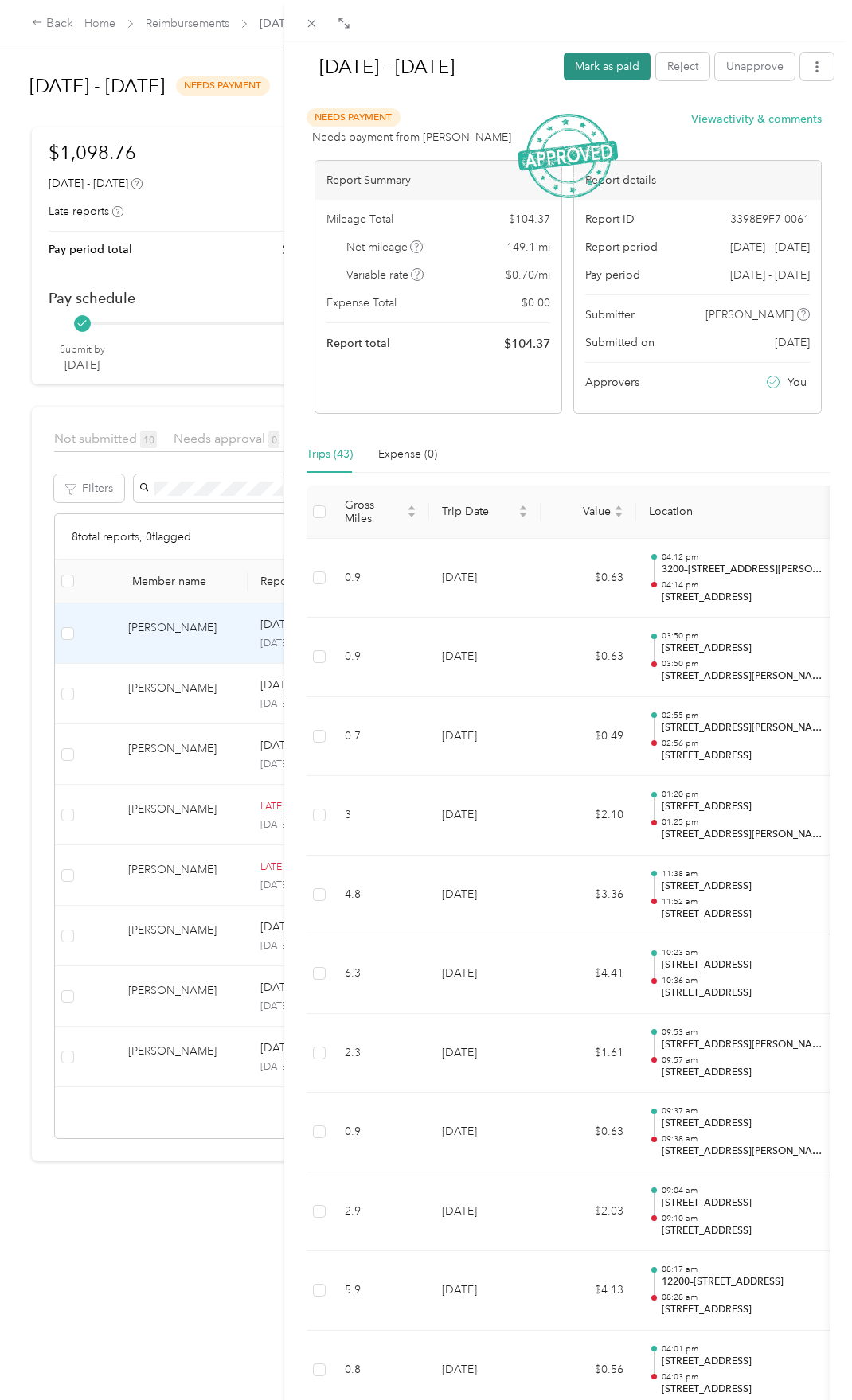
click at [587, 66] on button "Mark as paid" at bounding box center [606, 66] width 86 height 28
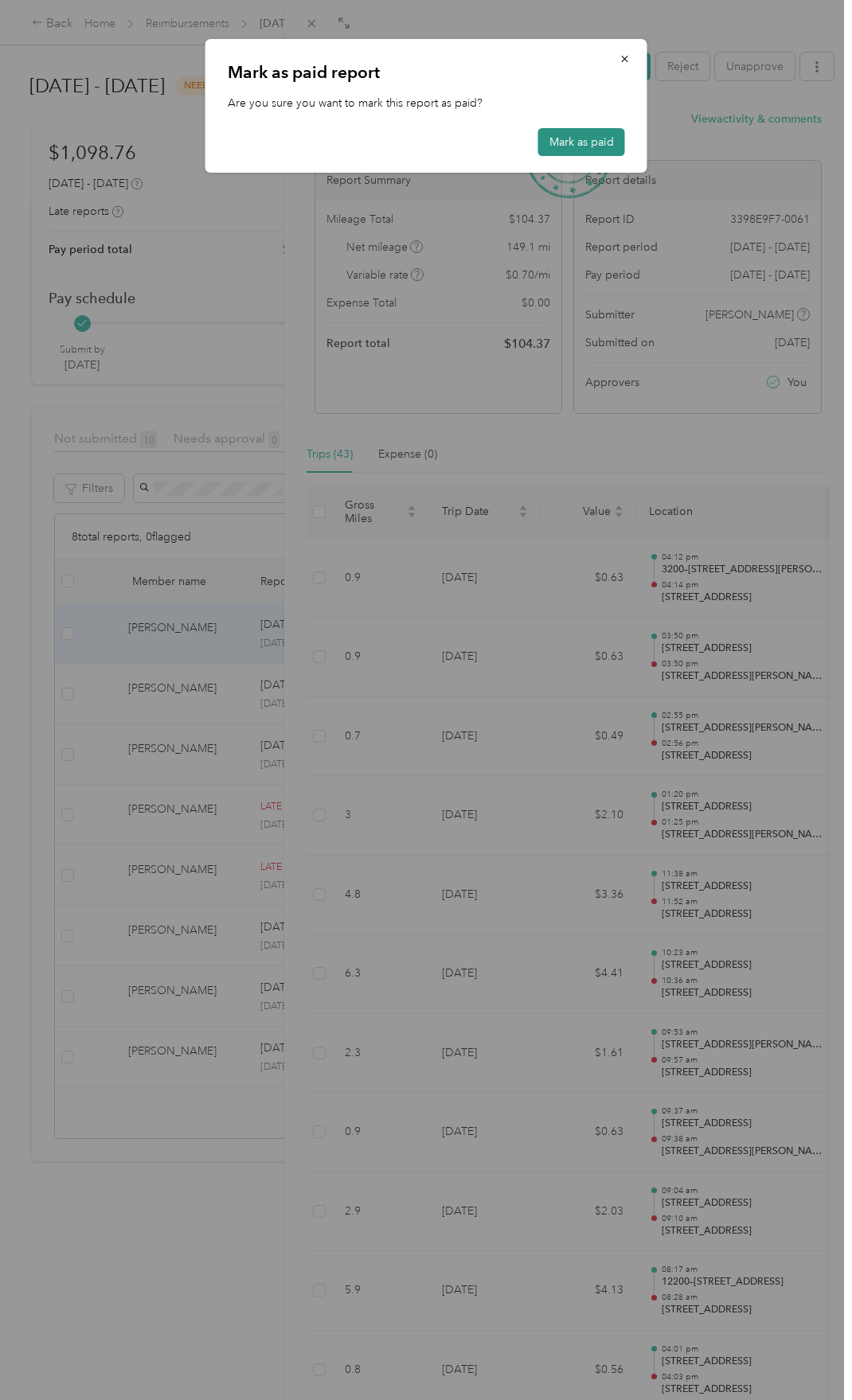
click at [592, 136] on button "Mark as paid" at bounding box center [582, 141] width 86 height 28
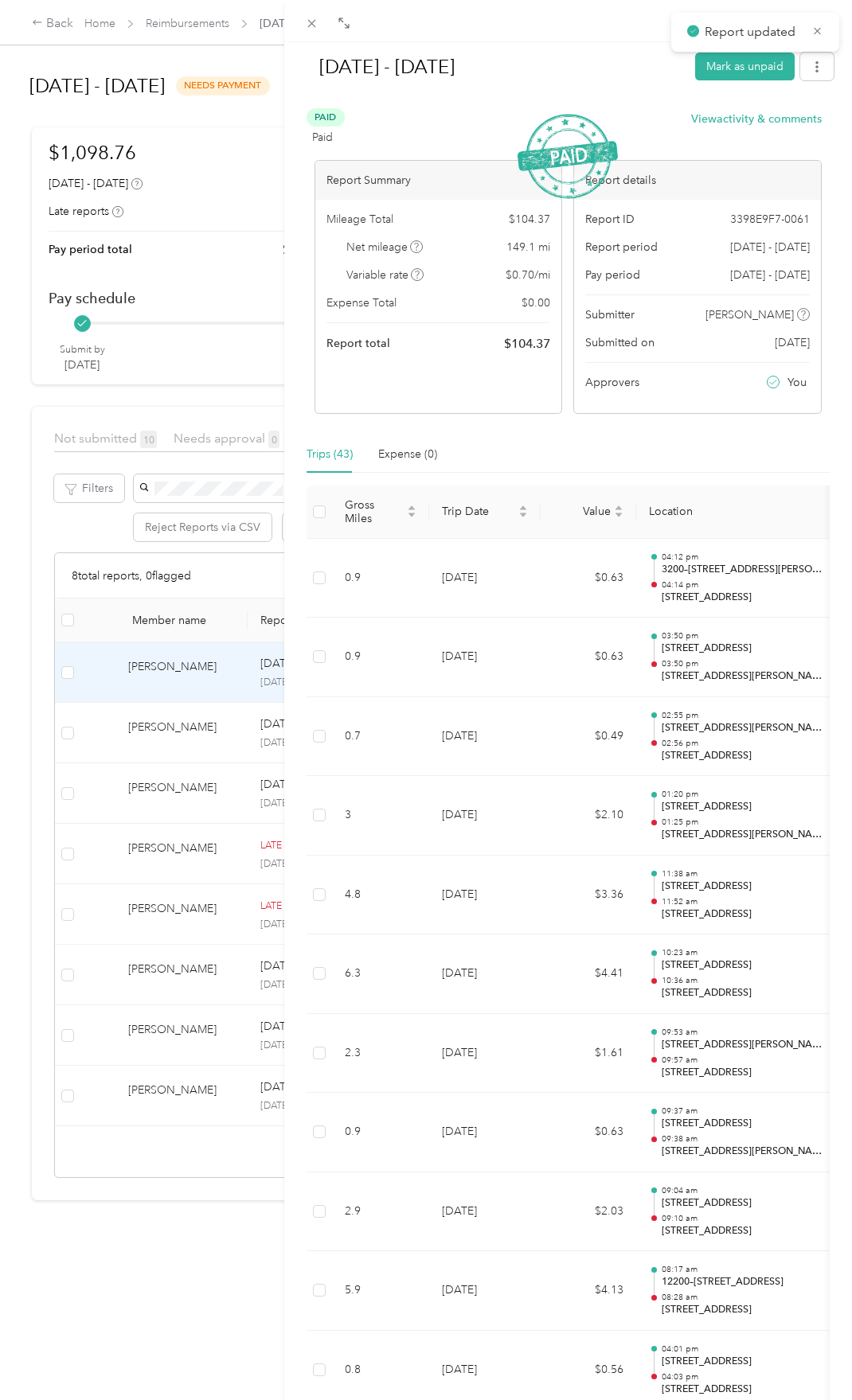
click at [189, 731] on div "[DATE] - [DATE] Mark as unpaid Paid Paid View activity & comments Report Summar…" at bounding box center [426, 700] width 852 height 1400
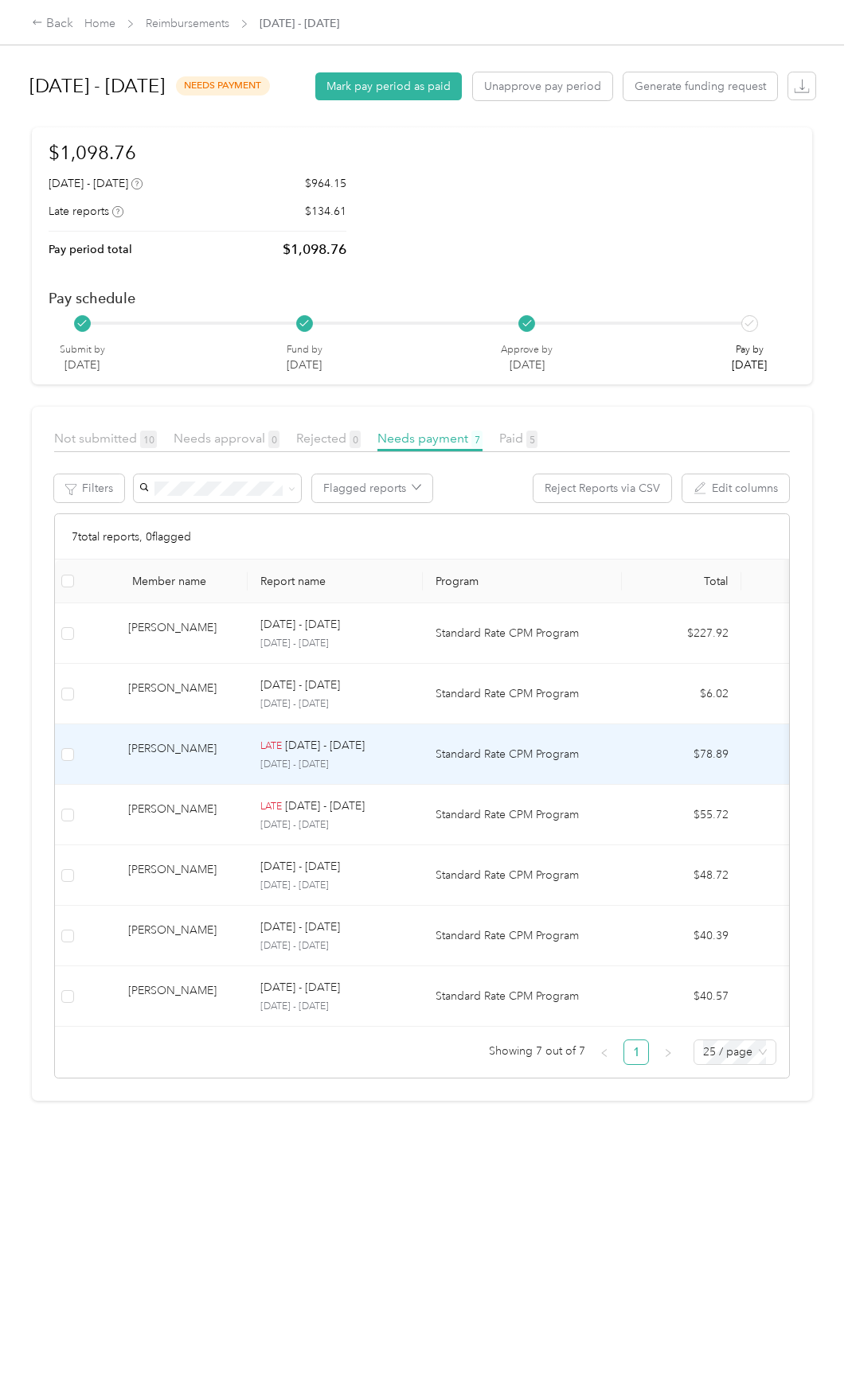
click at [181, 768] on div "[PERSON_NAME]" at bounding box center [181, 754] width 107 height 28
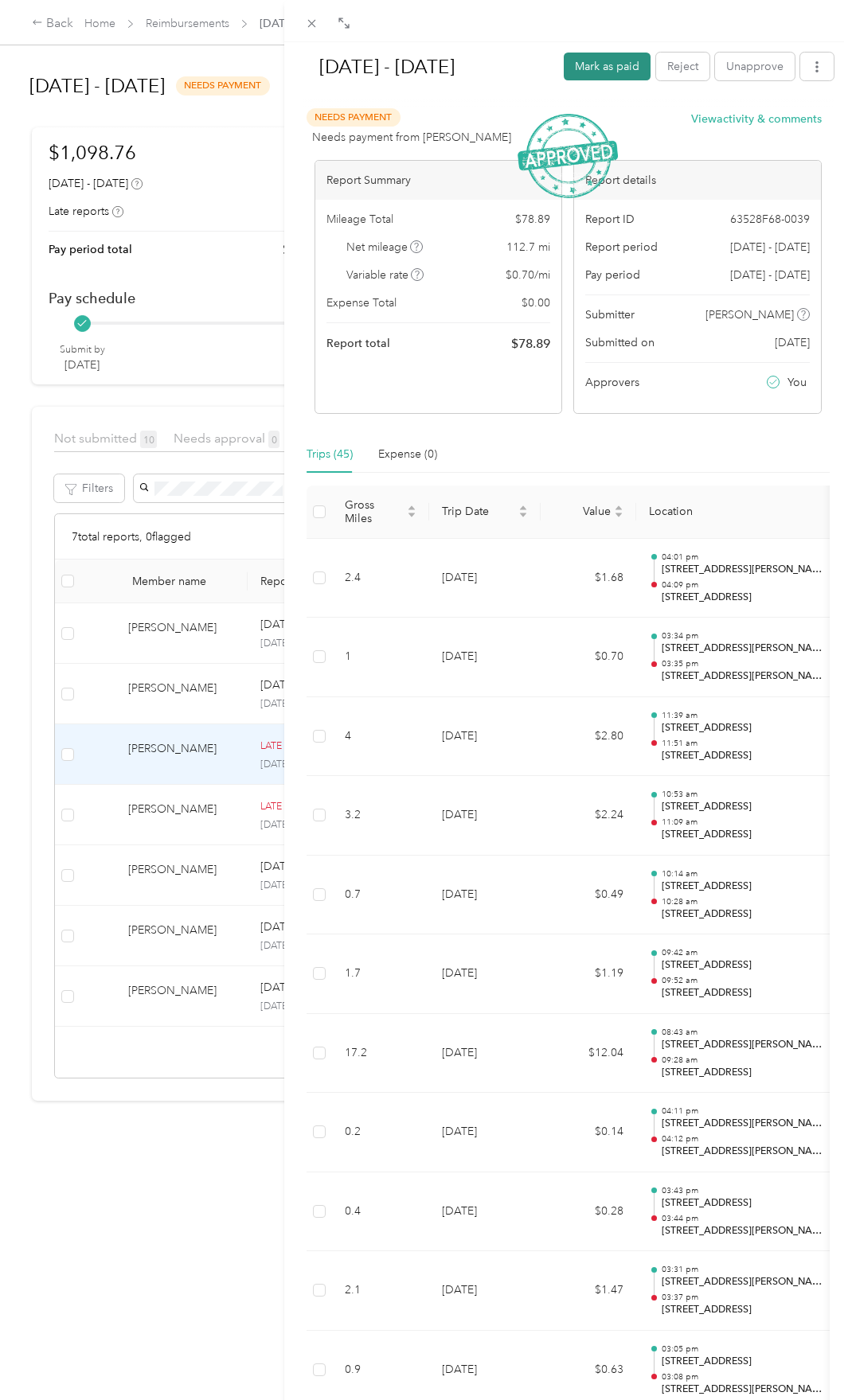
click at [592, 56] on button "Mark as paid" at bounding box center [606, 66] width 86 height 28
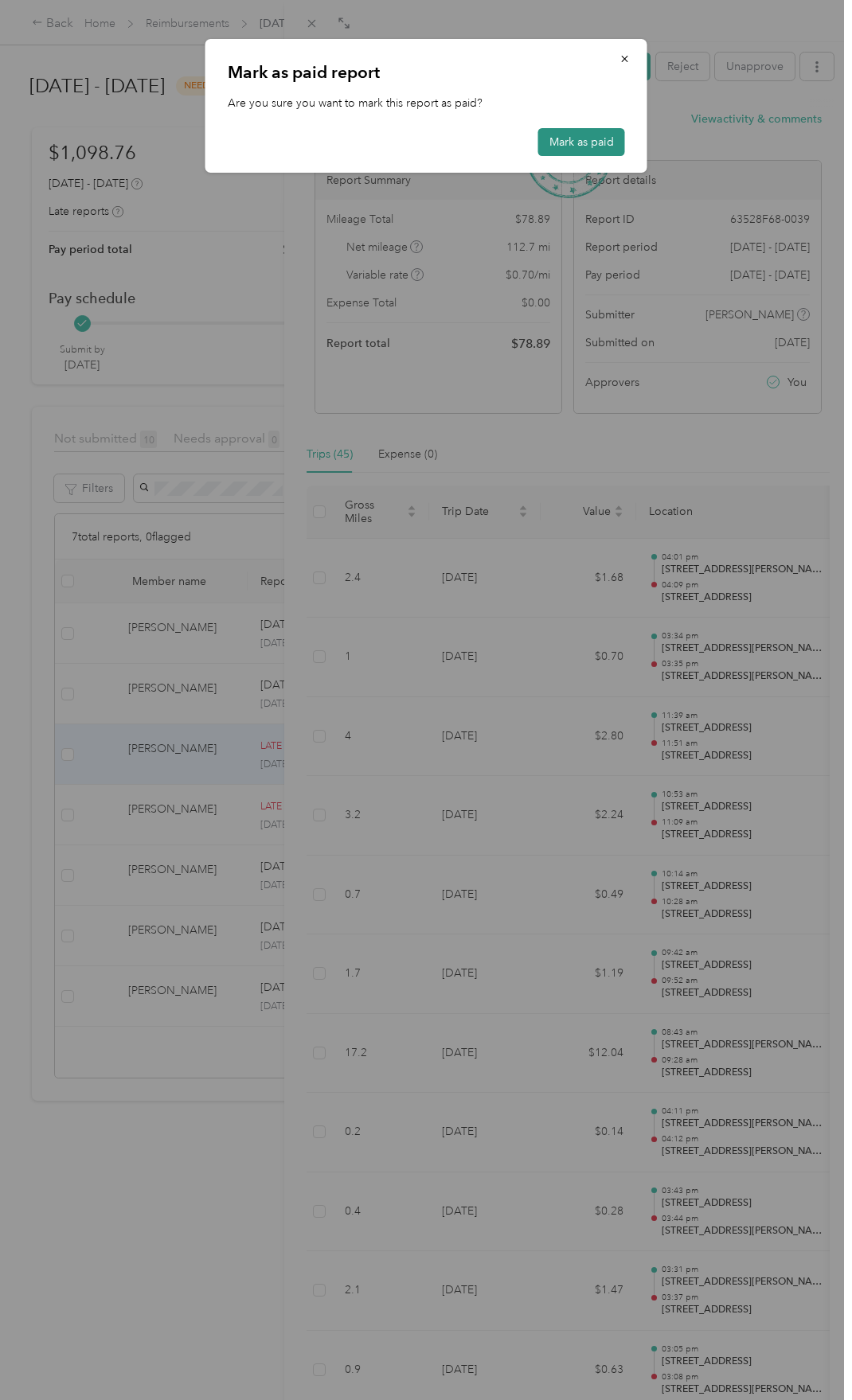
click at [593, 137] on button "Mark as paid" at bounding box center [582, 141] width 86 height 28
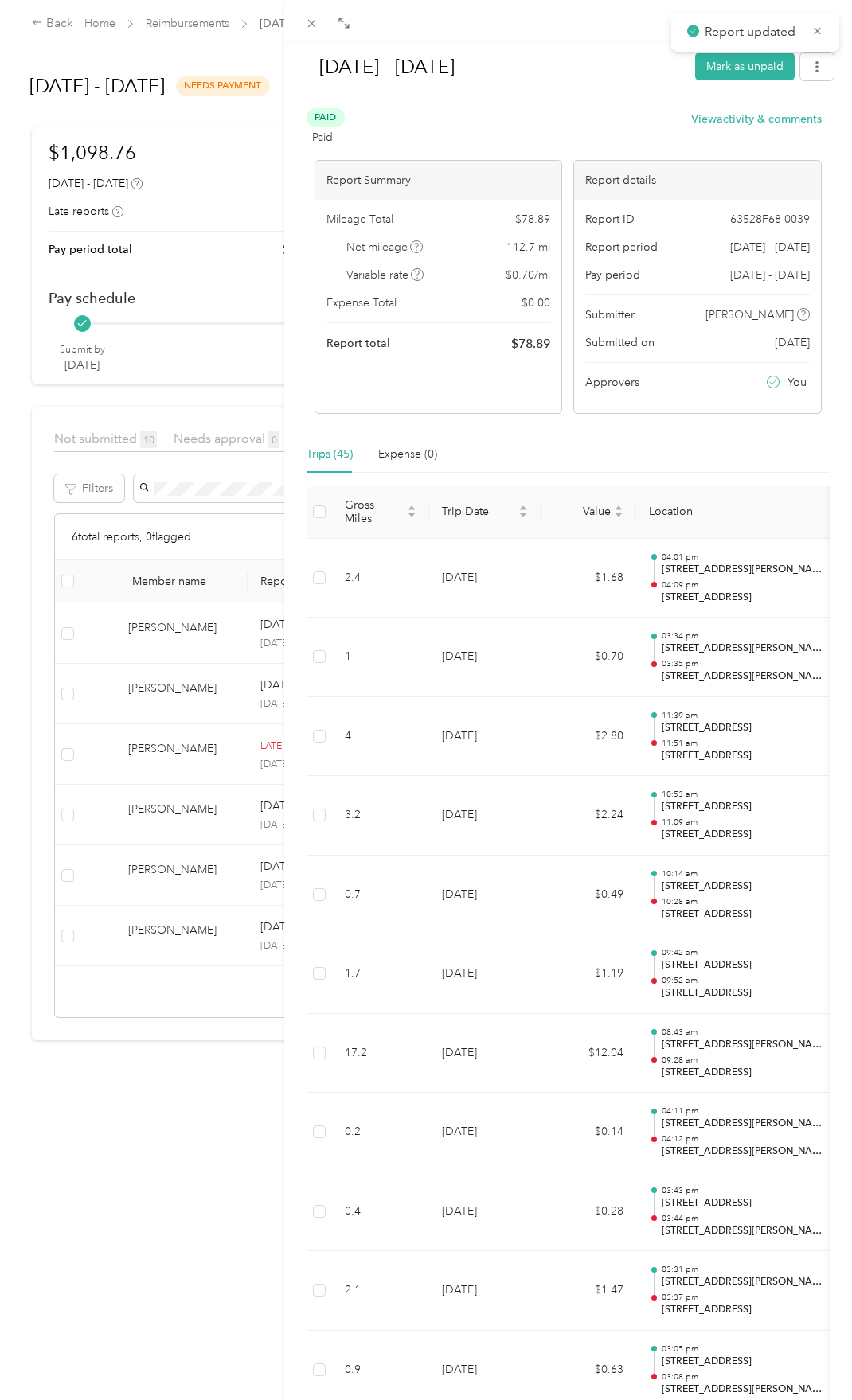
click at [185, 802] on div "[DATE] - [DATE] Mark as unpaid Paid Paid View activity & comments Report Summar…" at bounding box center [426, 700] width 852 height 1400
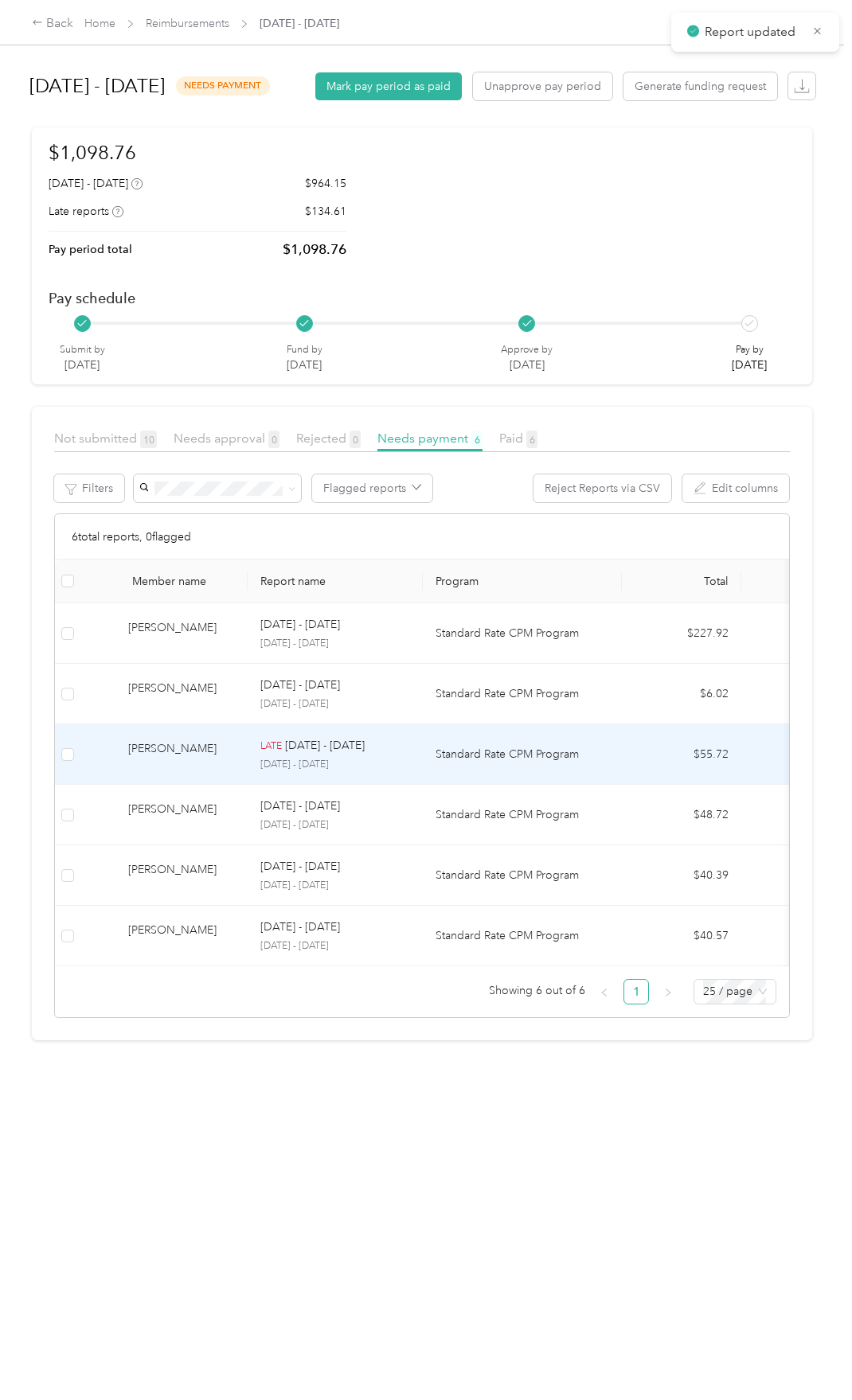
click at [155, 768] on div "[PERSON_NAME]" at bounding box center [181, 754] width 107 height 28
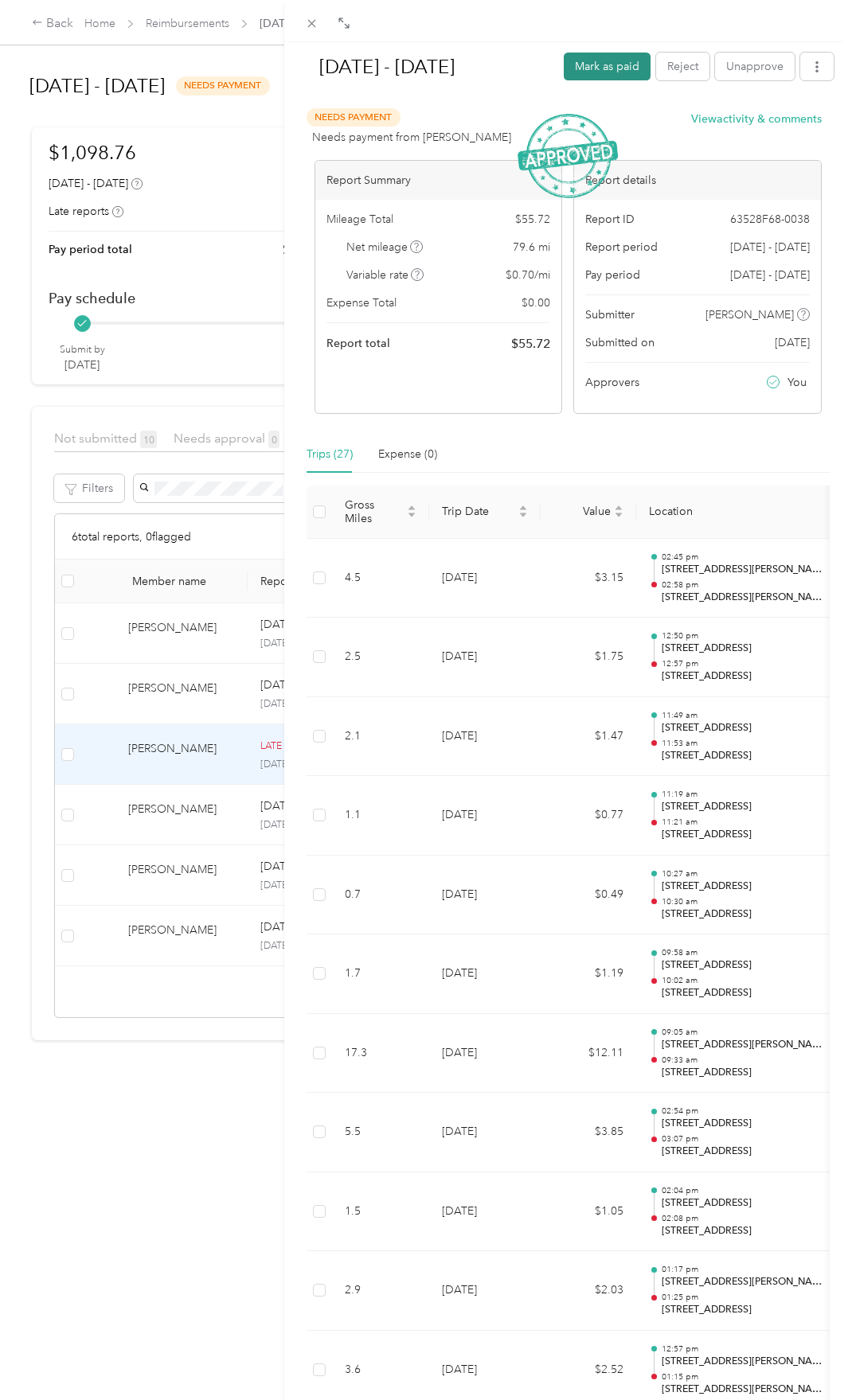
click at [565, 58] on button "Mark as paid" at bounding box center [606, 66] width 86 height 28
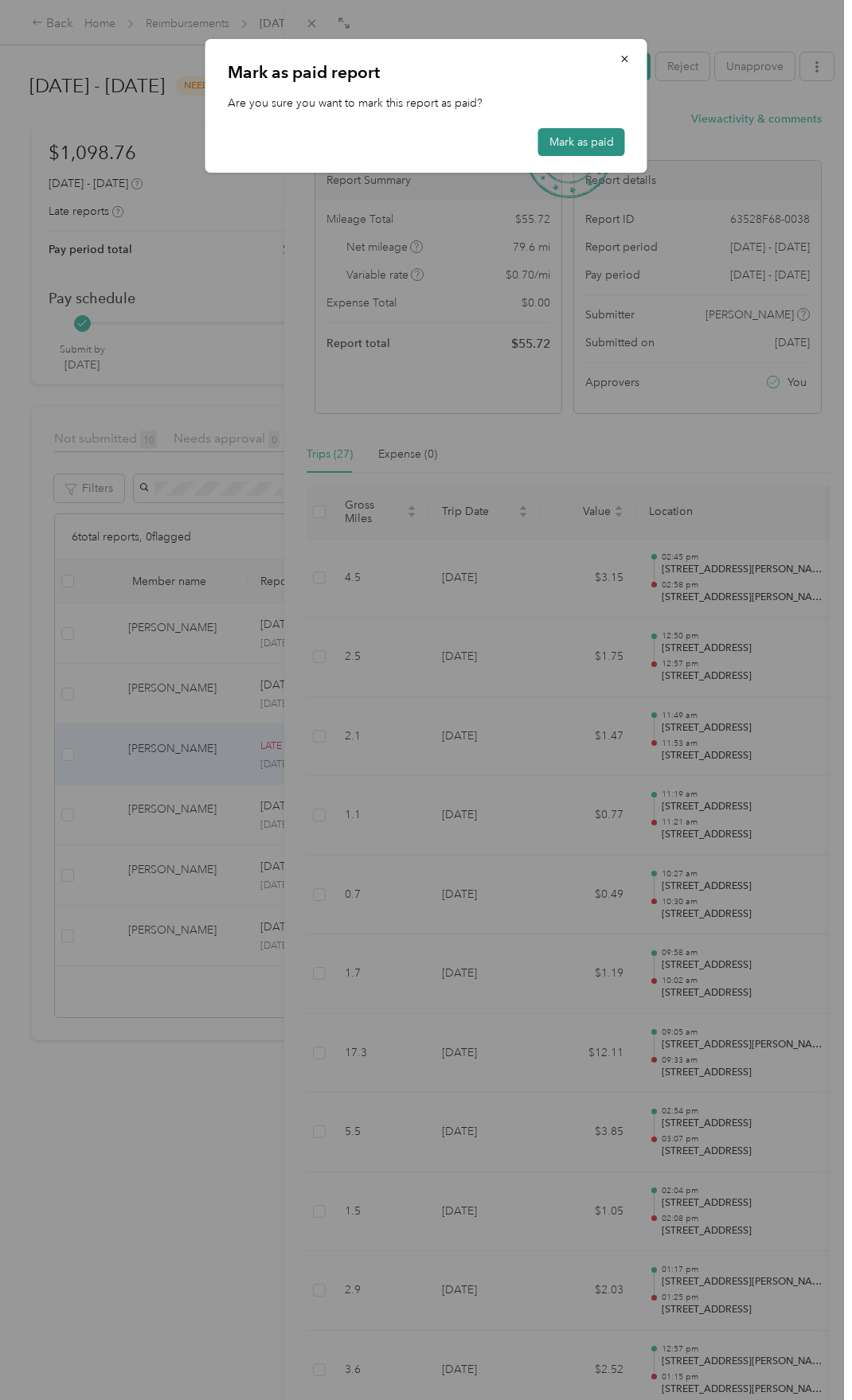
click at [569, 145] on button "Mark as paid" at bounding box center [582, 141] width 86 height 28
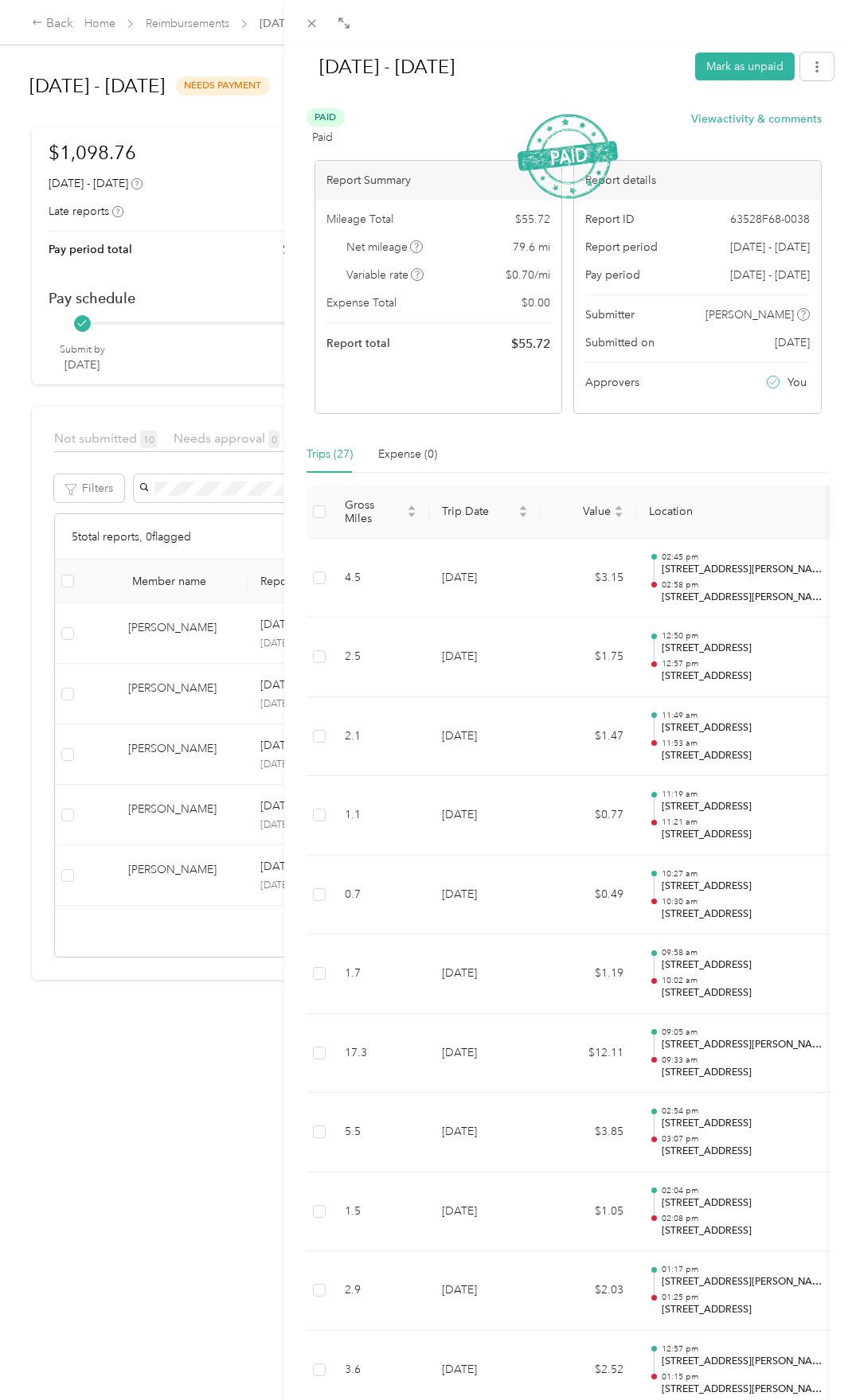
click at [185, 1135] on div "[DATE] - [DATE] Mark as unpaid Paid Paid View activity & comments Report Summar…" at bounding box center [426, 700] width 852 height 1400
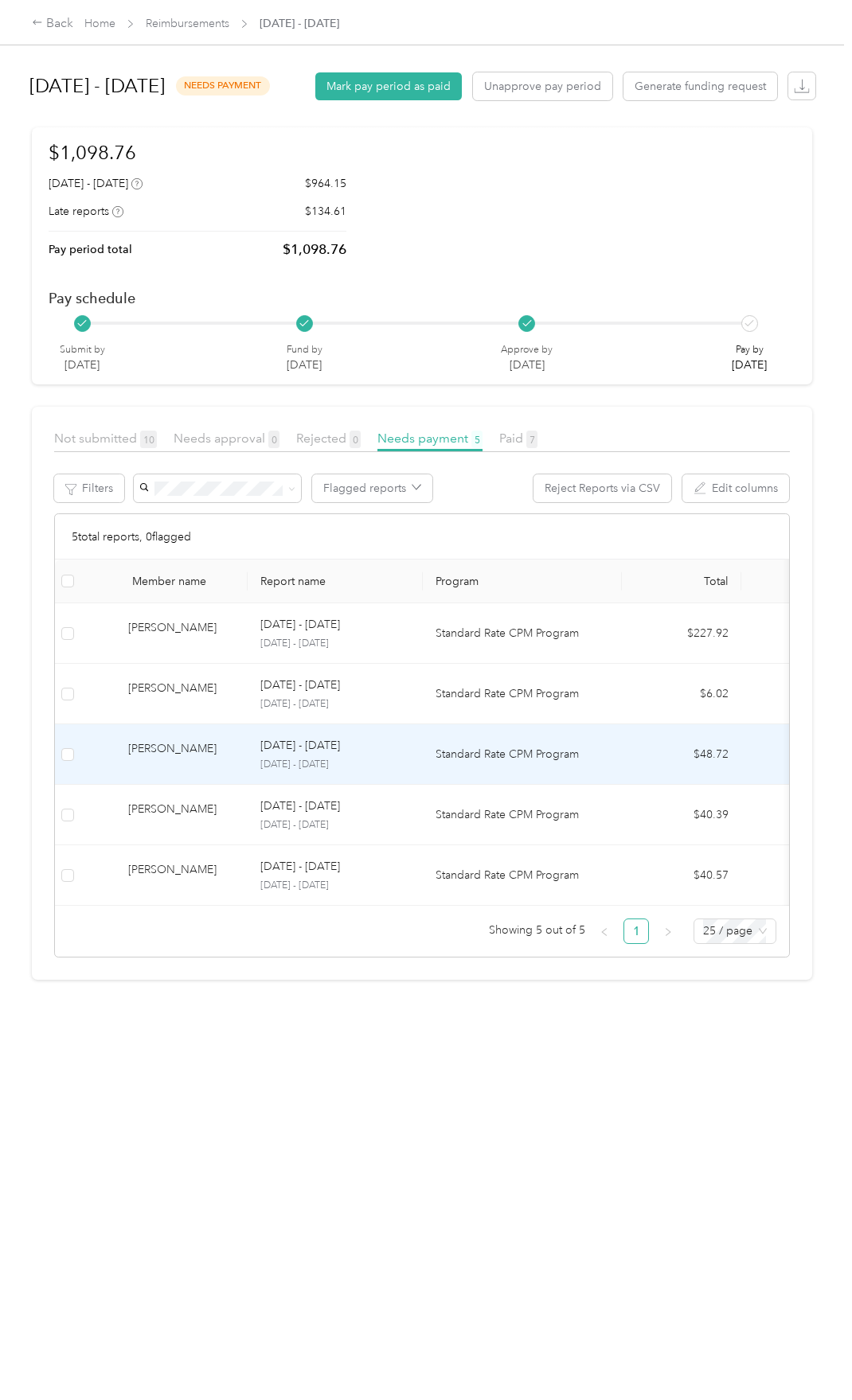
click at [200, 768] on div "[PERSON_NAME]" at bounding box center [181, 754] width 107 height 28
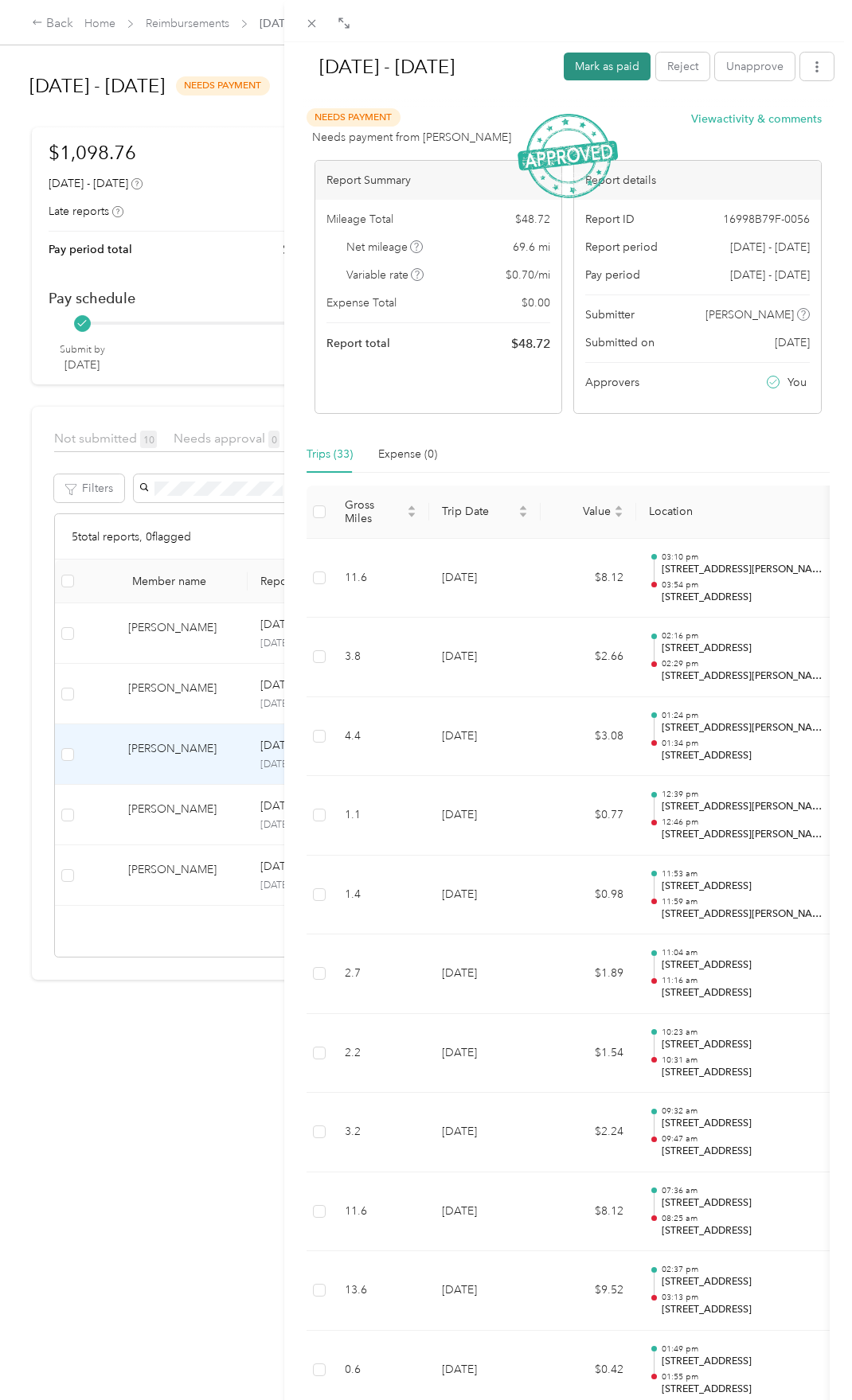
click at [597, 67] on button "Mark as paid" at bounding box center [606, 66] width 86 height 28
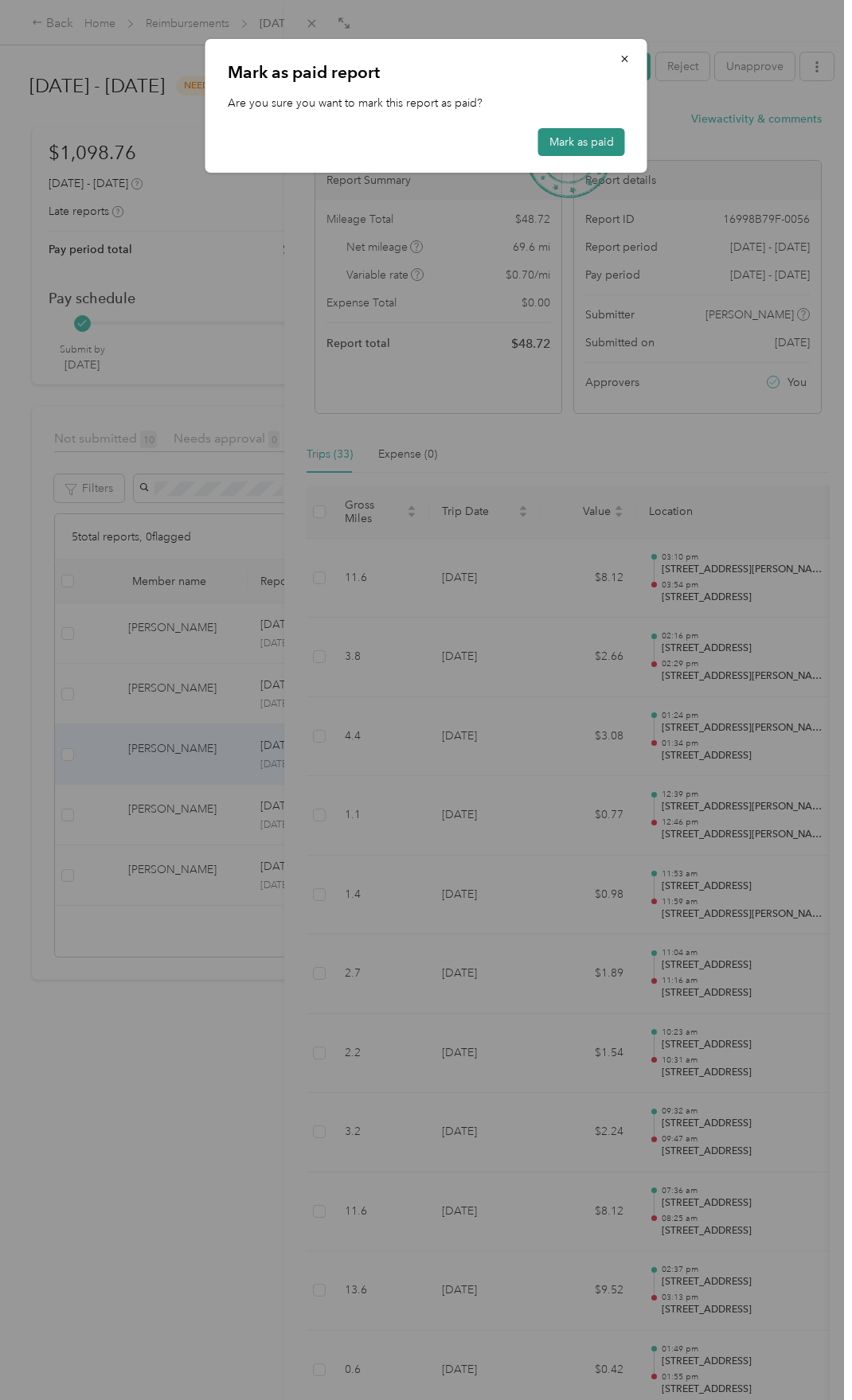
click at [580, 140] on button "Mark as paid" at bounding box center [582, 141] width 86 height 28
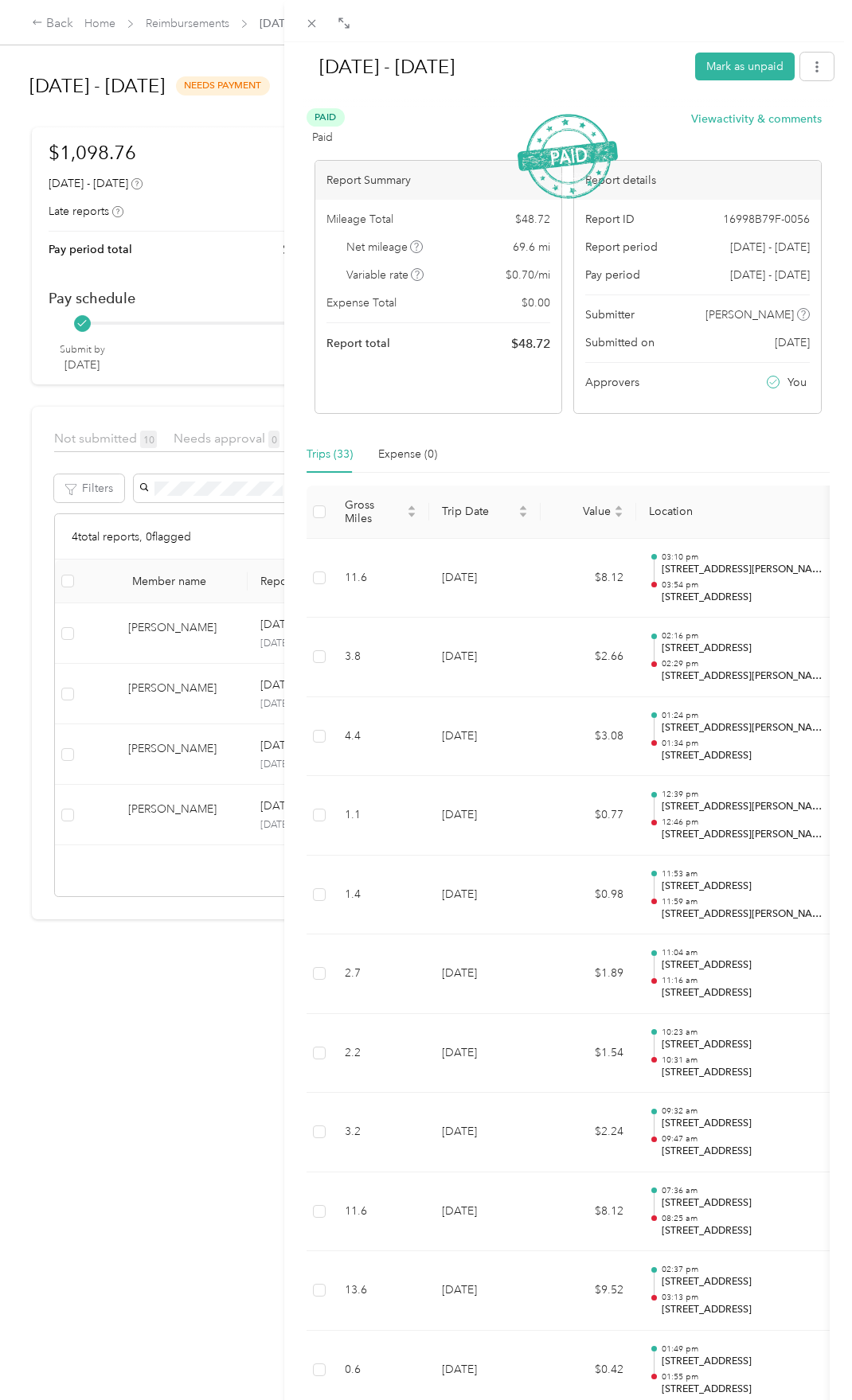
click at [214, 1069] on div "[DATE] - [DATE] Mark as unpaid Paid Paid View activity & comments Report Summar…" at bounding box center [426, 700] width 852 height 1400
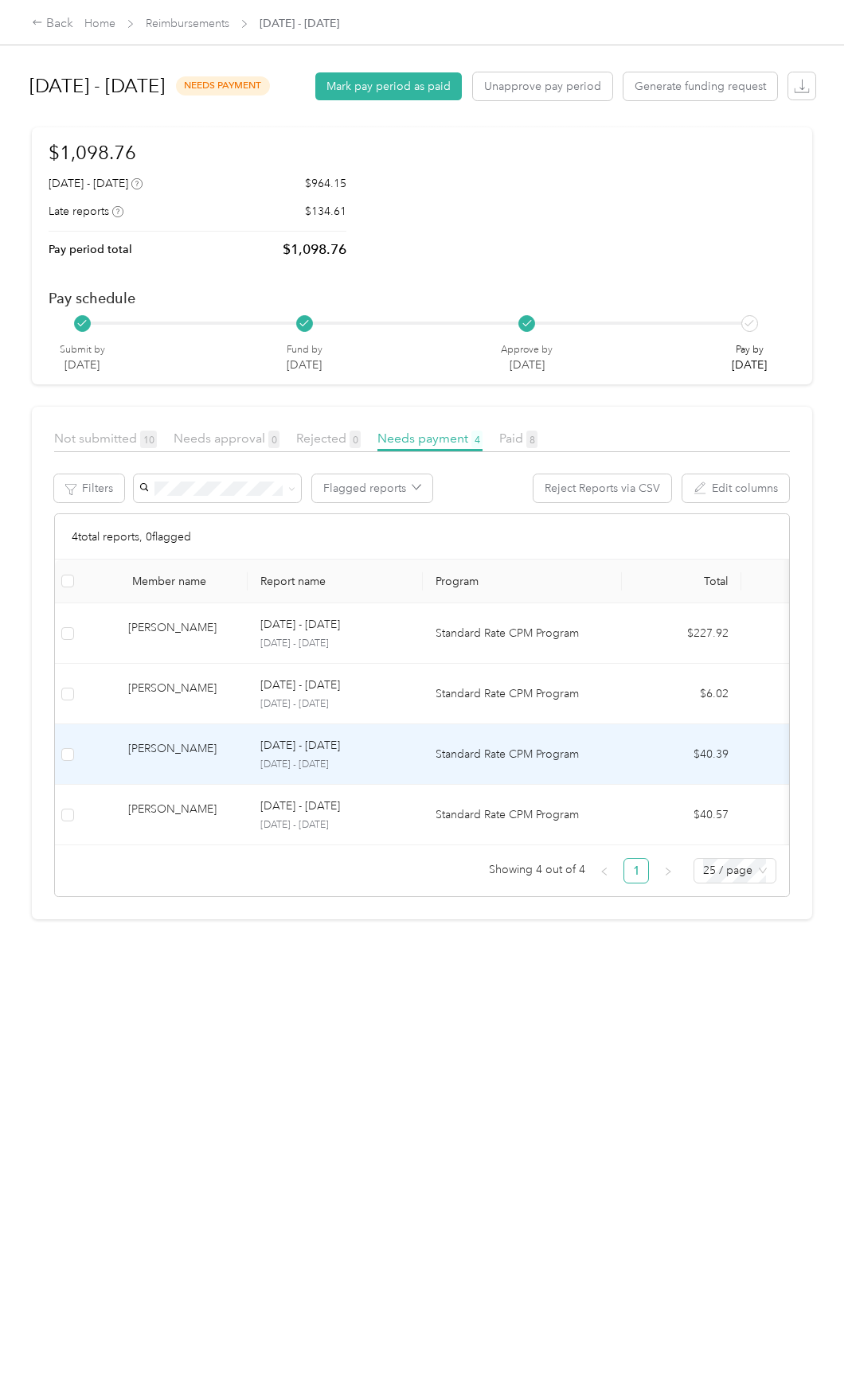
click at [174, 768] on div "[PERSON_NAME]" at bounding box center [181, 754] width 107 height 28
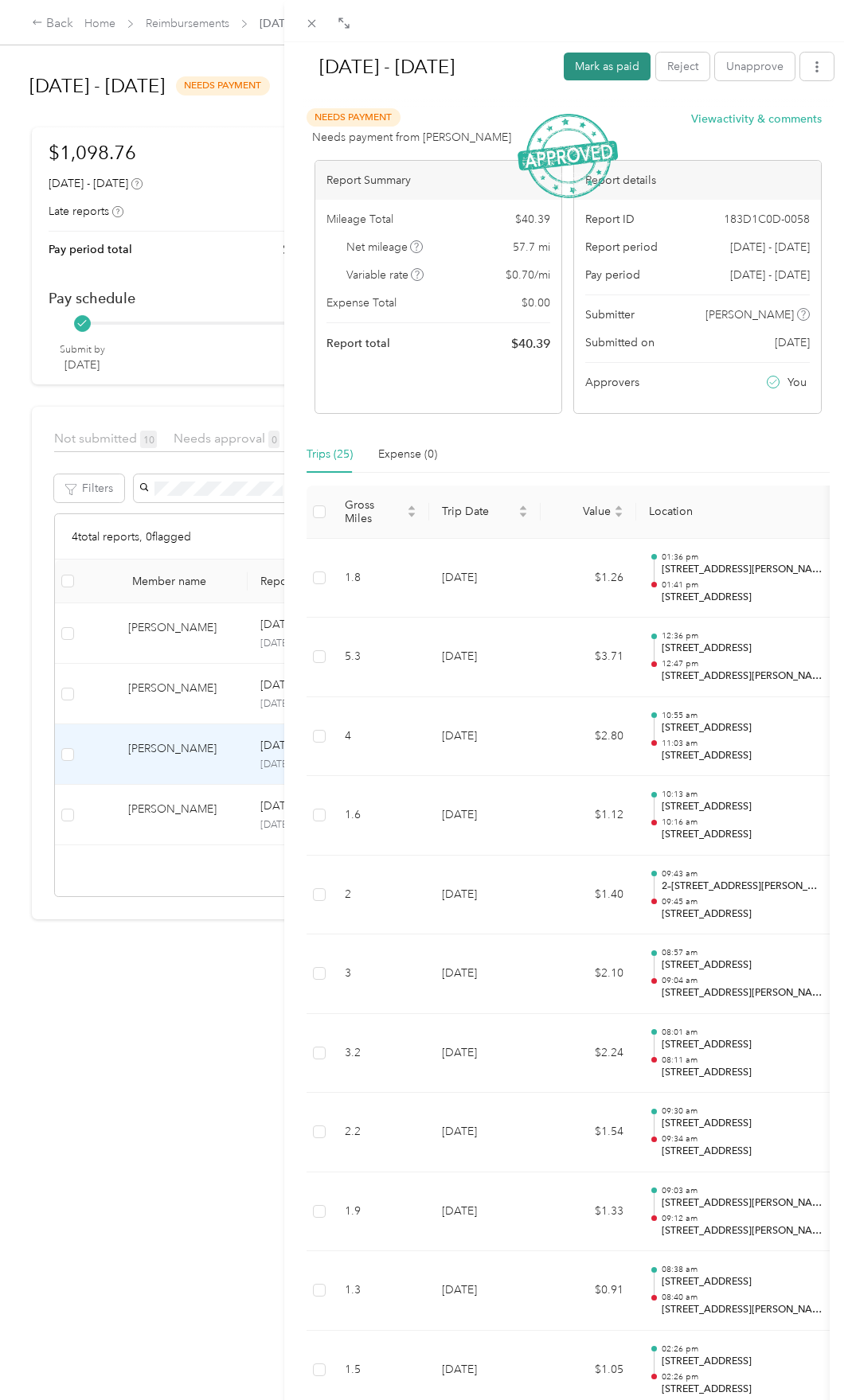
click at [603, 68] on button "Mark as paid" at bounding box center [606, 66] width 86 height 28
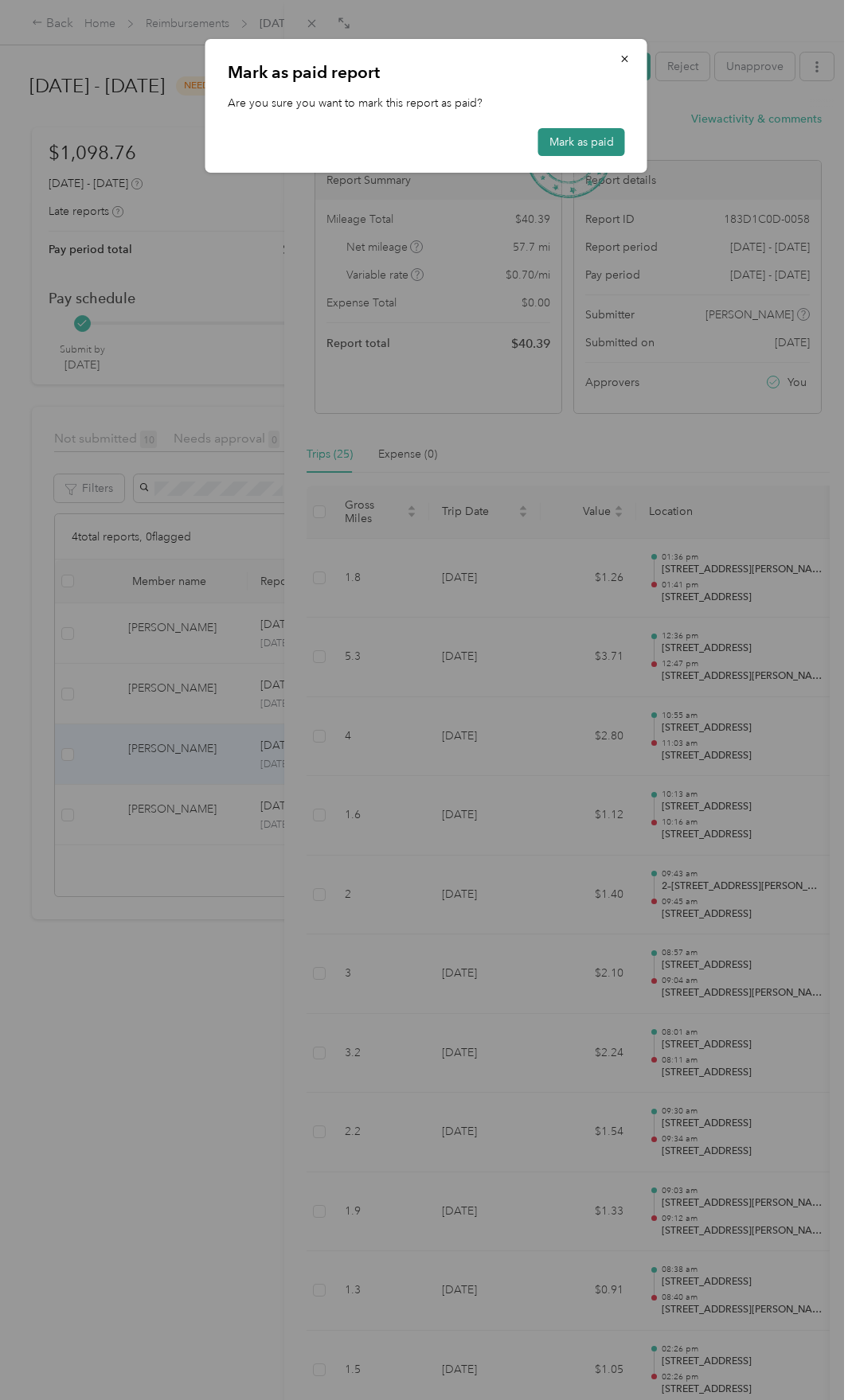
click at [589, 136] on button "Mark as paid" at bounding box center [582, 141] width 86 height 28
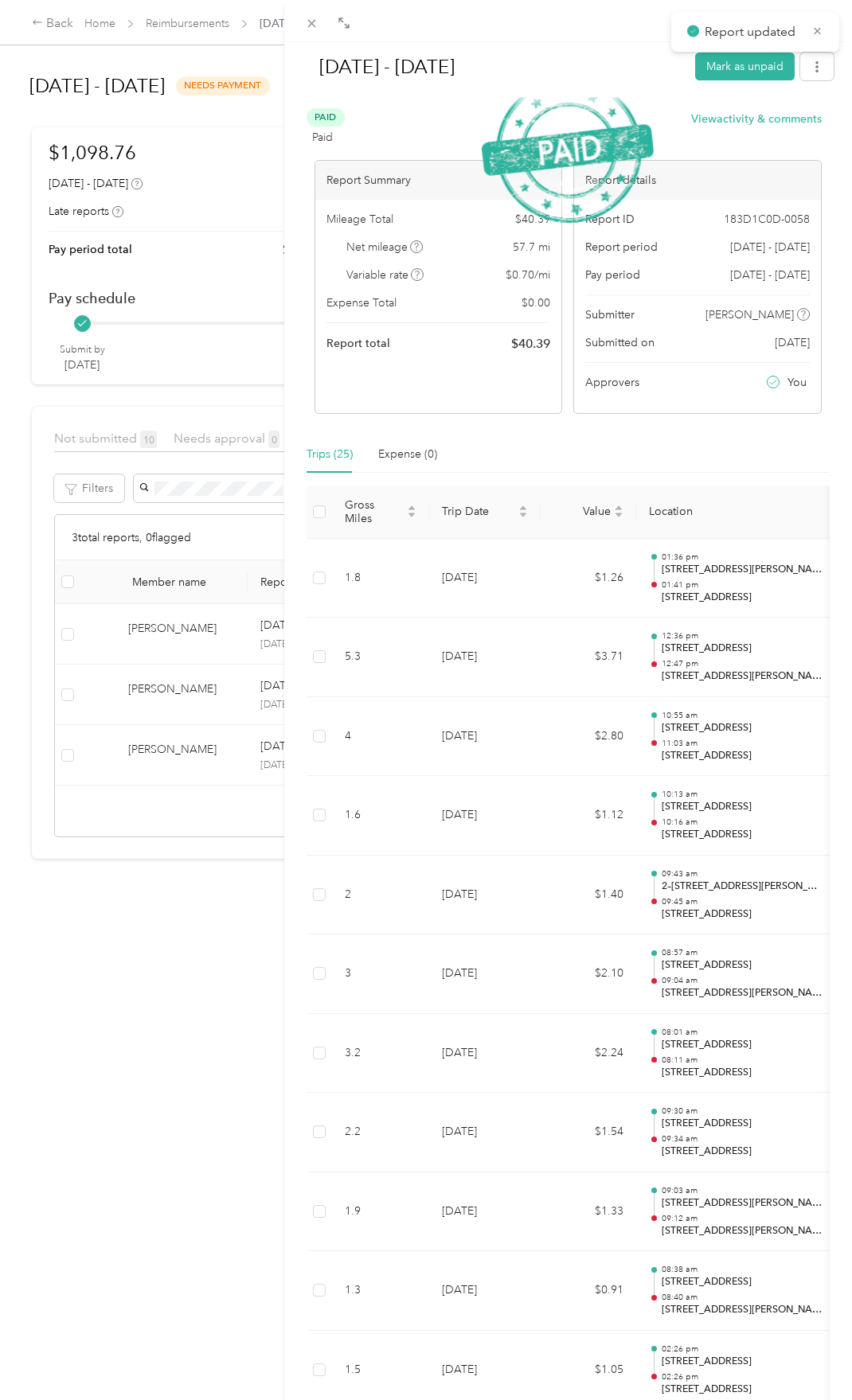
click at [178, 801] on div "[DATE] - [DATE] Mark as unpaid Paid Paid View activity & comments Report Summar…" at bounding box center [426, 700] width 852 height 1400
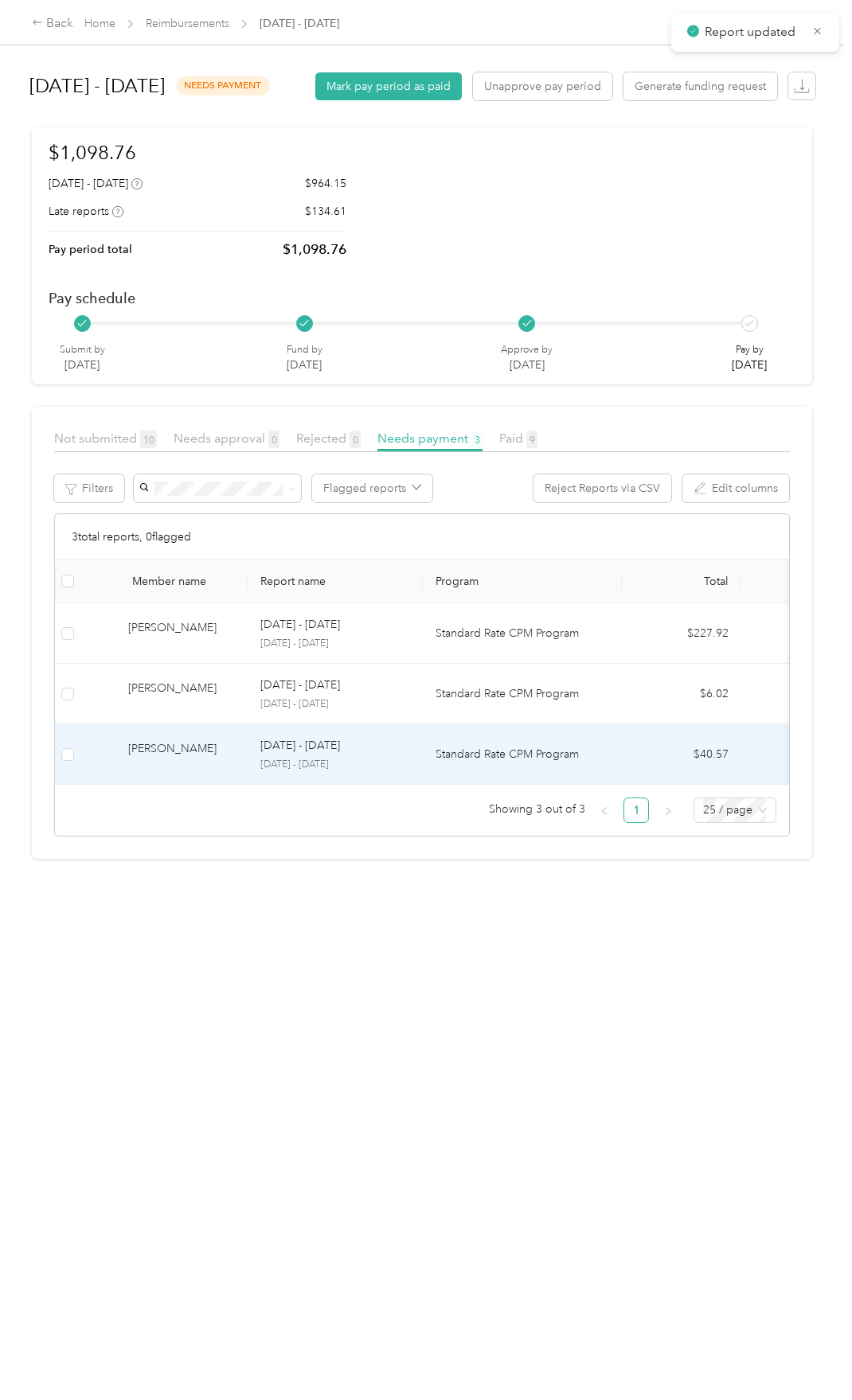
click at [149, 768] on div "[PERSON_NAME]" at bounding box center [181, 754] width 107 height 28
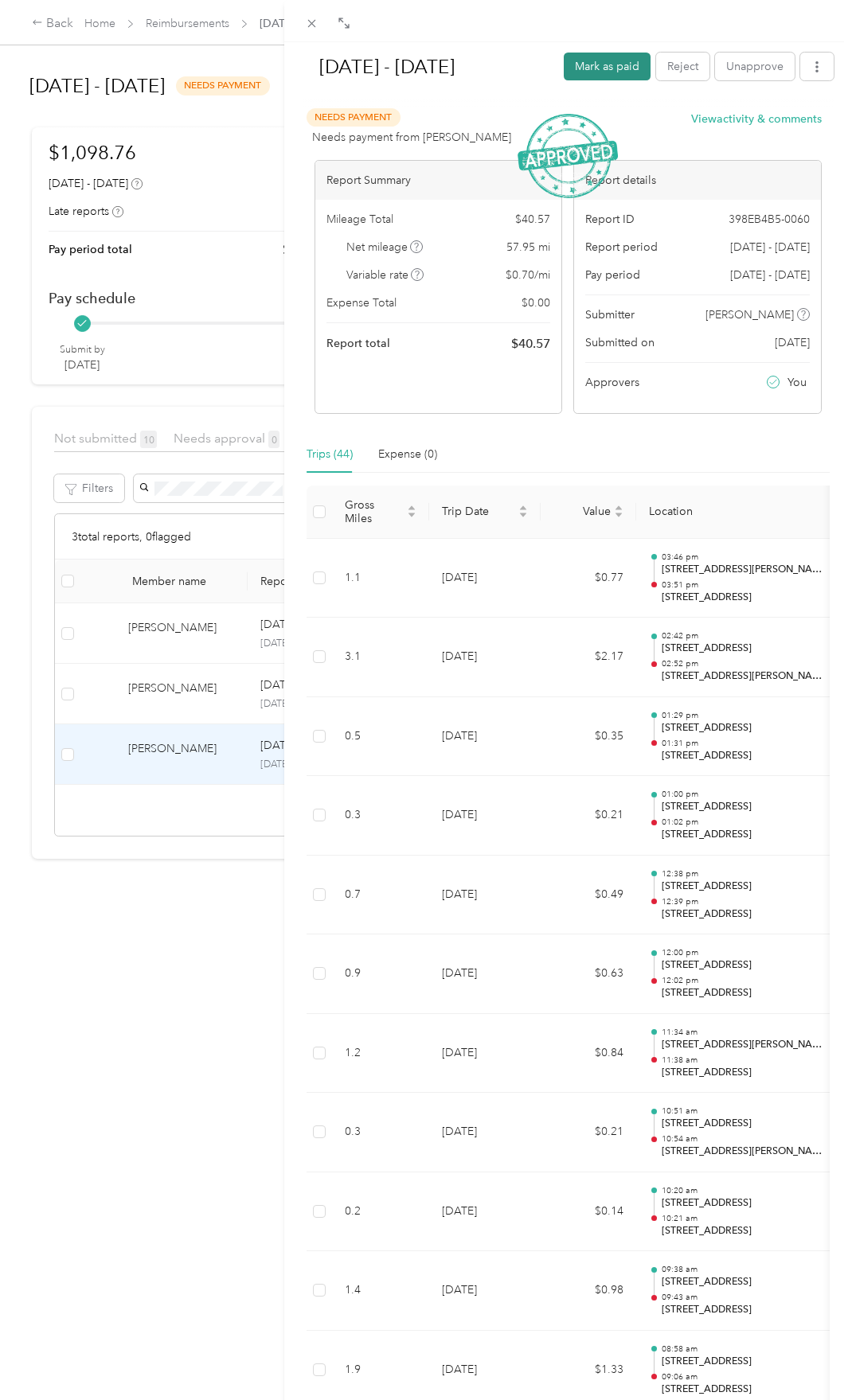
click at [599, 69] on button "Mark as paid" at bounding box center [606, 66] width 86 height 28
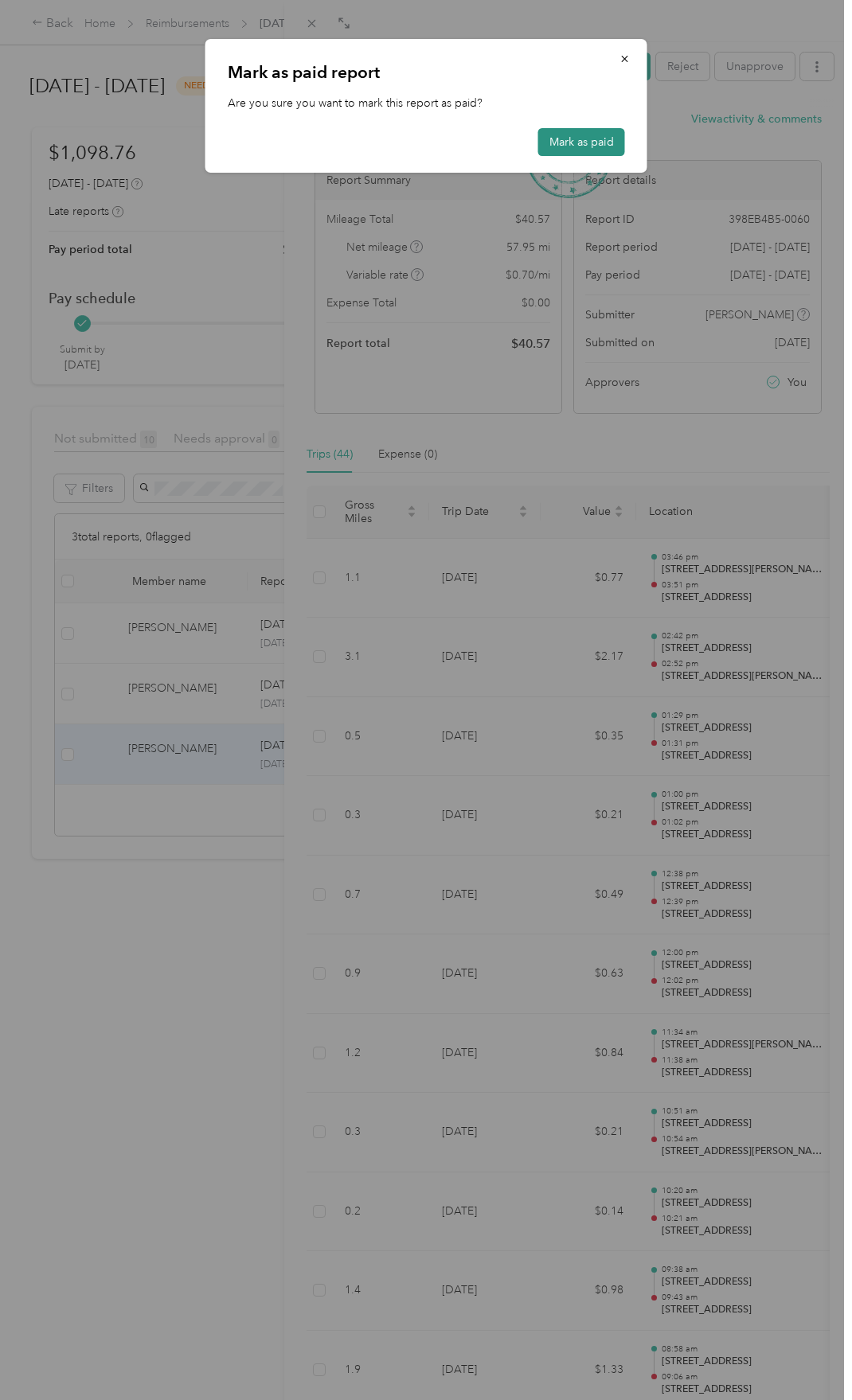
click at [605, 135] on button "Mark as paid" at bounding box center [582, 141] width 86 height 28
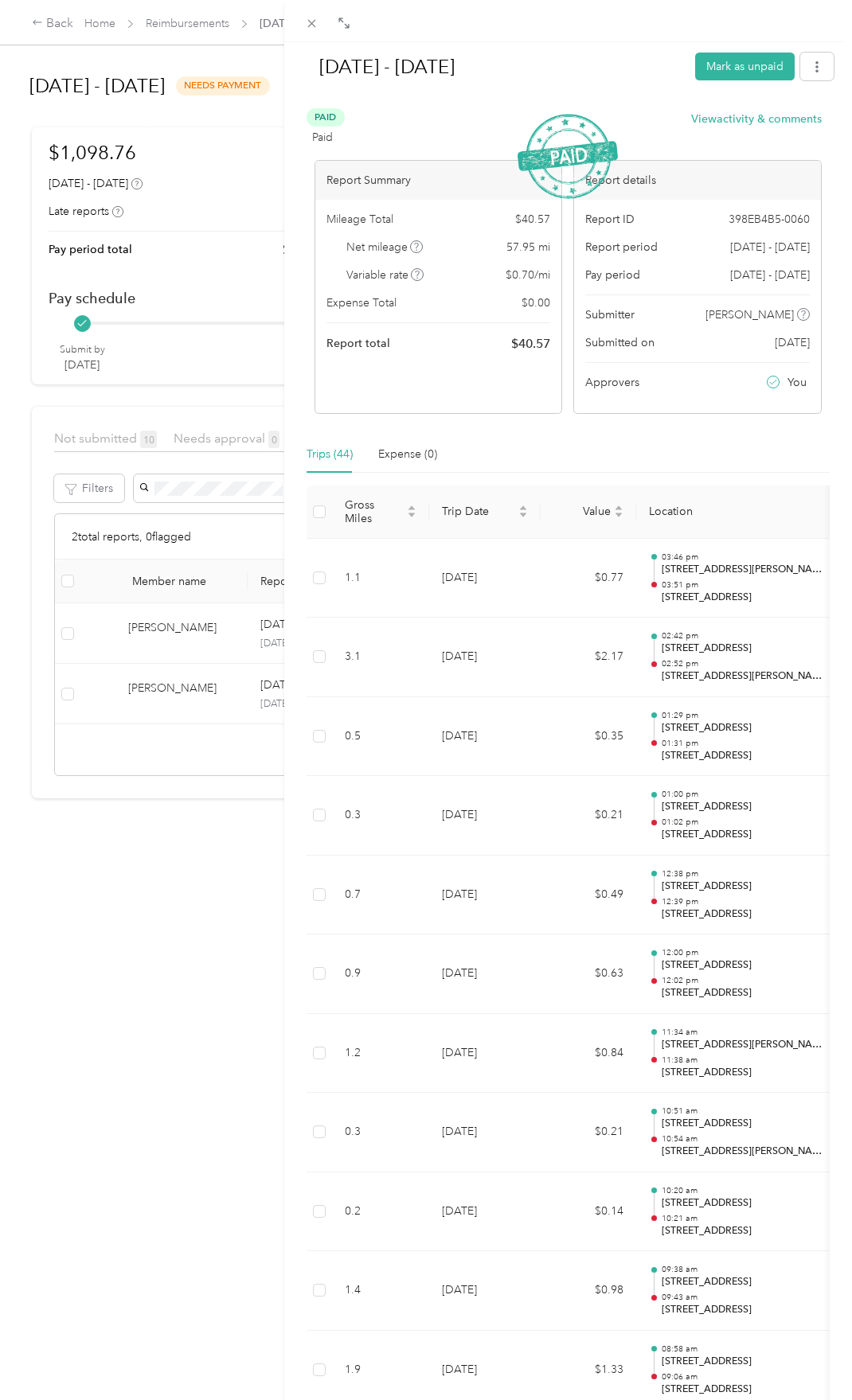
click at [203, 962] on div "[DATE] - [DATE] Mark as unpaid Paid Paid View activity & comments Report Summar…" at bounding box center [426, 700] width 852 height 1400
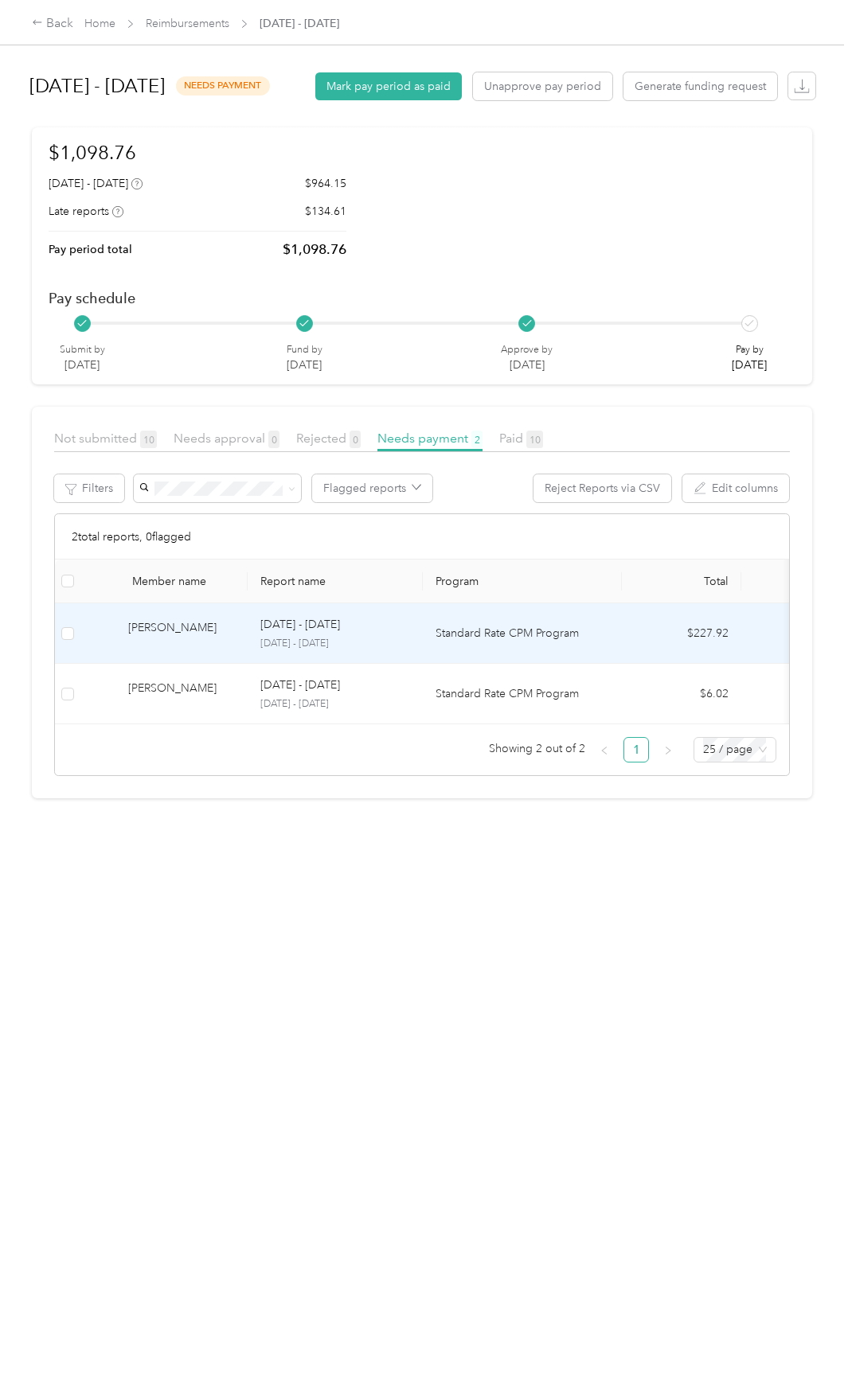
click at [157, 647] on div "[PERSON_NAME]" at bounding box center [181, 633] width 107 height 28
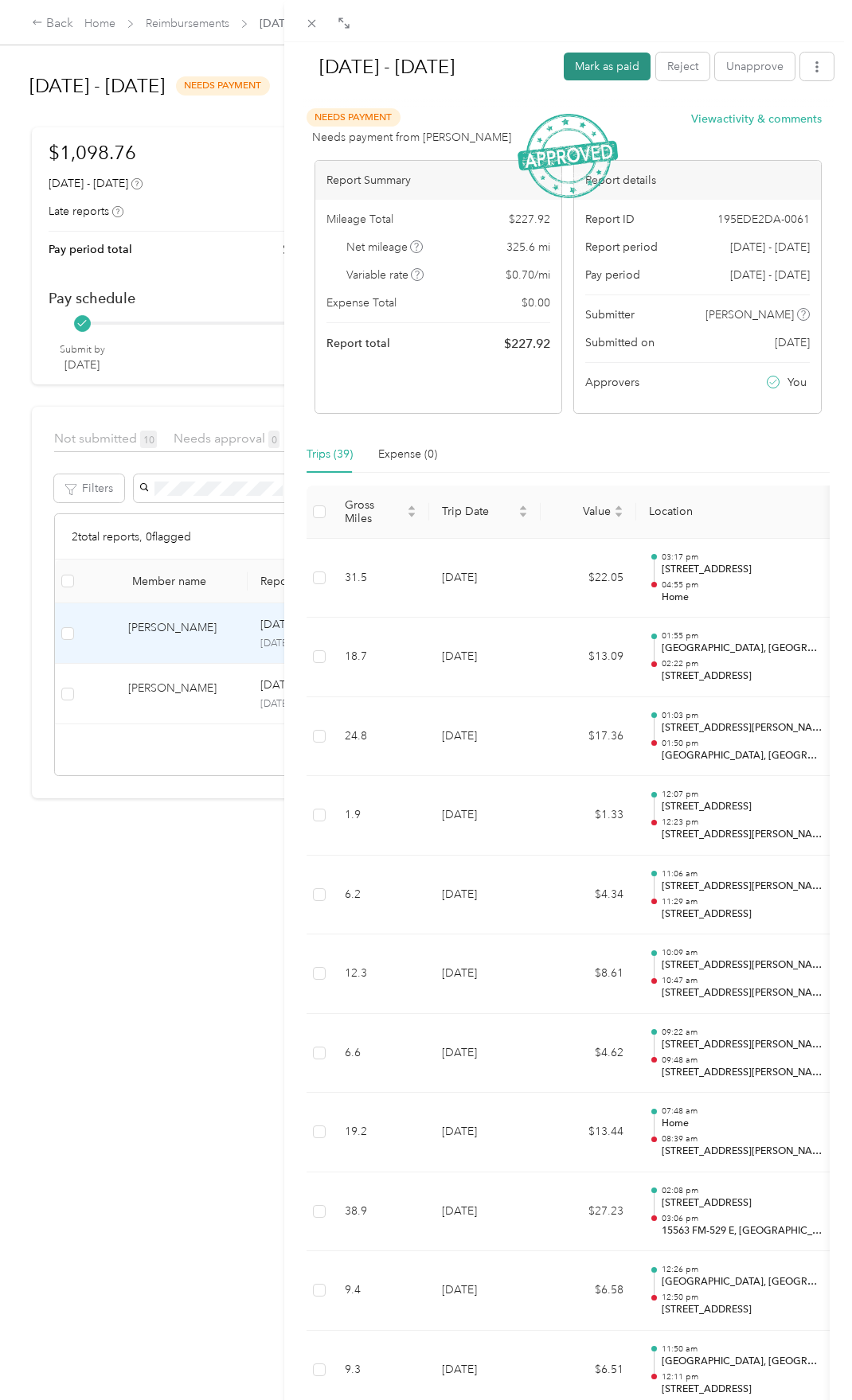
click at [603, 65] on button "Mark as paid" at bounding box center [606, 66] width 86 height 28
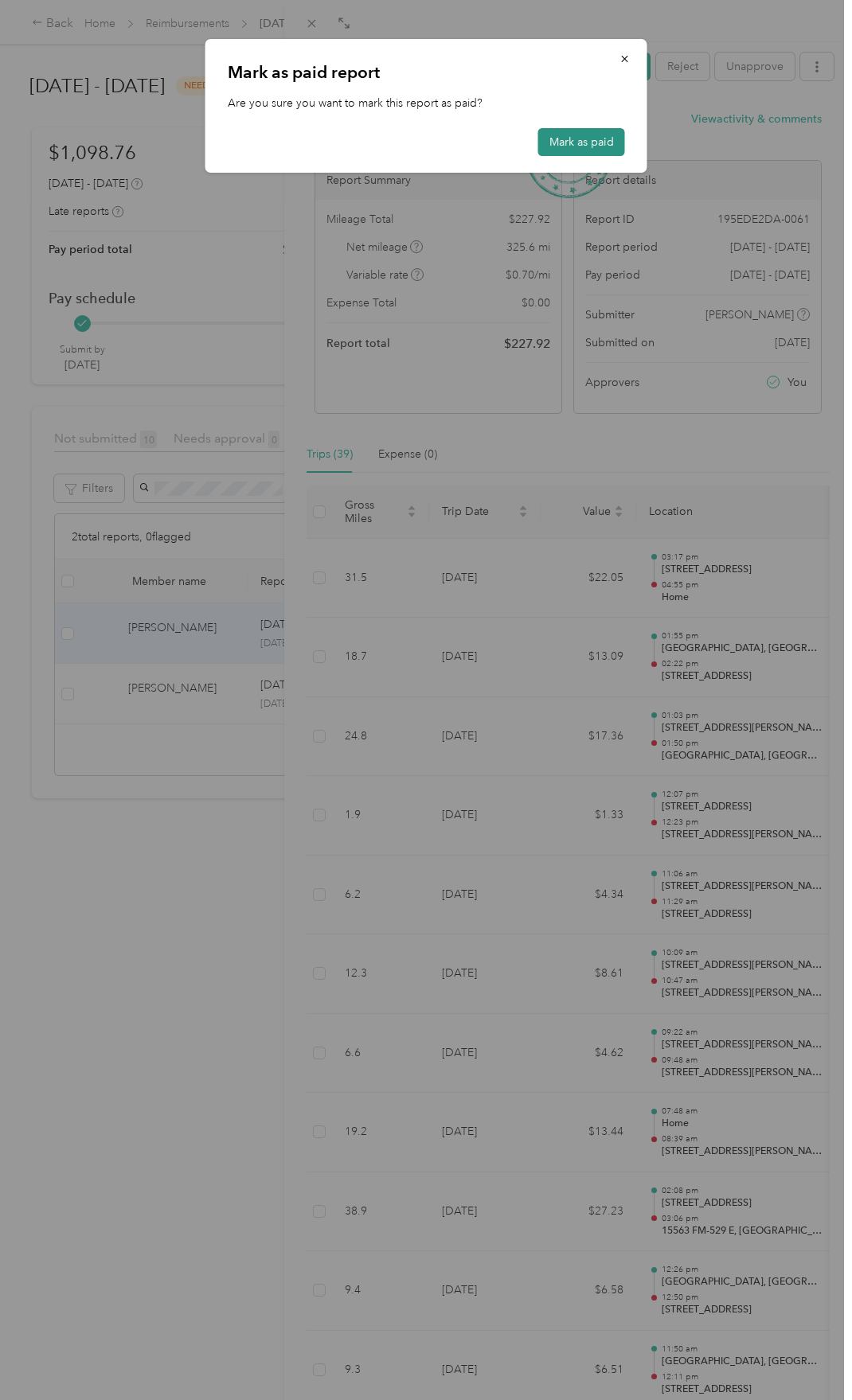
click at [599, 139] on button "Mark as paid" at bounding box center [582, 141] width 86 height 28
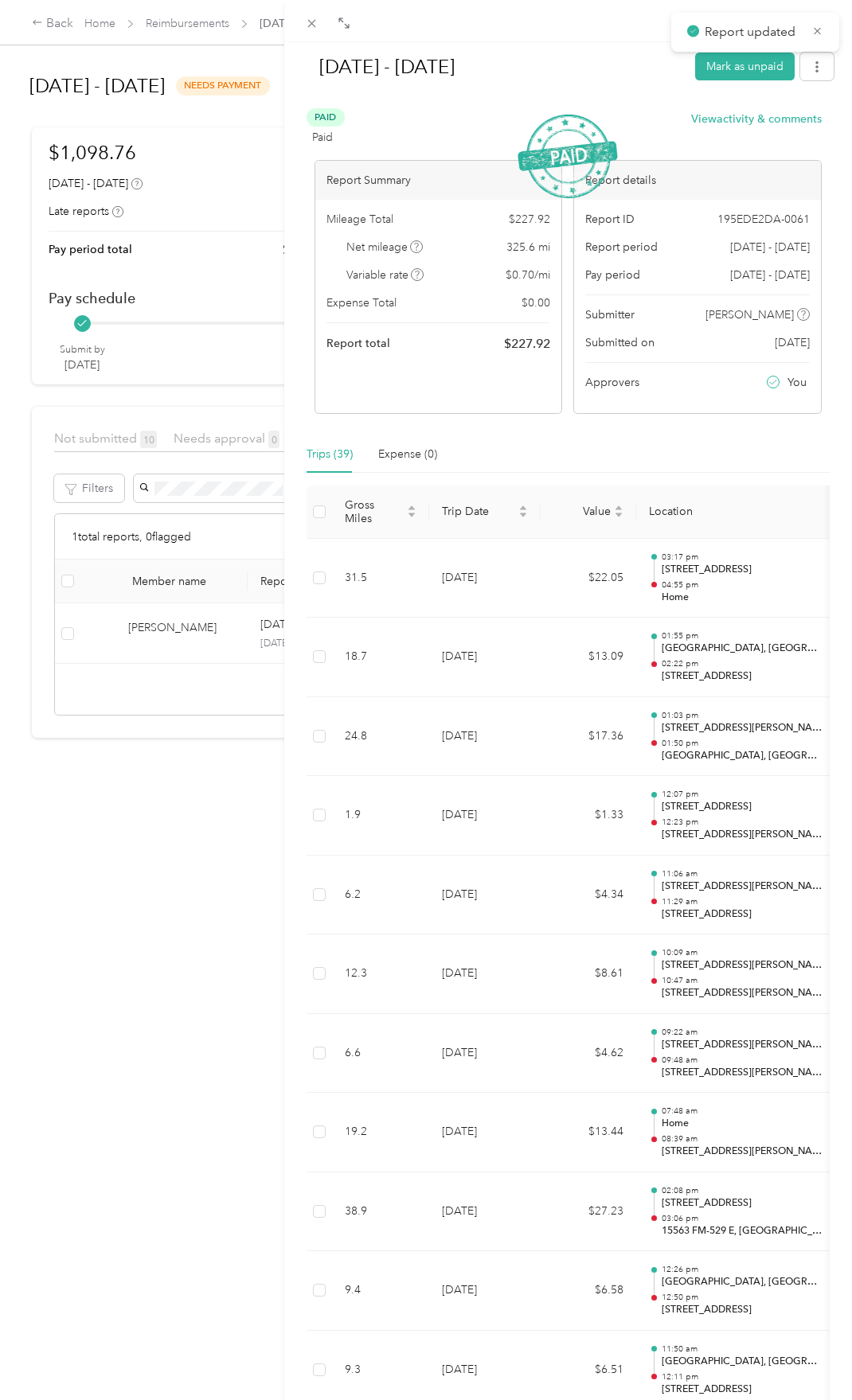
click at [182, 681] on div "[DATE] - [DATE] Mark as unpaid Paid Paid View activity & comments Report Summar…" at bounding box center [426, 700] width 852 height 1400
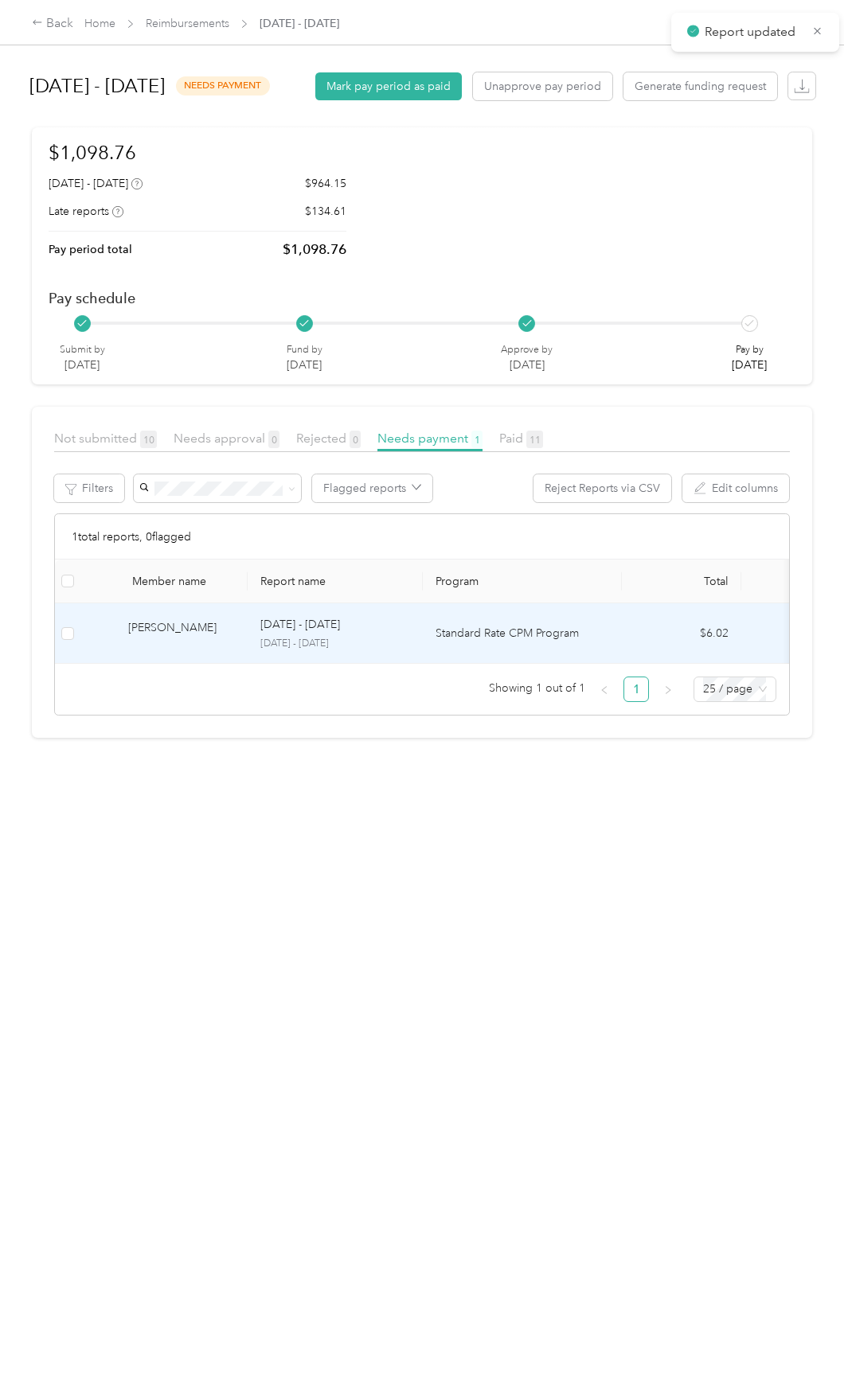
click at [153, 647] on div "[PERSON_NAME]" at bounding box center [181, 633] width 107 height 28
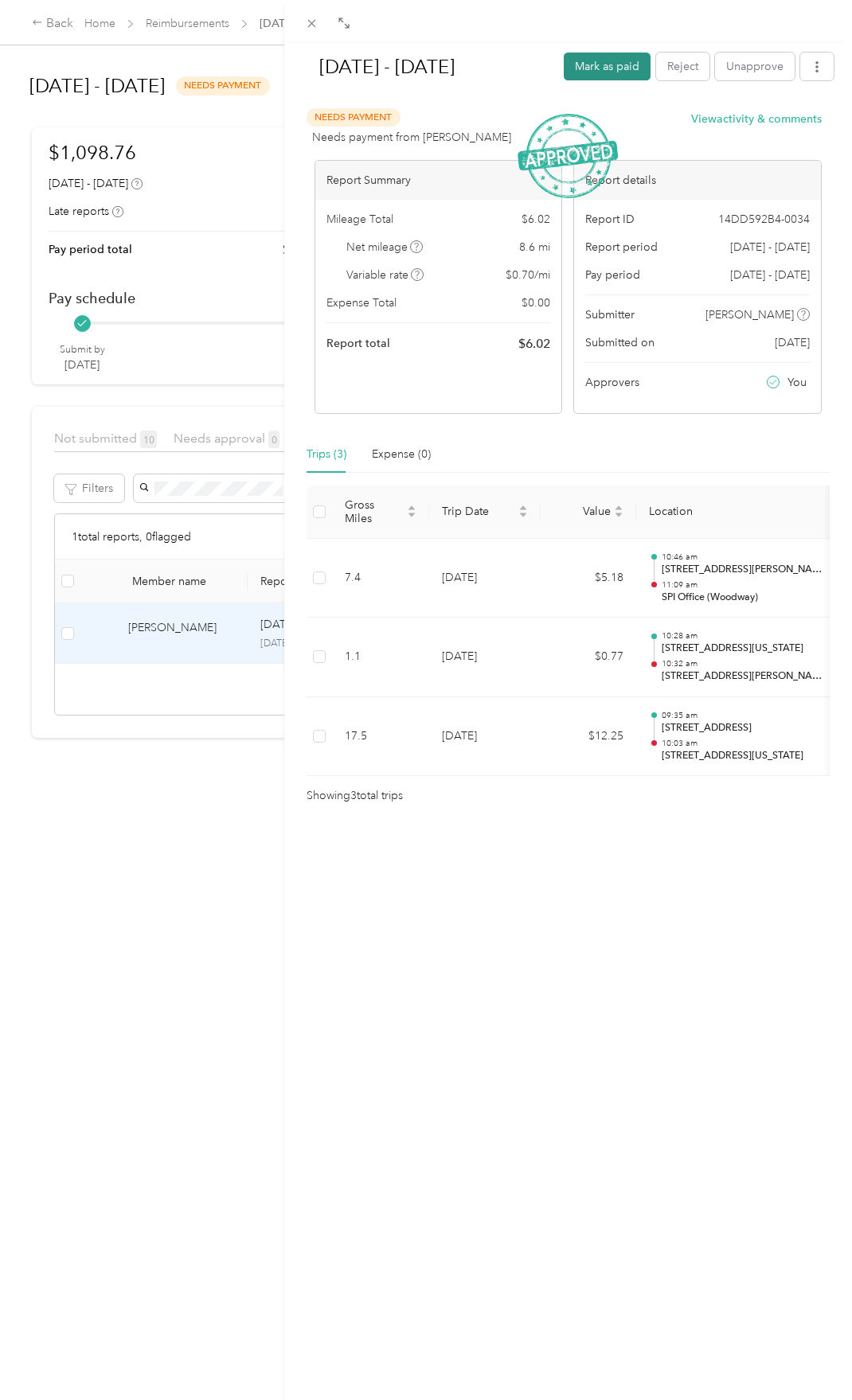
click at [593, 52] on button "Mark as paid" at bounding box center [606, 66] width 86 height 28
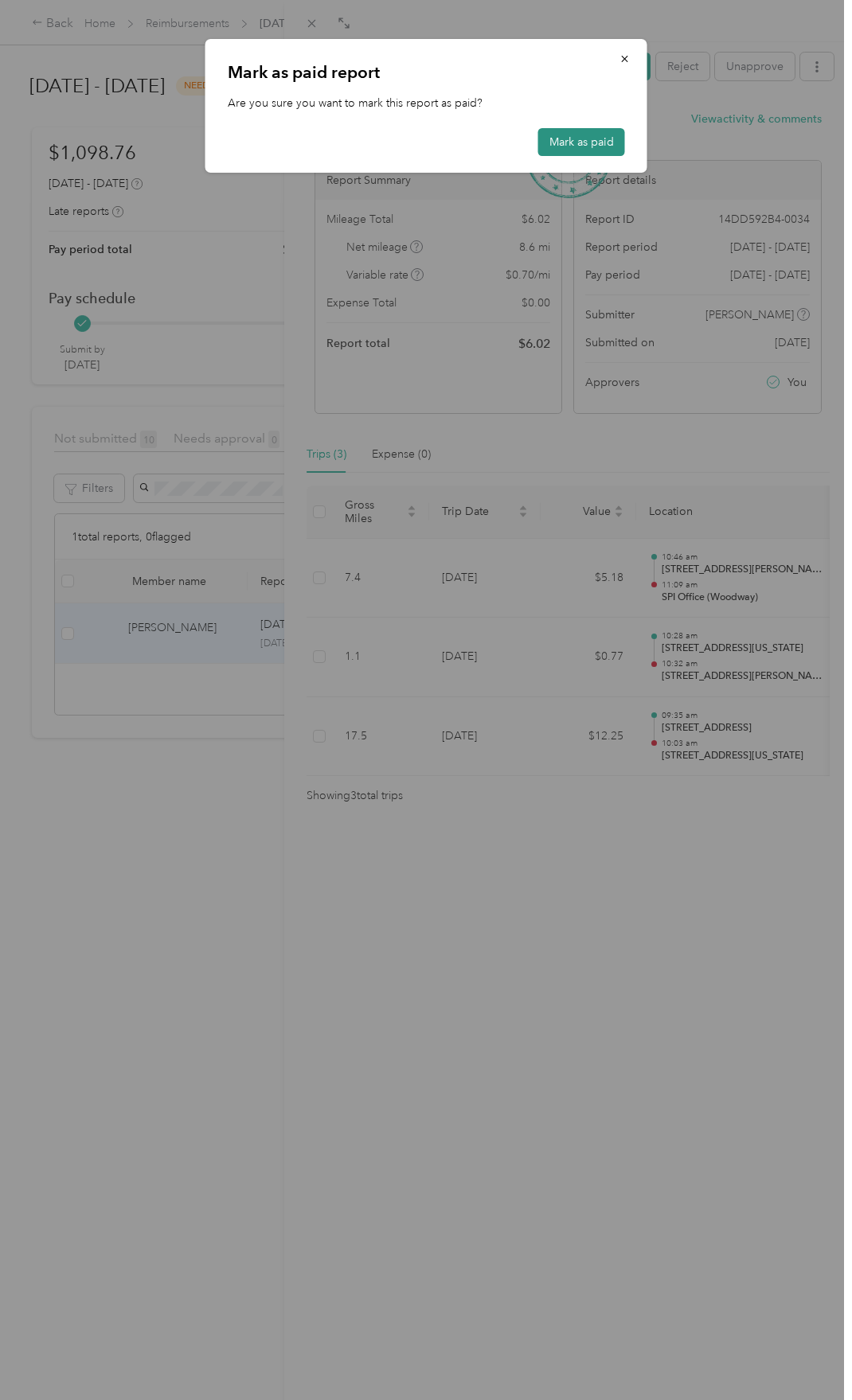
click at [596, 134] on button "Mark as paid" at bounding box center [582, 141] width 86 height 28
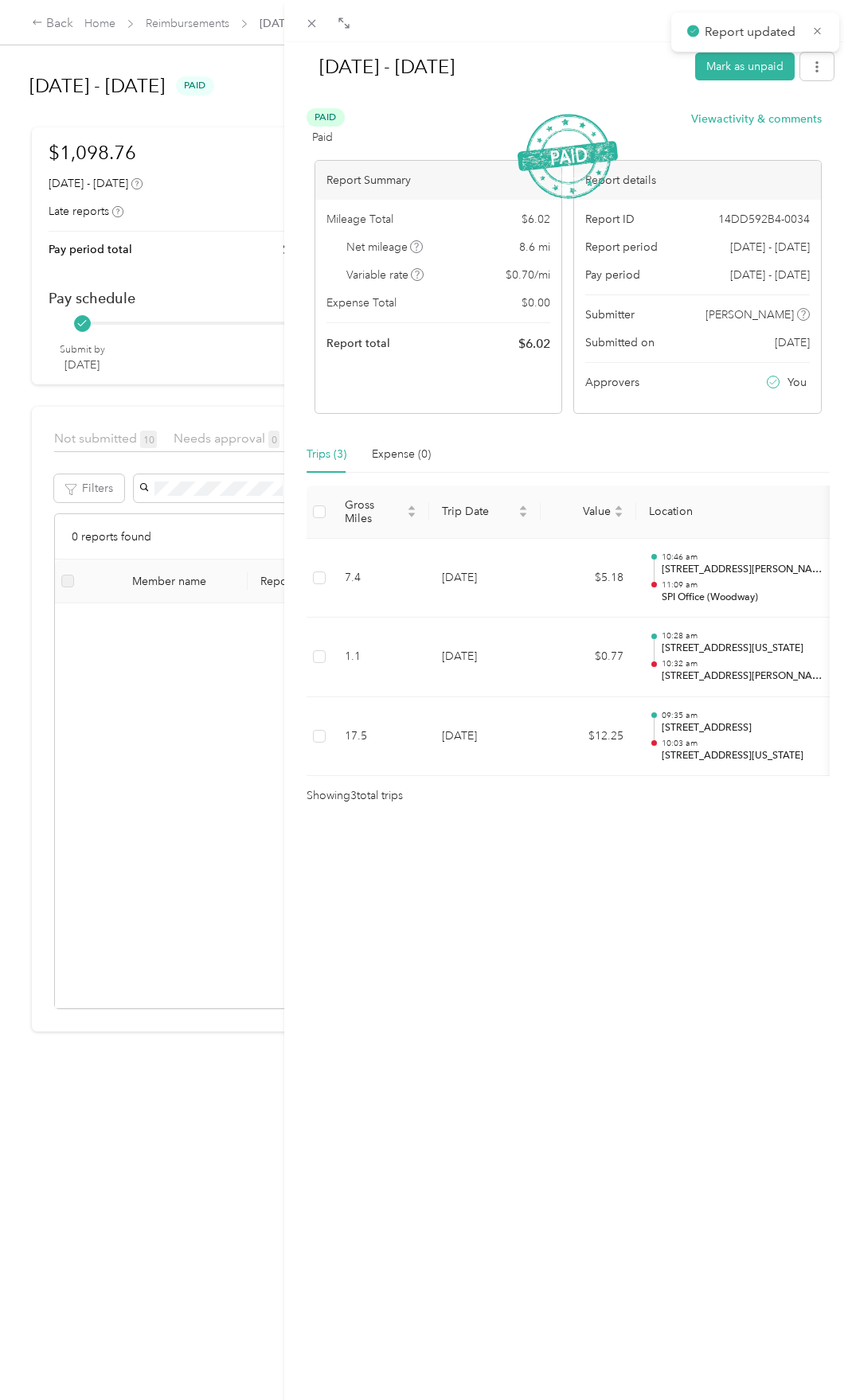
click at [218, 710] on div "[DATE] - [DATE] Mark as unpaid Paid Paid View activity & comments Report Summar…" at bounding box center [426, 700] width 852 height 1400
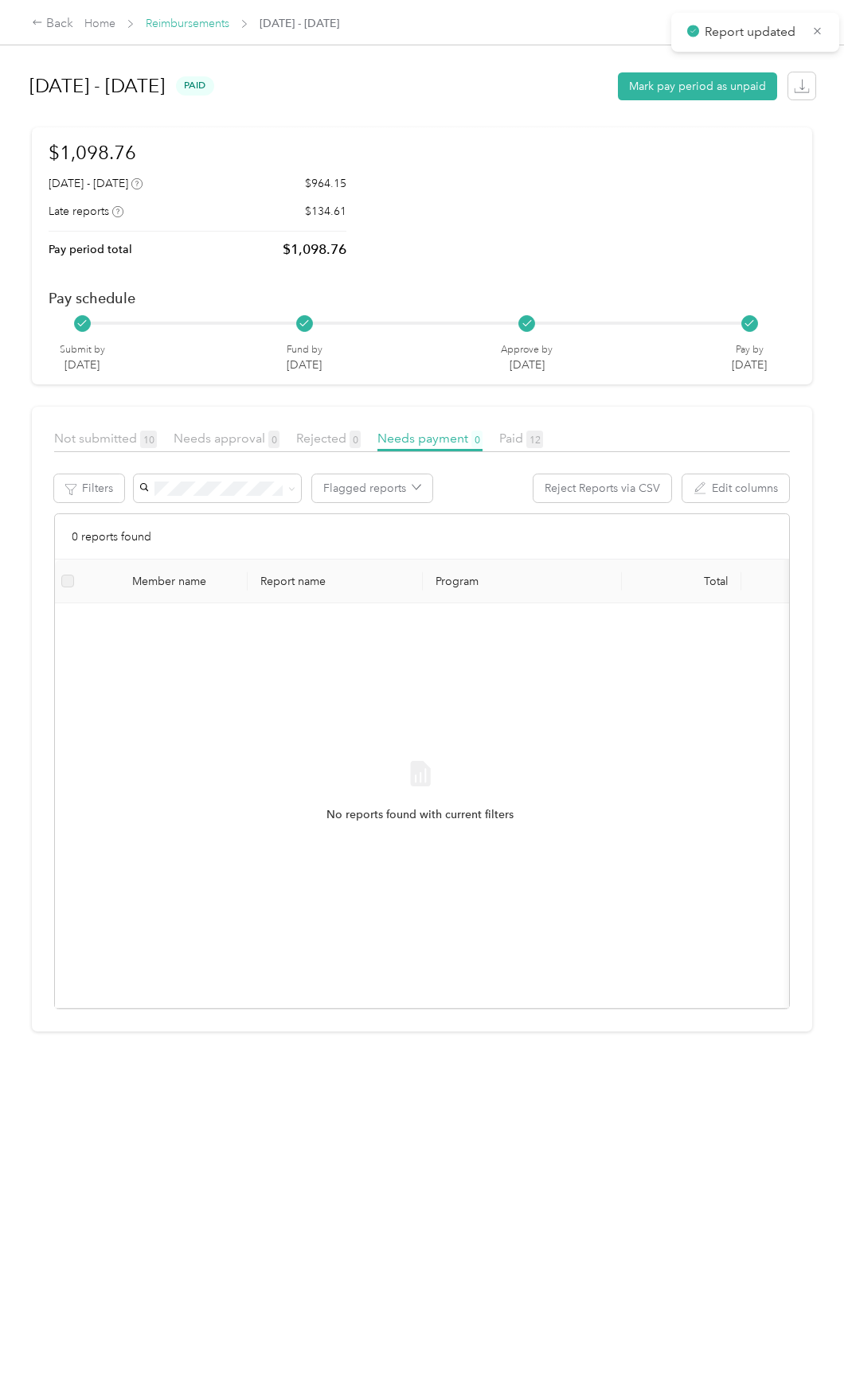
click at [206, 18] on link "Reimbursements" at bounding box center [187, 24] width 84 height 14
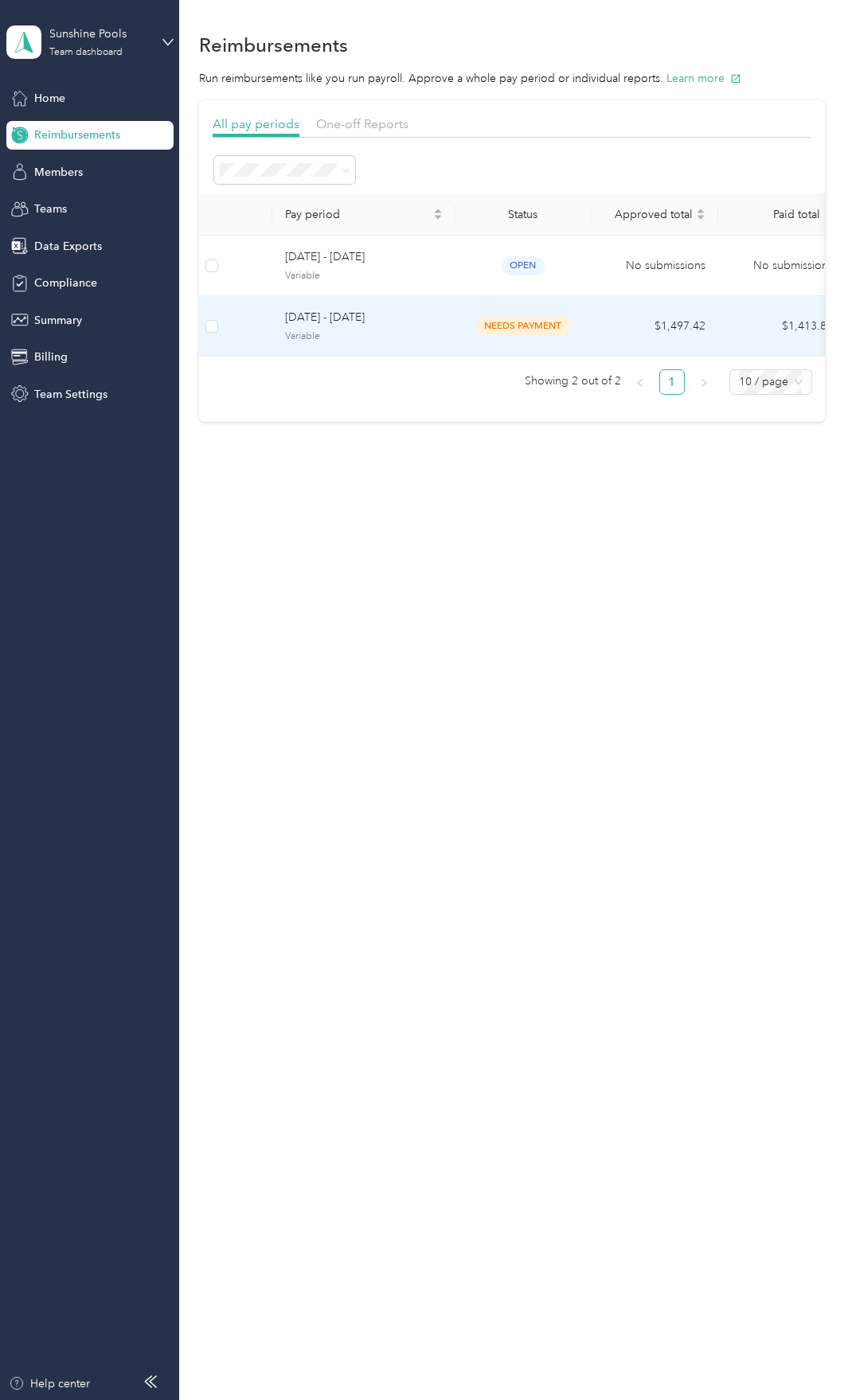
click at [339, 319] on span "[DATE] - [DATE]" at bounding box center [364, 317] width 157 height 18
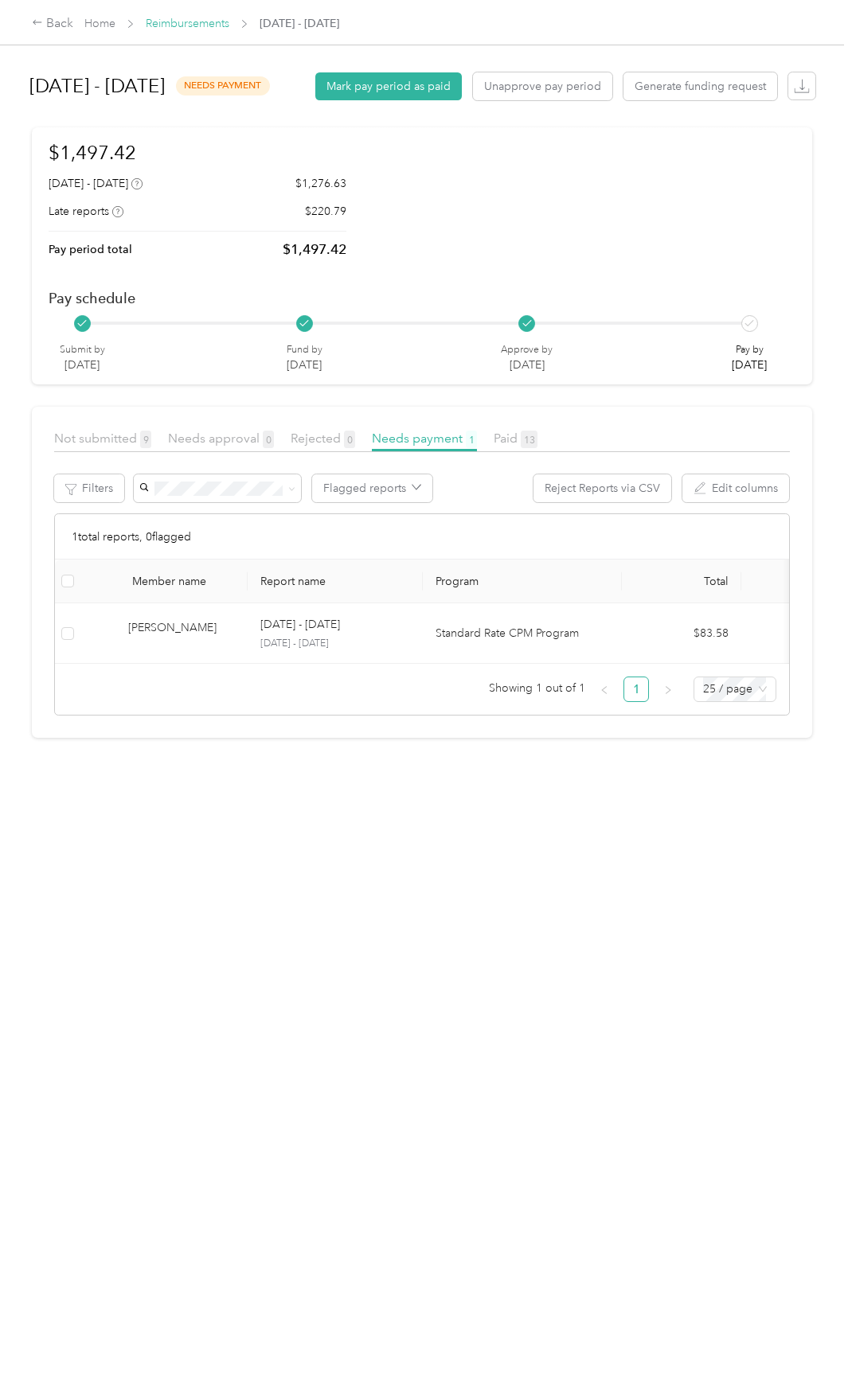
click at [173, 27] on link "Reimbursements" at bounding box center [187, 24] width 84 height 14
